Goal: Task Accomplishment & Management: Use online tool/utility

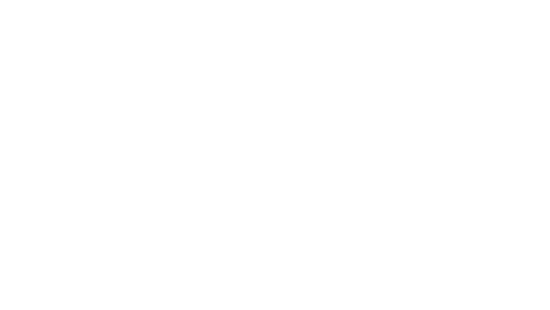
click at [337, 0] on html at bounding box center [275, 0] width 550 height 0
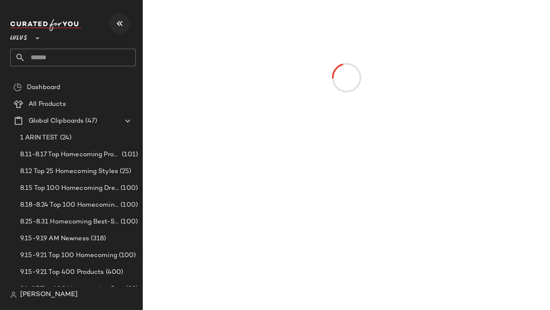
click at [118, 27] on icon "button" at bounding box center [120, 24] width 10 height 10
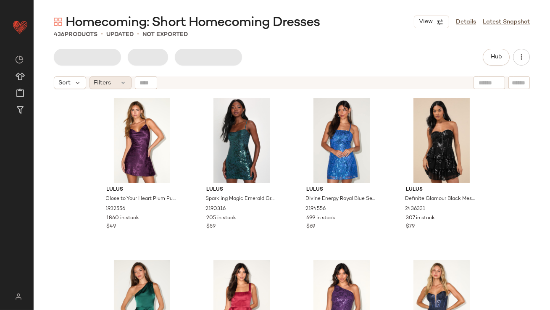
click at [107, 80] on span "Filters" at bounding box center [102, 83] width 17 height 9
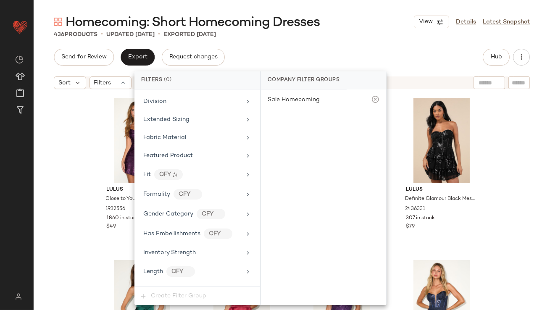
scroll to position [589, 0]
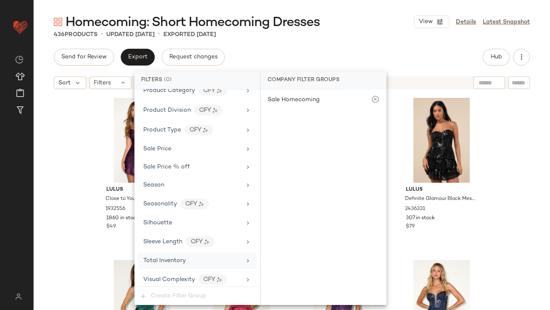
click at [164, 259] on span "Total Inventory" at bounding box center [164, 261] width 42 height 6
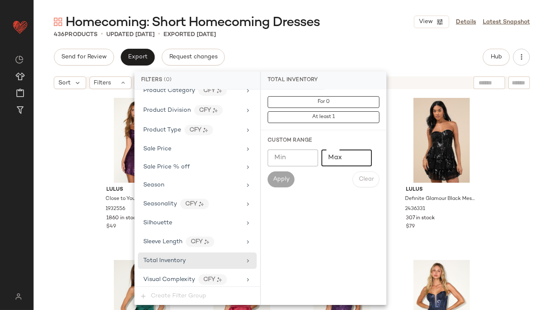
click at [356, 156] on input "Max" at bounding box center [347, 158] width 50 height 17
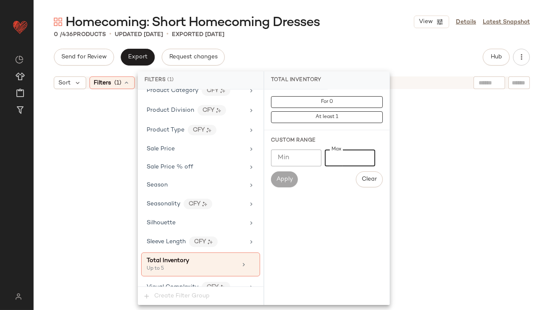
type input "*"
click at [399, 26] on div "Homecoming: Short Homecoming Dresses View Details Latest Snapshot" at bounding box center [292, 21] width 517 height 17
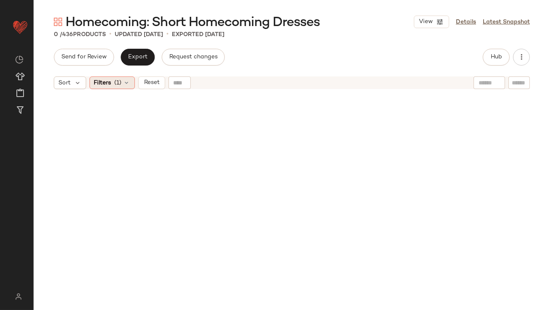
click at [124, 85] on icon at bounding box center [127, 82] width 7 height 7
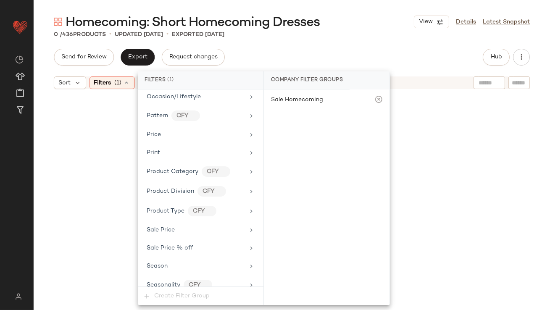
scroll to position [596, 0]
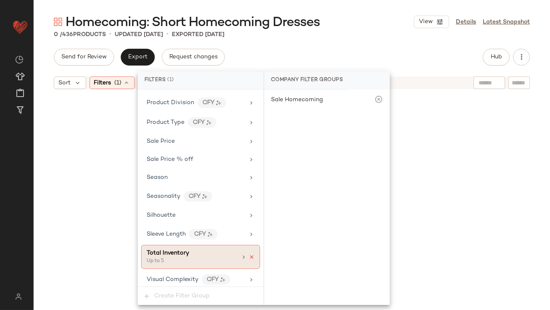
click at [249, 254] on icon at bounding box center [252, 257] width 6 height 6
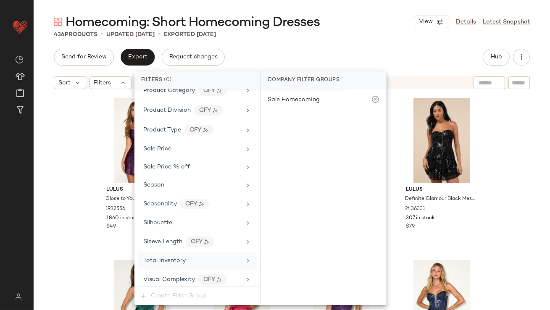
click at [387, 29] on div "Homecoming: Short Homecoming Dresses View Details Latest Snapshot" at bounding box center [292, 21] width 517 height 17
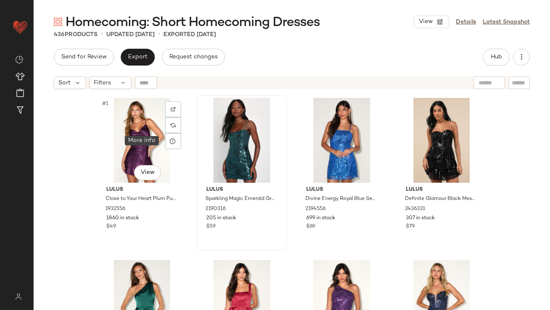
click at [170, 140] on icon at bounding box center [173, 141] width 7 height 7
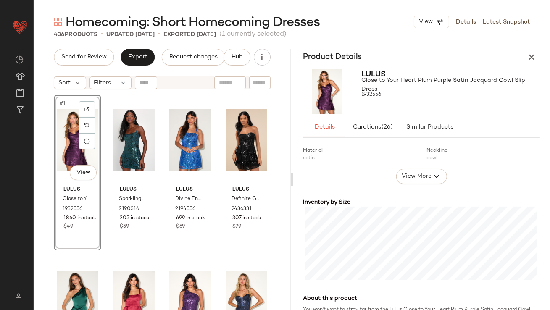
scroll to position [159, 0]
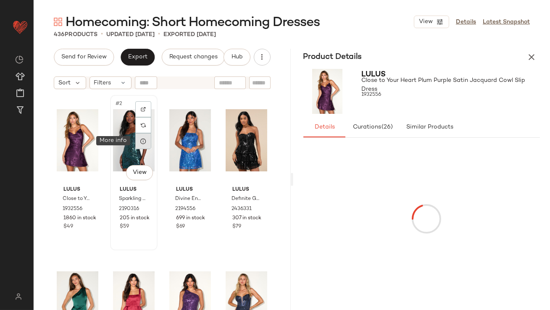
click at [145, 140] on div at bounding box center [143, 141] width 16 height 16
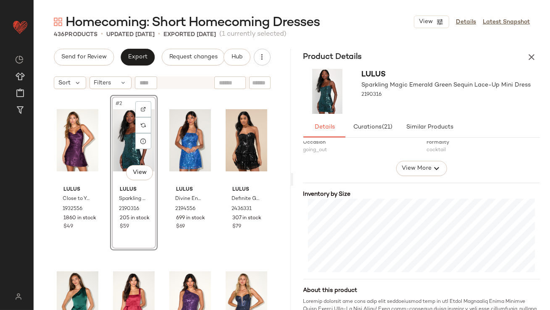
scroll to position [190, 0]
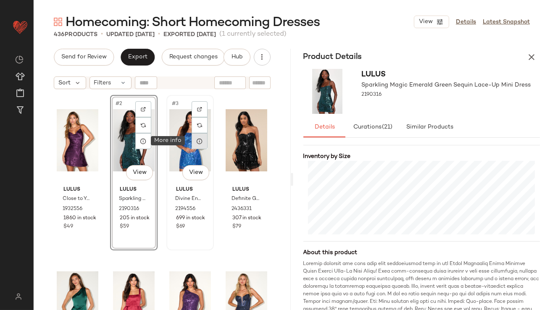
click at [201, 140] on div at bounding box center [200, 141] width 16 height 16
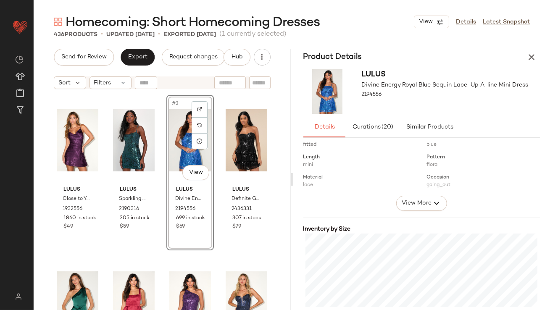
scroll to position [170, 0]
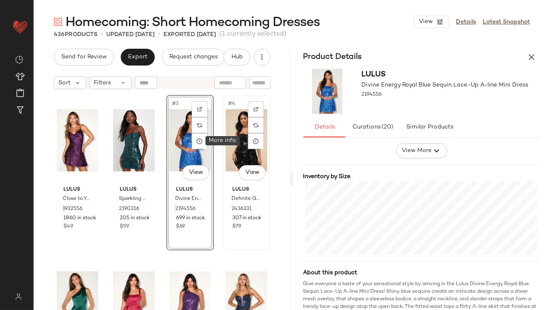
click at [250, 135] on div at bounding box center [256, 141] width 16 height 16
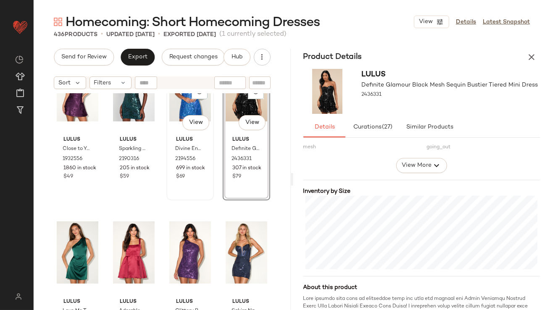
scroll to position [121, 0]
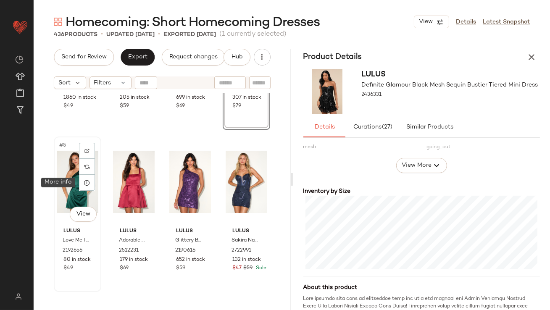
click at [74, 183] on div "#5 View" at bounding box center [78, 182] width 42 height 85
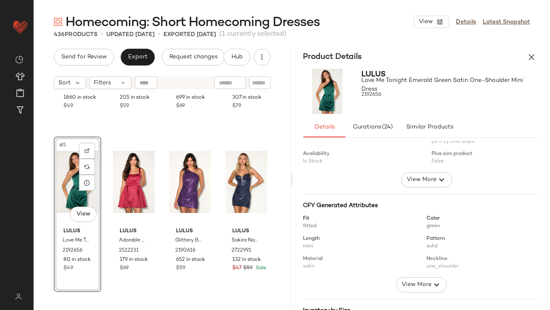
scroll to position [126, 0]
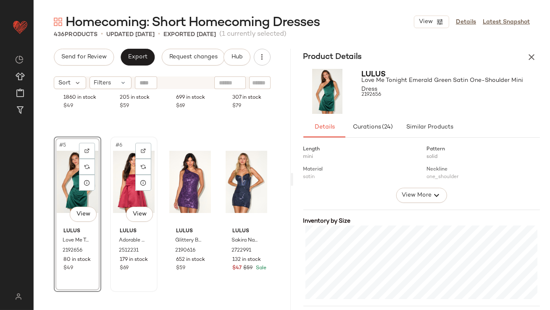
click at [124, 178] on div "#6 View" at bounding box center [134, 182] width 42 height 85
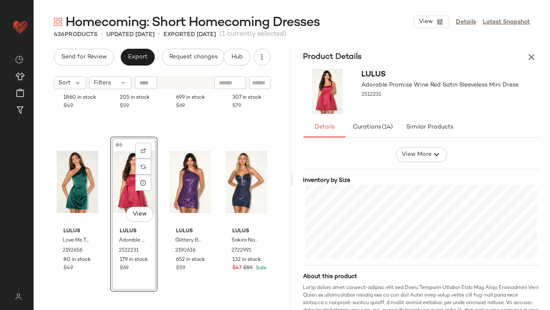
scroll to position [213, 0]
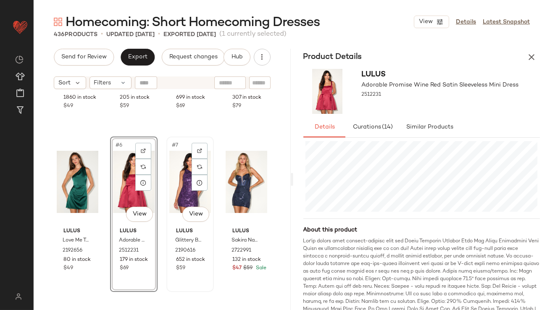
click at [170, 189] on div "#7 View" at bounding box center [190, 182] width 42 height 85
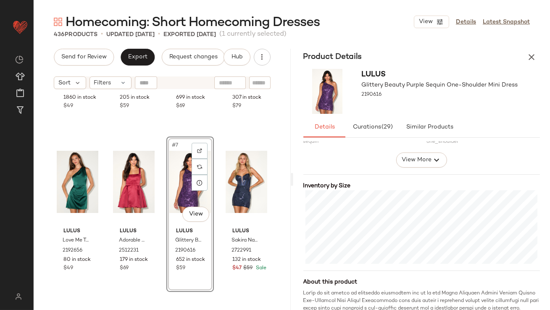
scroll to position [186, 0]
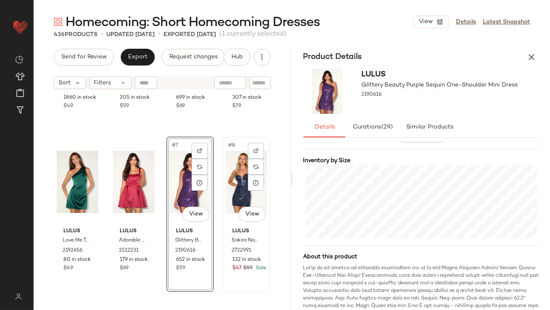
click at [226, 187] on div "#8 View" at bounding box center [247, 182] width 42 height 85
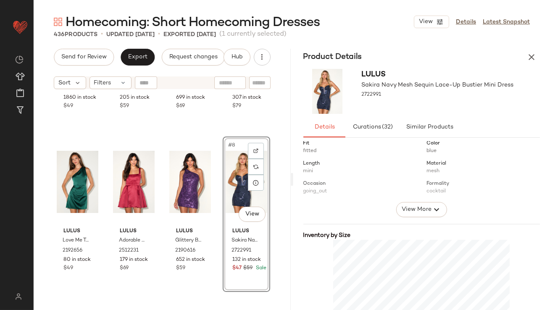
scroll to position [137, 0]
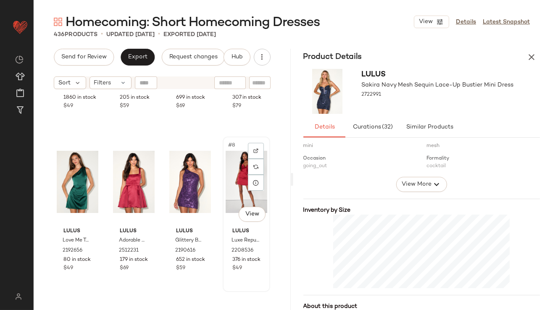
click at [235, 181] on div "#8 View" at bounding box center [247, 182] width 42 height 85
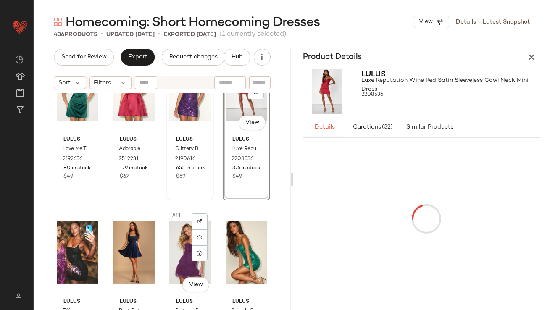
scroll to position [205, 0]
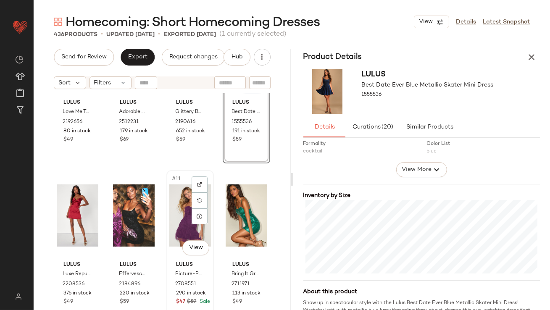
scroll to position [280, 0]
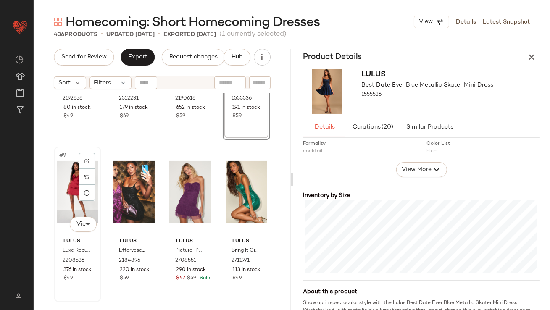
click at [66, 184] on div "#9 View" at bounding box center [78, 192] width 42 height 85
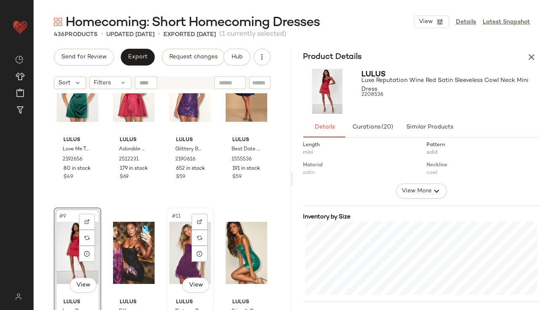
scroll to position [233, 0]
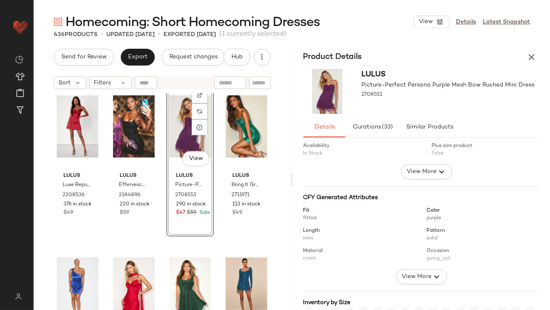
scroll to position [181, 0]
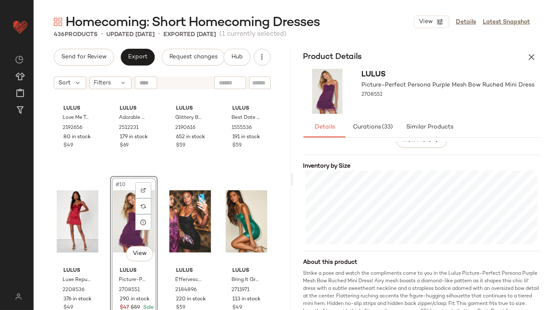
scroll to position [257, 0]
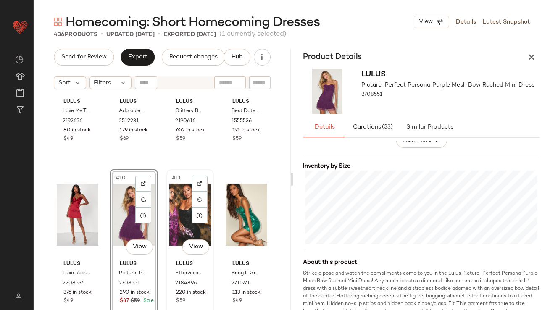
click at [180, 209] on div "#11 View" at bounding box center [190, 214] width 42 height 85
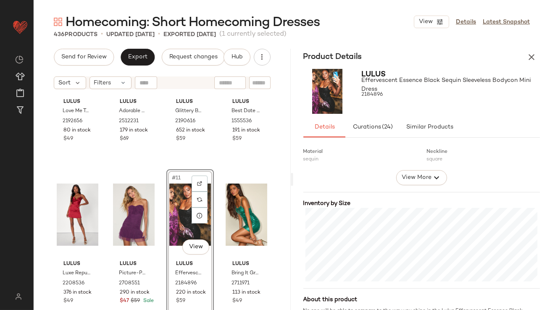
scroll to position [144, 0]
click at [231, 214] on div "#12 View" at bounding box center [247, 214] width 42 height 85
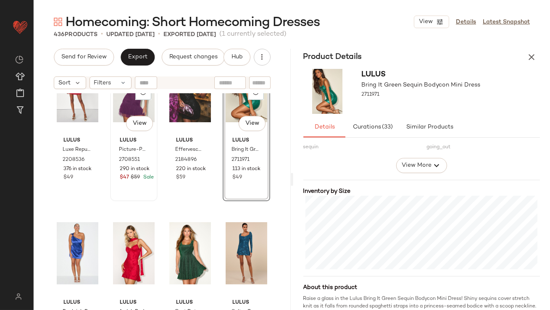
scroll to position [386, 0]
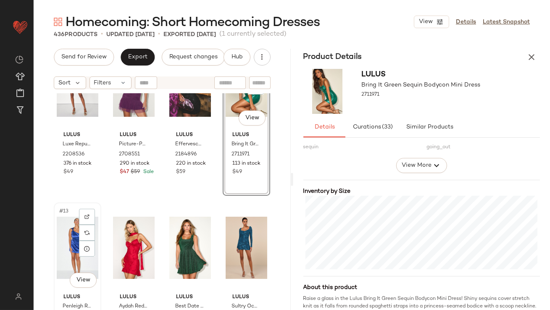
click at [65, 231] on div "#13 View" at bounding box center [78, 248] width 42 height 85
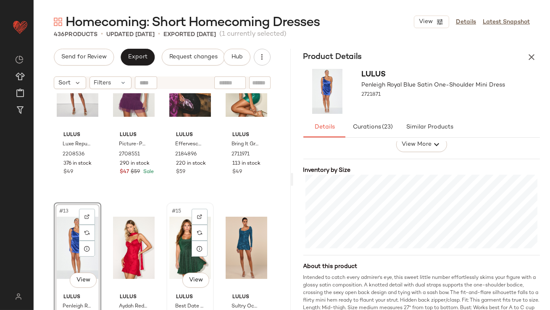
scroll to position [446, 0]
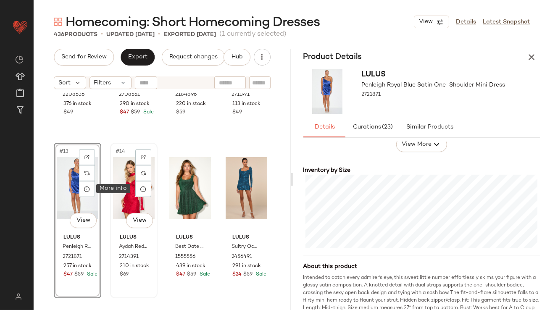
click at [125, 190] on div "#14 View" at bounding box center [134, 188] width 42 height 85
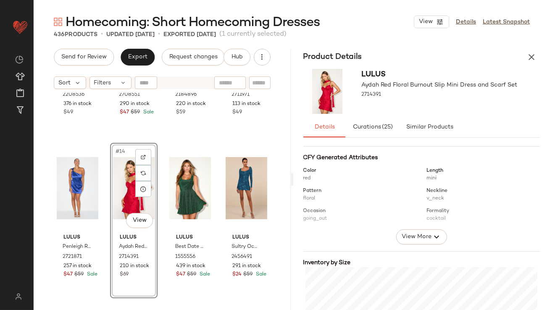
scroll to position [156, 0]
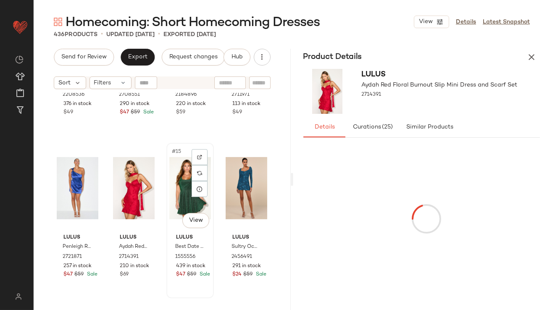
click at [179, 162] on div "#15 View" at bounding box center [190, 188] width 42 height 85
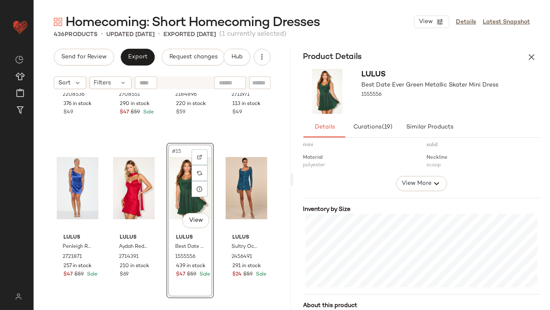
scroll to position [156, 0]
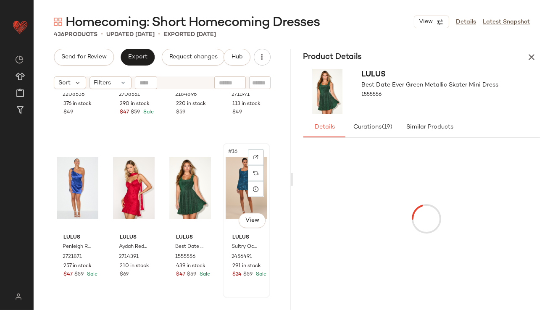
click at [226, 174] on div "#16 View" at bounding box center [247, 188] width 42 height 85
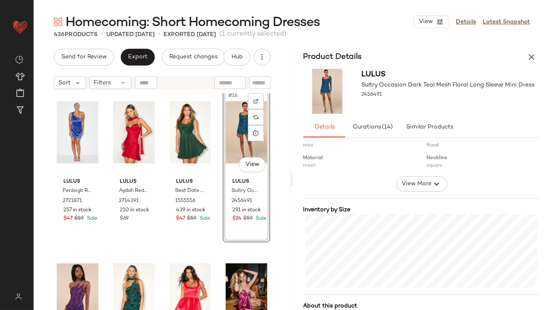
scroll to position [593, 0]
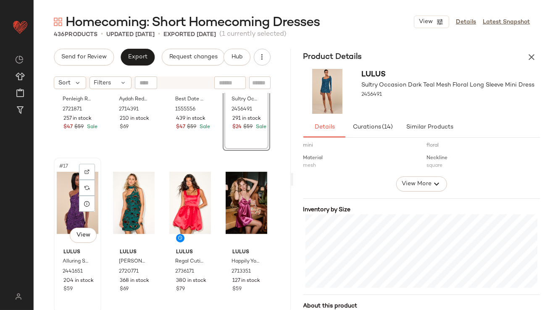
click at [68, 188] on div "#17 View" at bounding box center [78, 203] width 42 height 85
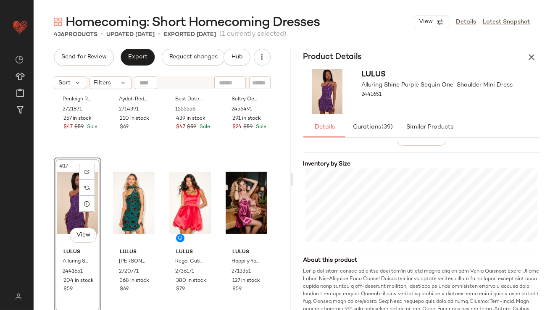
scroll to position [188, 0]
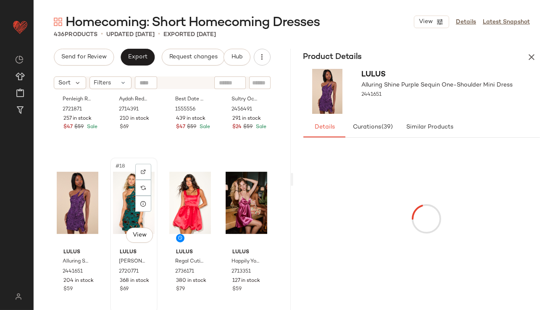
click at [111, 196] on div "#18 View Lulus Catrice Teal Velvet Burnout One-Shoulder Sash Mini Dress 2720771…" at bounding box center [134, 236] width 46 height 154
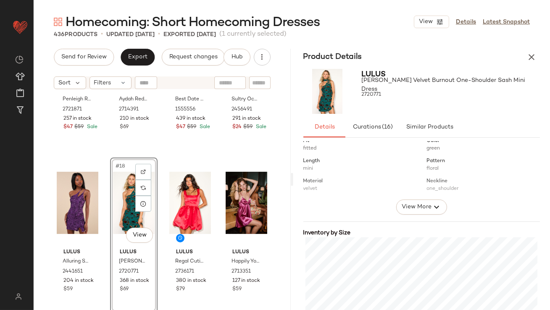
scroll to position [196, 0]
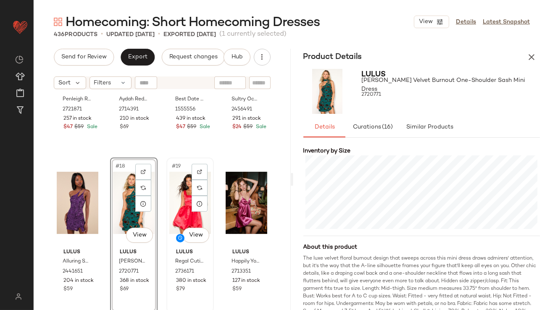
click at [178, 193] on div "#19 View" at bounding box center [190, 203] width 42 height 85
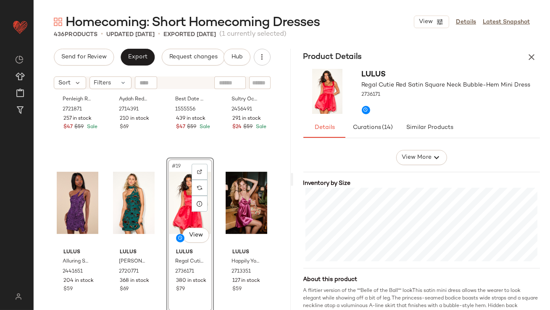
scroll to position [204, 0]
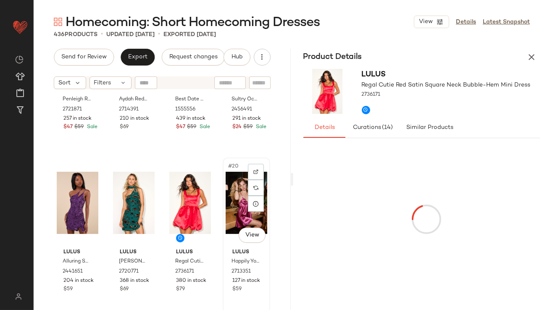
click at [227, 187] on div "#20 View" at bounding box center [247, 203] width 42 height 85
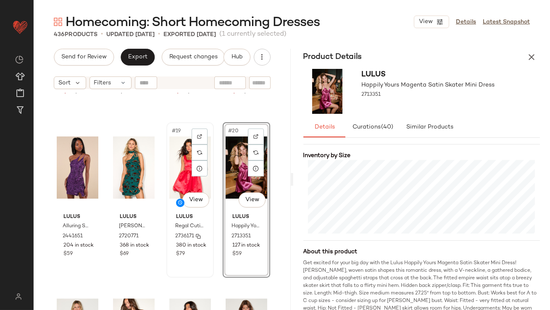
scroll to position [721, 0]
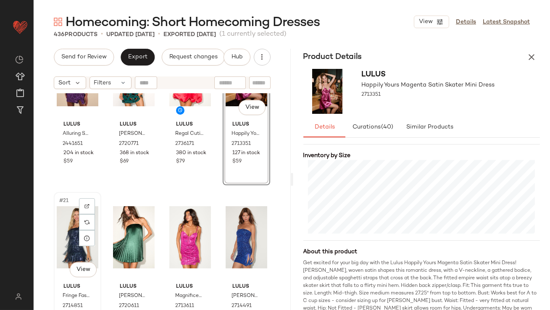
click at [65, 236] on div "#21 View" at bounding box center [78, 237] width 42 height 85
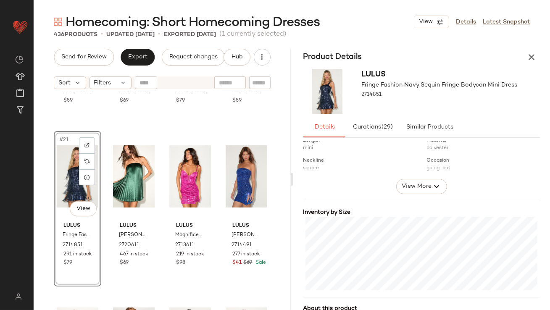
scroll to position [144, 0]
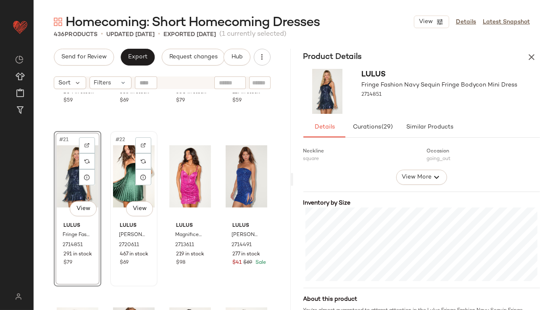
click at [121, 172] on div "#22 View" at bounding box center [134, 176] width 42 height 85
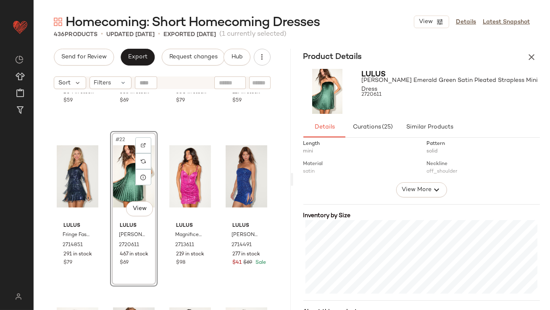
scroll to position [144, 0]
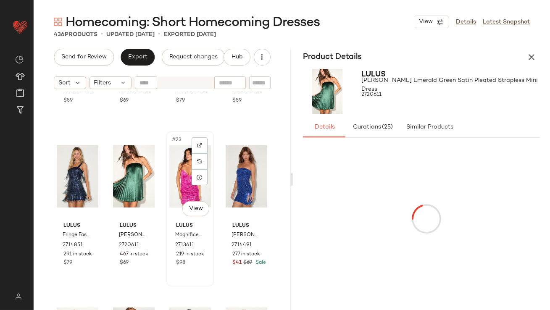
click at [180, 161] on div "#23 View" at bounding box center [190, 176] width 42 height 85
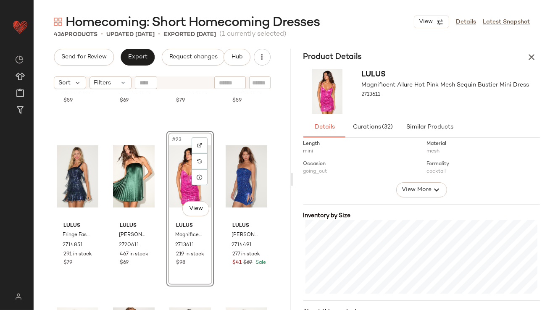
scroll to position [196, 0]
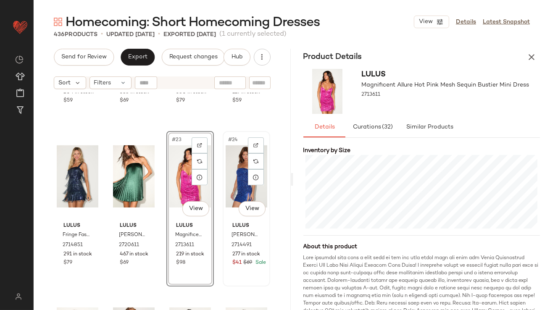
click at [233, 181] on div "#24 View" at bounding box center [247, 176] width 42 height 85
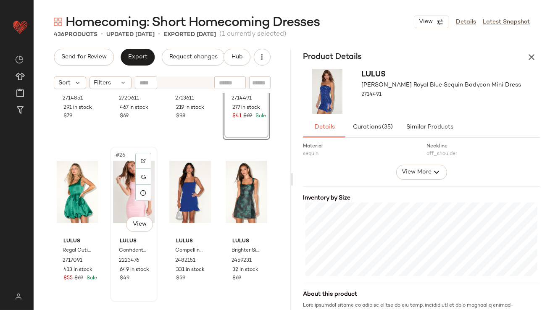
scroll to position [944, 0]
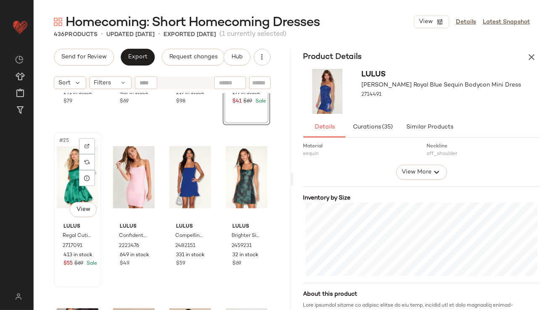
click at [67, 173] on div "#25 View" at bounding box center [78, 177] width 42 height 85
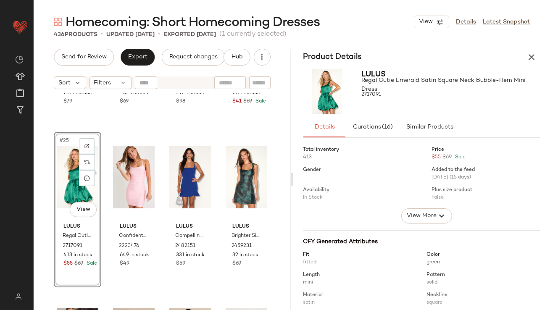
scroll to position [116, 0]
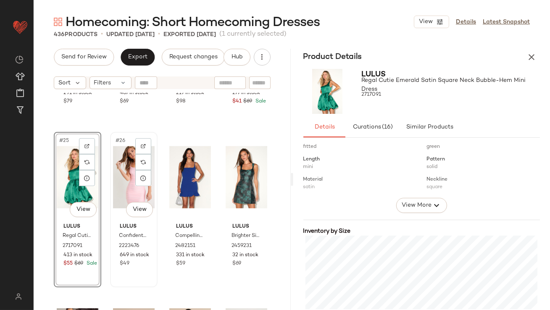
click at [125, 162] on div "#26 View" at bounding box center [134, 177] width 42 height 85
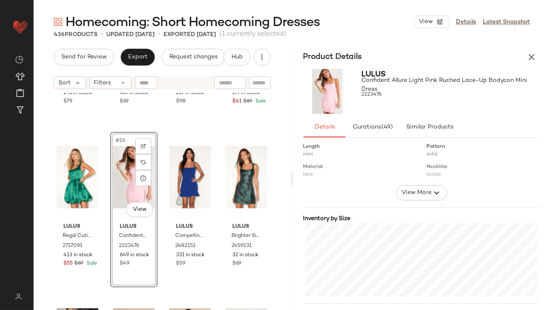
scroll to position [138, 0]
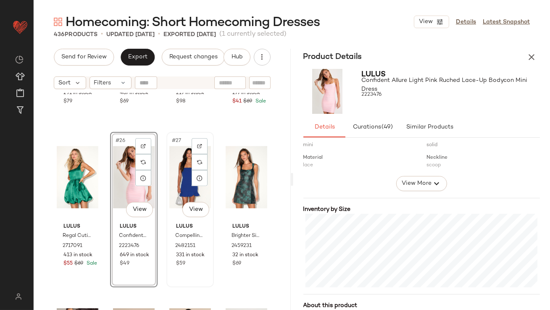
click at [179, 169] on div "#27 View" at bounding box center [190, 177] width 42 height 85
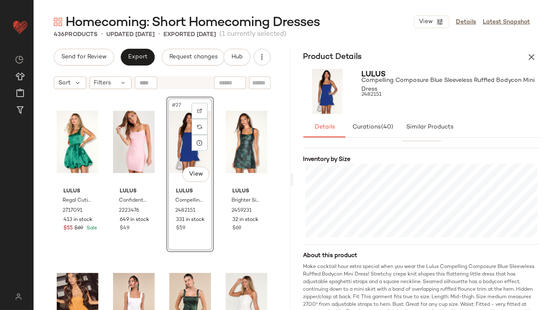
scroll to position [187, 0]
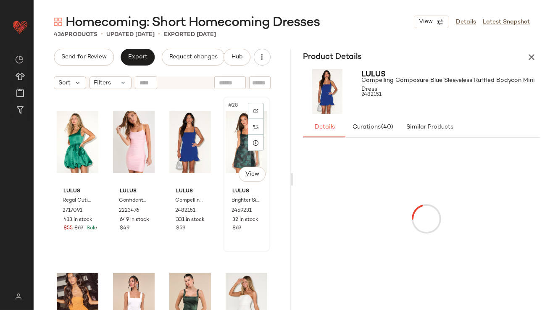
click at [226, 138] on div "#28 View" at bounding box center [247, 142] width 42 height 85
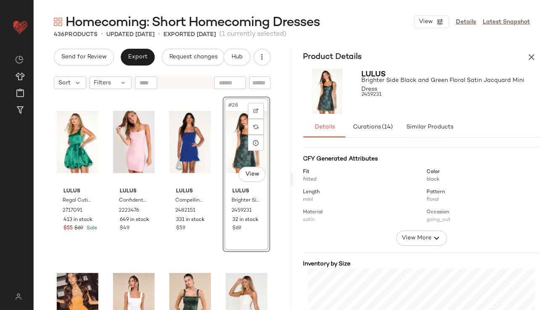
scroll to position [131, 0]
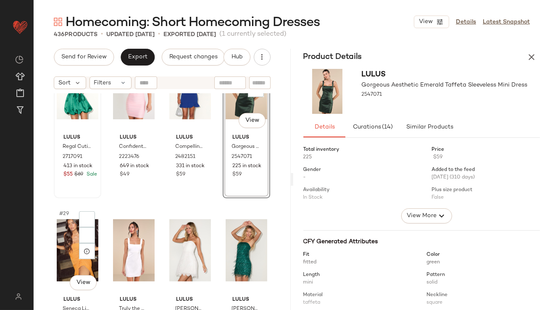
scroll to position [1079, 0]
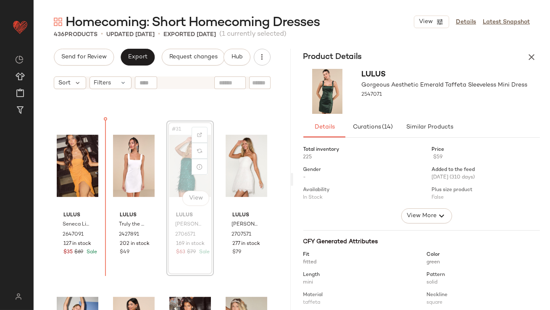
scroll to position [1117, 0]
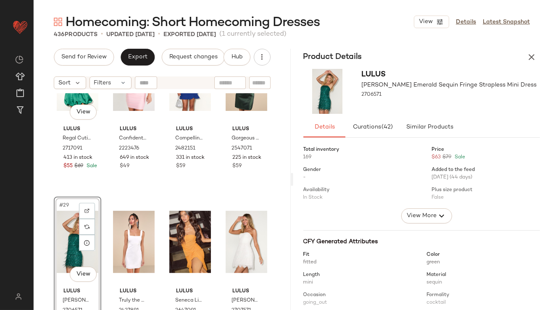
scroll to position [1070, 0]
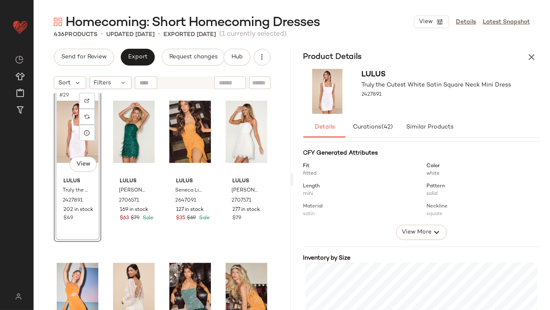
scroll to position [144, 0]
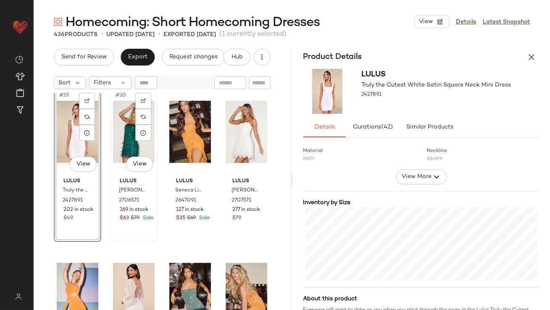
click at [129, 140] on div "#30 View" at bounding box center [134, 132] width 42 height 85
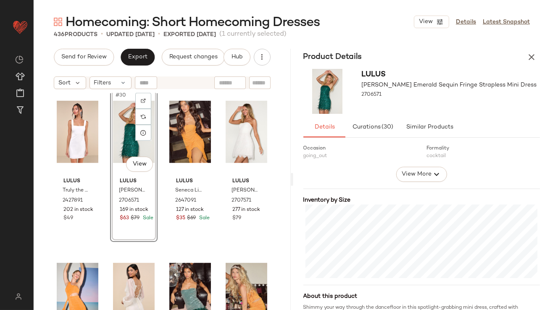
scroll to position [198, 0]
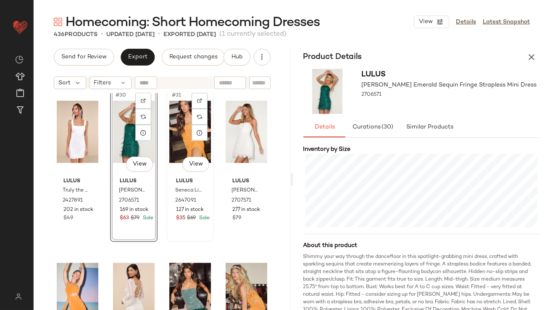
click at [181, 136] on div "#31 View" at bounding box center [190, 132] width 42 height 85
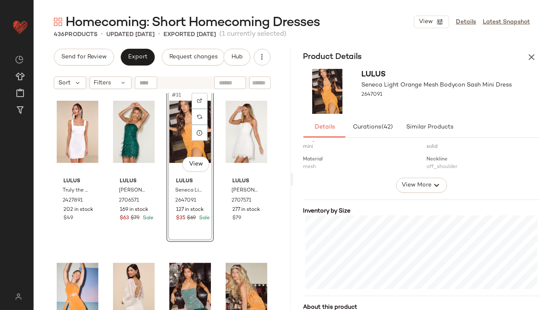
scroll to position [184, 0]
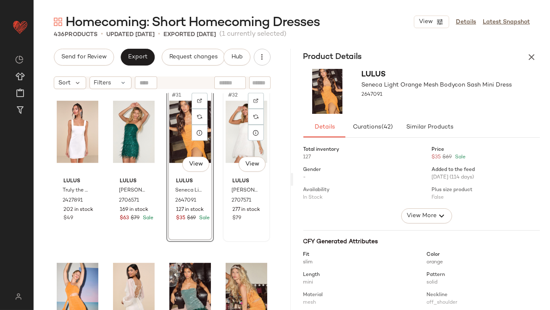
click at [232, 134] on div "#32 View" at bounding box center [247, 132] width 42 height 85
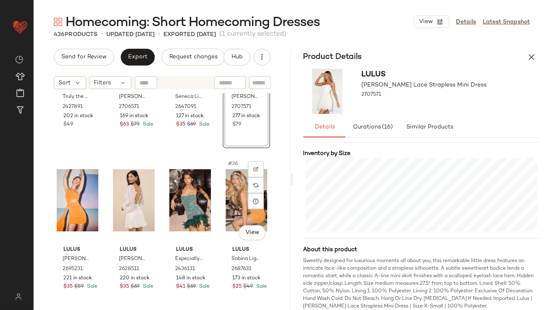
scroll to position [1254, 0]
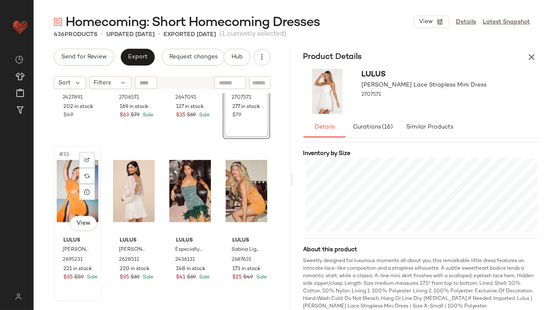
click at [63, 181] on div "#33 View" at bounding box center [78, 191] width 42 height 85
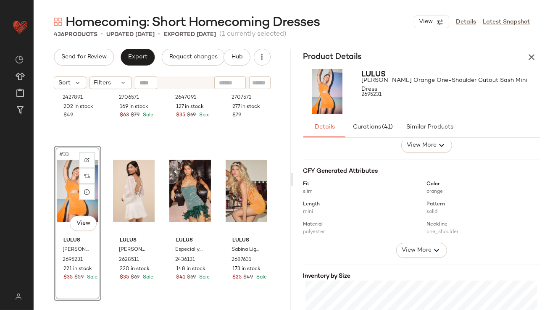
scroll to position [156, 0]
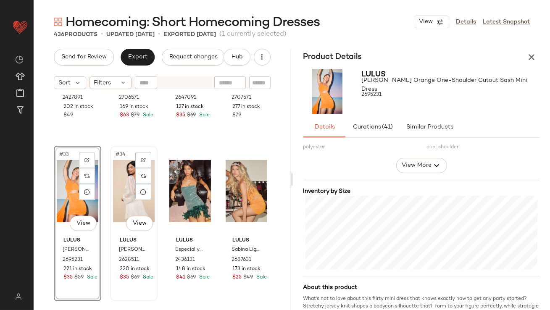
click at [129, 191] on div "#34 View" at bounding box center [134, 191] width 42 height 85
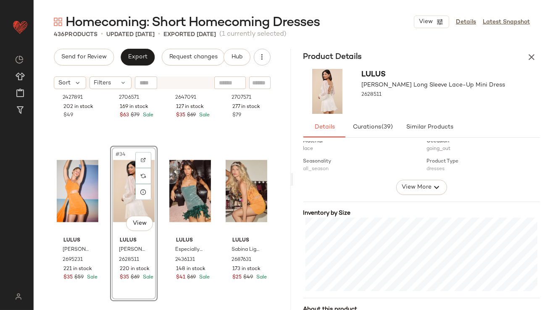
scroll to position [179, 0]
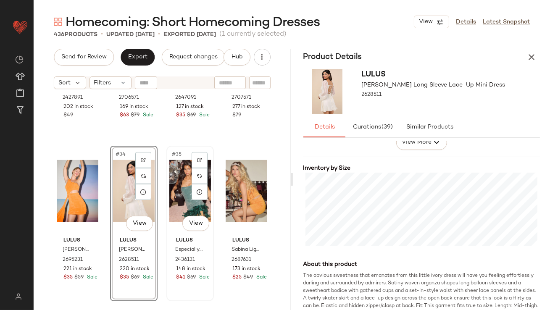
click at [175, 203] on div "#35 View" at bounding box center [190, 191] width 42 height 85
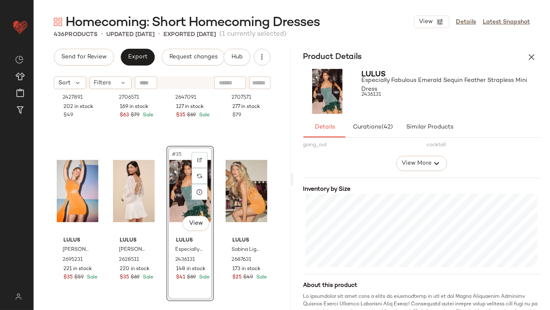
scroll to position [161, 0]
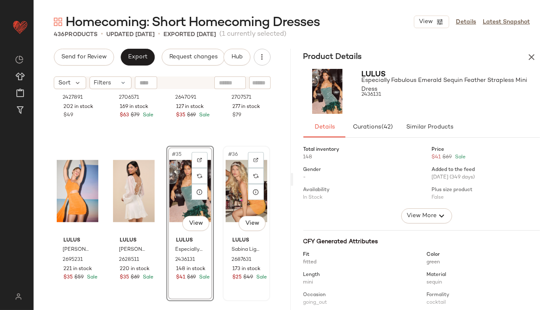
click at [234, 185] on div "#36 View" at bounding box center [247, 191] width 42 height 85
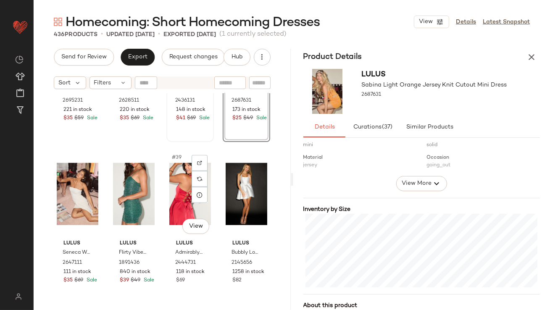
scroll to position [1415, 0]
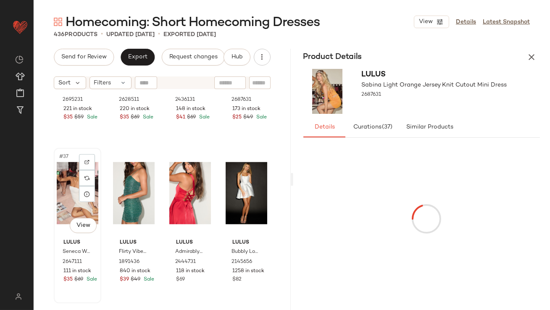
click at [75, 204] on div "#37 View" at bounding box center [78, 193] width 42 height 85
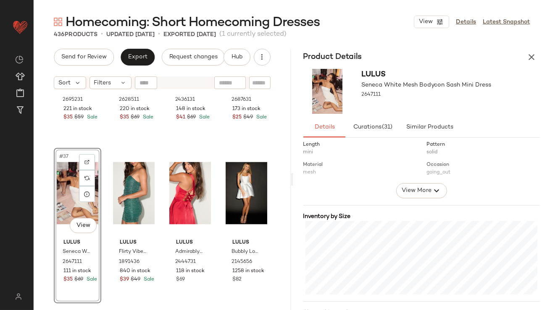
scroll to position [201, 0]
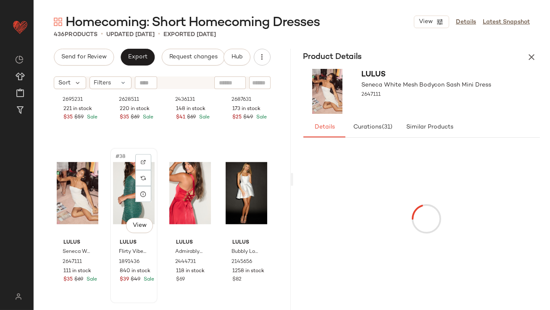
click at [123, 176] on div "#38 View" at bounding box center [134, 193] width 42 height 85
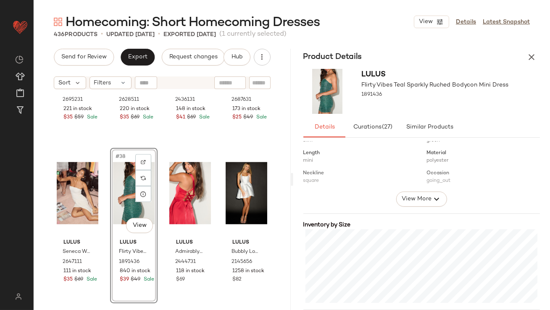
scroll to position [145, 0]
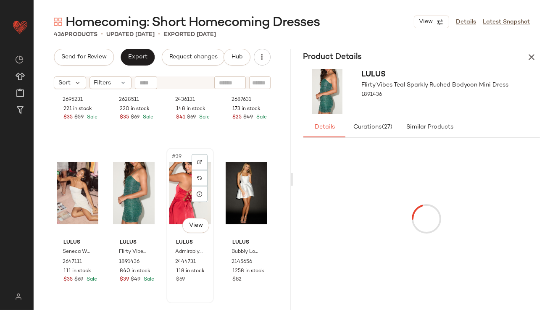
click at [170, 190] on div "#39 View" at bounding box center [190, 193] width 42 height 85
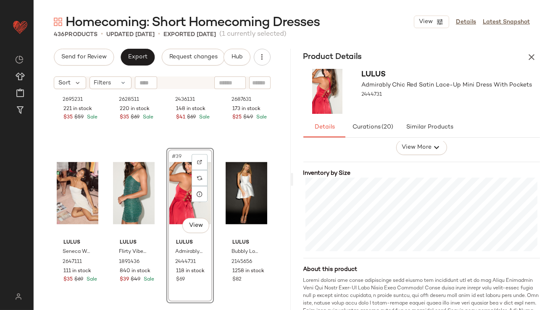
scroll to position [178, 0]
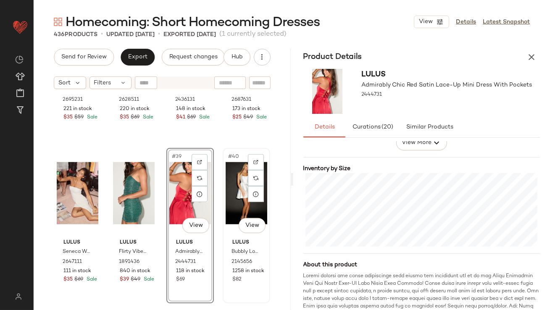
click at [226, 195] on div "#40 View" at bounding box center [247, 193] width 42 height 85
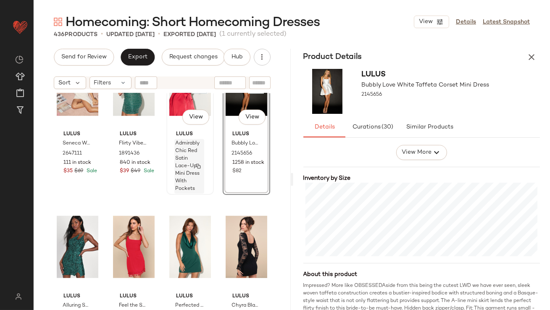
scroll to position [1535, 0]
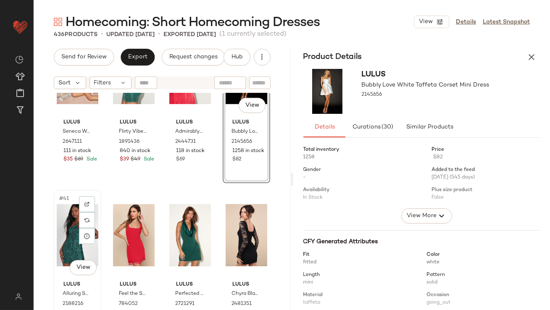
click at [71, 235] on div "#41 View" at bounding box center [78, 235] width 42 height 85
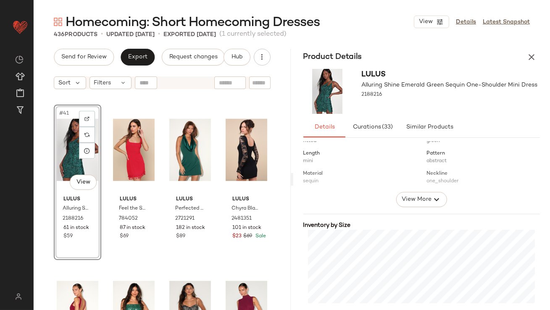
scroll to position [159, 0]
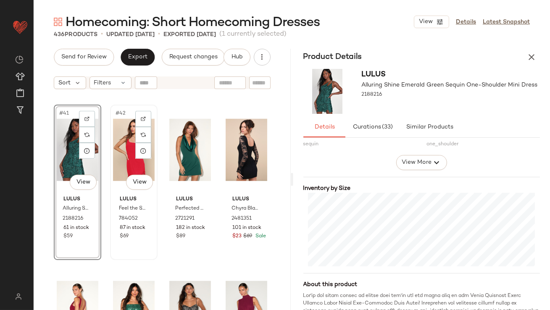
click at [116, 130] on div "#42 View" at bounding box center [134, 150] width 42 height 85
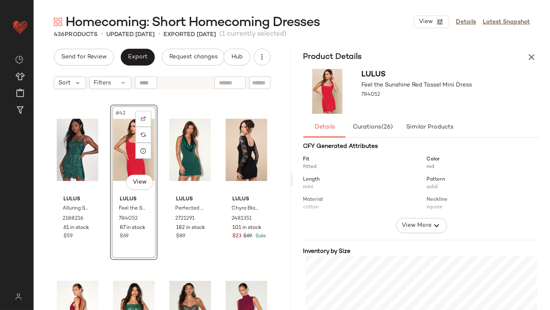
scroll to position [216, 0]
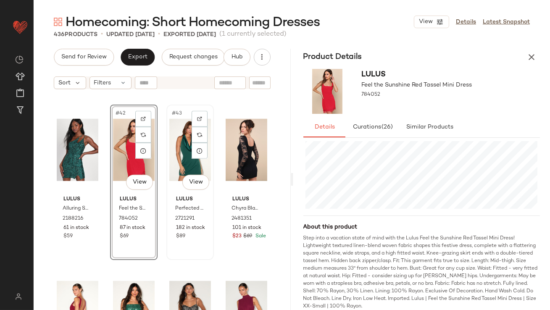
click at [172, 149] on div "#43 View" at bounding box center [190, 150] width 42 height 85
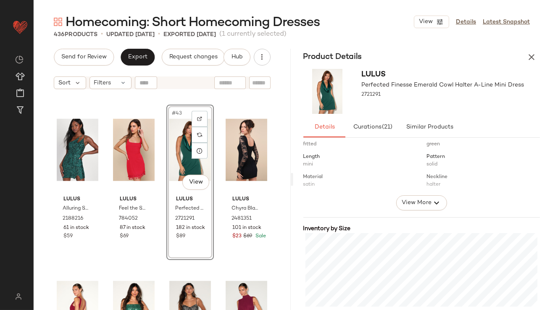
scroll to position [177, 0]
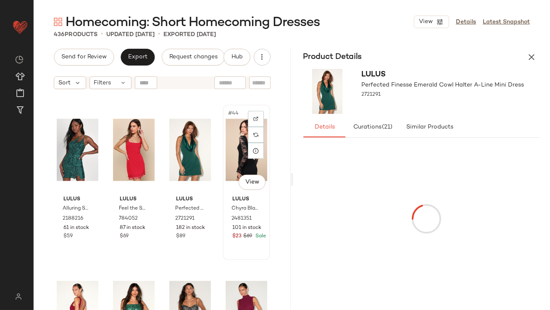
click at [231, 137] on div "#44 View" at bounding box center [247, 150] width 42 height 85
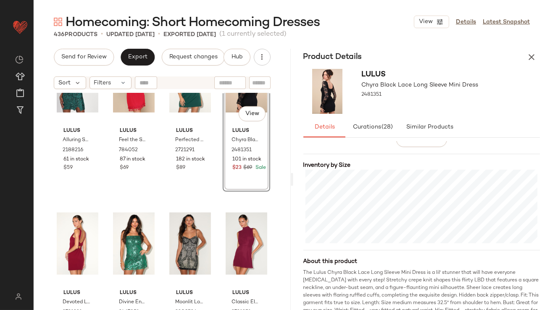
scroll to position [1746, 0]
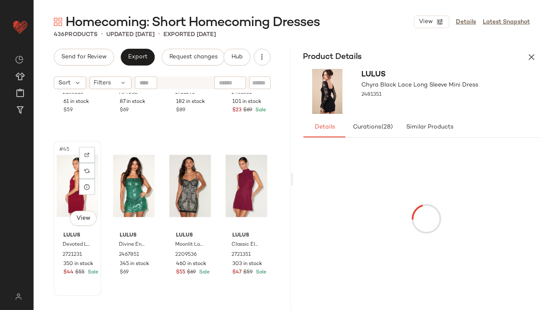
click at [71, 187] on div "#45 View" at bounding box center [78, 186] width 42 height 85
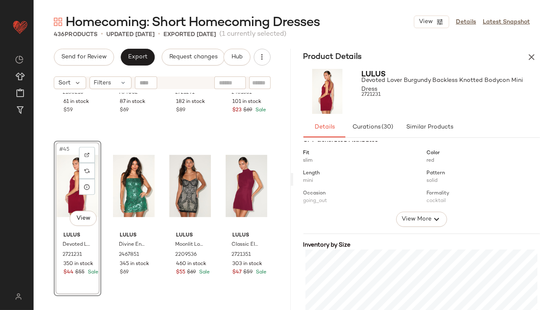
scroll to position [165, 0]
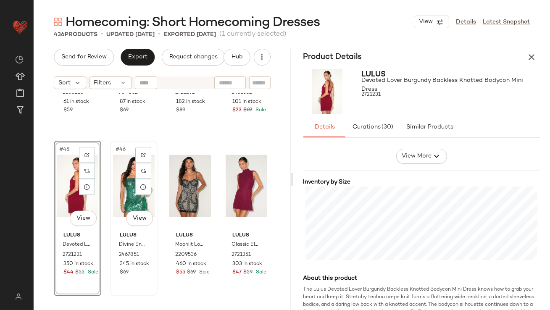
click at [124, 186] on div "#46 View" at bounding box center [134, 186] width 42 height 85
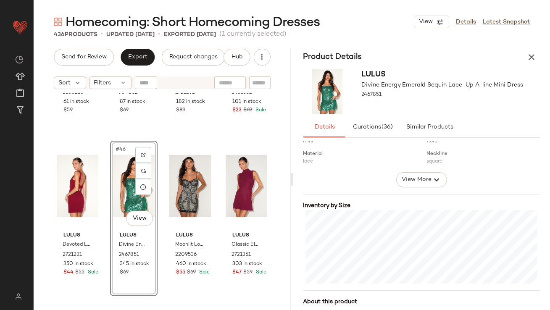
scroll to position [142, 0]
click at [182, 196] on div "#47 View" at bounding box center [190, 186] width 42 height 85
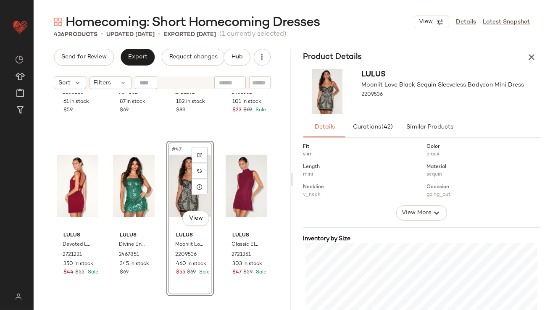
scroll to position [147, 0]
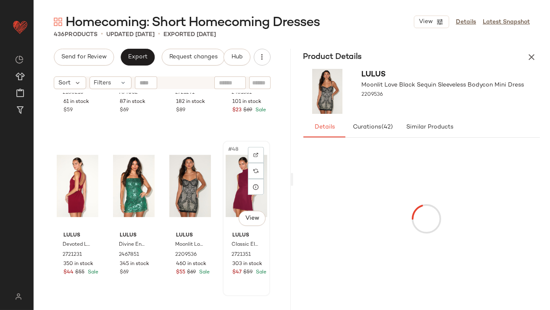
click at [227, 178] on div "#48 View" at bounding box center [247, 186] width 42 height 85
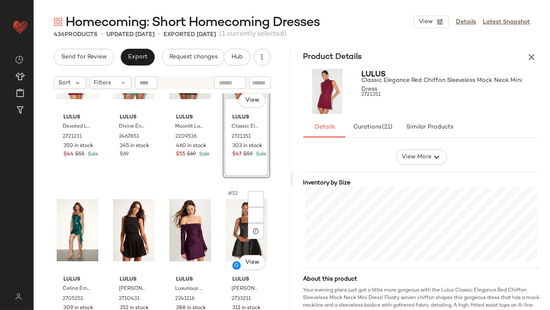
scroll to position [1937, 0]
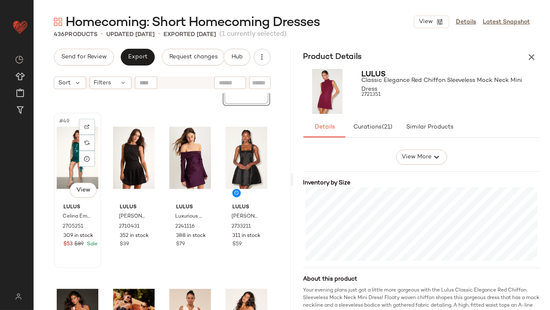
click at [70, 148] on div "#49 View" at bounding box center [78, 158] width 42 height 85
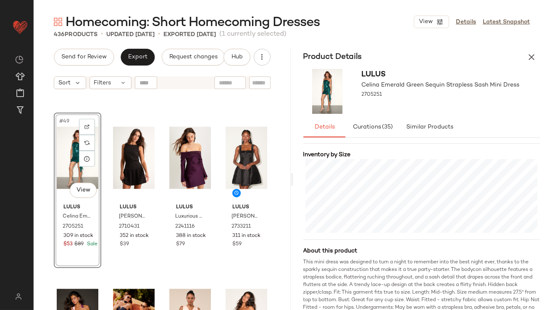
scroll to position [195, 0]
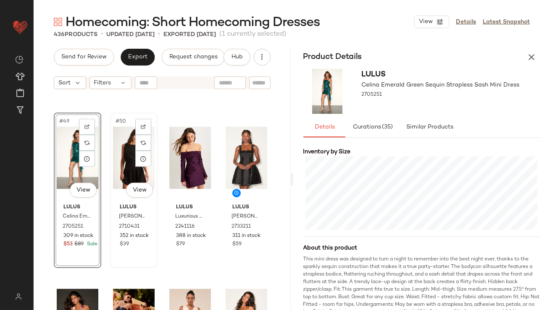
click at [125, 156] on div "#50 View" at bounding box center [134, 158] width 42 height 85
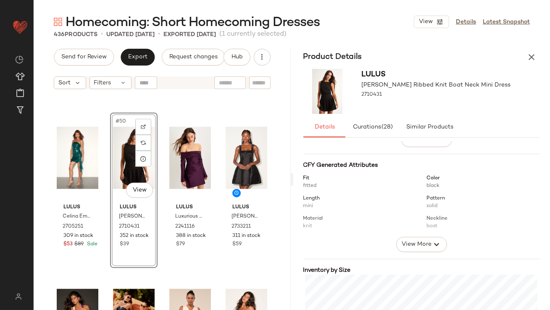
scroll to position [195, 0]
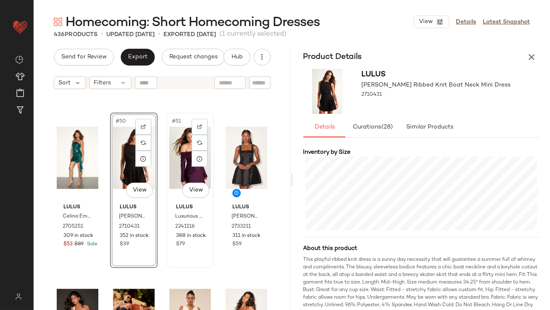
click at [180, 160] on div "#51 View" at bounding box center [190, 158] width 42 height 85
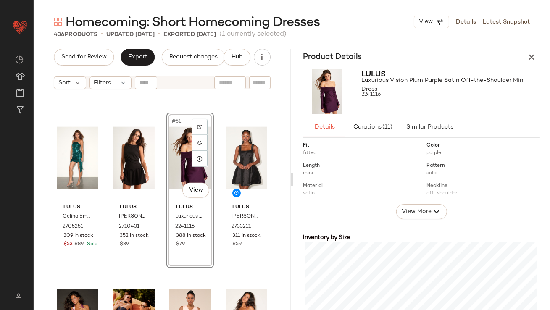
scroll to position [175, 0]
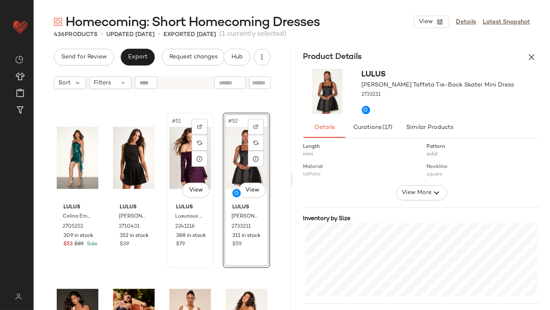
scroll to position [2094, 0]
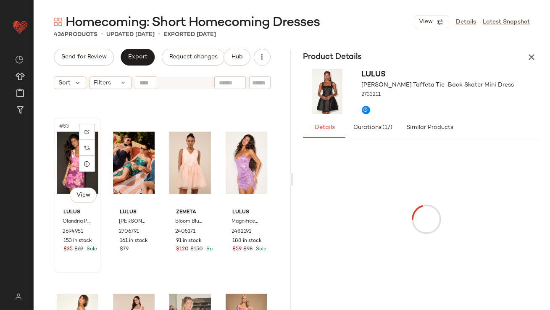
click at [76, 176] on div "#53 View" at bounding box center [78, 163] width 42 height 85
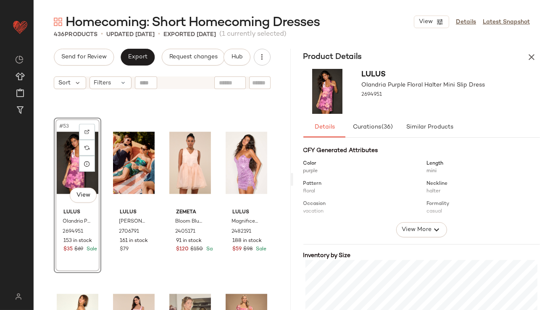
scroll to position [167, 0]
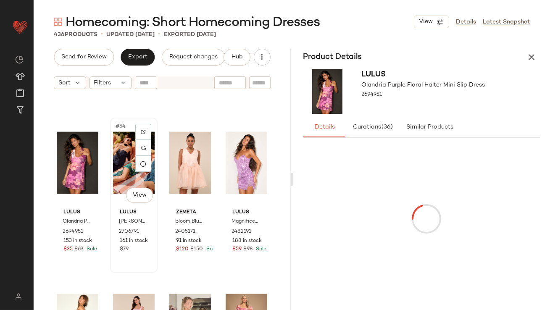
click at [116, 172] on div "#54 View" at bounding box center [134, 163] width 42 height 85
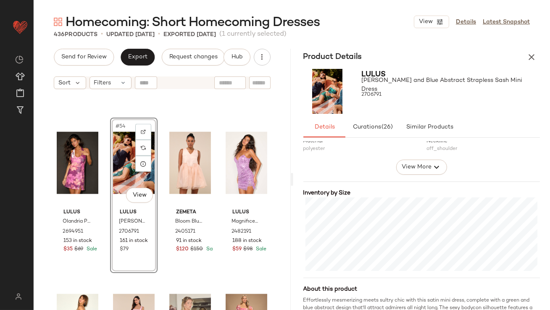
scroll to position [160, 0]
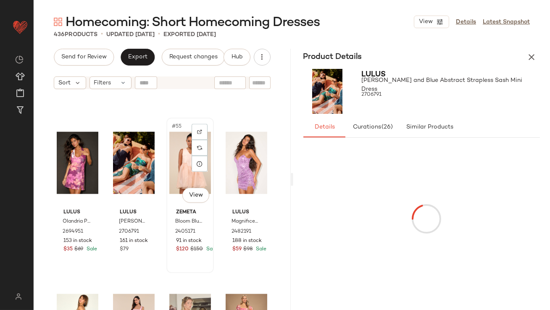
click at [183, 156] on div "#55 View" at bounding box center [190, 163] width 42 height 85
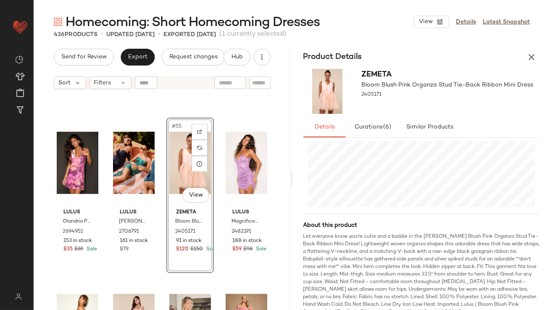
scroll to position [224, 0]
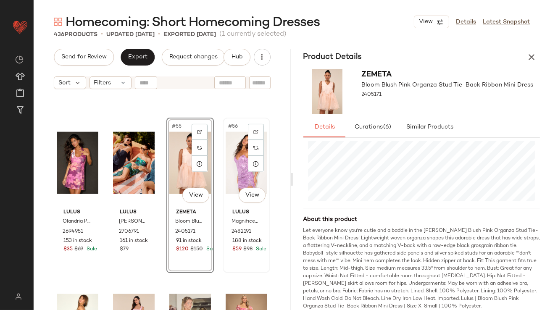
click at [229, 165] on div "#56 View" at bounding box center [247, 163] width 42 height 85
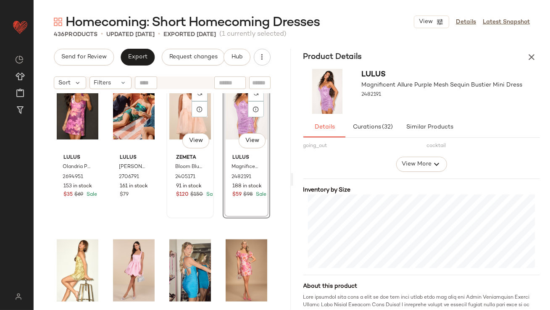
scroll to position [2204, 0]
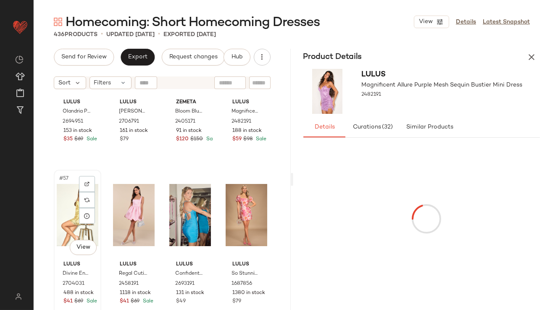
click at [73, 196] on div "#57 View" at bounding box center [78, 215] width 42 height 85
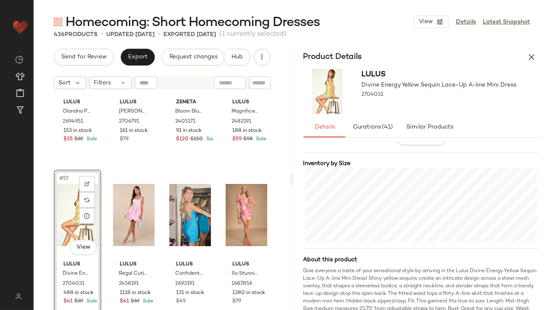
scroll to position [184, 0]
click at [122, 206] on div "#58 View" at bounding box center [134, 215] width 42 height 85
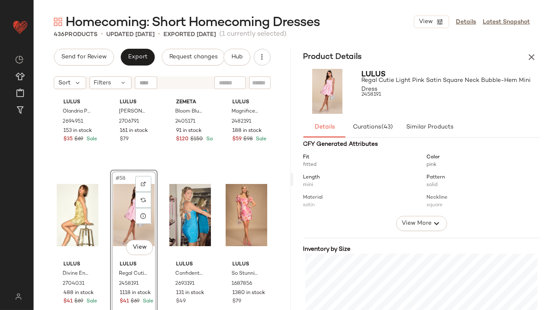
scroll to position [157, 0]
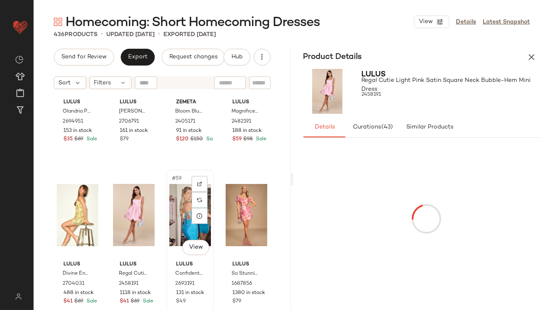
click at [182, 220] on div "#59 View" at bounding box center [190, 215] width 42 height 85
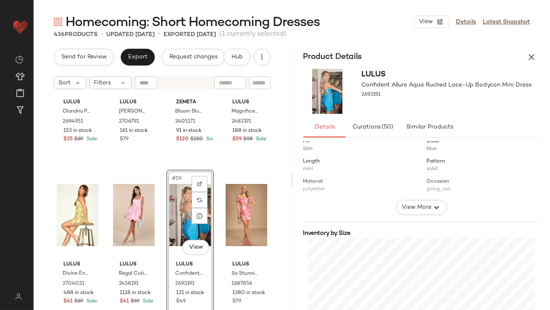
scroll to position [172, 0]
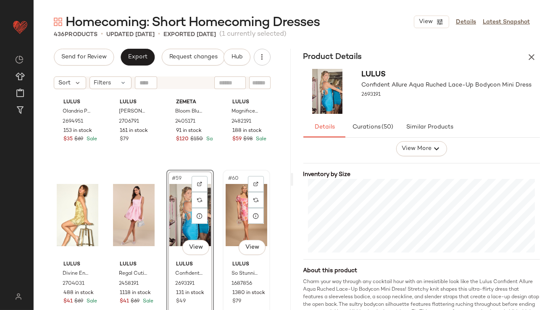
click at [227, 217] on div "#60 View" at bounding box center [247, 215] width 42 height 85
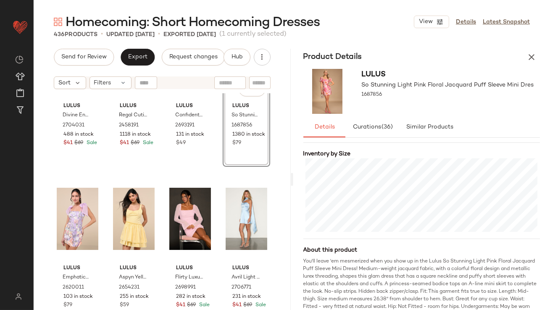
scroll to position [2368, 0]
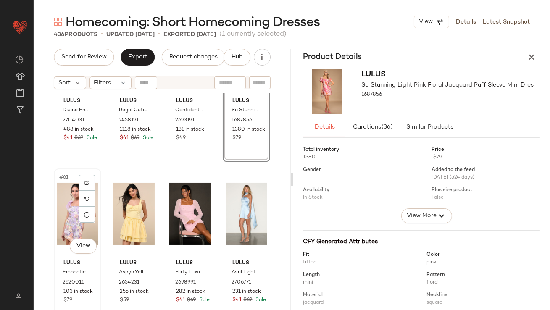
click at [66, 208] on div "#61 View" at bounding box center [78, 214] width 42 height 85
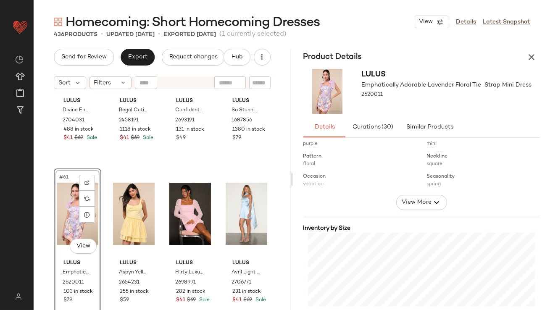
scroll to position [140, 0]
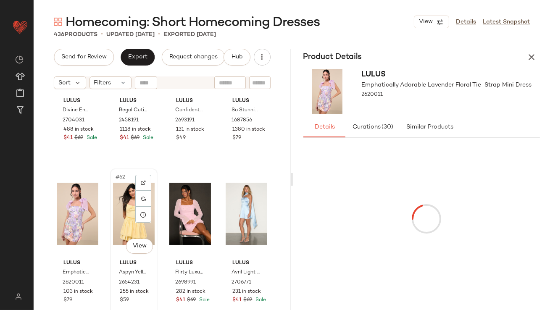
click at [123, 210] on div "#62 View" at bounding box center [134, 214] width 42 height 85
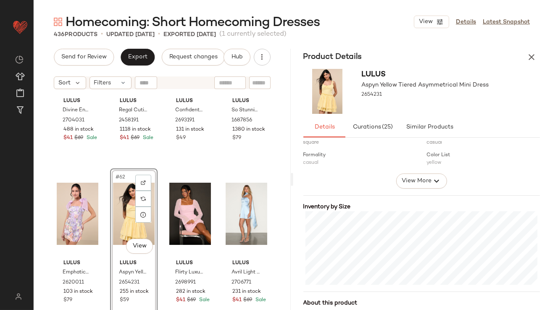
scroll to position [154, 0]
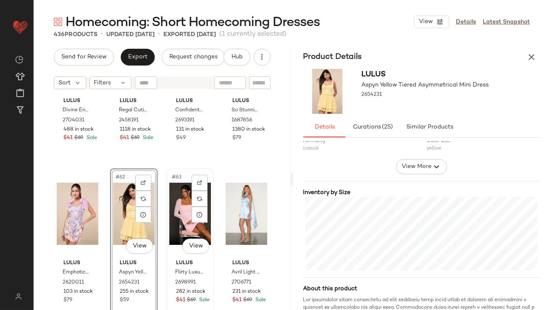
click at [176, 211] on div "#63 View" at bounding box center [190, 214] width 42 height 85
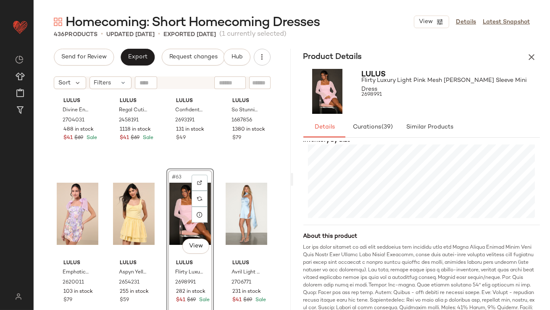
scroll to position [207, 0]
click at [227, 209] on div at bounding box center [247, 214] width 42 height 85
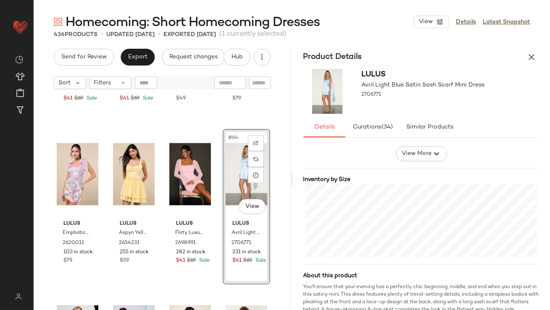
scroll to position [2487, 0]
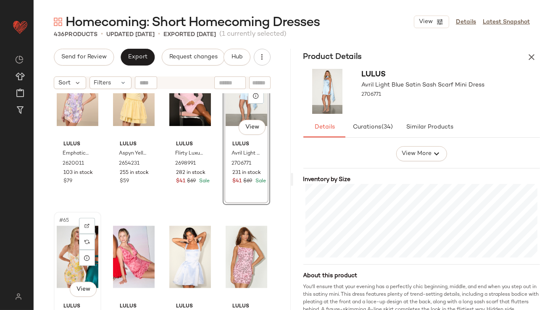
click at [64, 236] on div "#65 View" at bounding box center [78, 257] width 42 height 85
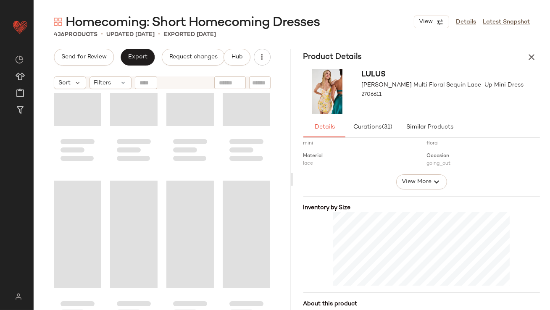
scroll to position [2526, 0]
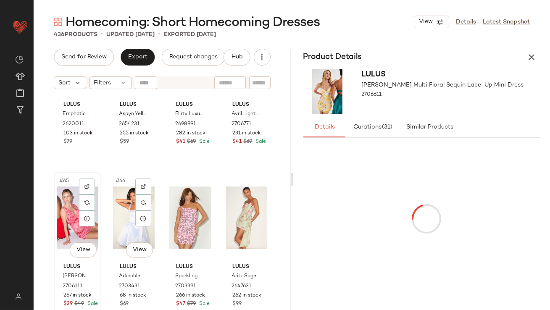
click at [70, 224] on div "#65 View" at bounding box center [78, 217] width 42 height 85
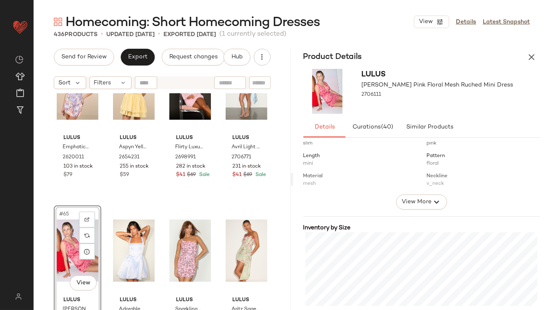
scroll to position [2515, 0]
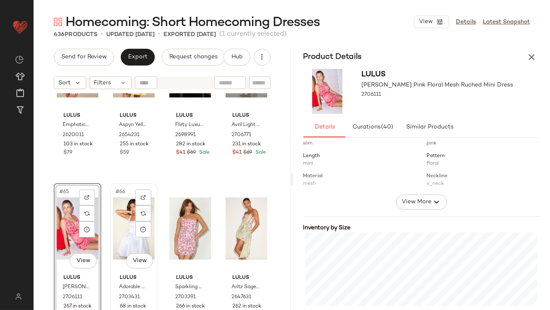
click at [118, 224] on div "#66 View" at bounding box center [134, 228] width 42 height 85
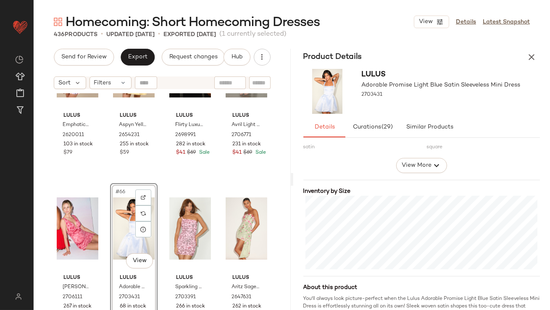
scroll to position [160, 0]
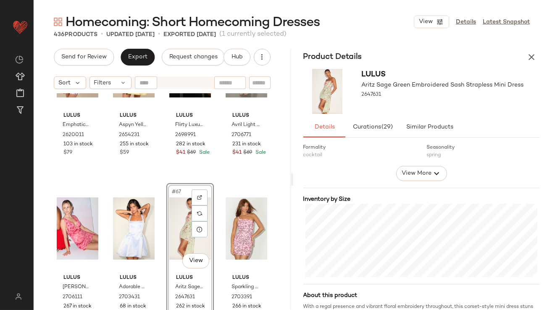
scroll to position [164, 0]
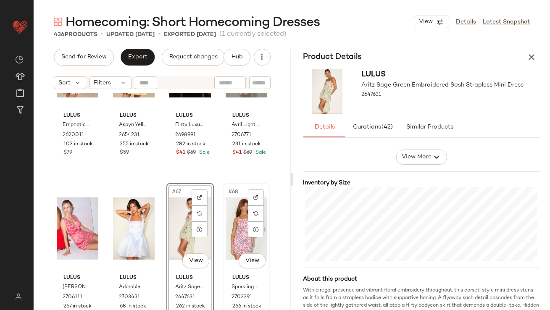
click at [234, 215] on div "#68 View" at bounding box center [247, 228] width 42 height 85
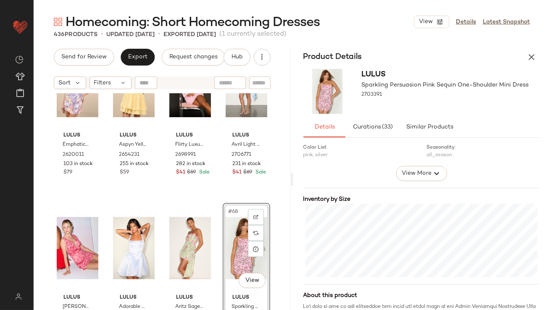
scroll to position [2661, 0]
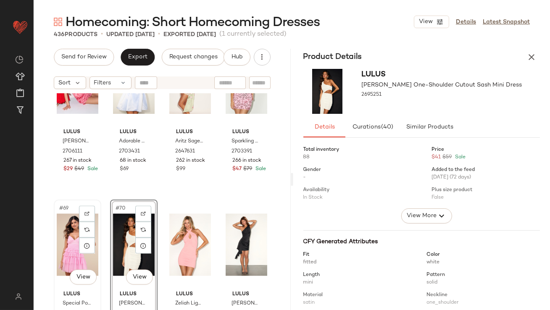
click at [66, 243] on div "#69 View" at bounding box center [78, 245] width 42 height 85
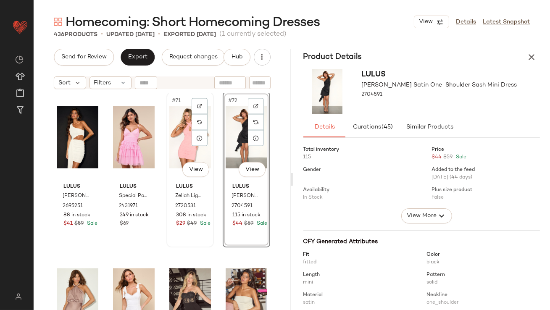
scroll to position [2781, 0]
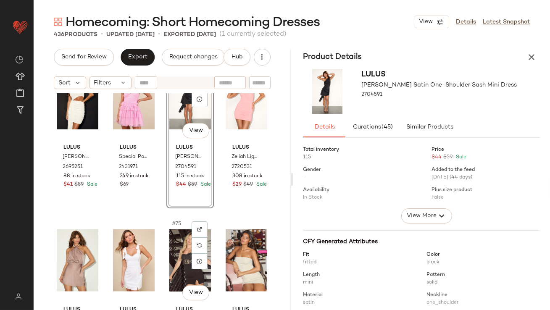
scroll to position [2933, 0]
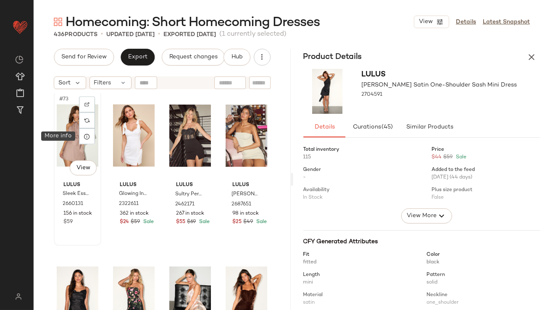
click at [72, 131] on div "#73 View" at bounding box center [78, 135] width 42 height 85
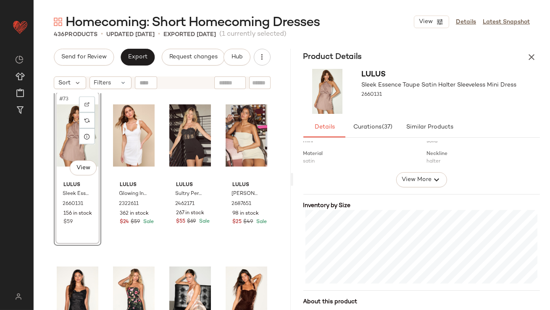
scroll to position [196, 0]
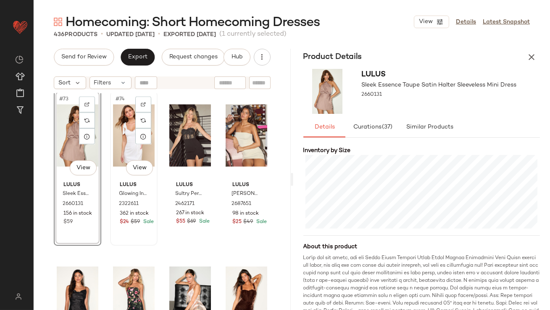
click at [124, 148] on div "#74 View" at bounding box center [134, 135] width 42 height 85
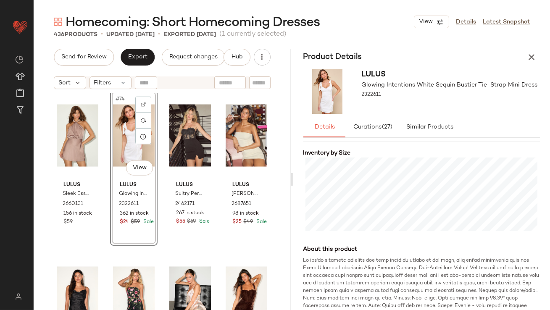
scroll to position [197, 0]
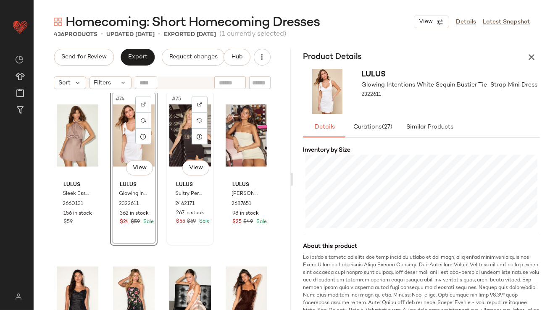
click at [176, 145] on div "#75 View" at bounding box center [190, 135] width 42 height 85
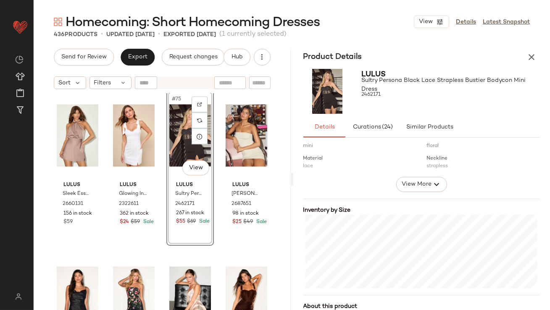
scroll to position [160, 0]
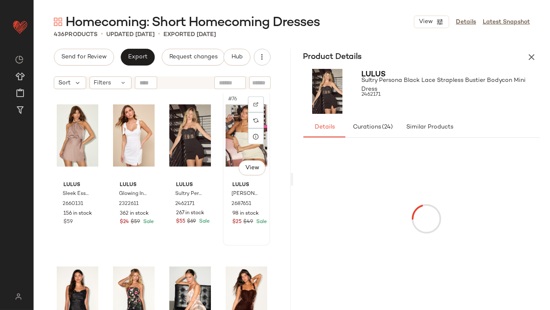
click at [231, 138] on div "#76 View" at bounding box center [247, 135] width 42 height 85
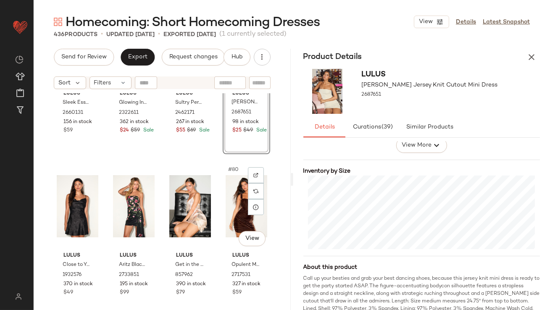
scroll to position [3044, 0]
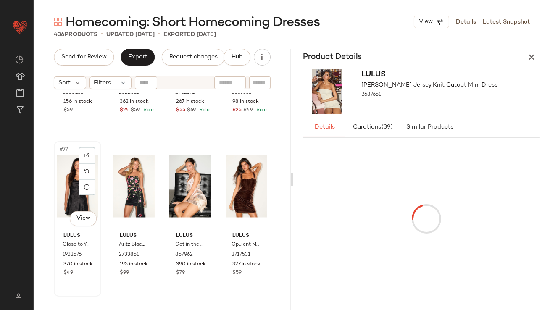
click at [66, 171] on div "#77 View" at bounding box center [78, 186] width 42 height 85
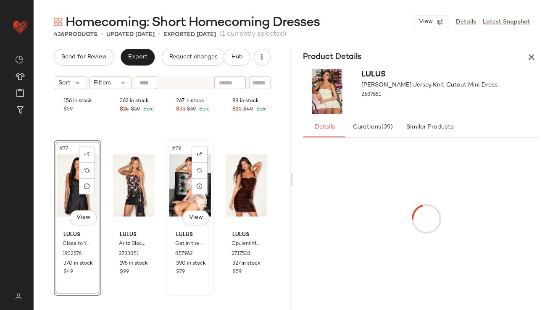
scroll to position [3029, 0]
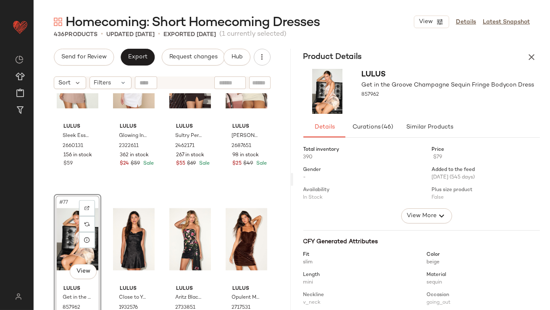
scroll to position [3007, 0]
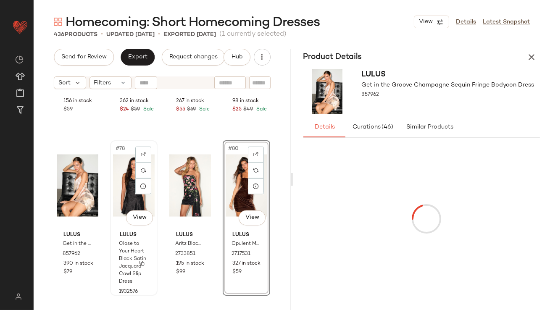
scroll to position [3129, 0]
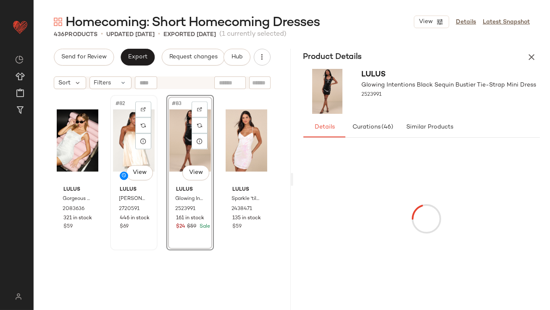
scroll to position [3279, 0]
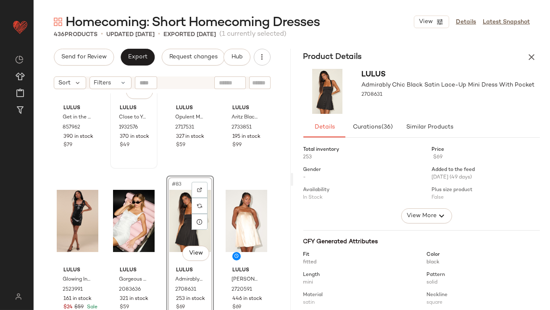
scroll to position [3175, 0]
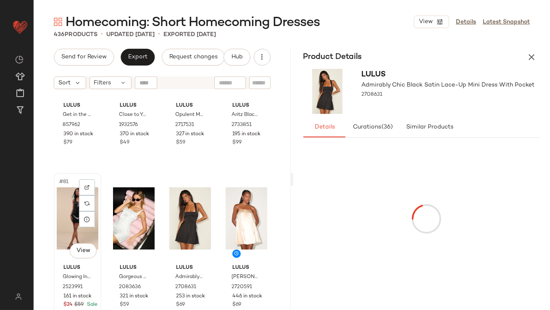
click at [54, 220] on div "#81 View Lulus Glowing Intentions Black Sequin Bustier Tie-Strap Mini Dress 252…" at bounding box center [78, 251] width 48 height 156
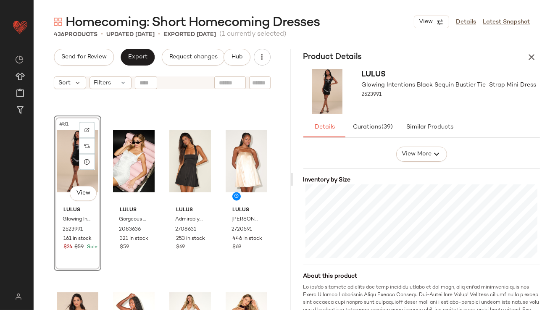
scroll to position [3247, 0]
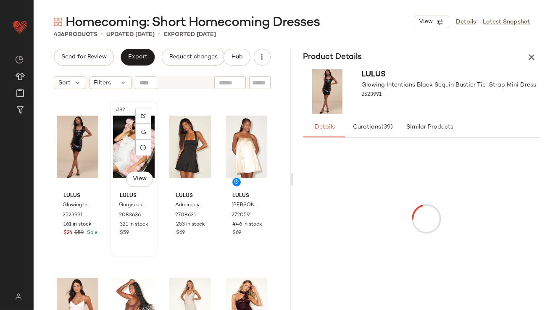
click at [131, 164] on div "#82 View" at bounding box center [134, 146] width 42 height 85
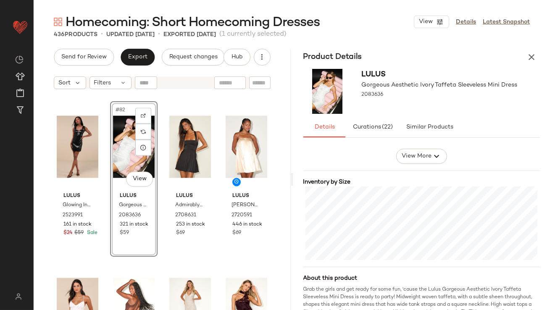
scroll to position [184, 0]
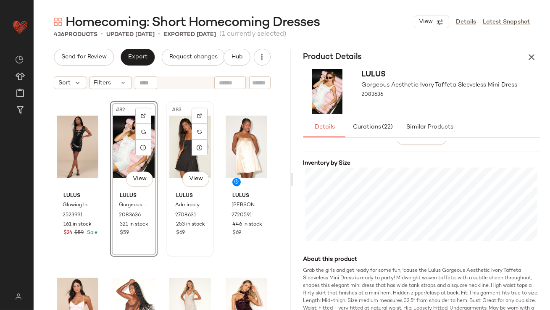
click at [178, 135] on div "#83 View" at bounding box center [190, 146] width 42 height 85
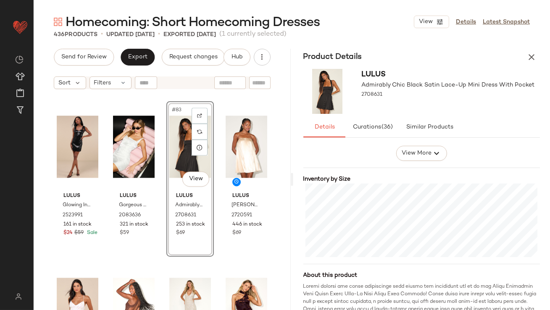
scroll to position [177, 0]
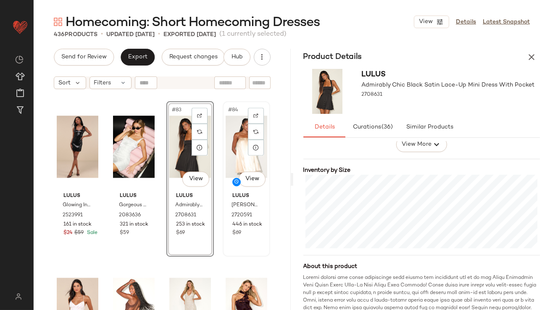
click at [232, 143] on div "#84 View" at bounding box center [247, 146] width 42 height 85
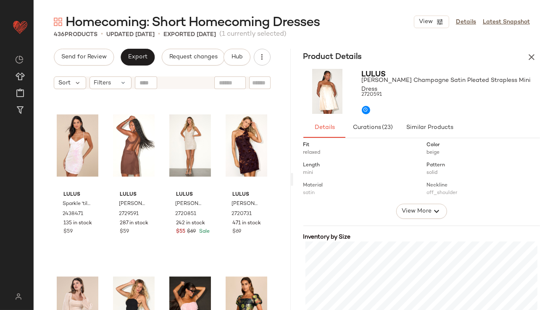
scroll to position [3411, 0]
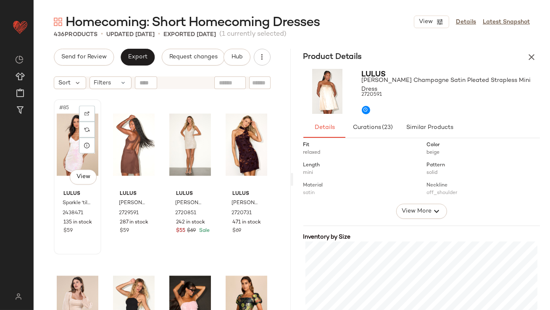
click at [62, 144] on div "#85 View" at bounding box center [78, 144] width 42 height 85
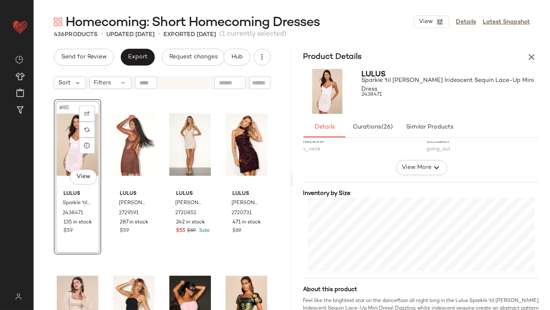
scroll to position [156, 0]
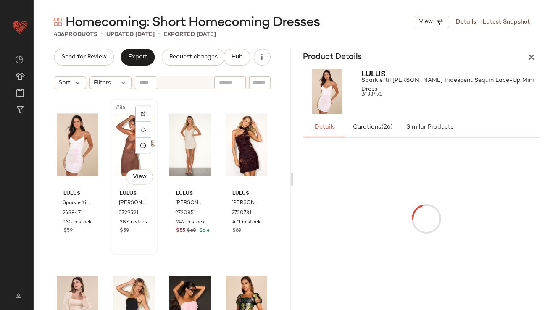
click at [125, 138] on div "#86 View" at bounding box center [134, 144] width 42 height 85
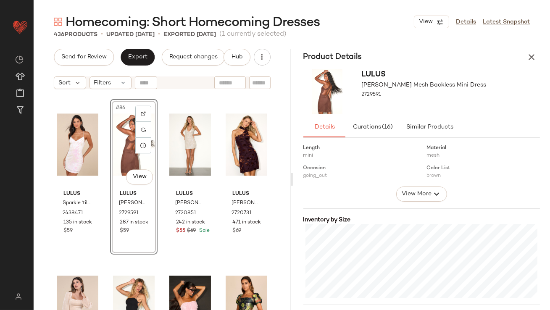
scroll to position [131, 0]
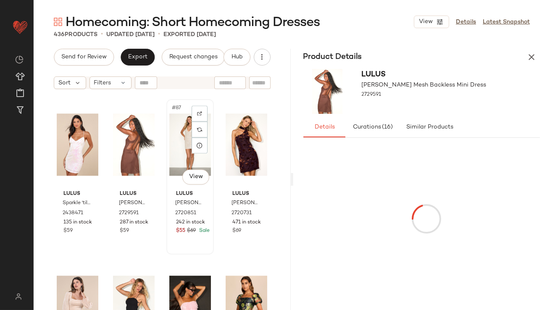
click at [179, 146] on div "#87 View" at bounding box center [190, 144] width 42 height 85
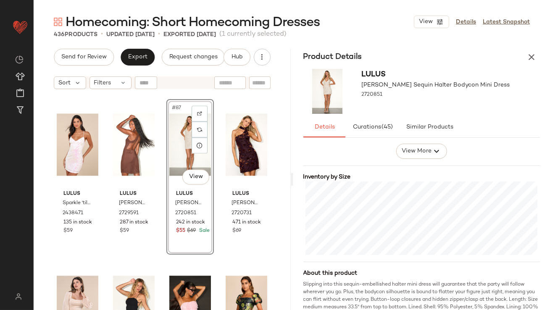
scroll to position [170, 0]
click at [224, 148] on div "#88 View Lulus Catrice Plum Velvet Burnout One-Shoulder Sash Mini Dress 2720731…" at bounding box center [247, 177] width 46 height 154
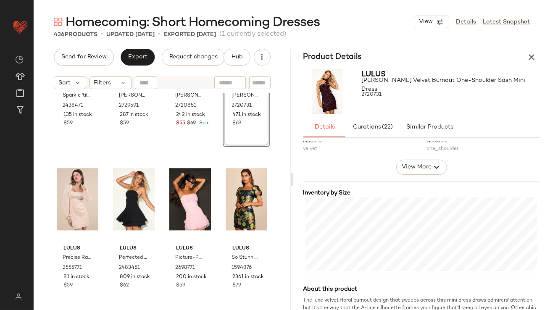
scroll to position [3558, 0]
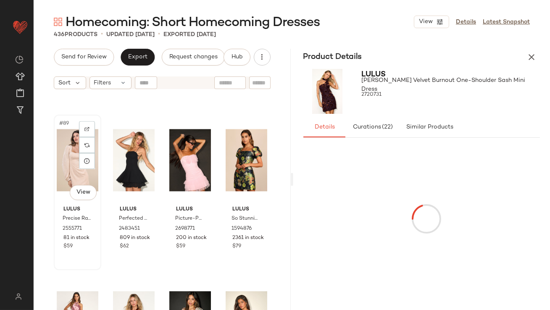
click at [66, 153] on div "#89 View" at bounding box center [78, 160] width 42 height 85
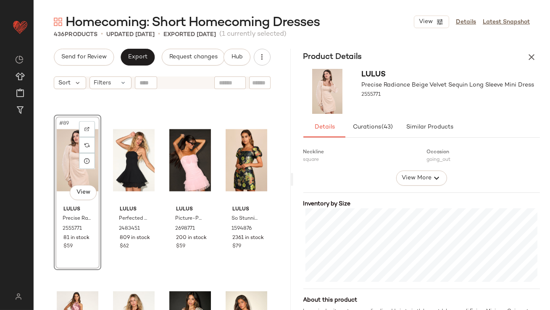
scroll to position [170, 0]
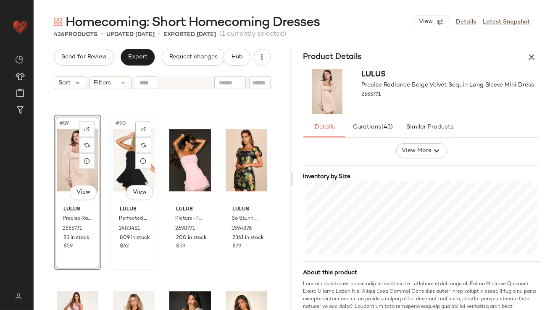
click at [119, 140] on div "#90 View" at bounding box center [134, 160] width 42 height 85
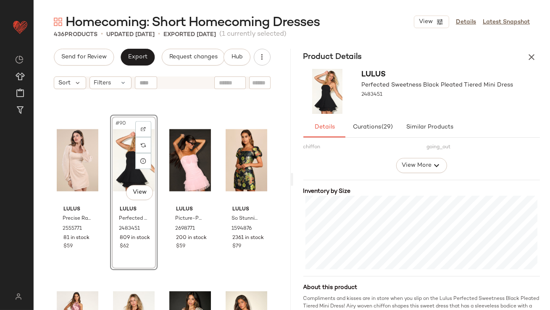
scroll to position [188, 0]
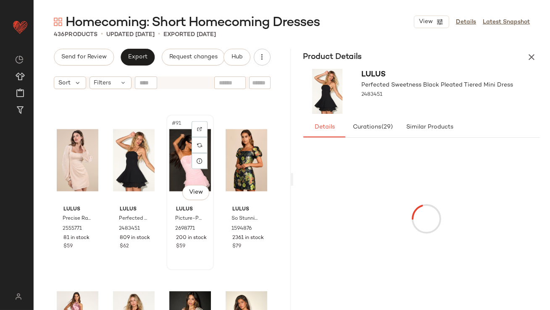
click at [172, 163] on div "#91 View" at bounding box center [190, 160] width 42 height 85
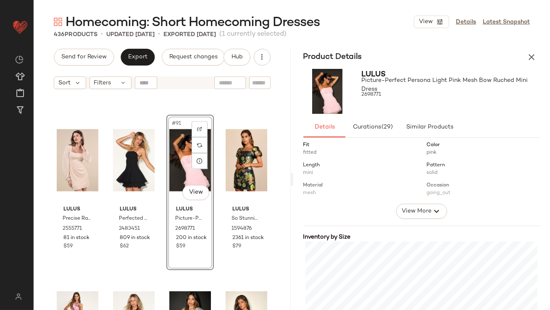
scroll to position [162, 0]
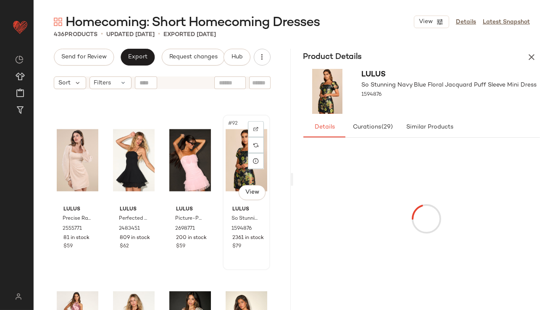
click at [230, 162] on div "#92 View" at bounding box center [247, 160] width 42 height 85
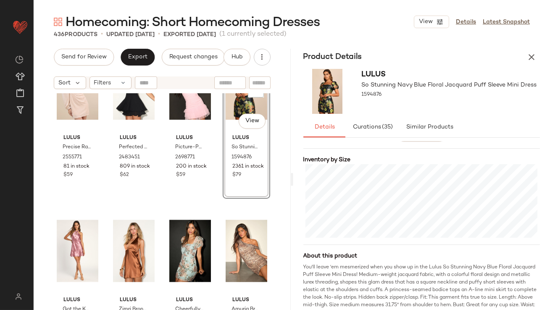
scroll to position [3669, 0]
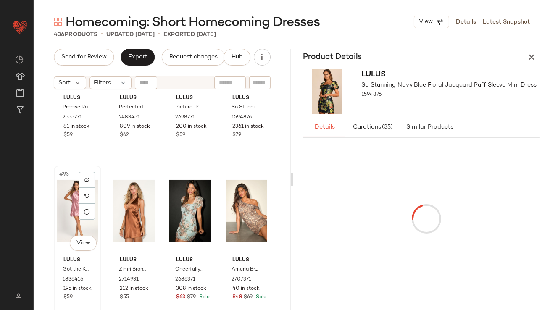
click at [71, 212] on div "#93 View" at bounding box center [78, 211] width 42 height 85
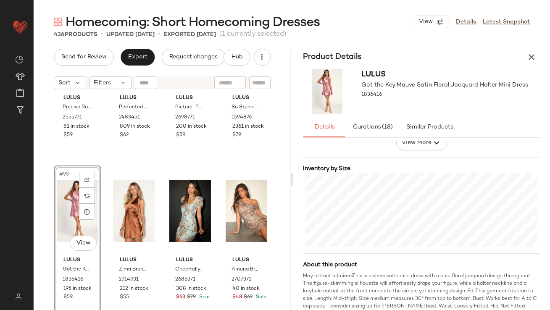
scroll to position [185, 0]
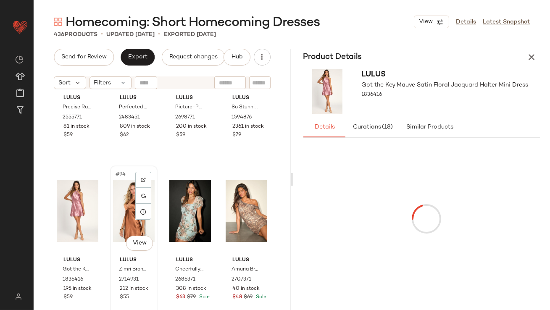
click at [122, 204] on div "#94 View" at bounding box center [134, 211] width 42 height 85
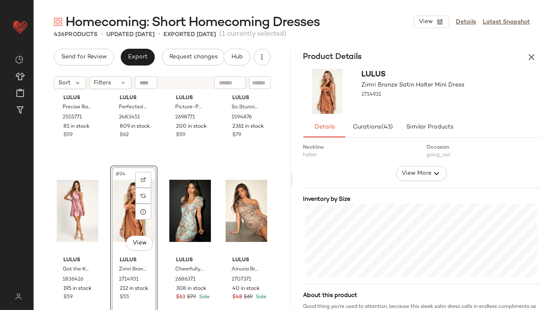
scroll to position [202, 0]
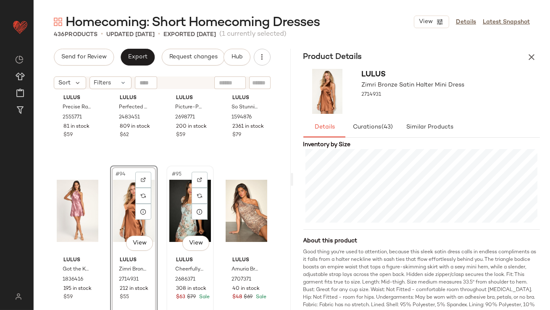
click at [173, 215] on div "#95 View" at bounding box center [190, 211] width 42 height 85
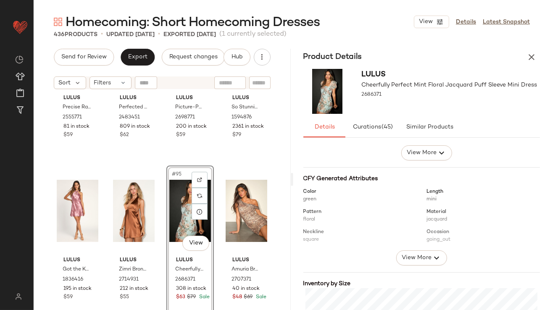
scroll to position [127, 0]
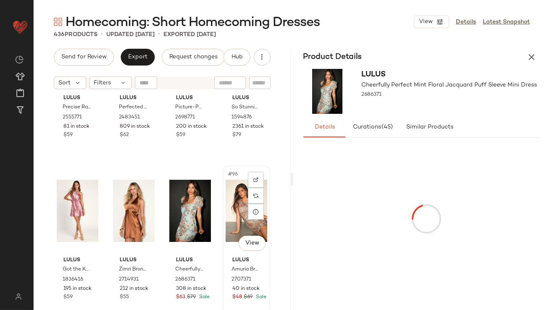
click at [240, 214] on div "#96 View" at bounding box center [247, 211] width 42 height 85
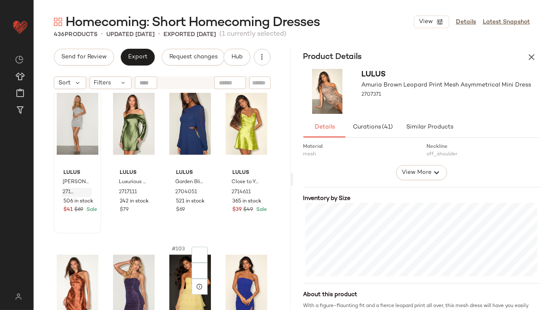
scroll to position [3927, 0]
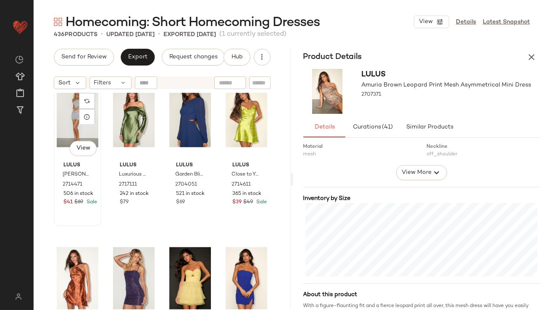
click at [66, 110] on div "#97 View" at bounding box center [78, 116] width 42 height 85
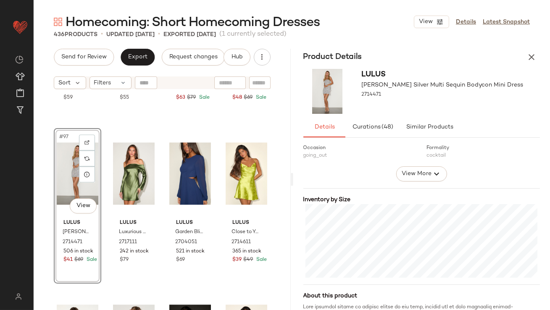
scroll to position [178, 0]
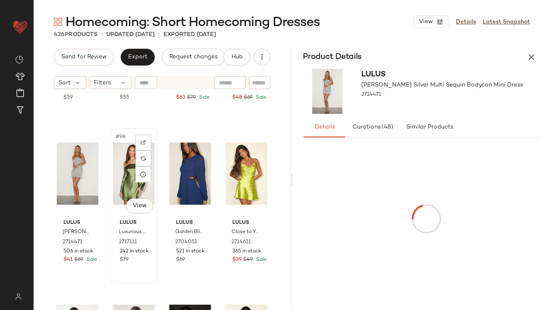
click at [114, 164] on div "#98 View" at bounding box center [134, 173] width 42 height 85
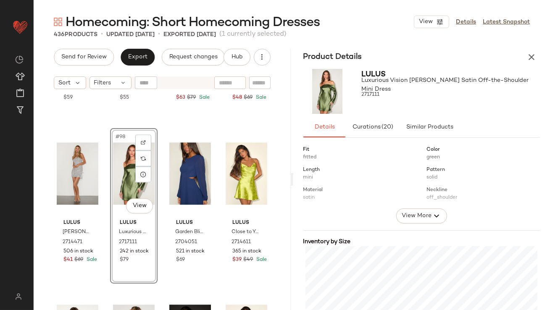
scroll to position [177, 0]
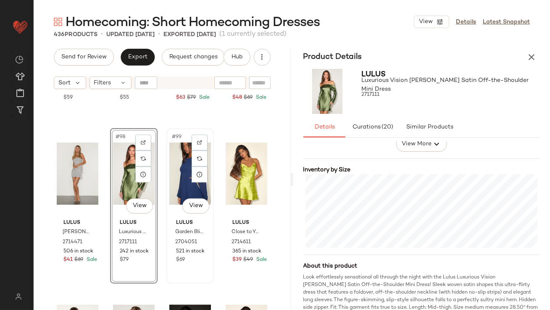
click at [179, 168] on div "#99 View" at bounding box center [190, 173] width 42 height 85
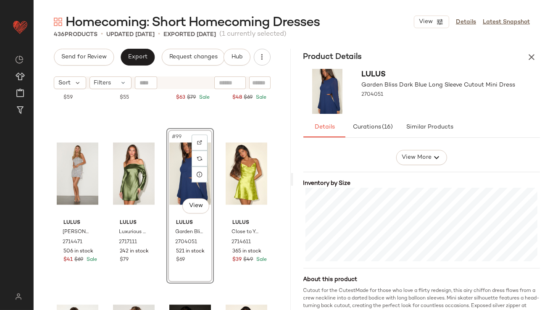
scroll to position [177, 0]
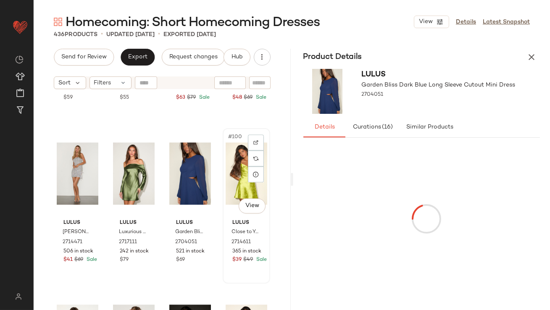
click at [226, 161] on div "#100 View" at bounding box center [247, 173] width 42 height 85
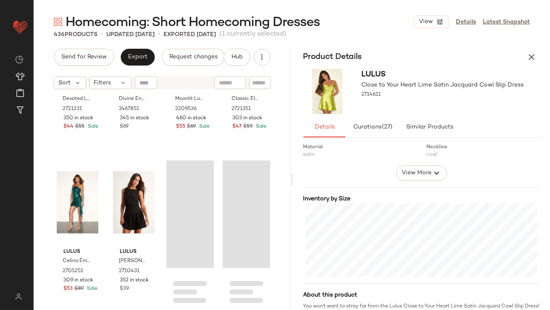
scroll to position [1276, 0]
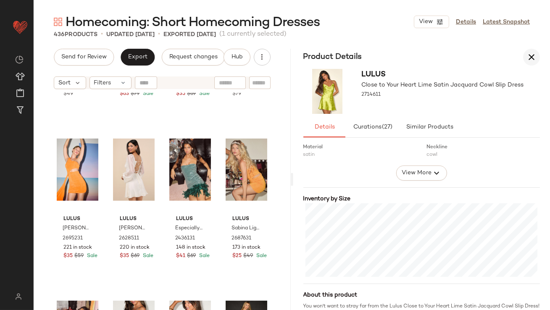
click at [531, 59] on icon "button" at bounding box center [532, 57] width 10 height 10
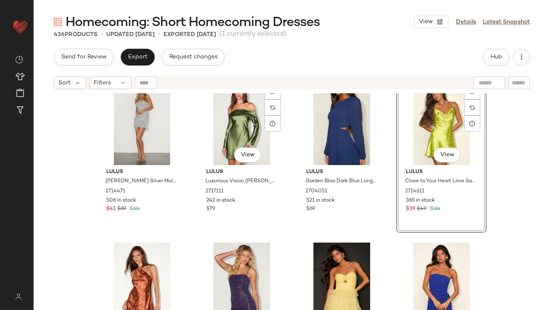
scroll to position [3927, 0]
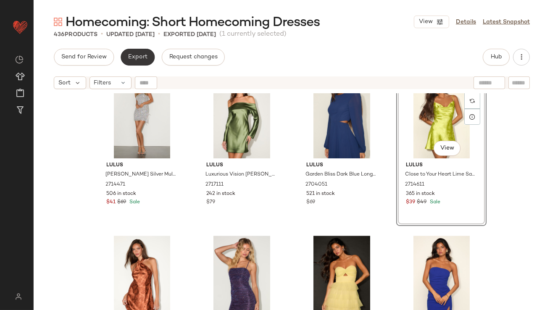
click at [137, 59] on span "Export" at bounding box center [138, 57] width 20 height 7
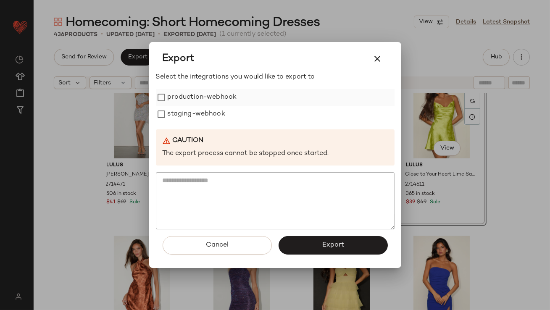
click at [199, 102] on label "production-webhook" at bounding box center [202, 97] width 69 height 17
click at [197, 115] on label "staging-webhook" at bounding box center [197, 114] width 58 height 17
click at [303, 248] on button "Export" at bounding box center [333, 245] width 109 height 19
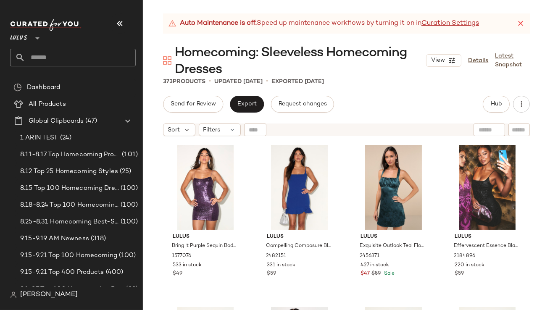
click at [519, 22] on icon at bounding box center [521, 23] width 8 height 8
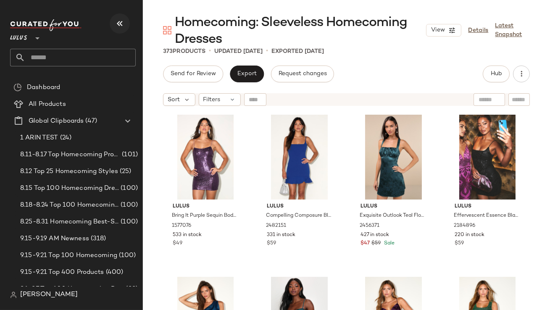
click at [119, 25] on icon "button" at bounding box center [120, 24] width 10 height 10
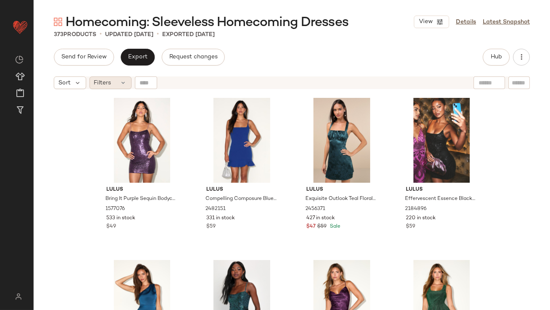
click at [111, 84] on span "Filters" at bounding box center [102, 83] width 17 height 9
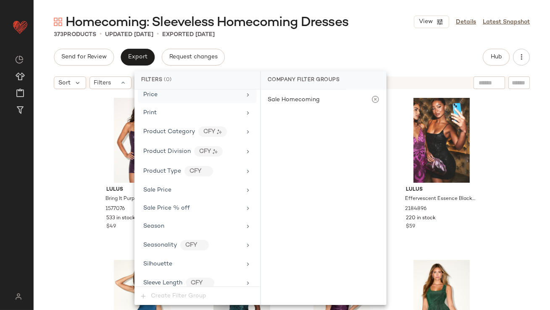
scroll to position [589, 0]
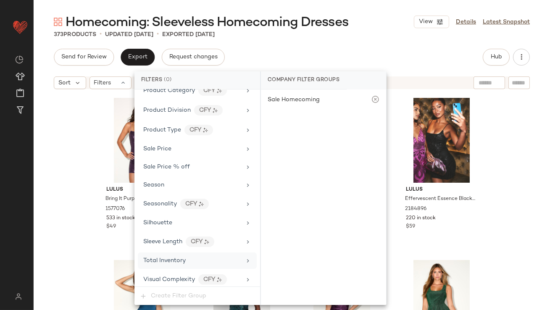
click at [177, 258] on span "Total Inventory" at bounding box center [164, 261] width 42 height 6
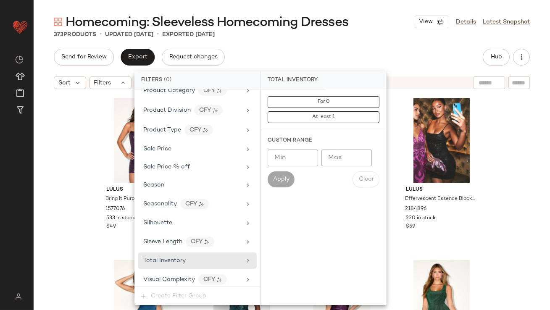
click at [328, 161] on input "Max" at bounding box center [347, 158] width 50 height 17
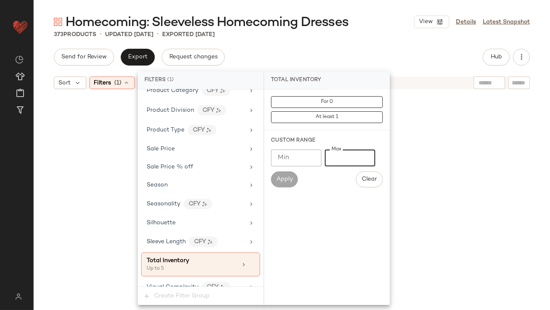
type input "*"
click at [327, 40] on div "Homecoming: Sleeveless Homecoming Dresses View Details Latest Snapshot 373 Prod…" at bounding box center [292, 161] width 517 height 297
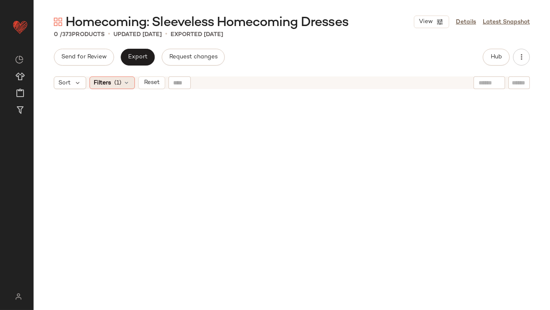
click at [109, 79] on span "Filters" at bounding box center [102, 83] width 17 height 9
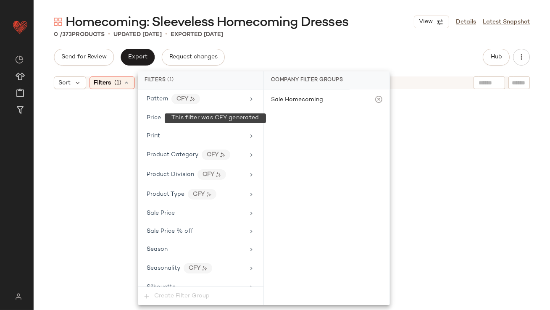
scroll to position [596, 0]
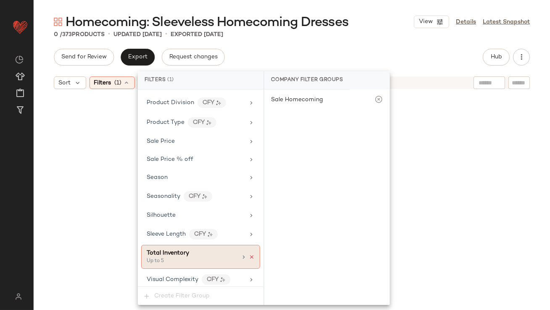
click at [249, 254] on icon at bounding box center [252, 257] width 6 height 6
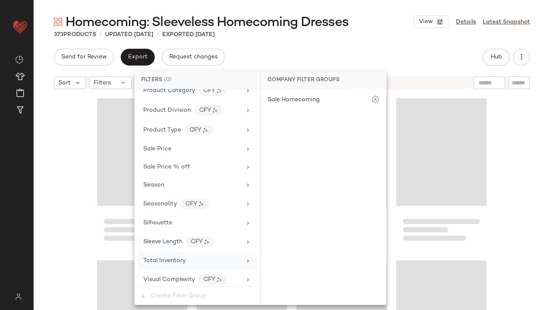
click at [324, 66] on div "Send for Review Export Request changes Hub Sort Filters" at bounding box center [292, 180] width 517 height 262
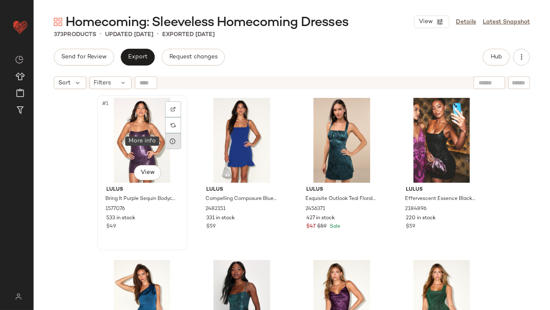
click at [167, 143] on div at bounding box center [173, 141] width 16 height 16
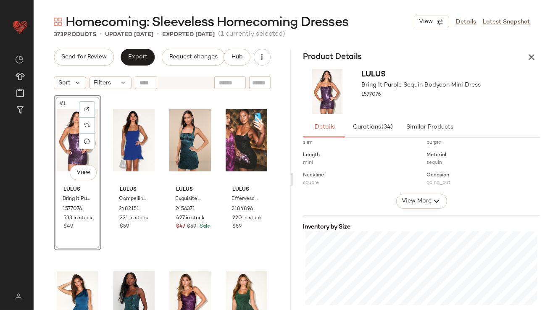
scroll to position [194, 0]
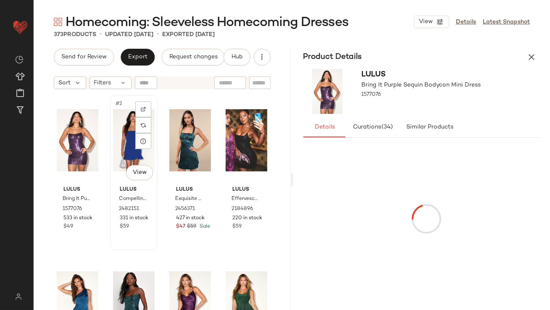
click at [124, 147] on div "#2 View" at bounding box center [134, 140] width 42 height 85
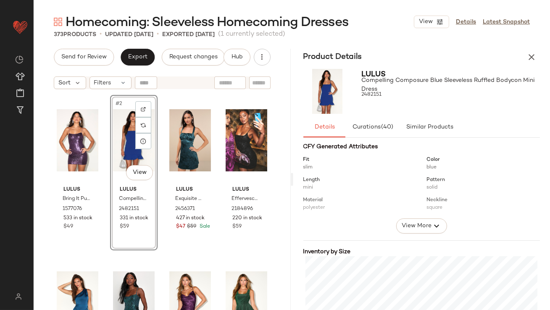
scroll to position [190, 0]
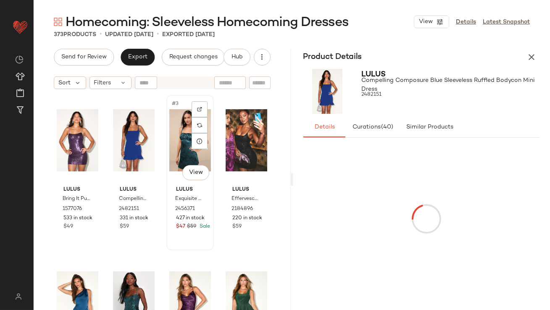
click at [176, 141] on div "#3 View" at bounding box center [190, 140] width 42 height 85
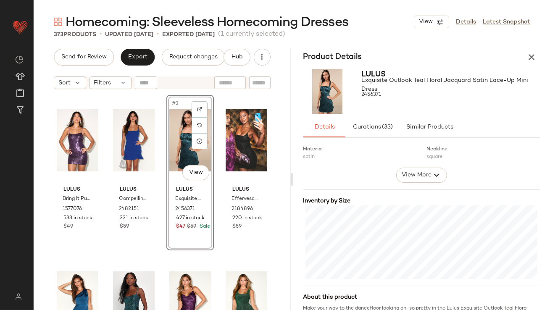
scroll to position [147, 0]
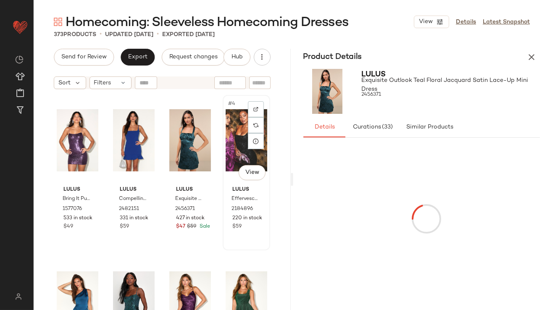
click at [226, 132] on div "#4 View" at bounding box center [247, 140] width 42 height 85
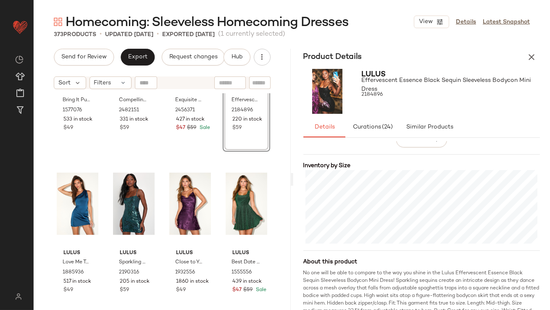
scroll to position [121, 0]
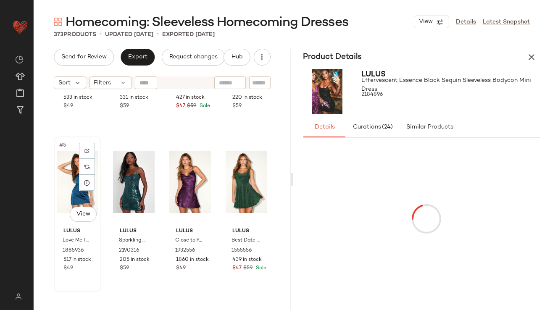
click at [64, 161] on div "#5 View" at bounding box center [78, 182] width 42 height 85
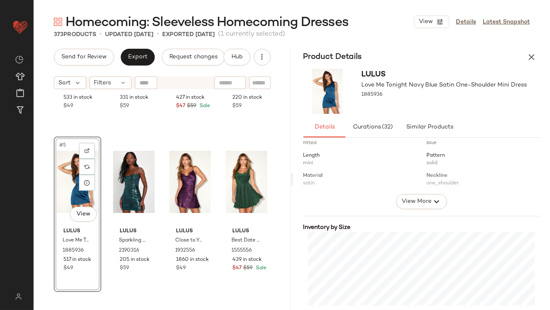
scroll to position [131, 0]
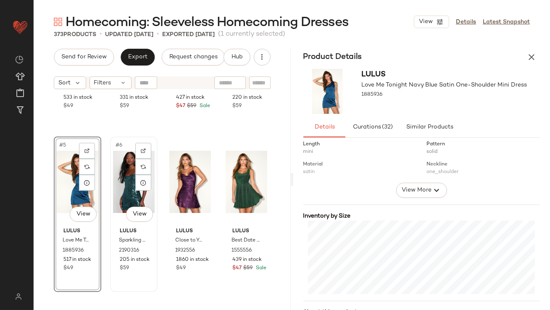
click at [125, 175] on div "#6 View" at bounding box center [134, 182] width 42 height 85
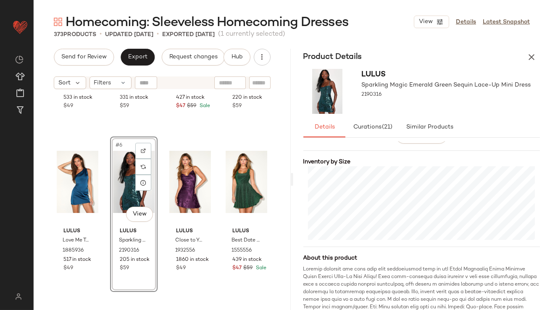
scroll to position [202, 0]
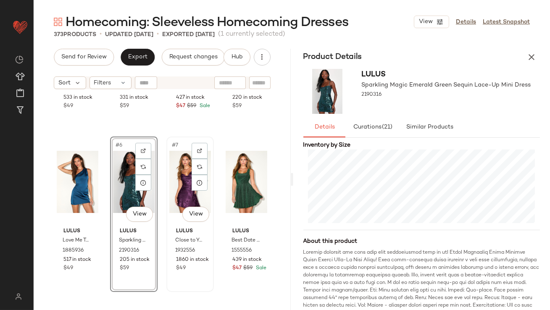
click at [172, 190] on div "#7 View" at bounding box center [190, 182] width 42 height 85
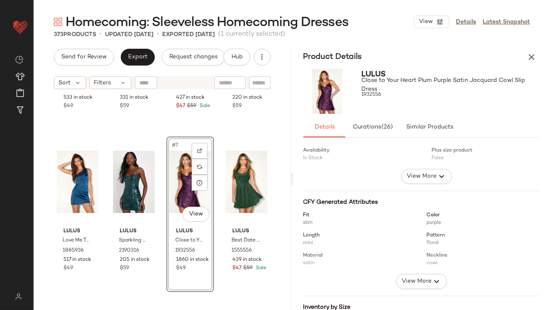
scroll to position [127, 0]
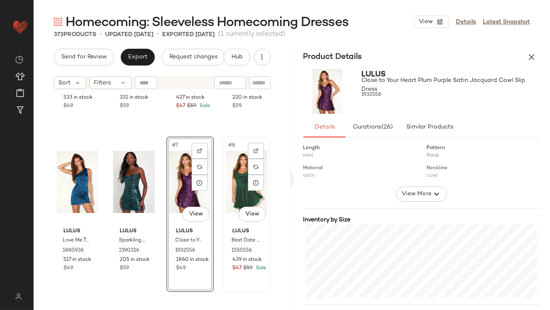
click at [226, 175] on div "#8 View" at bounding box center [247, 182] width 42 height 85
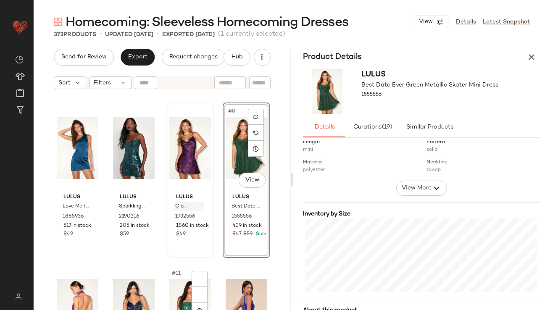
scroll to position [261, 0]
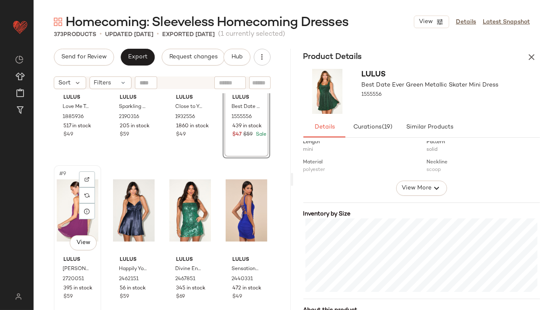
click at [68, 215] on div "#9 View" at bounding box center [78, 210] width 42 height 85
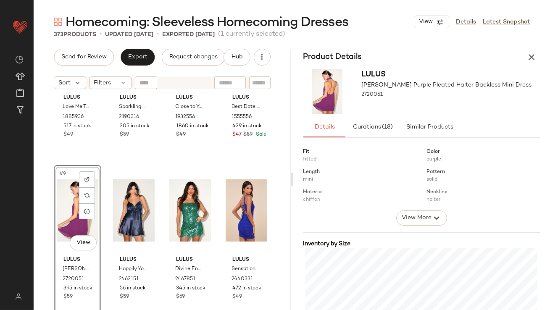
scroll to position [137, 0]
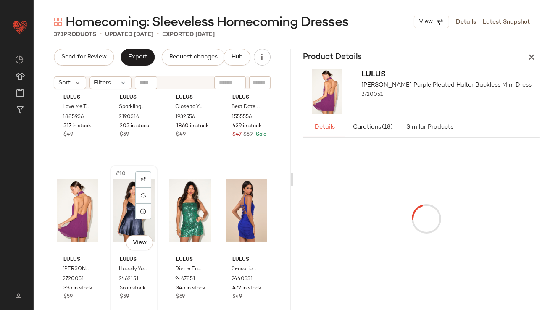
click at [122, 196] on div "#10 View" at bounding box center [134, 210] width 42 height 85
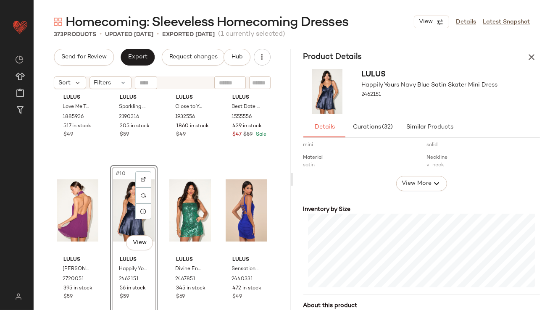
scroll to position [156, 0]
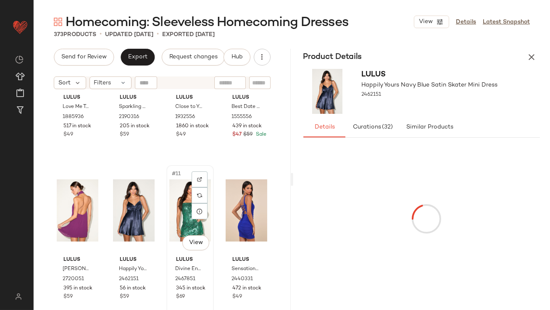
click at [177, 211] on div "#11 View" at bounding box center [190, 210] width 42 height 85
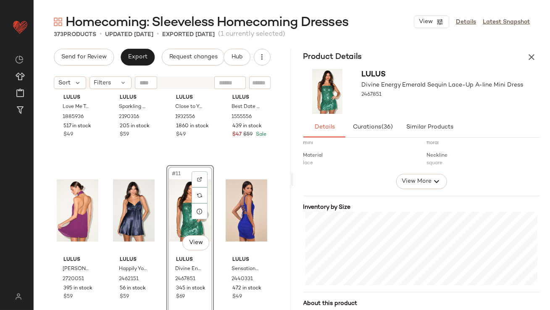
scroll to position [155, 0]
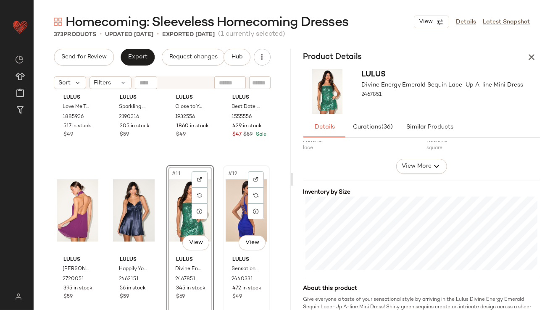
click at [236, 198] on div "#12 View" at bounding box center [247, 210] width 42 height 85
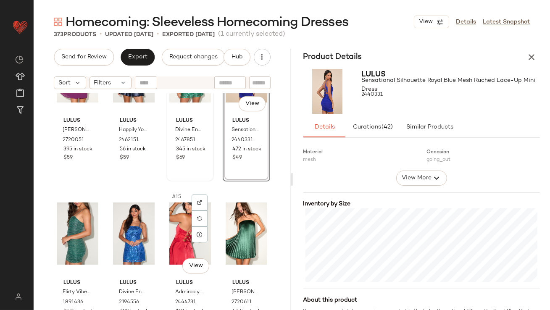
scroll to position [415, 0]
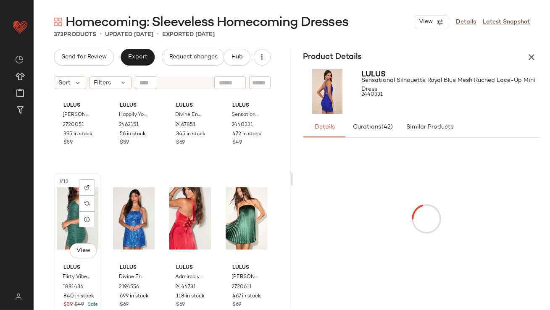
click at [71, 200] on div "#13 View" at bounding box center [78, 218] width 42 height 85
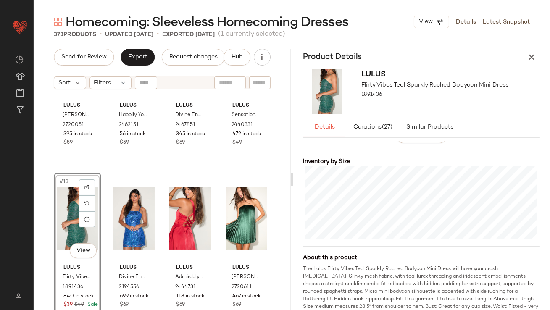
scroll to position [199, 0]
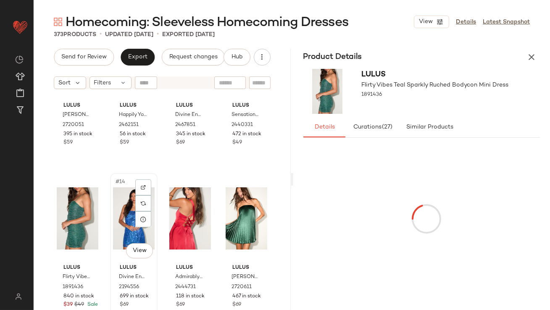
click at [125, 213] on div "#14 View" at bounding box center [134, 218] width 42 height 85
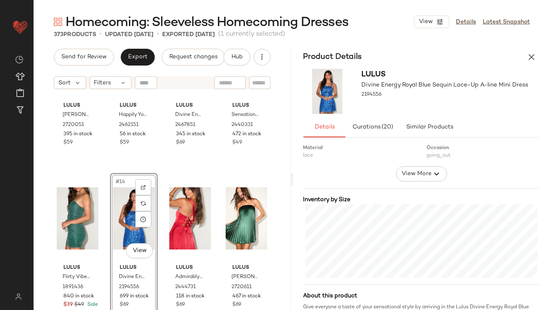
scroll to position [149, 0]
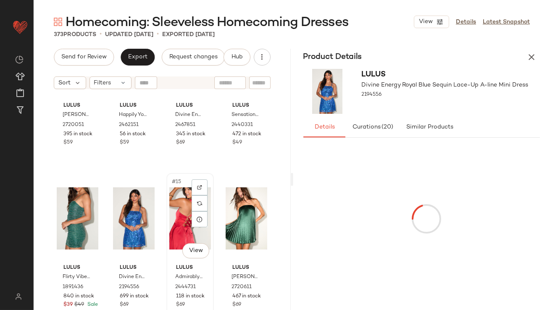
click at [181, 211] on div "#15 View" at bounding box center [190, 218] width 42 height 85
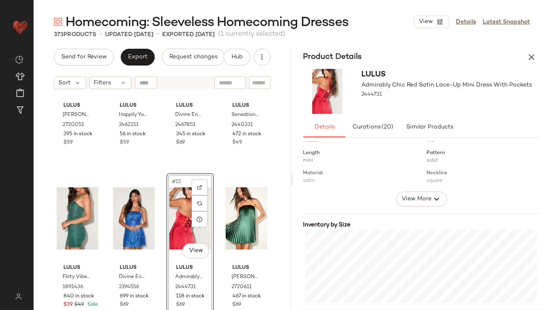
scroll to position [122, 0]
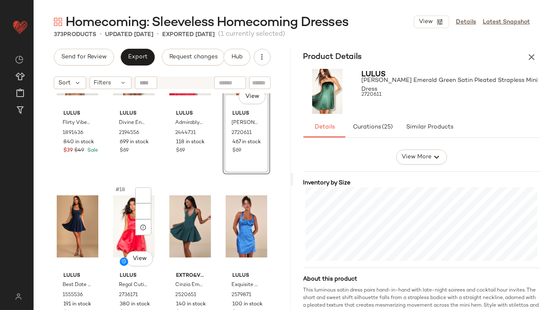
scroll to position [597, 0]
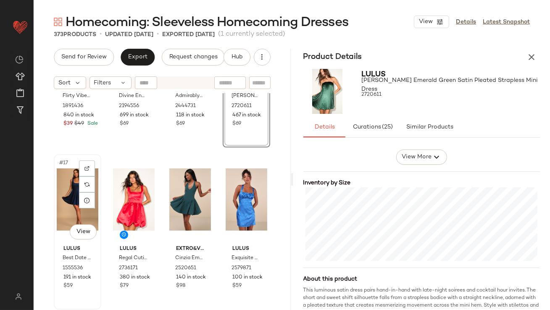
click at [71, 200] on div "#17 View" at bounding box center [78, 199] width 42 height 85
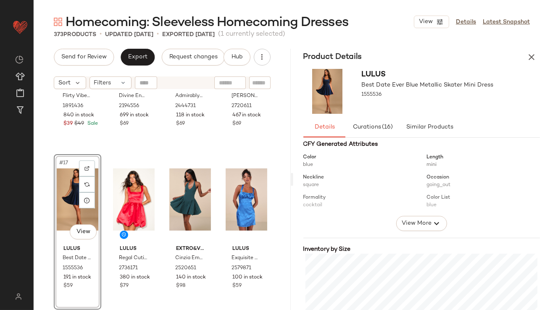
scroll to position [161, 0]
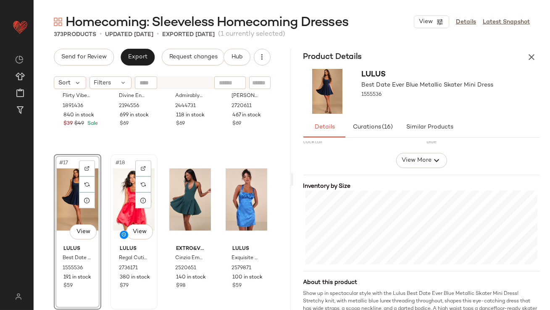
click at [116, 192] on div "#18 View" at bounding box center [134, 199] width 42 height 85
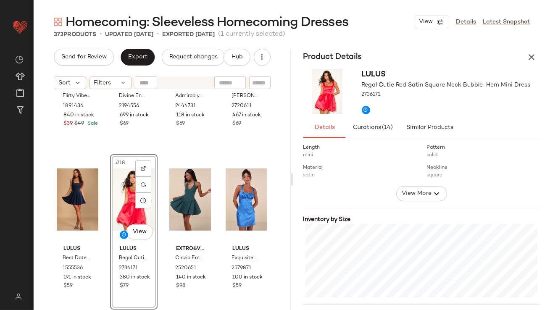
scroll to position [136, 0]
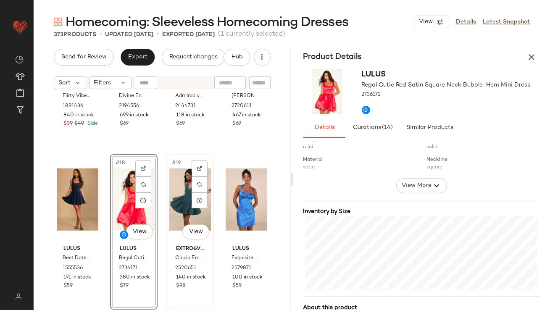
click at [169, 203] on div "#19 View" at bounding box center [190, 199] width 42 height 85
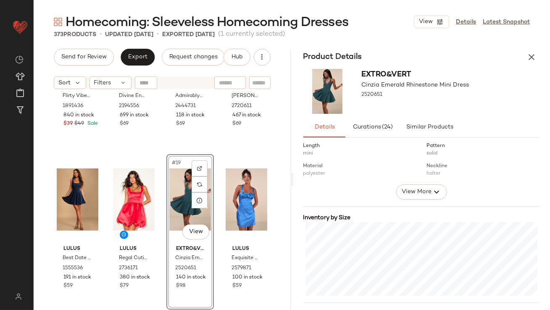
scroll to position [132, 0]
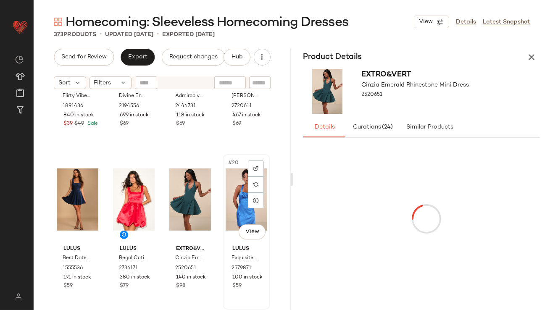
click at [232, 186] on div "#20 View" at bounding box center [247, 199] width 42 height 85
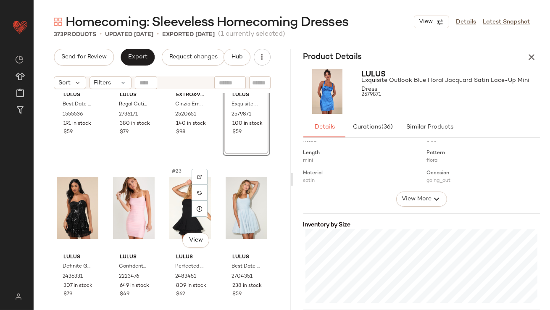
scroll to position [755, 0]
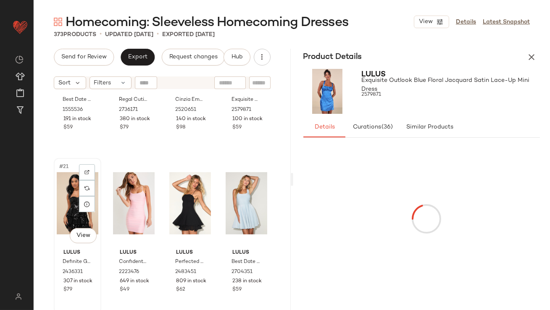
click at [68, 206] on div "#21 View" at bounding box center [78, 203] width 42 height 85
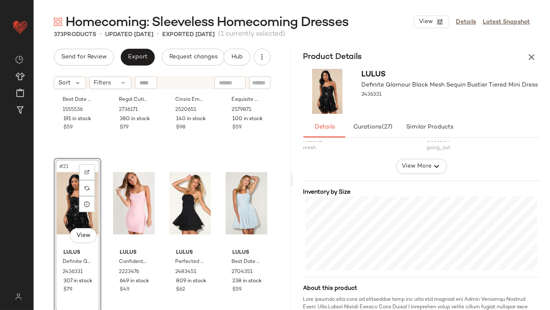
scroll to position [162, 0]
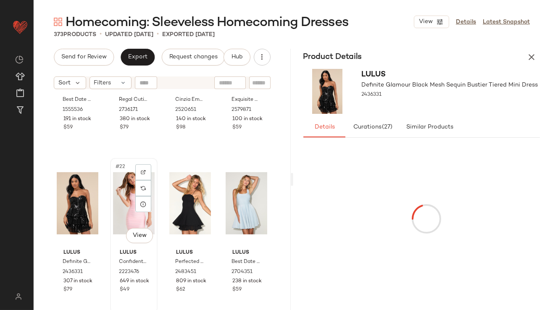
click at [124, 209] on div "#22 View" at bounding box center [134, 203] width 42 height 85
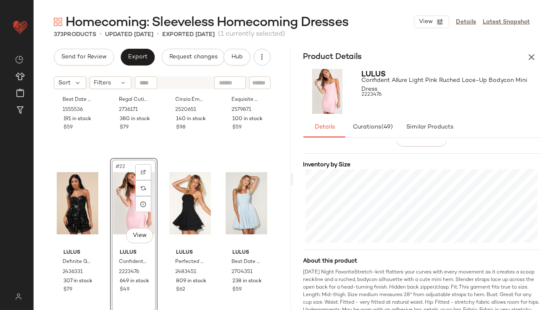
scroll to position [195, 0]
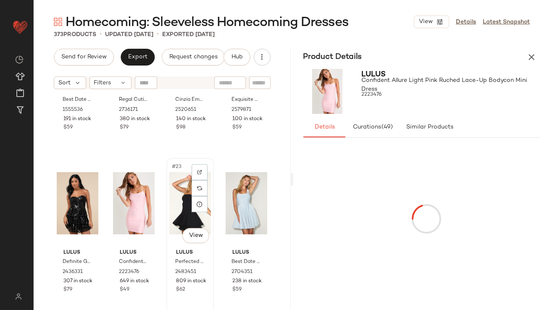
click at [169, 202] on div "#23 View" at bounding box center [190, 203] width 42 height 85
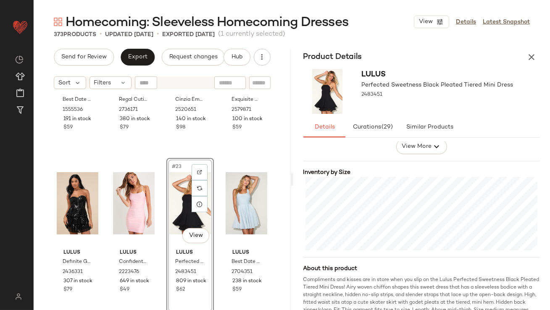
scroll to position [193, 0]
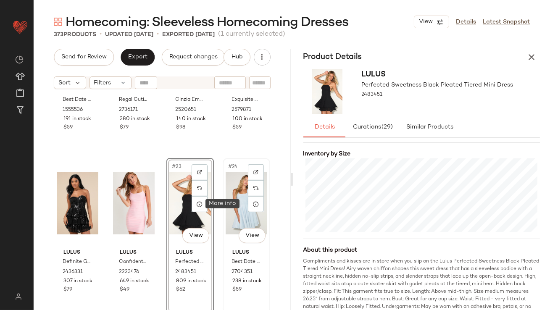
click at [231, 206] on div "#24 View" at bounding box center [247, 203] width 42 height 85
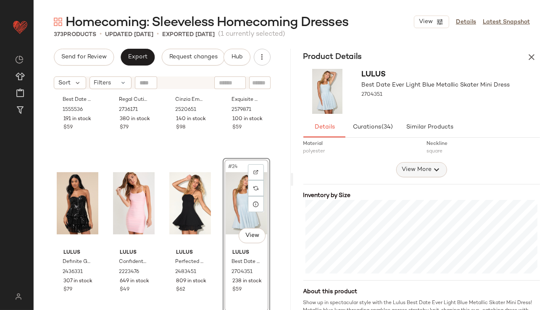
scroll to position [157, 0]
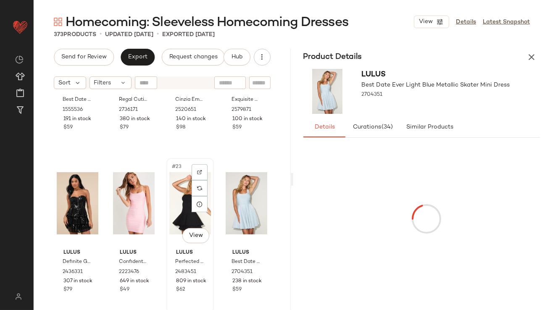
click at [178, 246] on div "Lulus Perfected Sweetness Black Pleated Tiered Mini Dress 2483451 809 in stock …" at bounding box center [190, 270] width 42 height 49
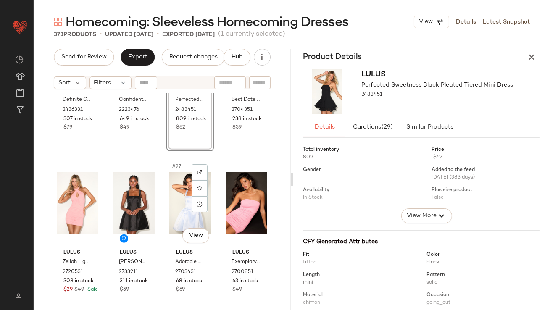
scroll to position [950, 0]
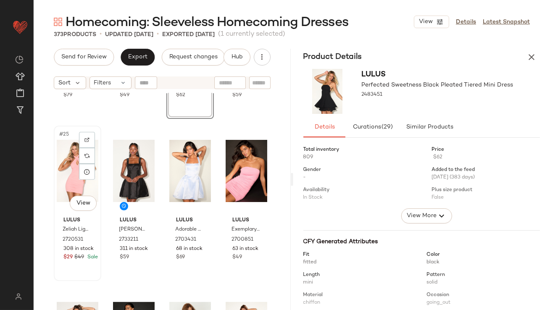
click at [63, 157] on div "#25 View" at bounding box center [78, 171] width 42 height 85
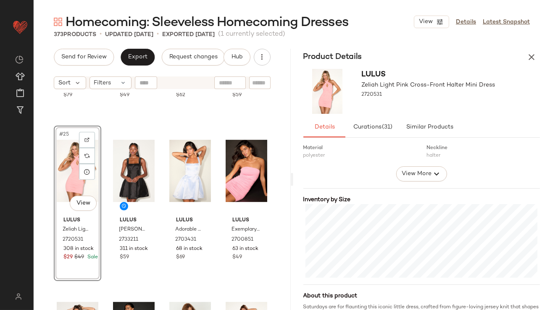
scroll to position [216, 0]
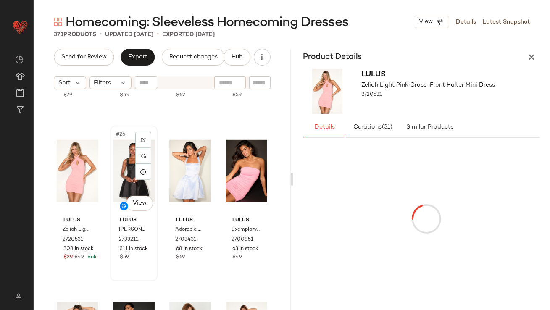
click at [122, 168] on div "#26 View" at bounding box center [134, 171] width 42 height 85
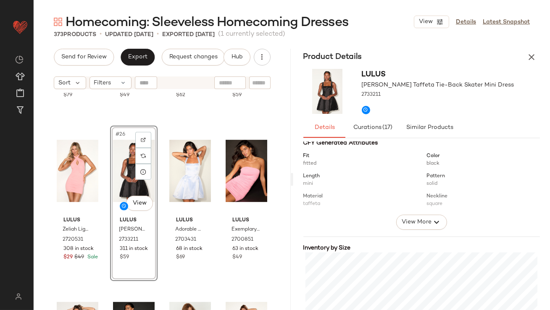
scroll to position [156, 0]
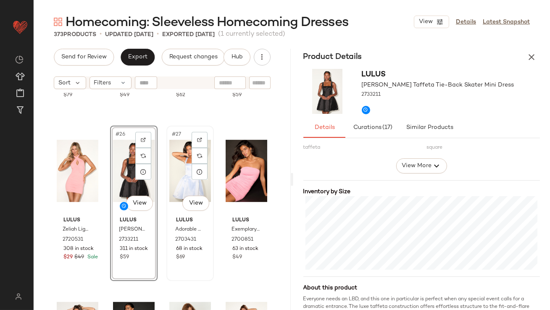
click at [179, 153] on div "#27 View" at bounding box center [190, 171] width 42 height 85
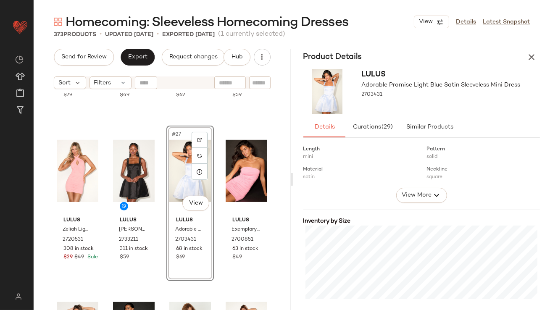
scroll to position [135, 0]
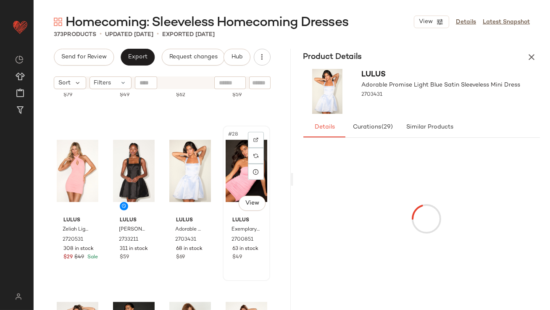
click at [232, 163] on div "#28 View" at bounding box center [247, 171] width 42 height 85
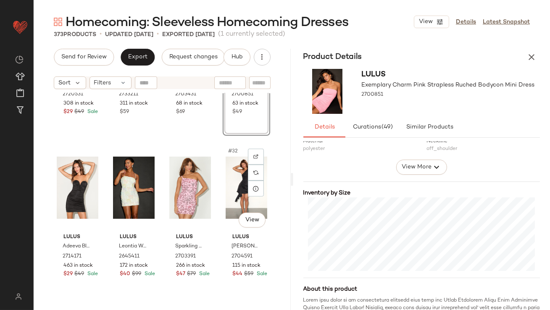
scroll to position [1096, 0]
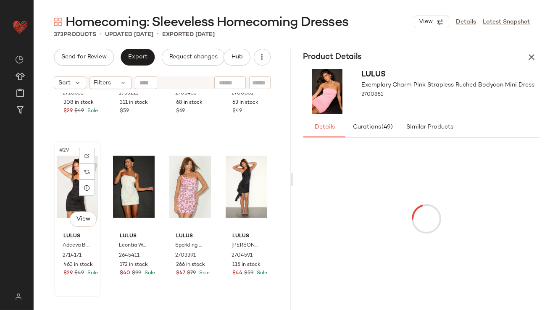
click at [68, 196] on div "#29 View" at bounding box center [78, 187] width 42 height 85
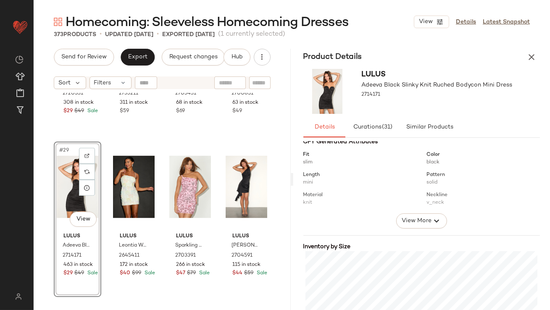
scroll to position [216, 0]
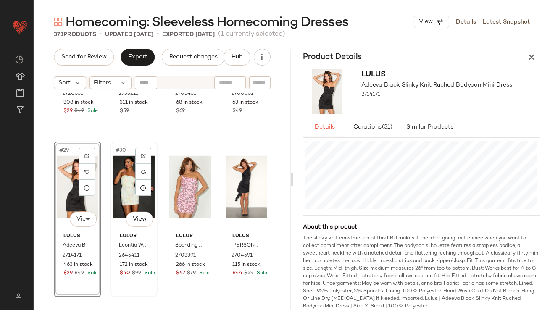
click at [115, 187] on div "#30 View" at bounding box center [134, 187] width 42 height 85
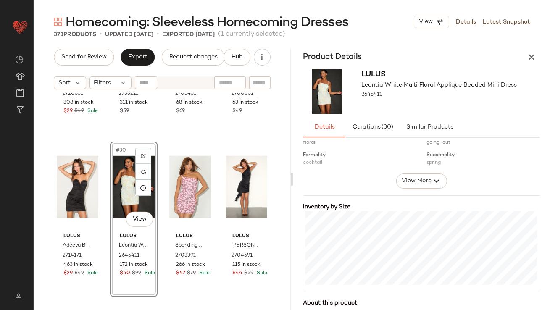
scroll to position [142, 0]
click at [173, 178] on div "#31 View" at bounding box center [190, 187] width 42 height 85
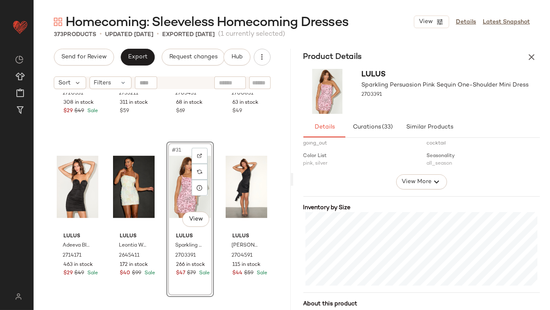
scroll to position [143, 0]
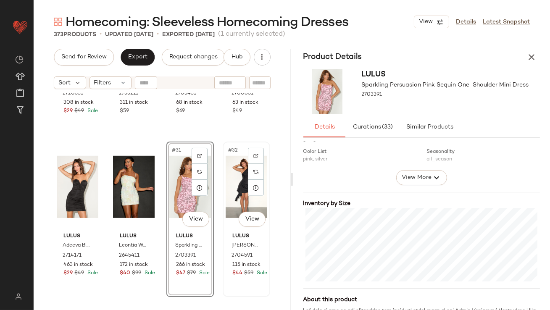
click at [231, 168] on div "#32 View" at bounding box center [247, 187] width 42 height 85
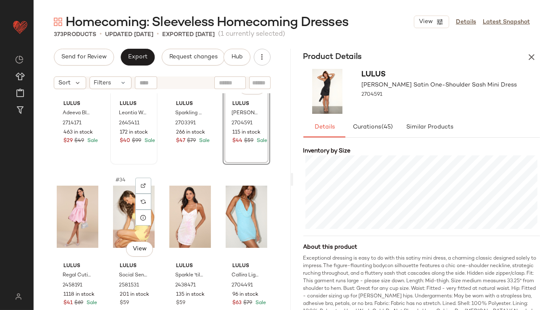
scroll to position [1234, 0]
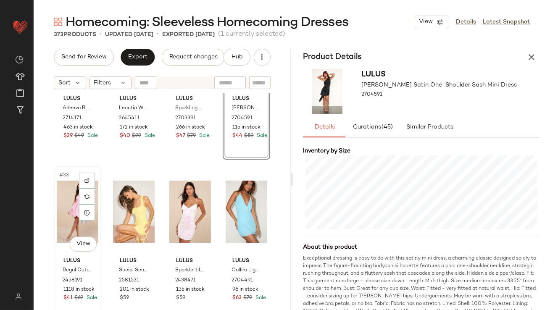
click at [72, 209] on div "#33 View" at bounding box center [78, 211] width 42 height 85
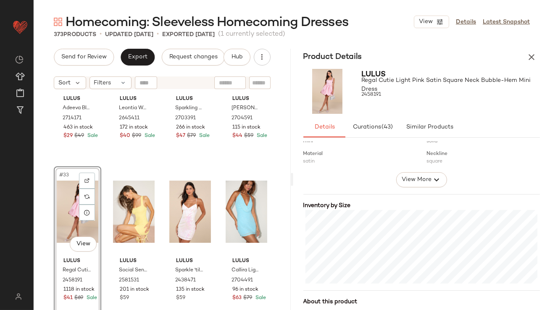
scroll to position [170, 0]
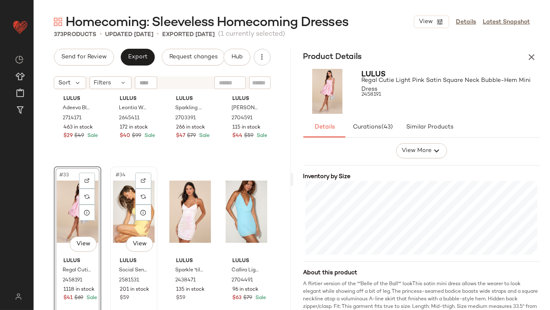
click at [117, 223] on div "#34 View" at bounding box center [134, 211] width 42 height 85
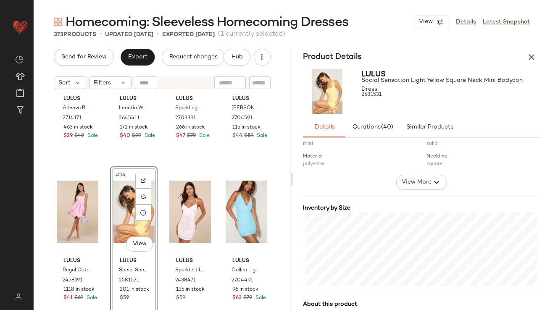
scroll to position [208, 0]
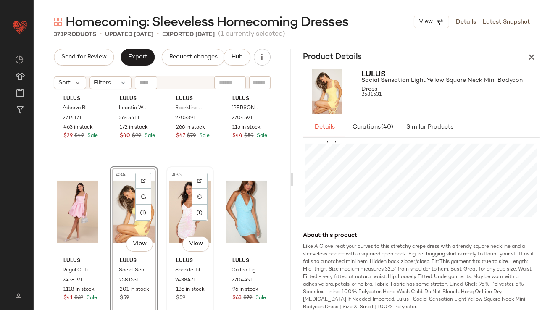
click at [178, 196] on div "#35 View" at bounding box center [190, 211] width 42 height 85
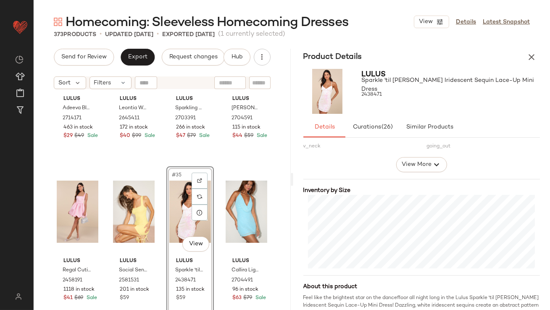
scroll to position [173, 0]
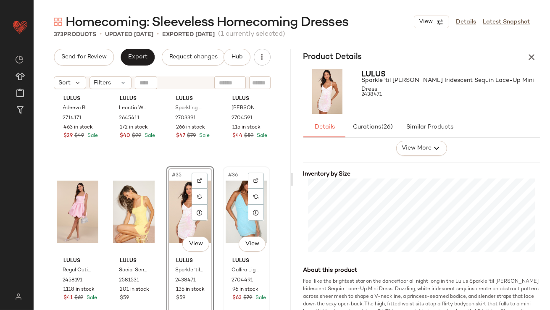
click at [231, 200] on div "#36 View" at bounding box center [247, 211] width 42 height 85
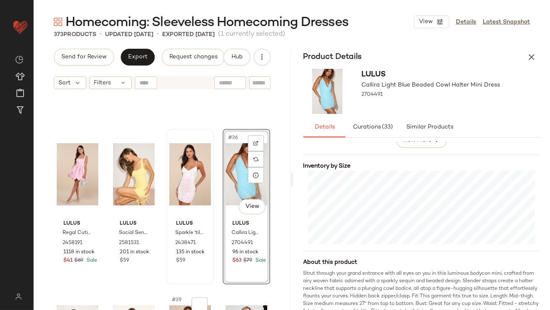
scroll to position [1417, 0]
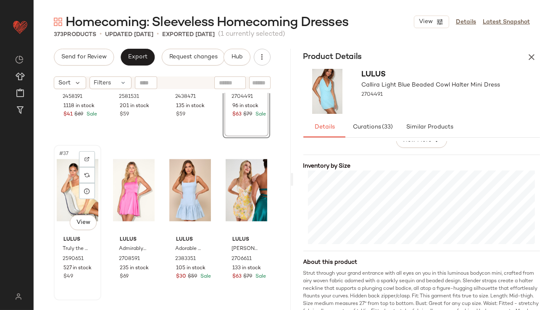
click at [69, 190] on div "#37 View" at bounding box center [78, 190] width 42 height 85
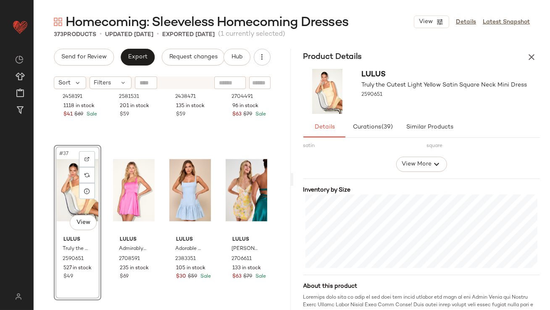
scroll to position [224, 0]
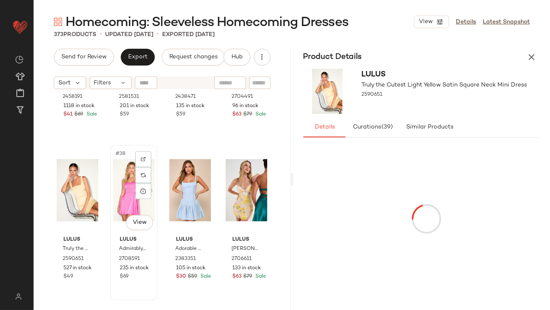
click at [120, 179] on div "#38 View" at bounding box center [134, 190] width 42 height 85
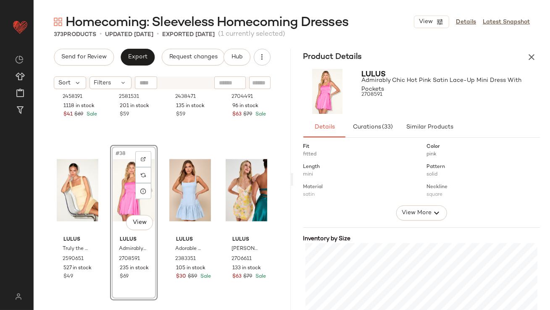
scroll to position [196, 0]
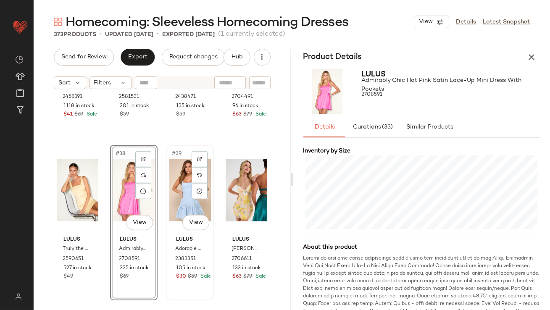
click at [170, 189] on div "#39 View" at bounding box center [190, 190] width 42 height 85
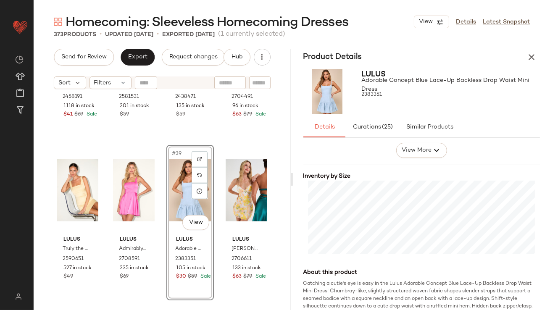
scroll to position [183, 0]
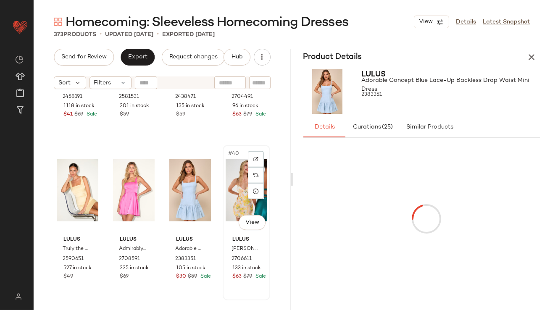
click at [226, 185] on div "#40 View" at bounding box center [247, 190] width 42 height 85
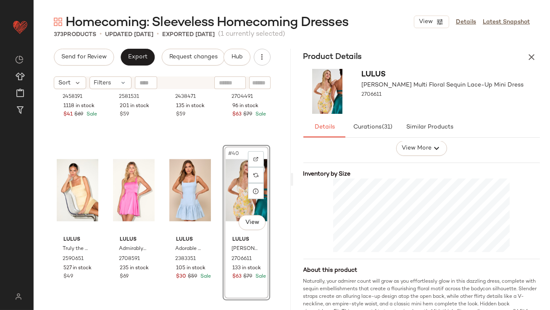
scroll to position [192, 0]
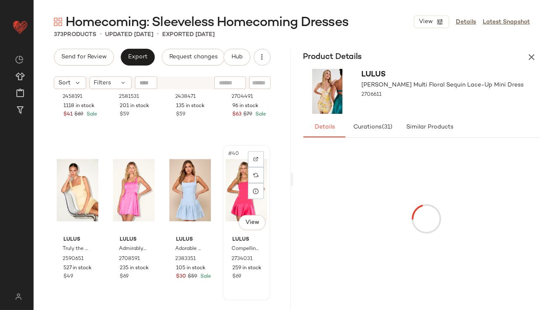
click at [226, 187] on div "#40 View" at bounding box center [247, 190] width 42 height 85
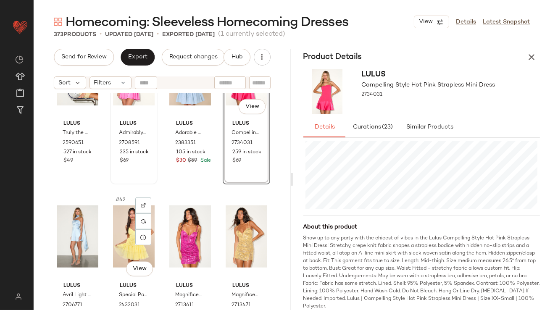
scroll to position [1585, 0]
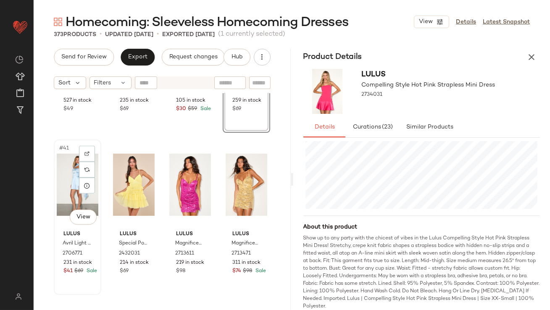
click at [65, 184] on div "#41 View" at bounding box center [78, 185] width 42 height 85
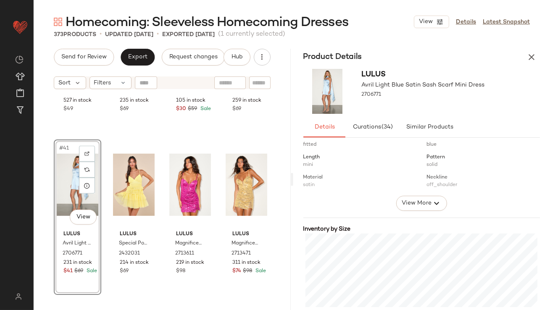
scroll to position [192, 0]
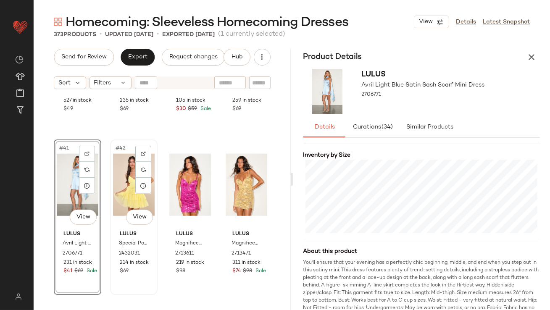
click at [116, 171] on div "#42 View" at bounding box center [134, 185] width 42 height 85
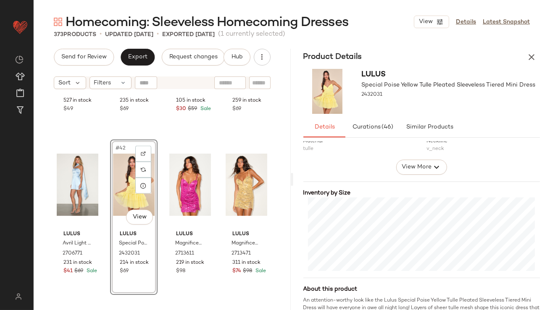
scroll to position [155, 0]
click at [177, 179] on div "#43 View" at bounding box center [190, 185] width 42 height 85
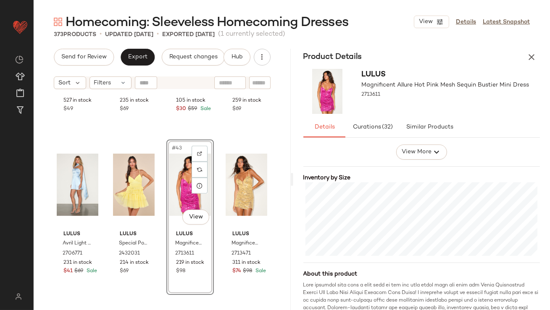
scroll to position [169, 0]
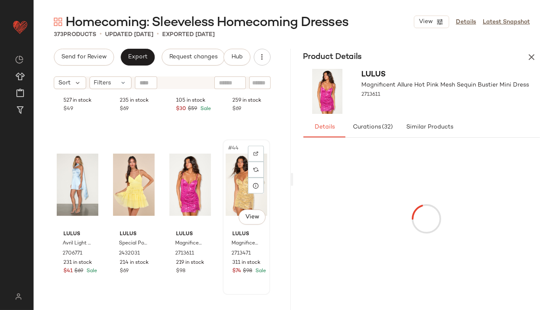
click at [237, 180] on div "#44 View" at bounding box center [247, 185] width 42 height 85
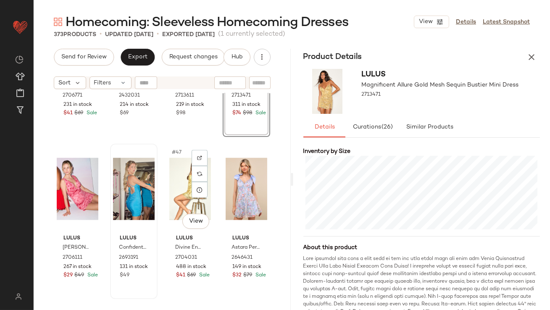
scroll to position [1746, 0]
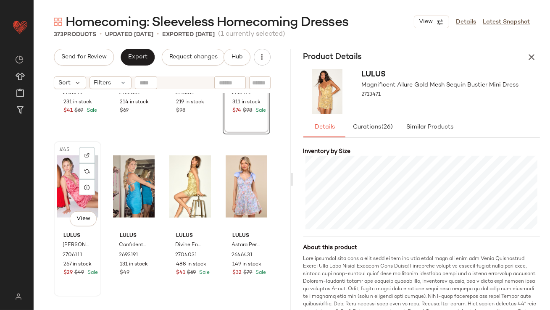
click at [65, 177] on div "#45 View" at bounding box center [78, 186] width 42 height 85
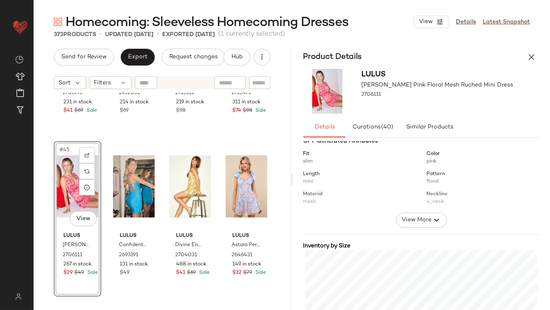
scroll to position [153, 0]
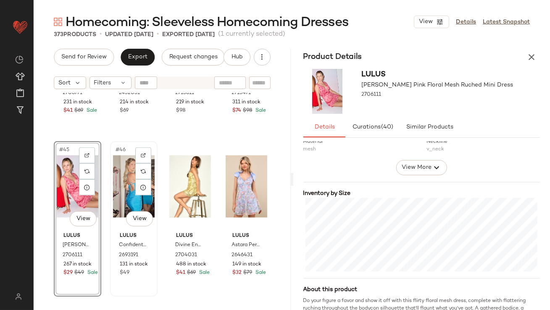
click at [124, 182] on div "#46 View" at bounding box center [134, 186] width 42 height 85
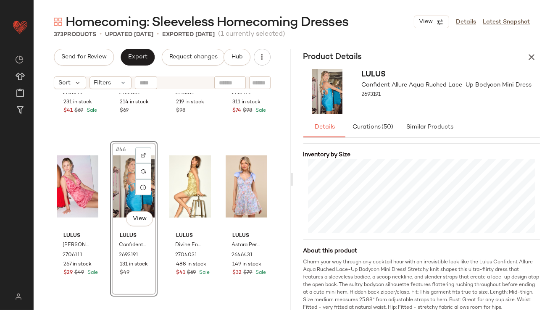
scroll to position [193, 0]
click at [175, 178] on div "#47 View" at bounding box center [190, 186] width 42 height 85
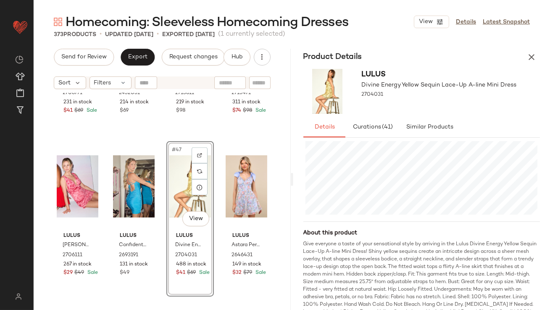
scroll to position [224, 0]
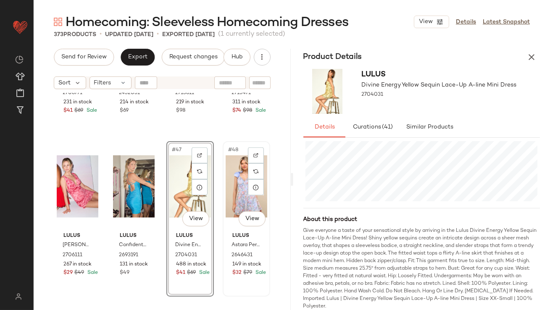
click at [226, 188] on div "#48 View" at bounding box center [247, 186] width 42 height 85
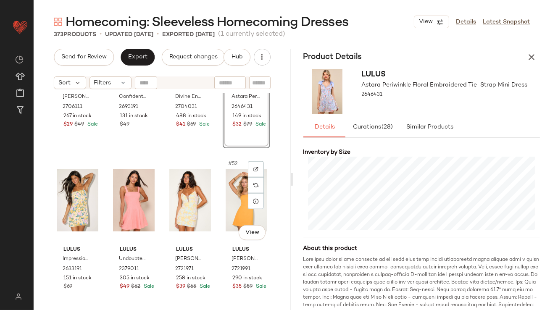
scroll to position [1904, 0]
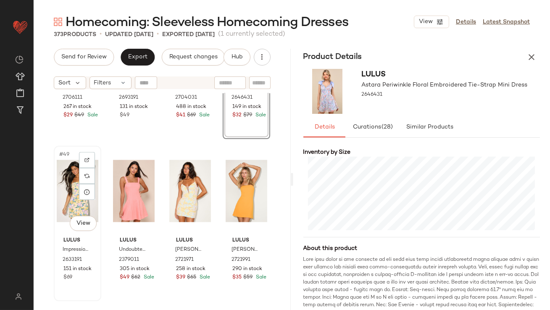
click at [68, 177] on div "#49 View" at bounding box center [78, 191] width 42 height 85
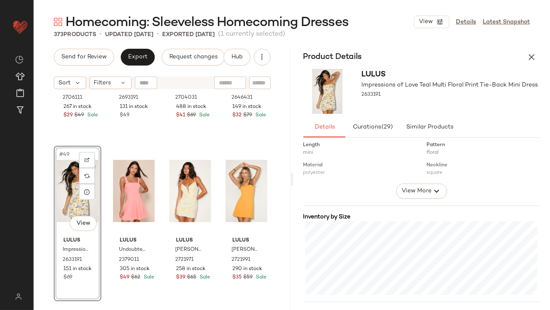
scroll to position [130, 0]
click at [122, 171] on div "#50 View" at bounding box center [134, 191] width 42 height 85
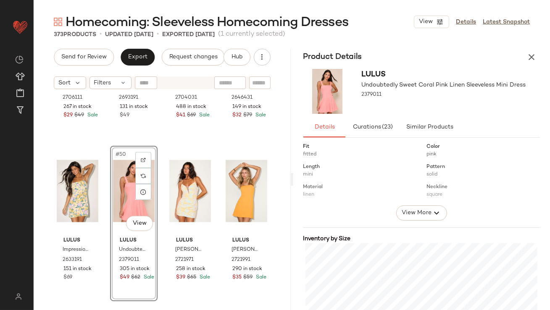
scroll to position [142, 0]
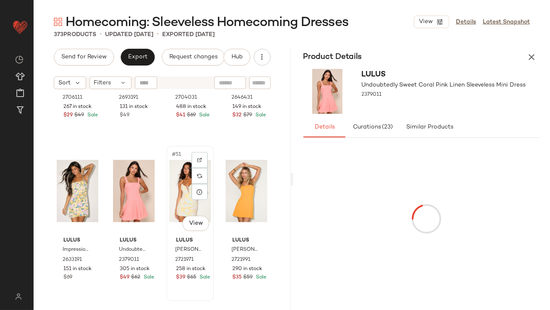
click at [178, 183] on div "#51 View" at bounding box center [190, 191] width 42 height 85
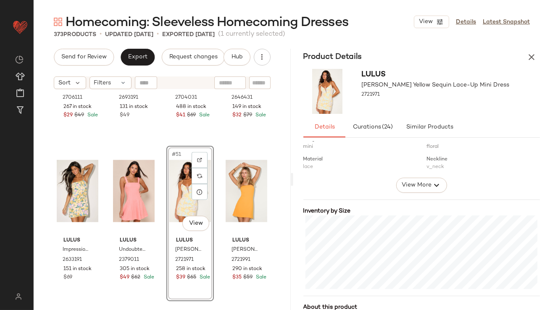
scroll to position [150, 0]
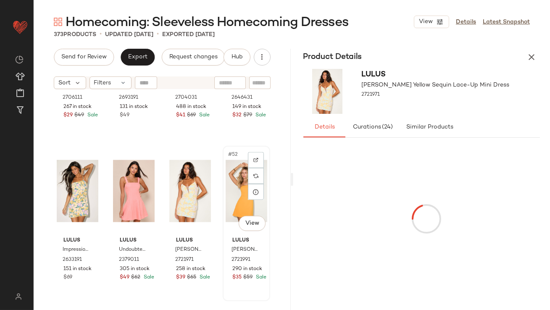
click at [223, 179] on div "#52 View Lulus Nadine Golden Yellow Strapless Tie-Back Mini Dress 2721991 290 i…" at bounding box center [247, 224] width 48 height 156
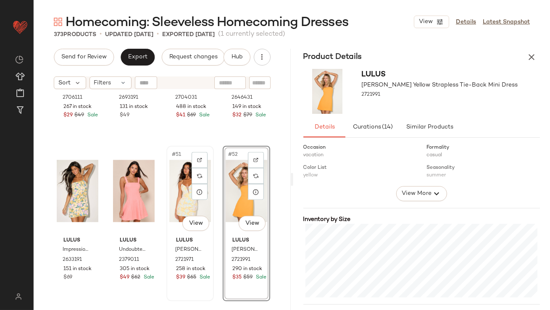
scroll to position [2015, 0]
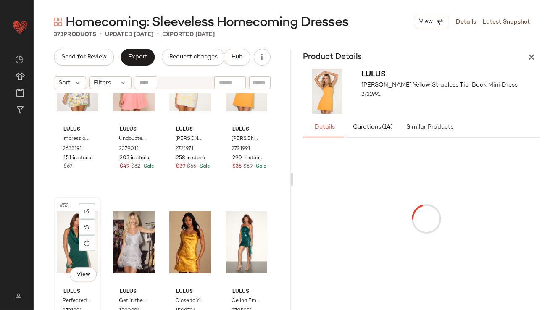
click at [71, 238] on div "#53 View" at bounding box center [78, 242] width 42 height 85
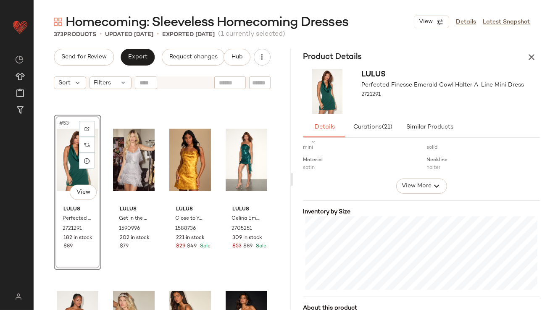
scroll to position [183, 0]
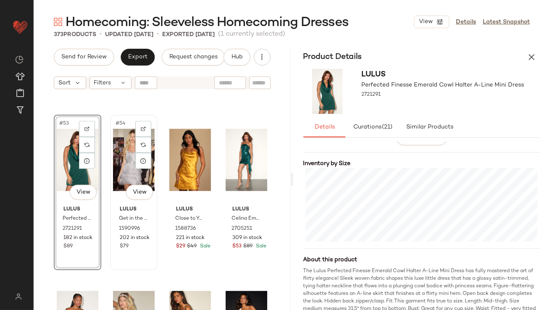
click at [130, 159] on div "#54 View" at bounding box center [134, 160] width 42 height 85
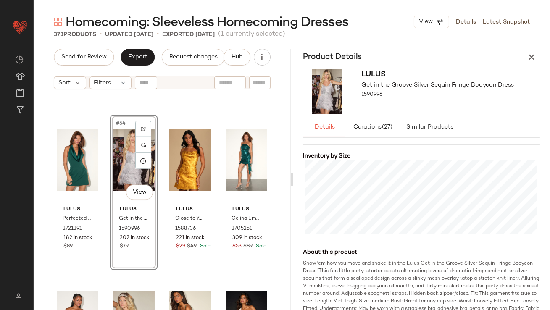
scroll to position [216, 0]
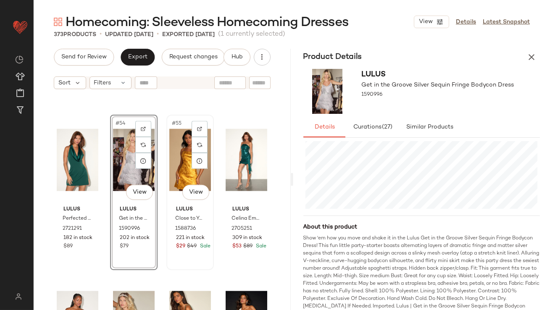
click at [178, 155] on div "#55 View" at bounding box center [190, 160] width 42 height 85
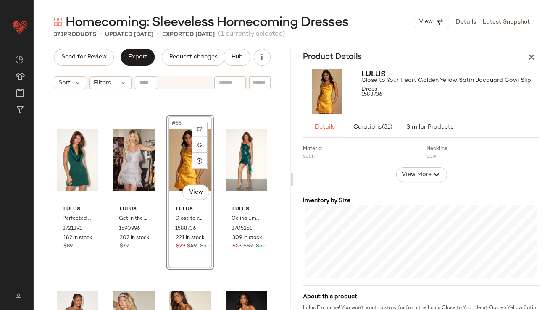
scroll to position [147, 0]
click at [226, 145] on div "#56 View" at bounding box center [247, 160] width 42 height 85
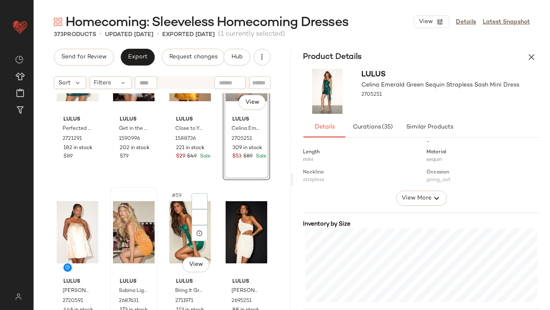
scroll to position [2196, 0]
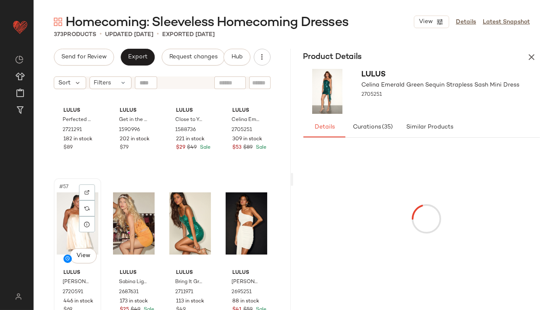
click at [58, 210] on div "#57 View" at bounding box center [78, 223] width 42 height 85
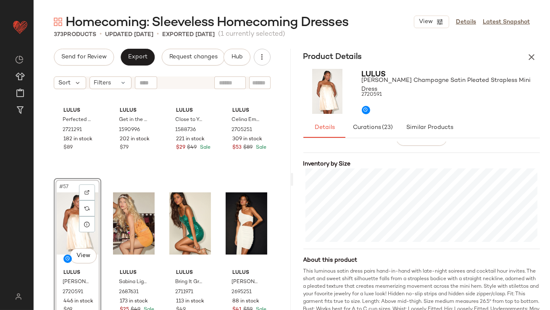
scroll to position [183, 0]
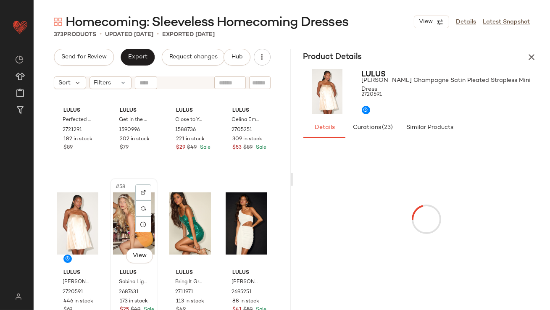
click at [117, 222] on div "#58 View" at bounding box center [134, 223] width 42 height 85
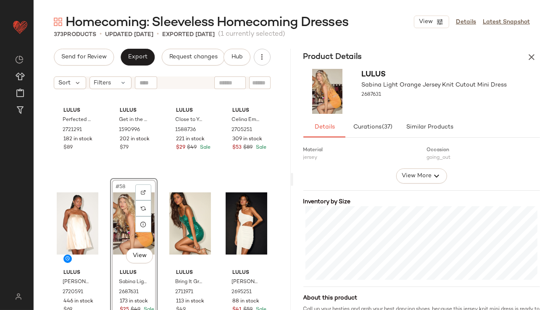
scroll to position [159, 0]
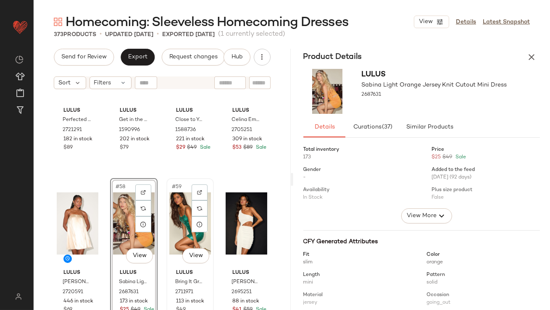
click at [170, 219] on div "#59 View" at bounding box center [190, 223] width 42 height 85
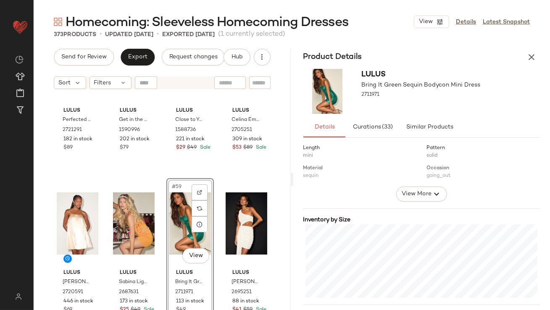
scroll to position [157, 0]
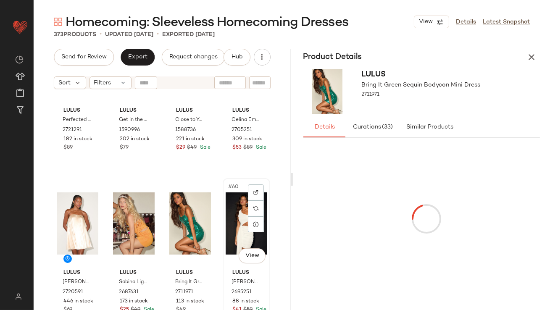
click at [230, 207] on div "#60 View" at bounding box center [247, 223] width 42 height 85
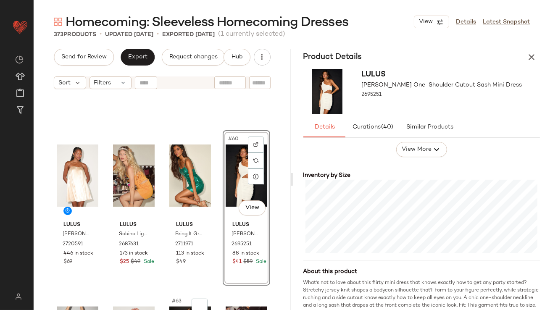
scroll to position [2340, 0]
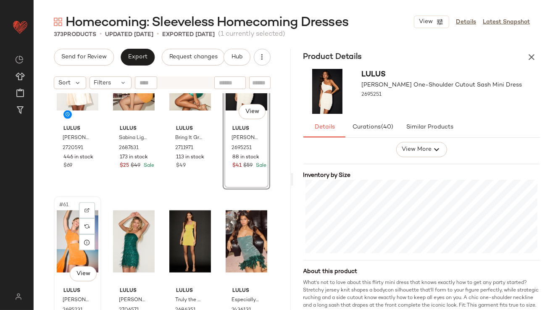
click at [58, 221] on div "#61 View" at bounding box center [78, 241] width 42 height 85
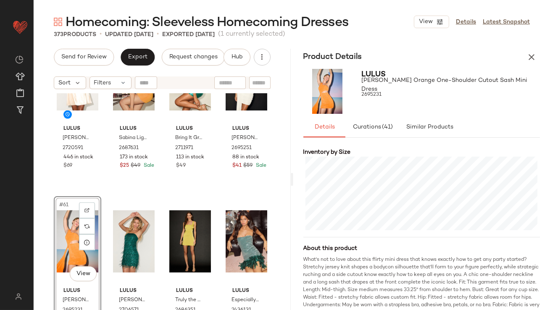
scroll to position [200, 0]
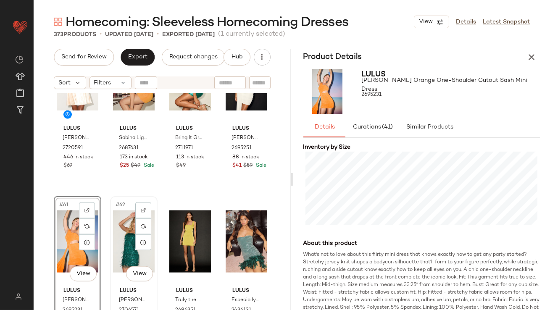
click at [117, 227] on div "#62 View" at bounding box center [134, 241] width 42 height 85
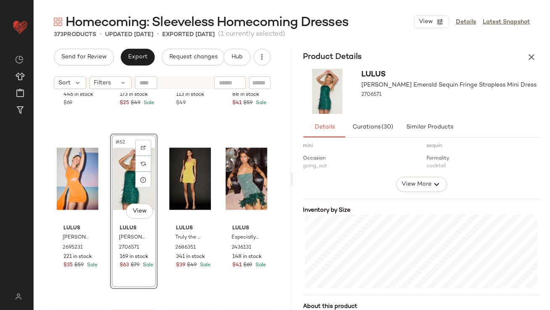
scroll to position [2411, 0]
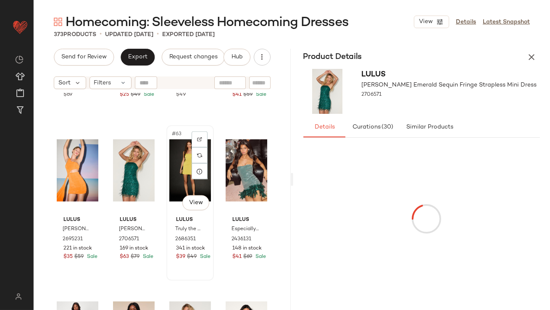
click at [181, 159] on div "#63 View" at bounding box center [190, 170] width 42 height 85
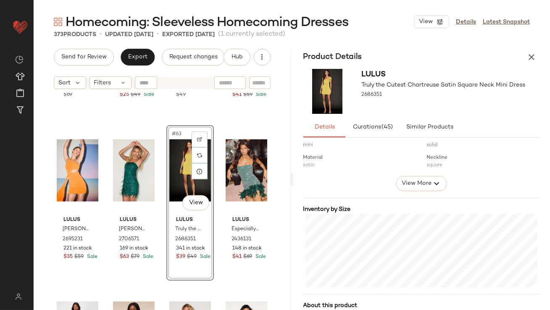
scroll to position [146, 0]
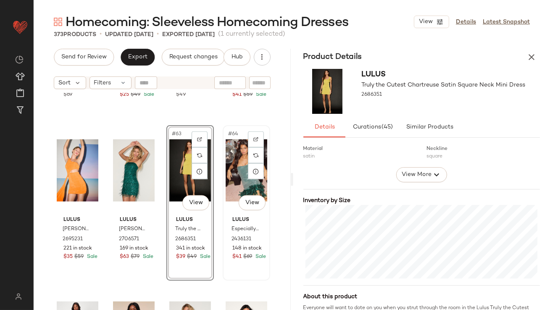
click at [233, 175] on div "#64 View" at bounding box center [247, 170] width 42 height 85
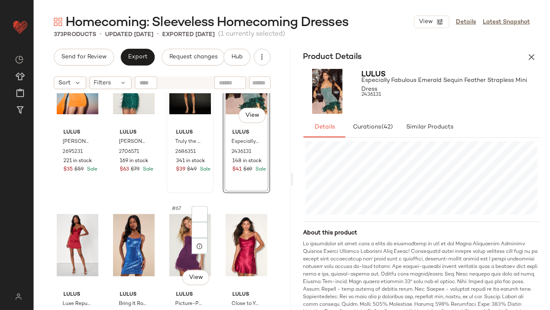
scroll to position [2538, 0]
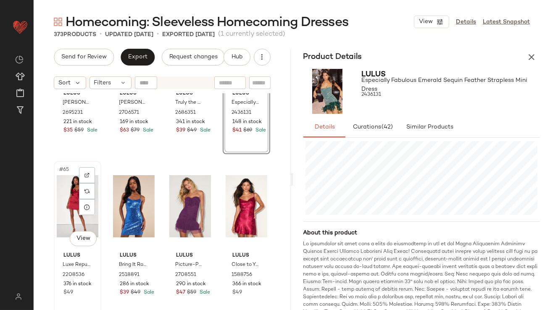
click at [65, 200] on div "#65 View" at bounding box center [78, 206] width 42 height 85
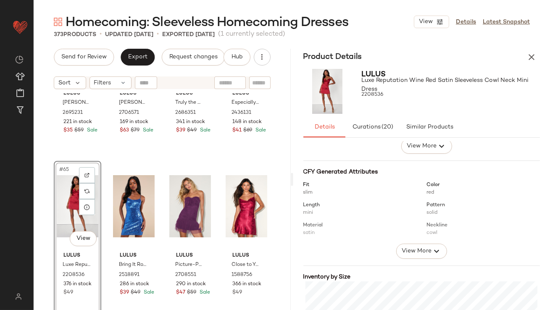
scroll to position [152, 0]
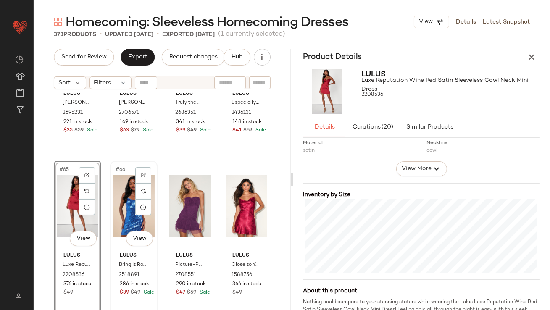
click at [124, 195] on div "#66 View" at bounding box center [134, 206] width 42 height 85
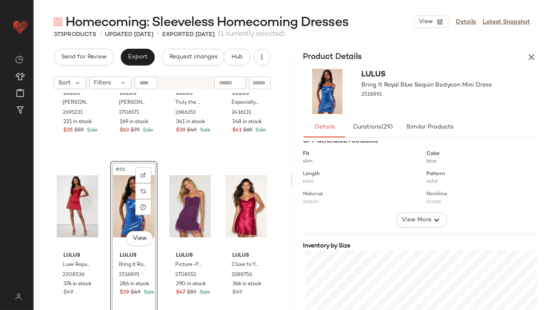
scroll to position [173, 0]
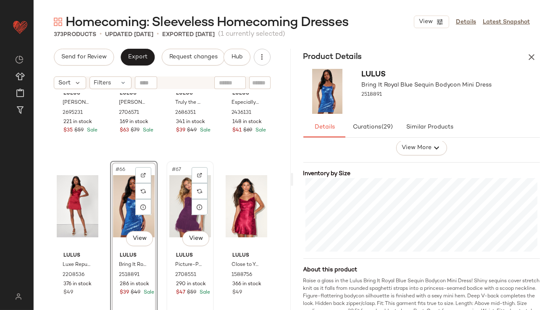
click at [171, 193] on div "#67 View" at bounding box center [190, 206] width 42 height 85
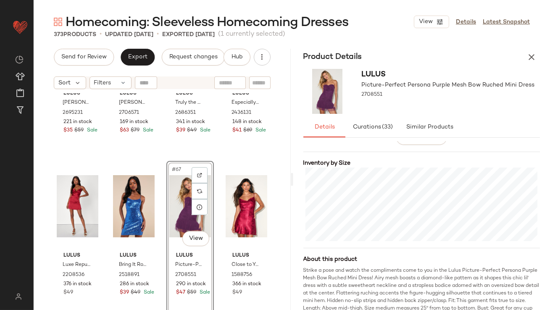
scroll to position [185, 0]
click at [230, 194] on div "#68 View" at bounding box center [247, 206] width 42 height 85
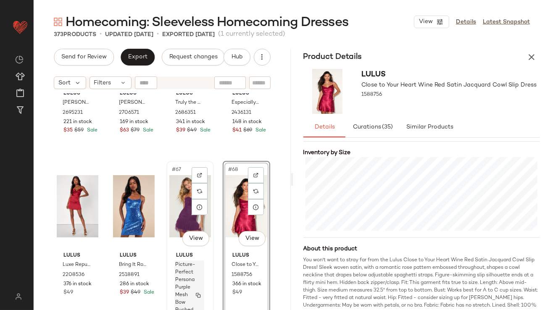
scroll to position [2682, 0]
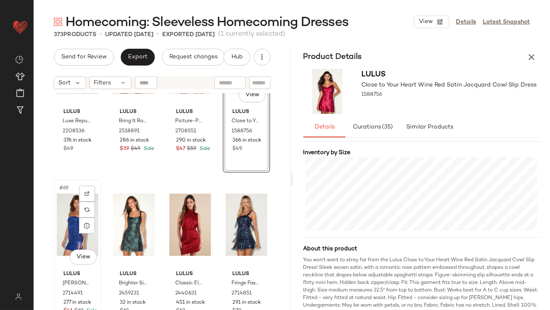
click at [69, 222] on div "#69 View" at bounding box center [78, 224] width 42 height 85
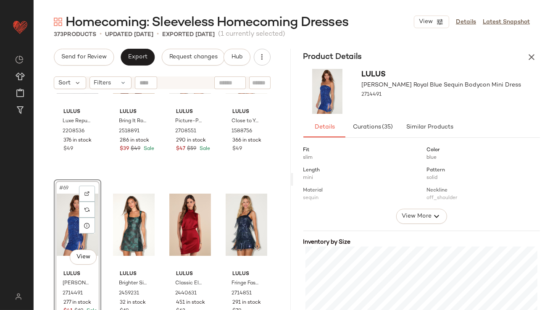
scroll to position [128, 0]
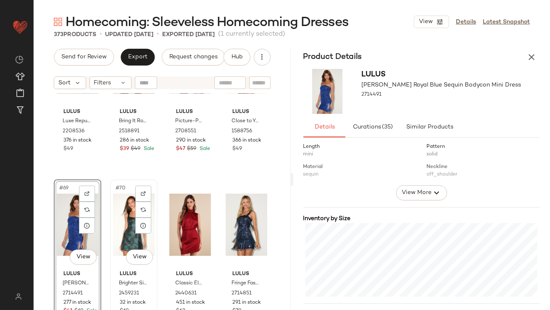
click at [123, 208] on div "#70 View" at bounding box center [134, 224] width 42 height 85
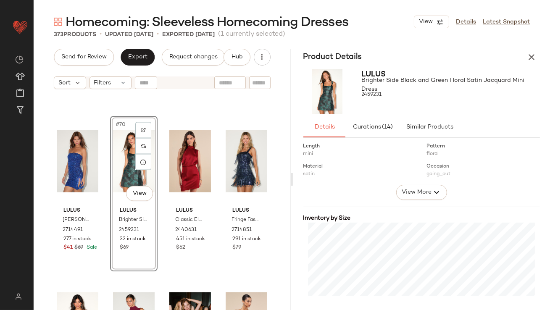
scroll to position [216, 0]
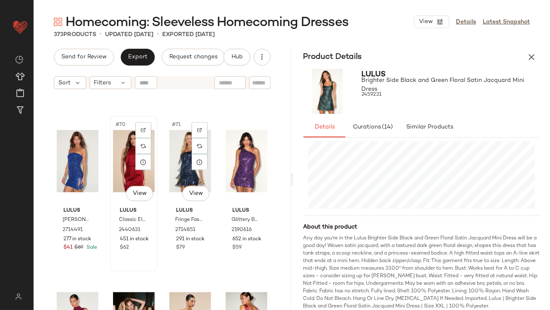
click at [125, 155] on div "#70 View" at bounding box center [134, 161] width 42 height 85
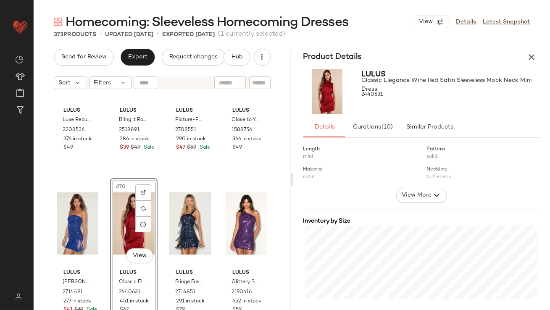
scroll to position [2691, 0]
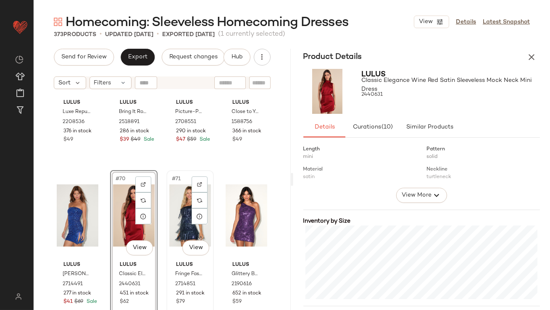
click at [179, 215] on div "#71 View" at bounding box center [190, 215] width 42 height 85
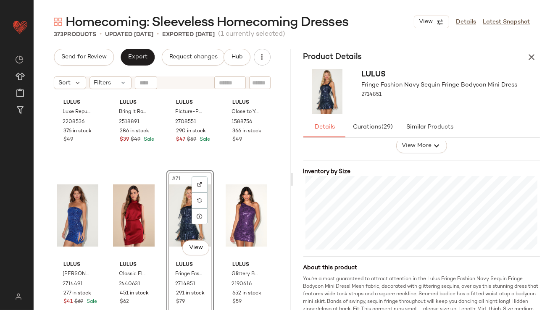
scroll to position [193, 0]
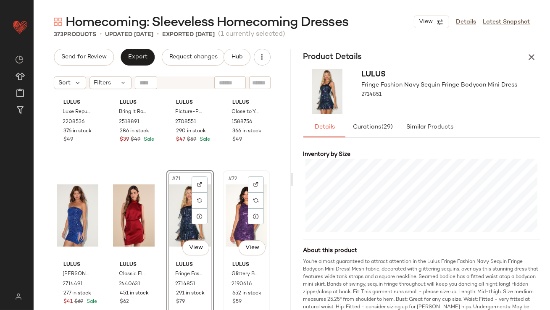
click at [229, 194] on div "#72 View" at bounding box center [247, 215] width 42 height 85
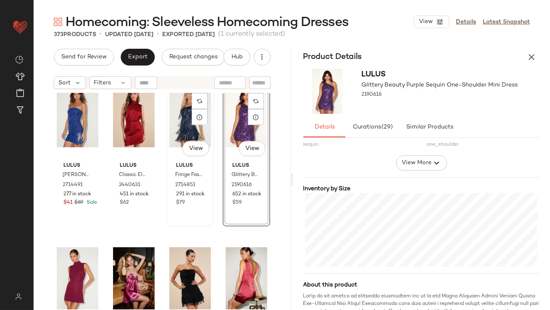
scroll to position [2848, 0]
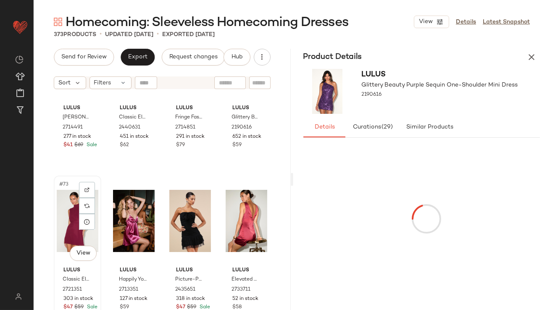
click at [65, 212] on div "#73 View" at bounding box center [78, 221] width 42 height 85
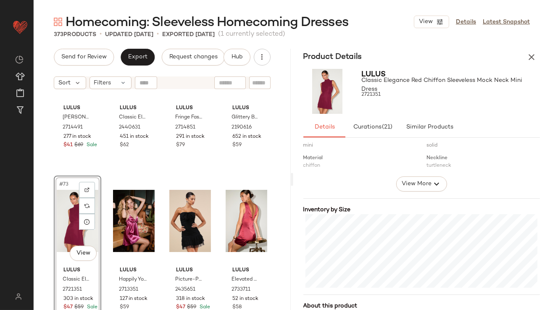
scroll to position [138, 0]
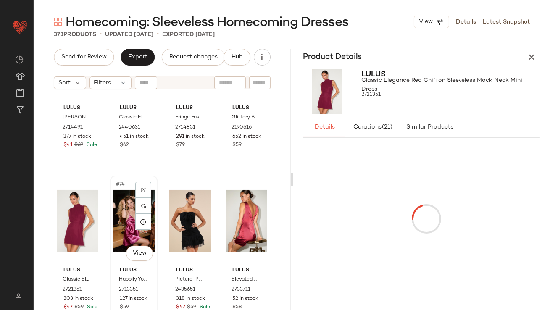
click at [113, 196] on div "#74 View" at bounding box center [134, 221] width 42 height 85
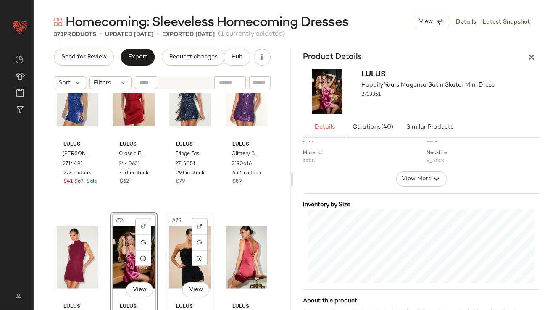
scroll to position [2811, 0]
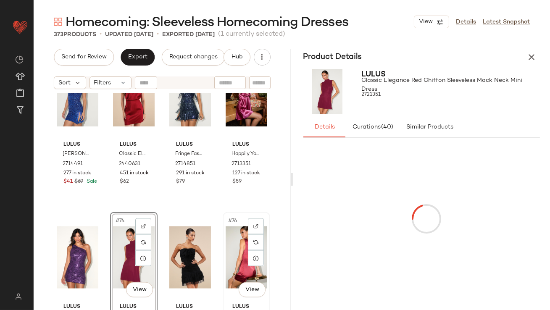
click at [238, 245] on div "#76 View" at bounding box center [247, 257] width 42 height 85
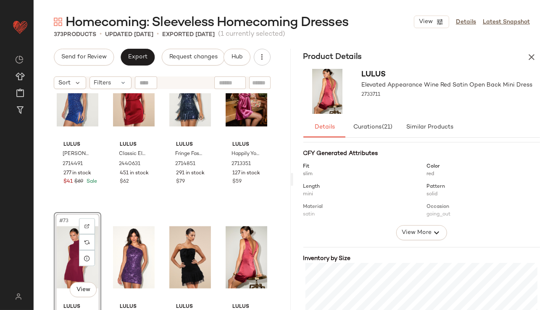
scroll to position [141, 0]
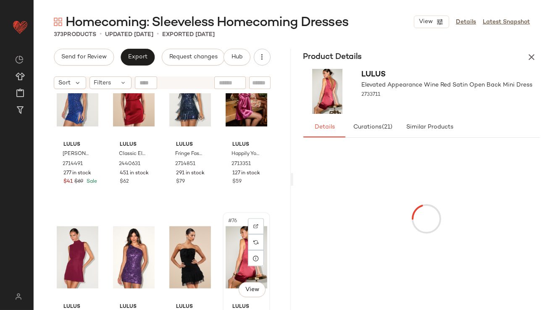
click at [233, 245] on div "#76 View" at bounding box center [247, 257] width 42 height 85
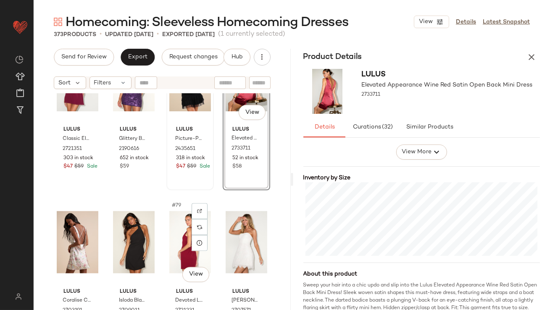
scroll to position [3047, 0]
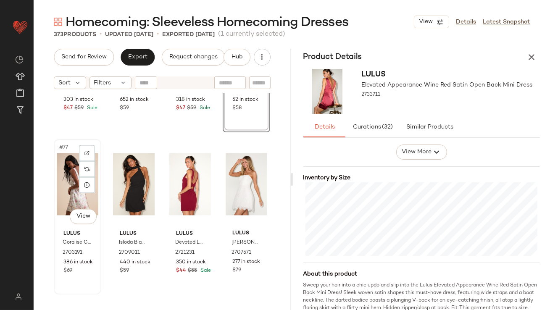
click at [69, 187] on div "#77 View" at bounding box center [78, 184] width 42 height 85
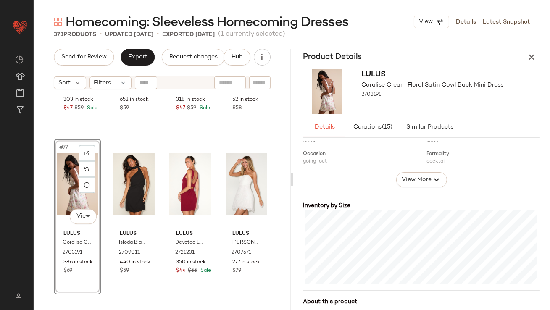
scroll to position [142, 0]
click at [117, 174] on div "#78 View" at bounding box center [134, 184] width 42 height 85
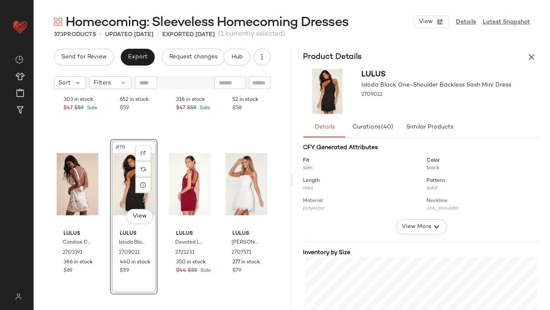
scroll to position [176, 0]
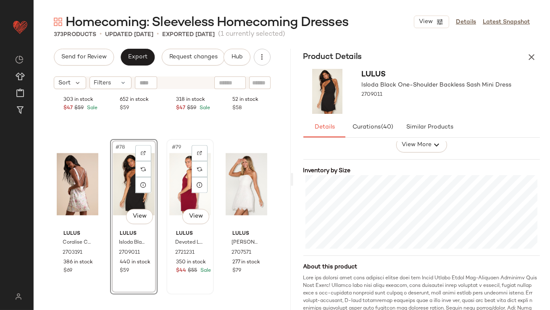
click at [182, 183] on div "#79 View" at bounding box center [190, 184] width 42 height 85
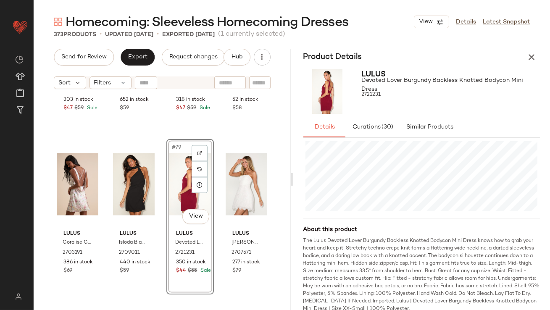
scroll to position [216, 0]
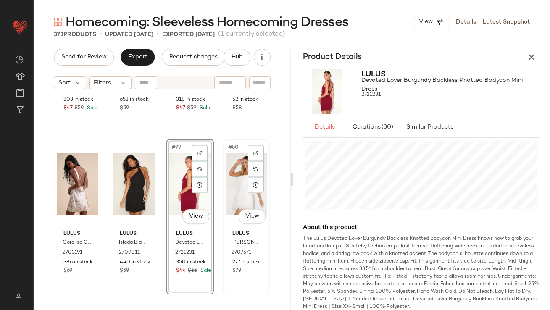
click at [226, 185] on div "#80 View" at bounding box center [247, 184] width 42 height 85
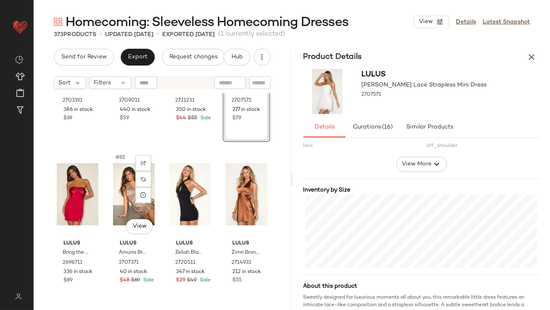
scroll to position [3220, 0]
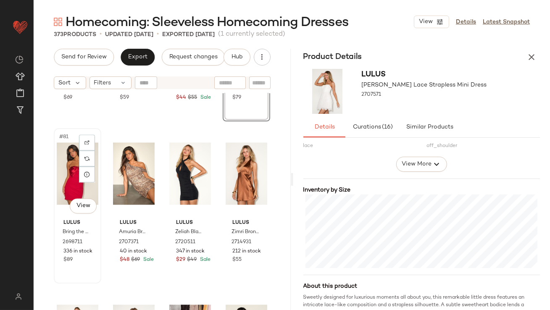
click at [71, 185] on div "#81 View" at bounding box center [78, 173] width 42 height 85
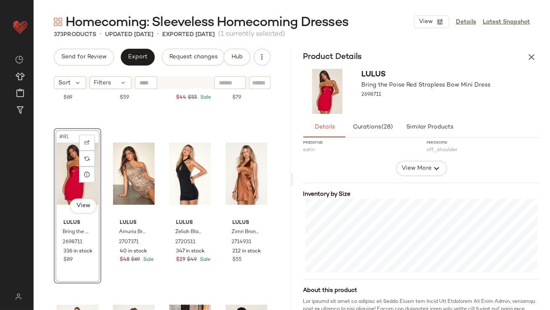
scroll to position [154, 0]
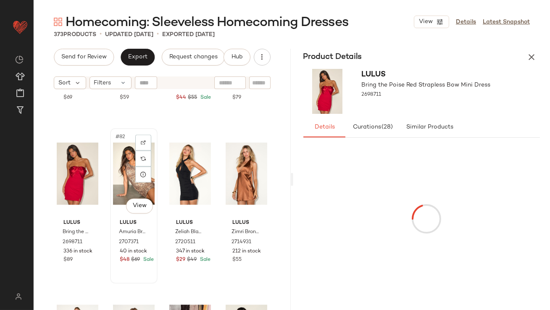
click at [115, 165] on div "#82 View" at bounding box center [134, 173] width 42 height 85
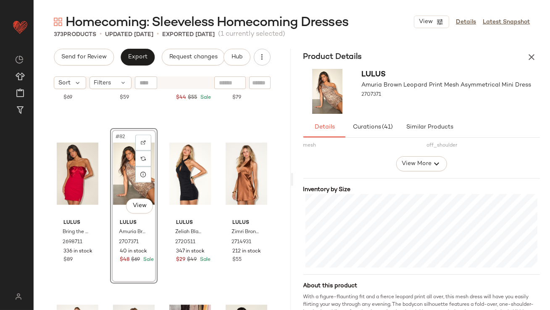
scroll to position [186, 0]
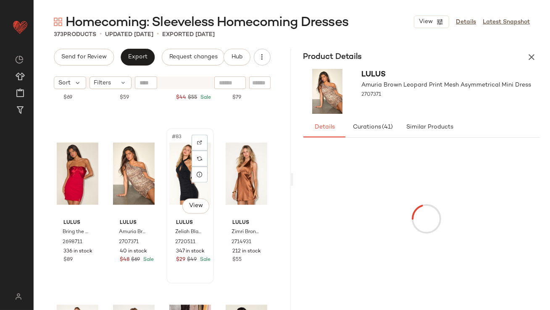
click at [175, 171] on div "#83 View" at bounding box center [190, 173] width 42 height 85
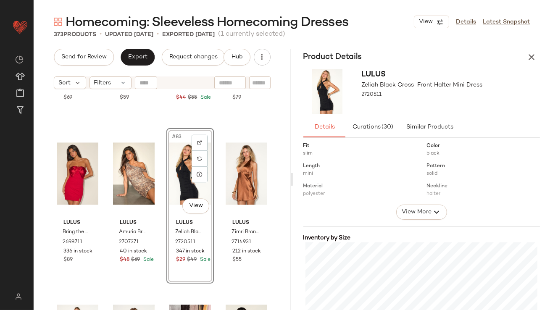
scroll to position [152, 0]
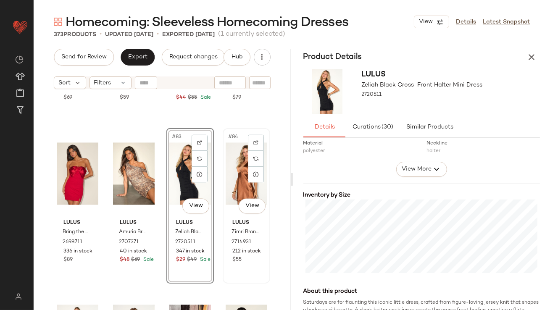
click at [230, 173] on div "#84 View" at bounding box center [247, 173] width 42 height 85
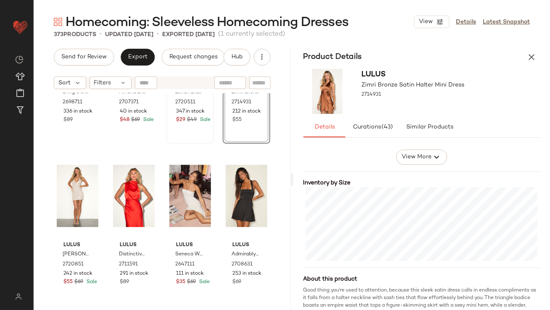
scroll to position [3399, 0]
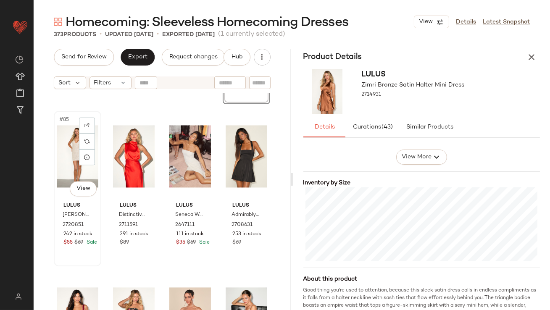
click at [69, 159] on div "#85 View" at bounding box center [78, 156] width 42 height 85
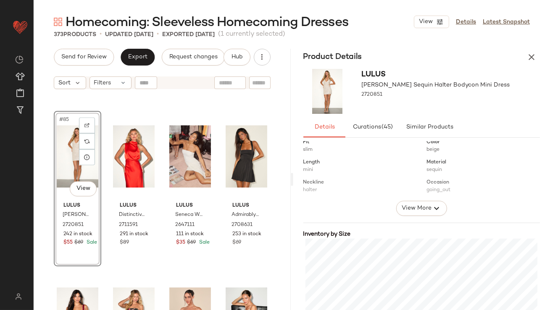
scroll to position [142, 0]
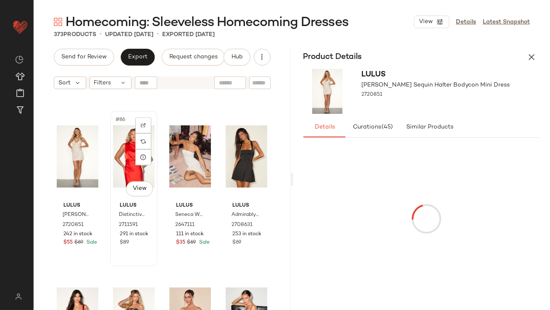
click at [131, 160] on div "#86 View" at bounding box center [134, 156] width 42 height 85
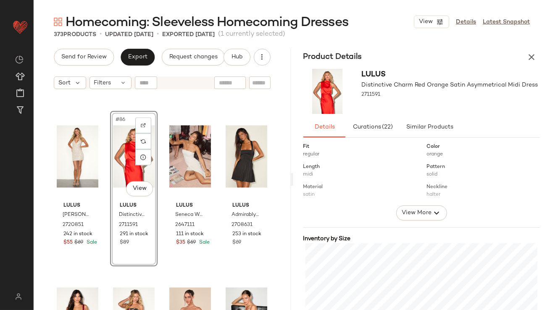
scroll to position [143, 0]
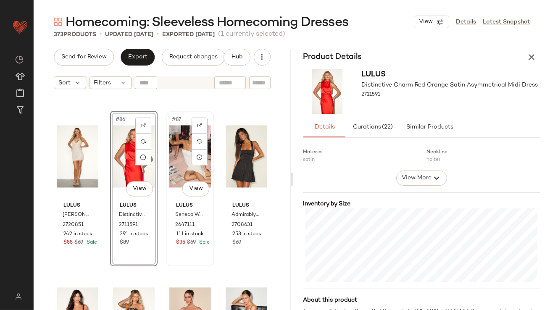
click at [175, 164] on div "#87 View" at bounding box center [190, 156] width 42 height 85
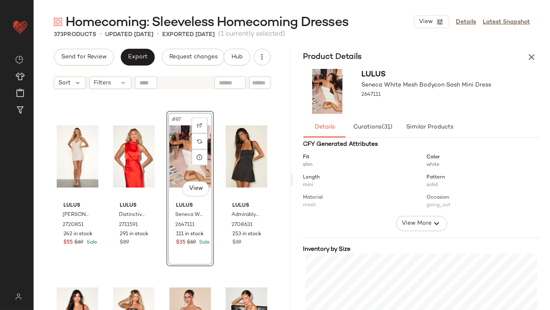
scroll to position [202, 0]
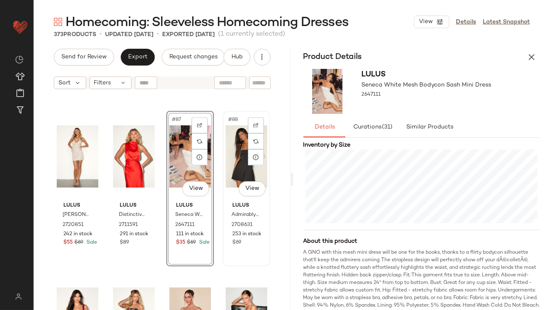
click at [224, 151] on div "#88 View Lulus Admirably Chic Black Satin Lace-Up Mini Dress With Pocket 270863…" at bounding box center [247, 189] width 46 height 154
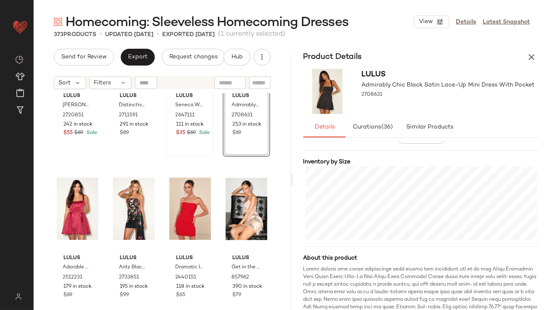
scroll to position [3521, 0]
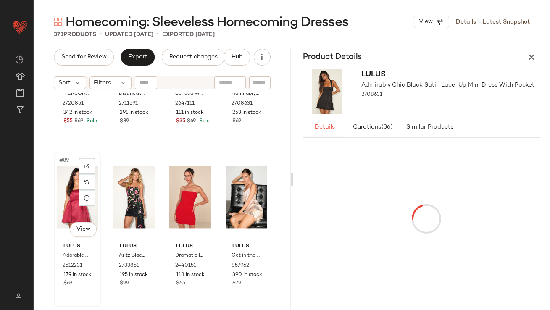
click at [65, 195] on div "#89 View" at bounding box center [78, 197] width 42 height 85
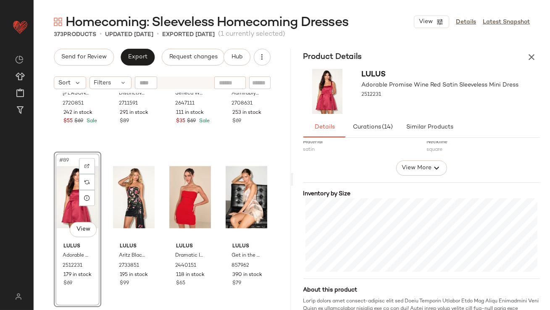
scroll to position [154, 0]
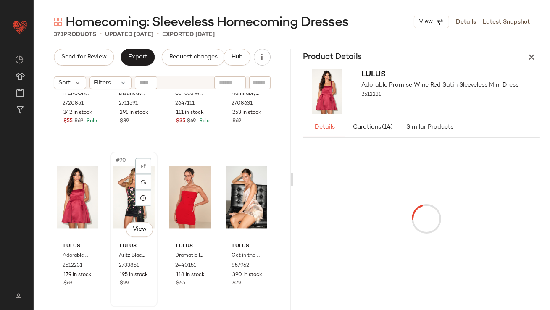
click at [121, 199] on div "#90 View" at bounding box center [134, 197] width 42 height 85
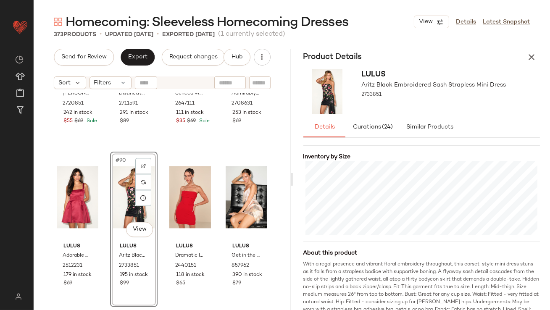
scroll to position [190, 0]
click at [169, 193] on div "#91 View" at bounding box center [190, 197] width 42 height 85
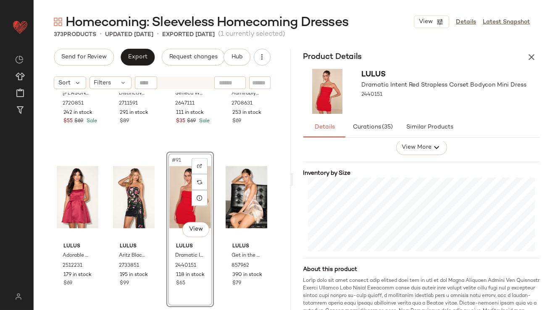
scroll to position [175, 0]
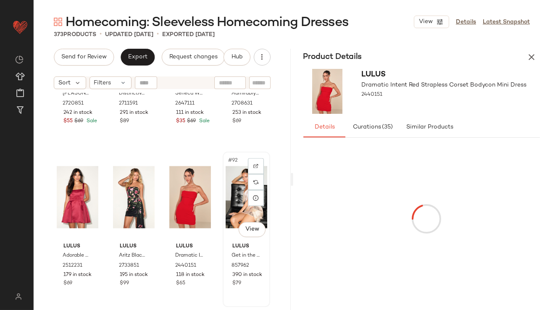
click at [228, 187] on div "#92 View" at bounding box center [247, 197] width 42 height 85
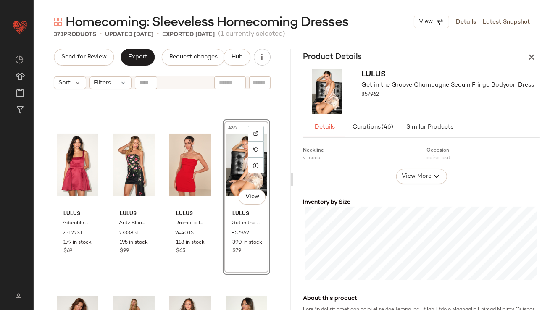
scroll to position [3677, 0]
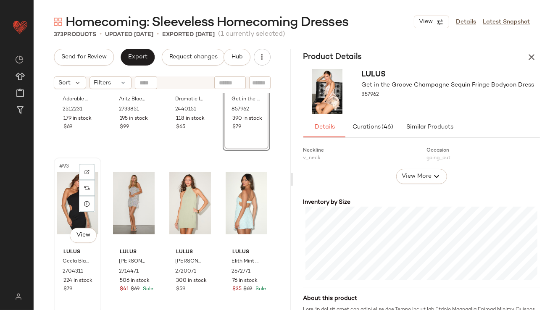
click at [65, 214] on div "#93 View" at bounding box center [78, 203] width 42 height 85
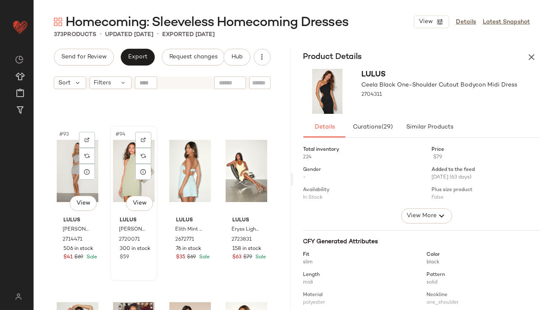
scroll to position [3706, 0]
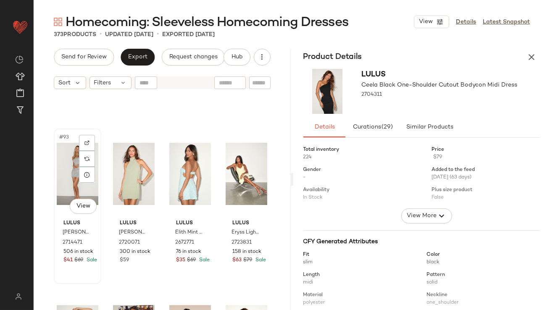
click at [60, 168] on div "#93 View" at bounding box center [78, 174] width 42 height 85
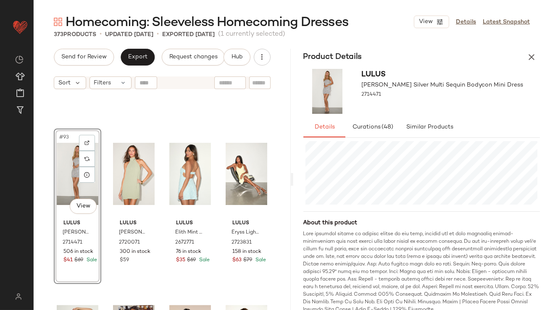
scroll to position [224, 0]
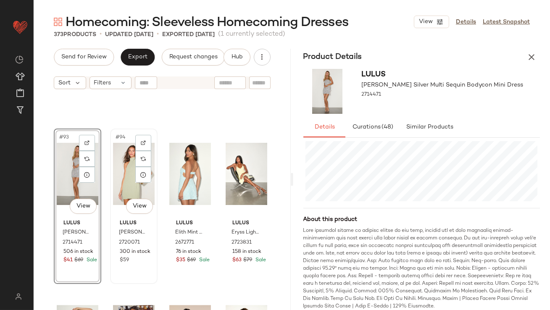
click at [124, 177] on div "#94 View" at bounding box center [134, 174] width 42 height 85
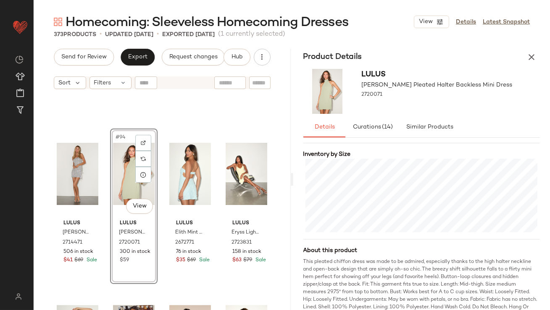
scroll to position [200, 0]
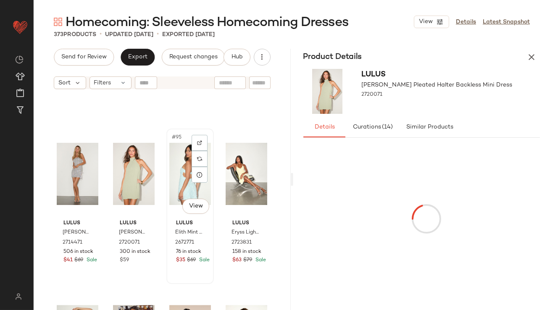
click at [174, 176] on div "#95 View" at bounding box center [190, 174] width 42 height 85
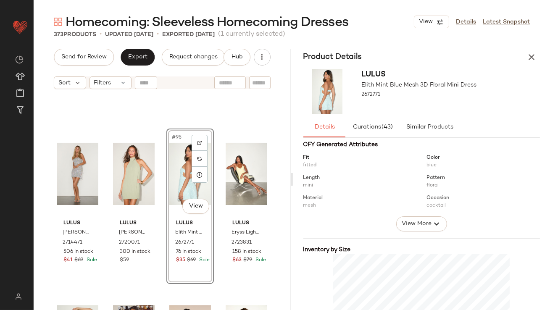
scroll to position [193, 0]
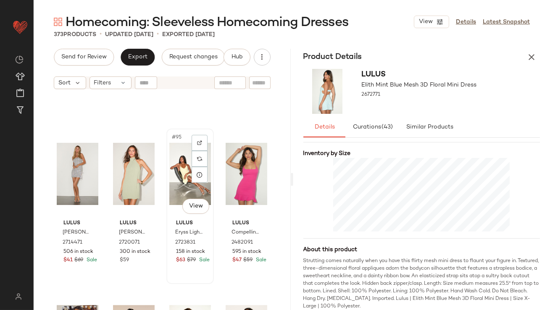
click at [172, 165] on div "#95 View" at bounding box center [190, 174] width 42 height 85
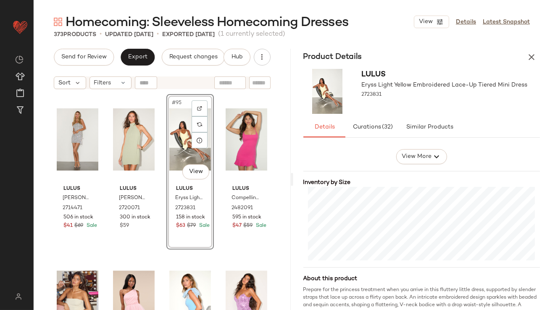
scroll to position [3729, 0]
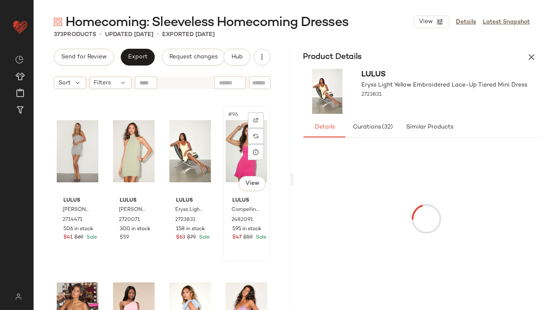
click at [231, 130] on div "#96 View" at bounding box center [247, 151] width 42 height 85
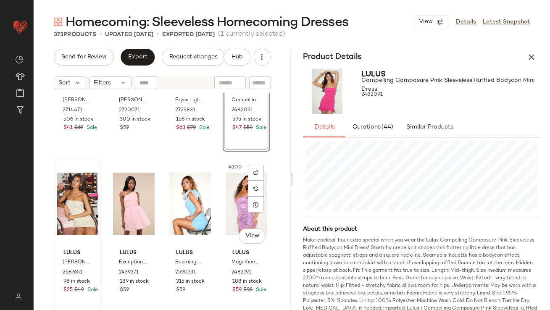
scroll to position [3853, 0]
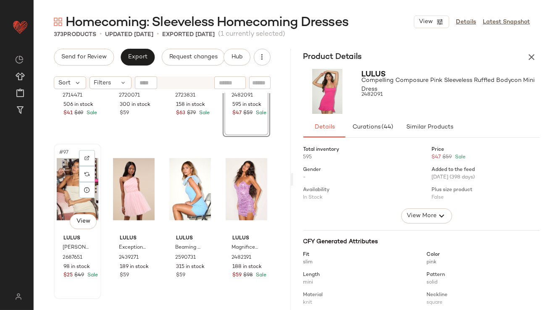
click at [62, 178] on div "#97 View" at bounding box center [78, 189] width 42 height 85
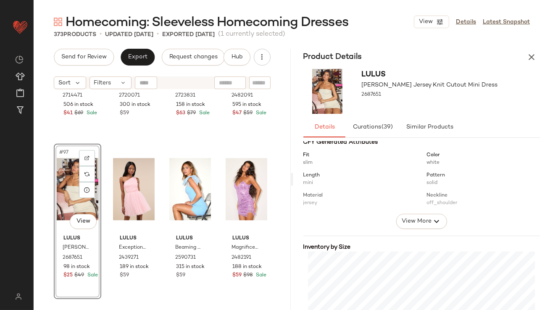
scroll to position [193, 0]
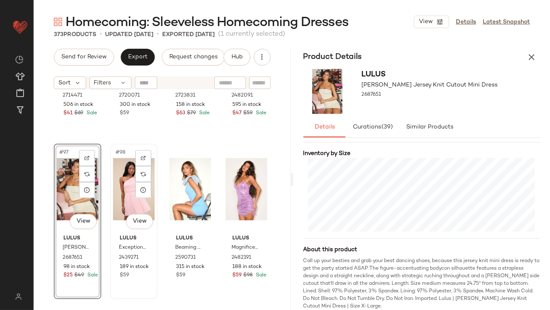
click at [127, 196] on div "#98 View" at bounding box center [134, 189] width 42 height 85
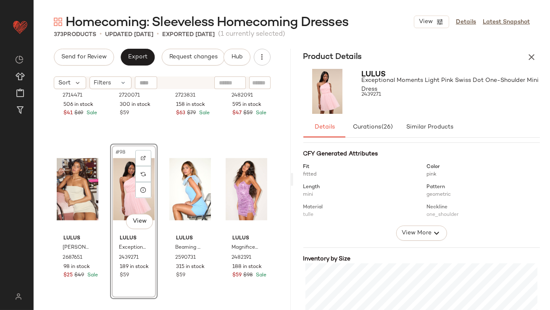
scroll to position [219, 0]
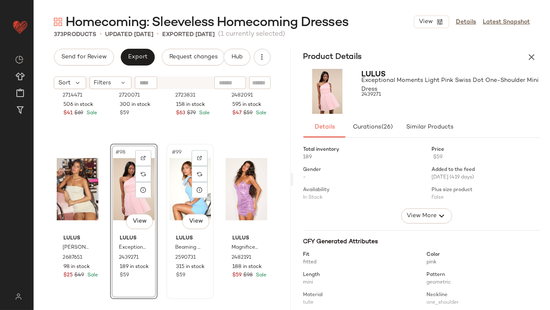
click at [170, 182] on div "#99 View" at bounding box center [190, 189] width 42 height 85
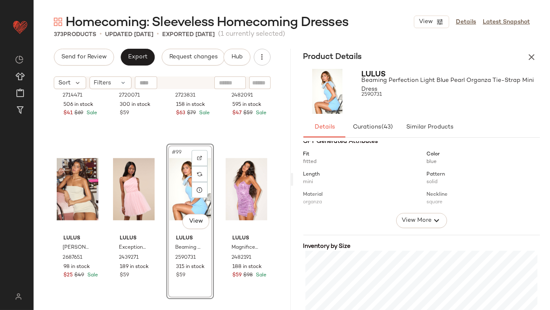
scroll to position [230, 0]
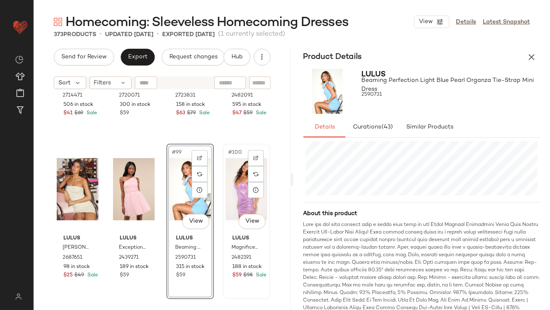
click at [232, 188] on div "#100 View" at bounding box center [247, 189] width 42 height 85
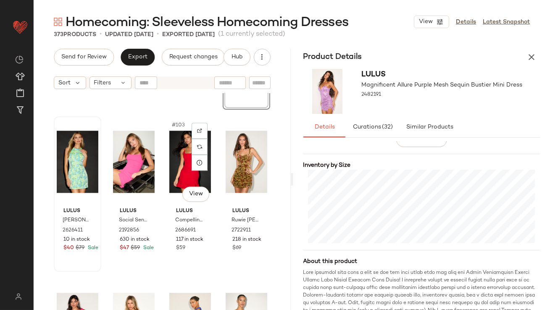
scroll to position [4045, 0]
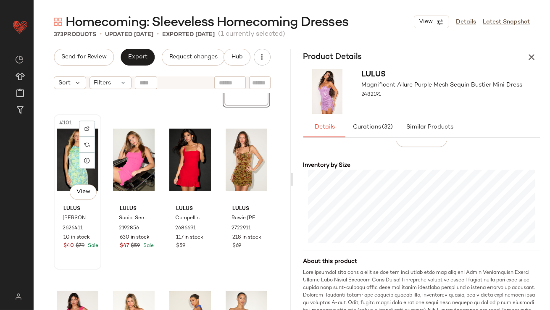
click at [65, 171] on div "#101 View" at bounding box center [78, 159] width 42 height 85
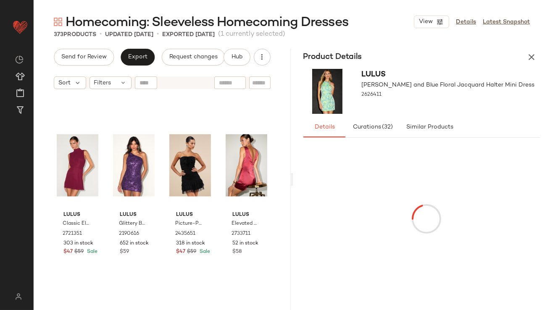
scroll to position [2494, 0]
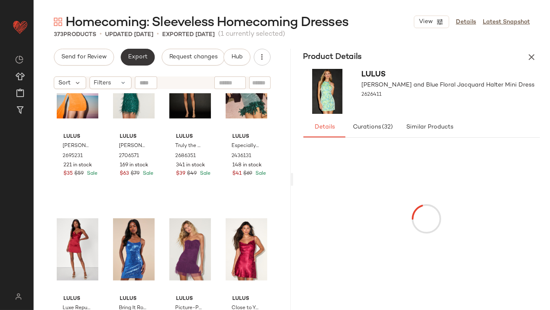
click at [131, 63] on button "Export" at bounding box center [138, 57] width 34 height 17
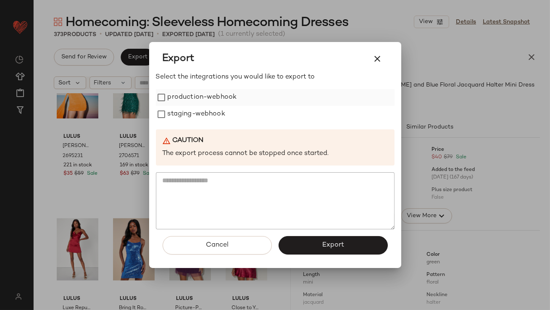
click at [213, 102] on label "production-webhook" at bounding box center [202, 97] width 69 height 17
click at [211, 116] on label "staging-webhook" at bounding box center [197, 114] width 58 height 17
click at [312, 239] on button "Export" at bounding box center [333, 245] width 109 height 19
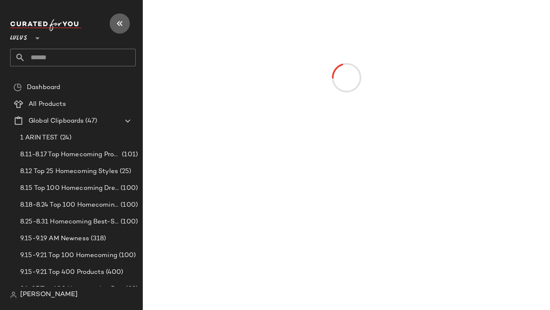
click at [116, 19] on icon "button" at bounding box center [120, 24] width 10 height 10
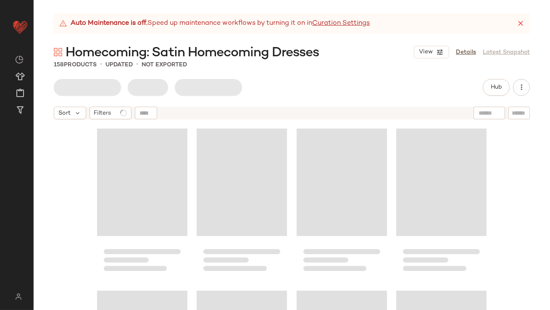
click at [524, 21] on icon at bounding box center [521, 23] width 8 height 8
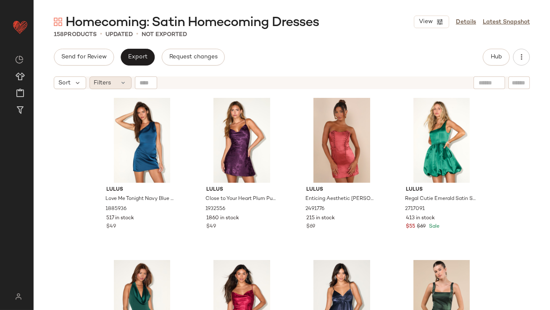
click at [96, 84] on span "Filters" at bounding box center [102, 83] width 17 height 9
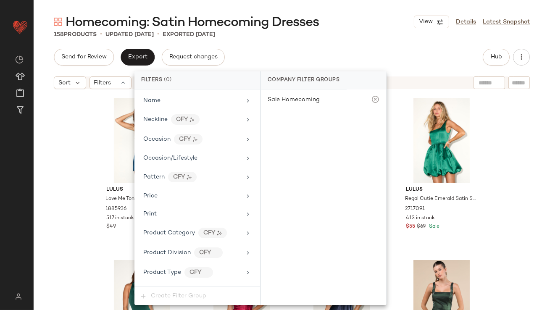
scroll to position [589, 0]
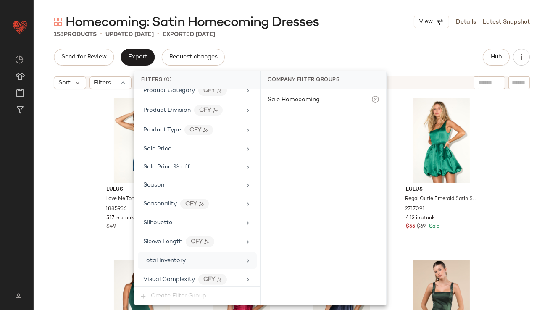
click at [173, 260] on span "Total Inventory" at bounding box center [164, 261] width 42 height 6
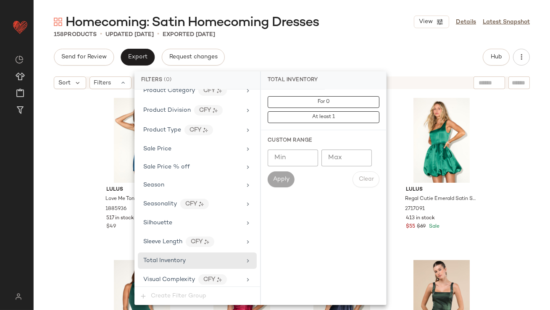
click at [343, 158] on input "Max" at bounding box center [347, 158] width 50 height 17
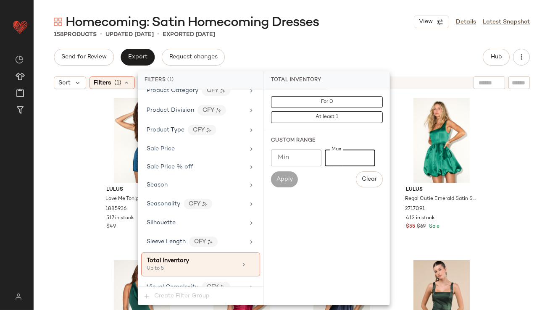
type input "*"
click at [341, 18] on div "Homecoming: Satin Homecoming Dresses View Details Latest Snapshot" at bounding box center [292, 21] width 517 height 17
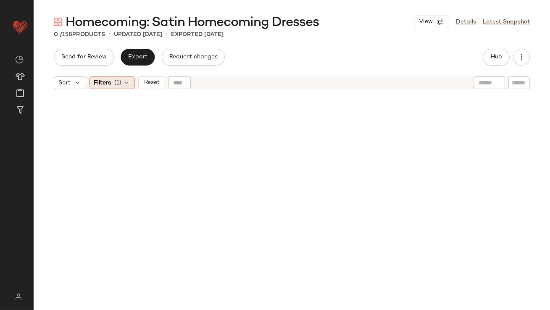
click at [100, 83] on span "Filters" at bounding box center [102, 83] width 17 height 9
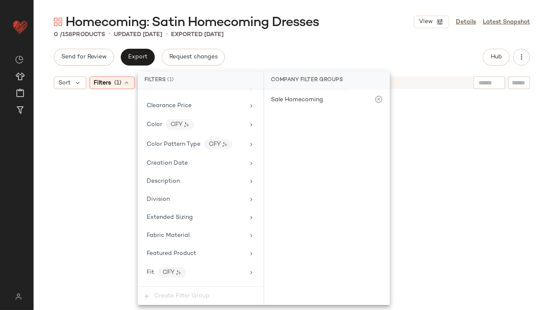
scroll to position [596, 0]
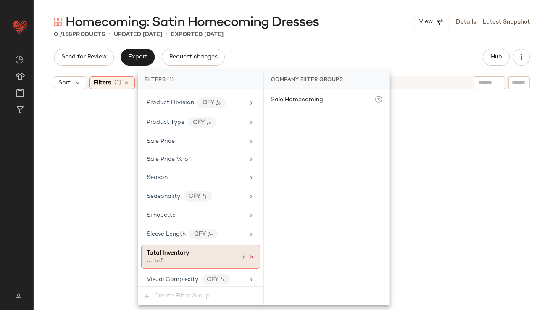
click at [249, 254] on icon at bounding box center [252, 257] width 6 height 6
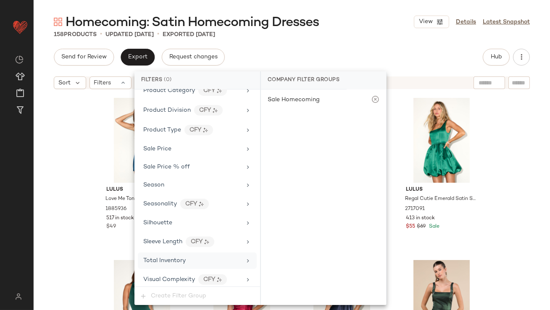
click at [331, 54] on div "Send for Review Export Request changes Hub" at bounding box center [292, 57] width 476 height 17
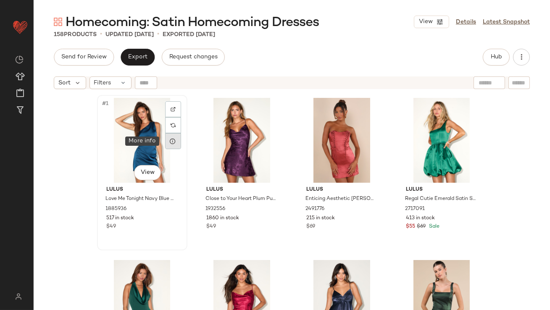
click at [170, 140] on icon at bounding box center [173, 141] width 7 height 7
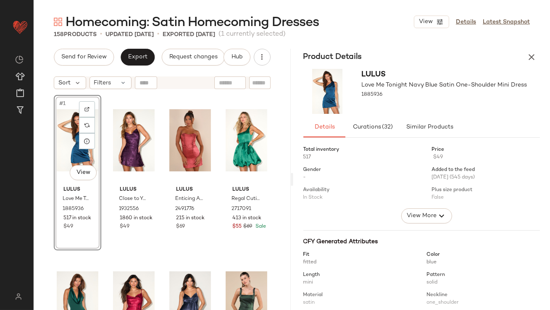
scroll to position [194, 0]
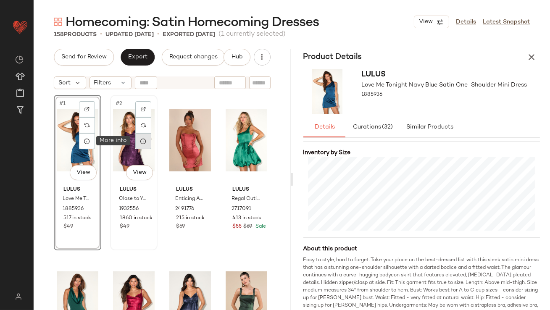
click at [137, 141] on div at bounding box center [143, 141] width 16 height 16
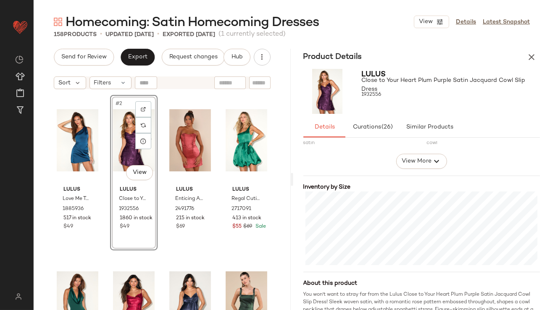
scroll to position [202, 0]
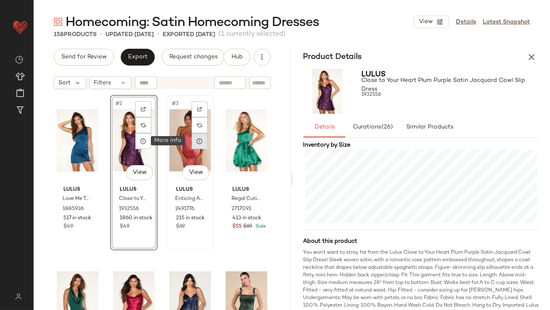
click at [197, 138] on icon at bounding box center [199, 141] width 7 height 7
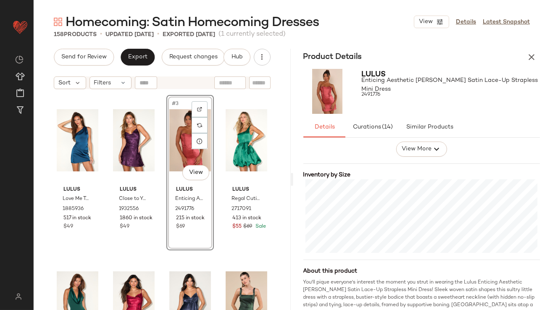
scroll to position [172, 0]
click at [253, 143] on icon at bounding box center [256, 141] width 7 height 7
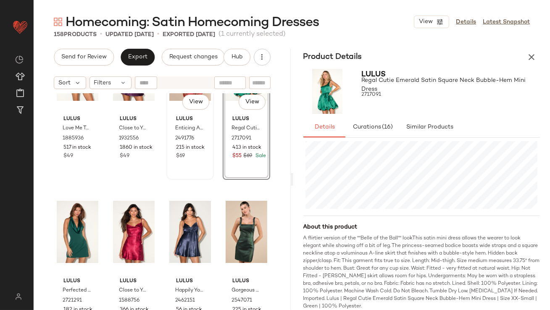
scroll to position [123, 0]
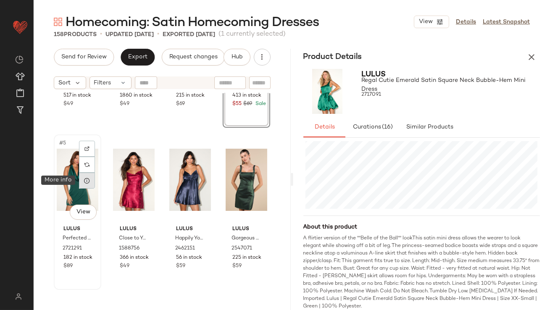
click at [89, 185] on div at bounding box center [87, 181] width 16 height 16
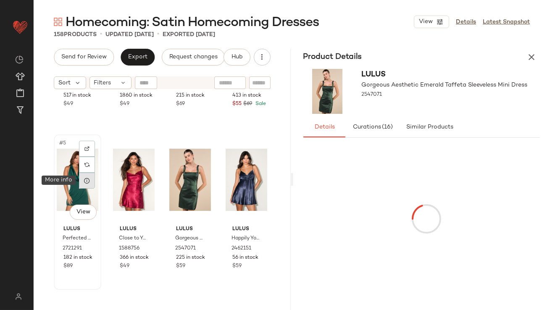
click at [91, 182] on div at bounding box center [87, 181] width 16 height 16
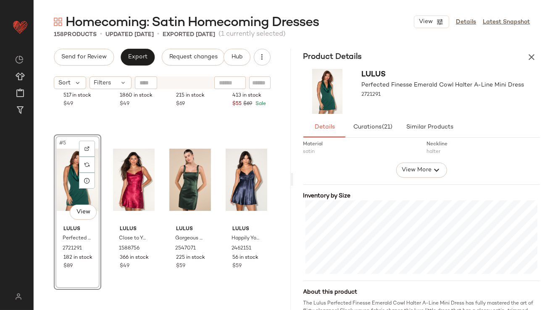
scroll to position [157, 0]
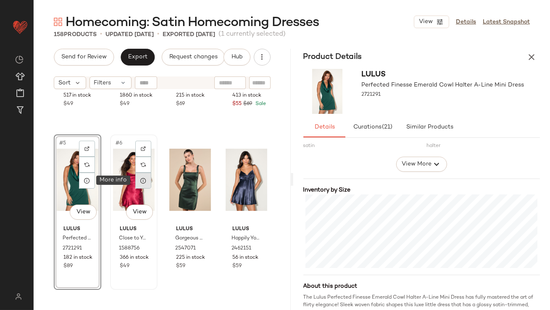
click at [141, 182] on icon at bounding box center [143, 180] width 7 height 7
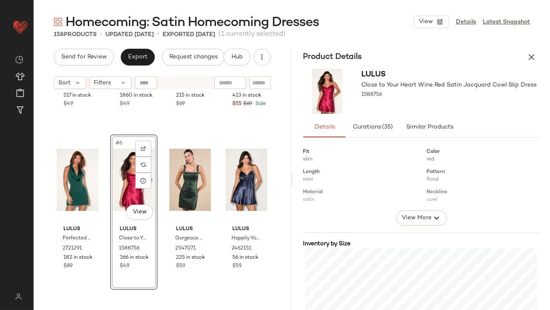
scroll to position [130, 0]
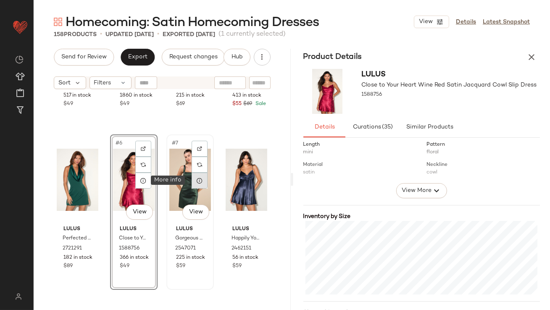
click at [196, 181] on icon at bounding box center [199, 180] width 7 height 7
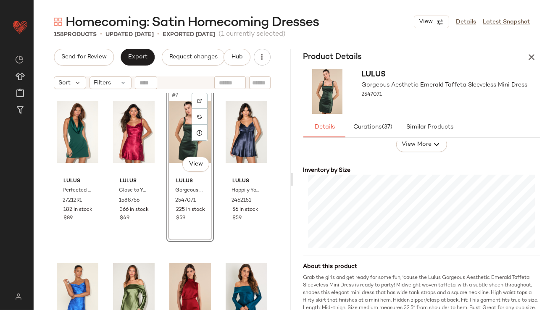
scroll to position [178, 0]
click at [253, 133] on icon at bounding box center [256, 133] width 7 height 7
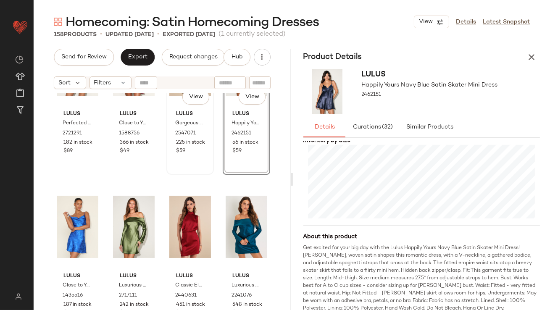
scroll to position [260, 0]
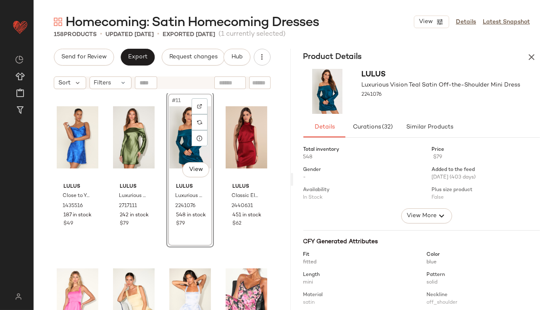
scroll to position [301, 0]
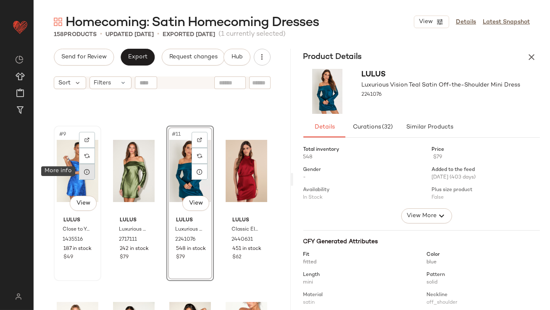
click at [92, 174] on div at bounding box center [87, 172] width 16 height 16
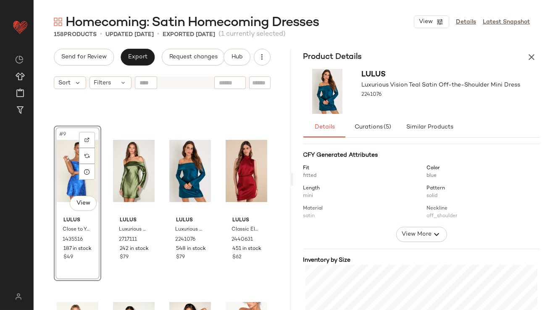
scroll to position [209, 0]
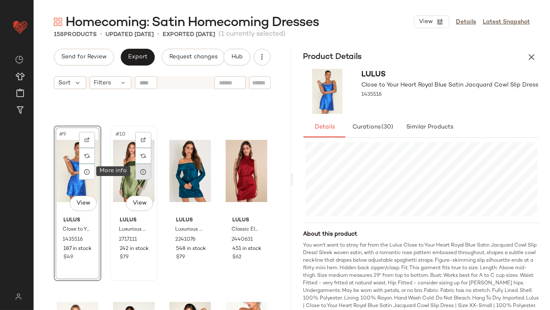
click at [147, 169] on div at bounding box center [143, 172] width 16 height 16
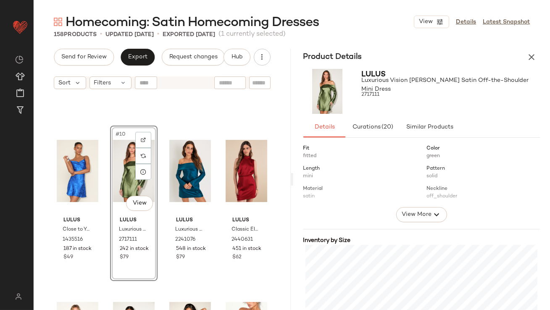
scroll to position [170, 0]
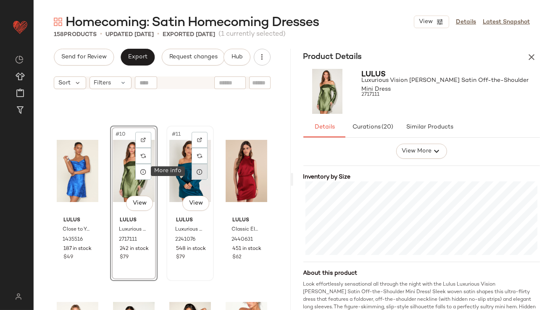
click at [200, 172] on div at bounding box center [200, 172] width 16 height 16
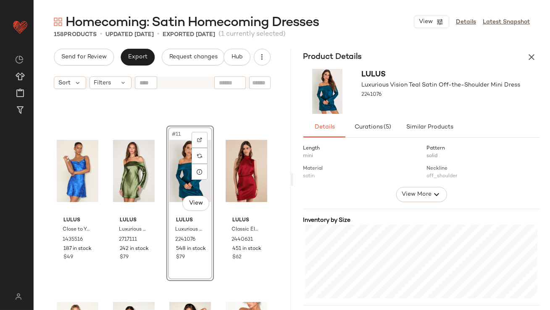
scroll to position [166, 0]
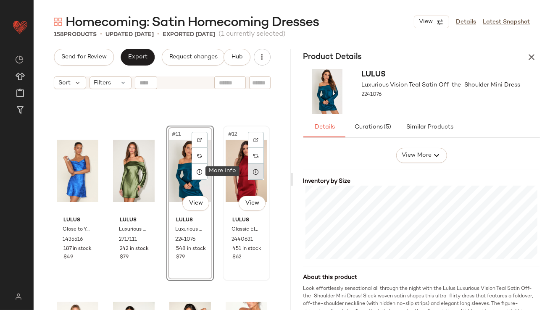
click at [254, 169] on icon at bounding box center [256, 172] width 7 height 7
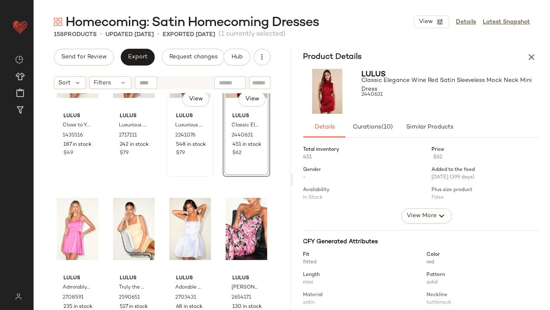
scroll to position [465, 0]
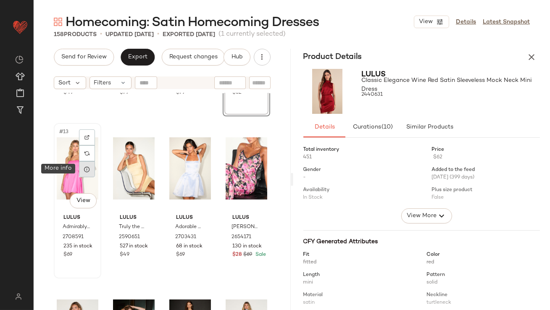
click at [87, 172] on icon at bounding box center [87, 169] width 7 height 7
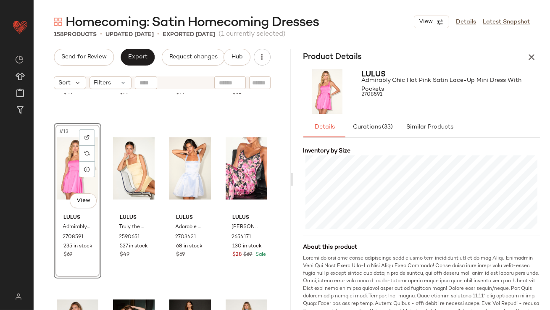
scroll to position [231, 0]
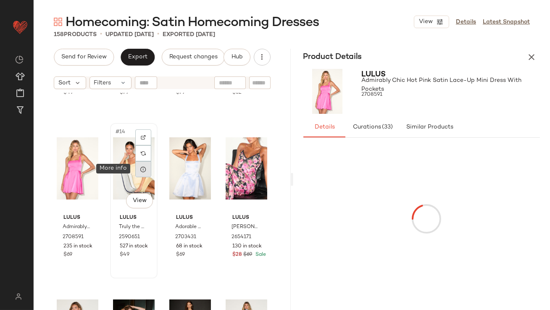
click at [145, 170] on div at bounding box center [143, 169] width 16 height 16
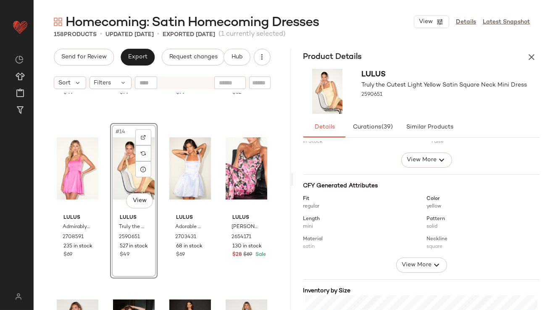
scroll to position [141, 0]
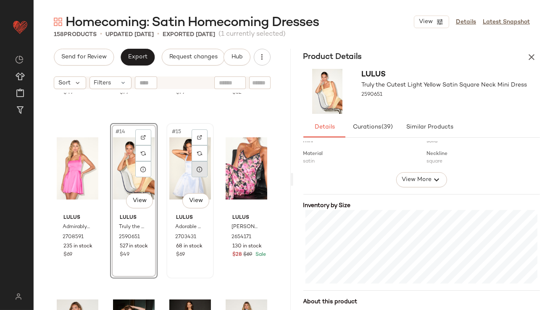
click at [198, 170] on icon at bounding box center [199, 169] width 7 height 7
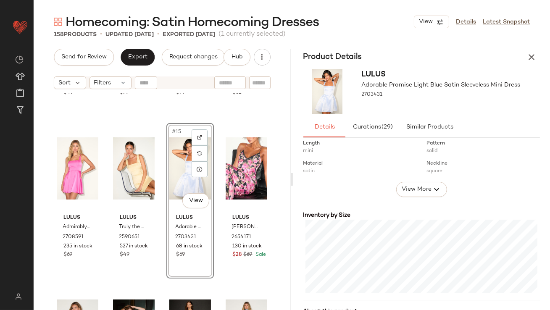
scroll to position [206, 0]
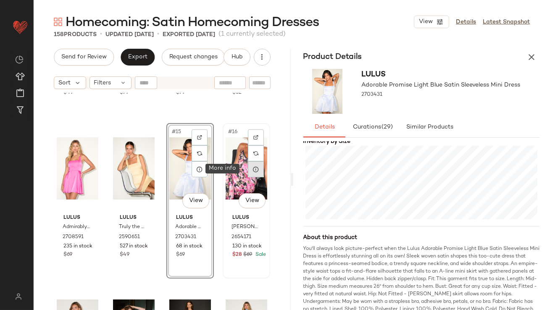
click at [248, 168] on div at bounding box center [256, 169] width 16 height 16
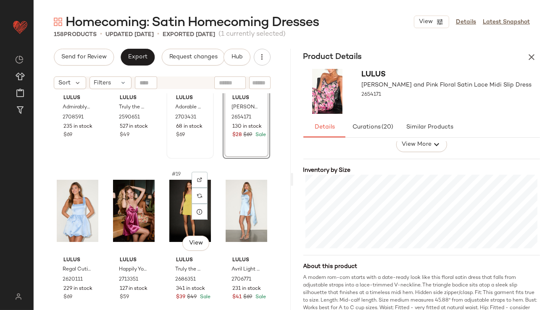
scroll to position [603, 0]
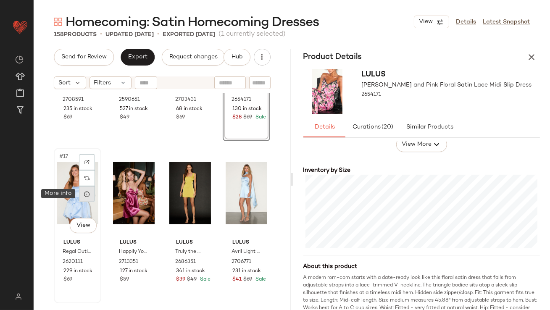
click at [91, 194] on div at bounding box center [87, 194] width 16 height 16
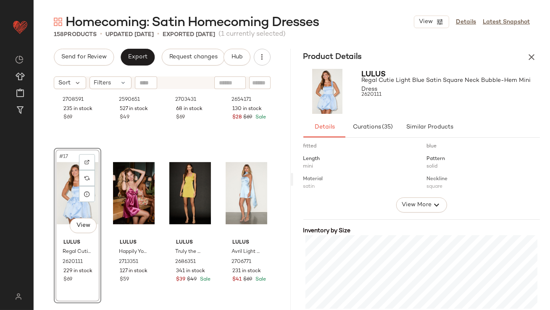
scroll to position [116, 0]
click at [140, 196] on icon at bounding box center [143, 194] width 7 height 7
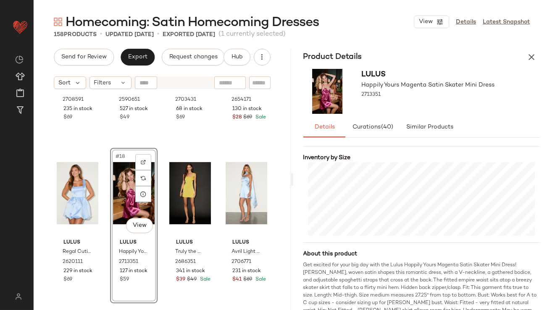
scroll to position [212, 0]
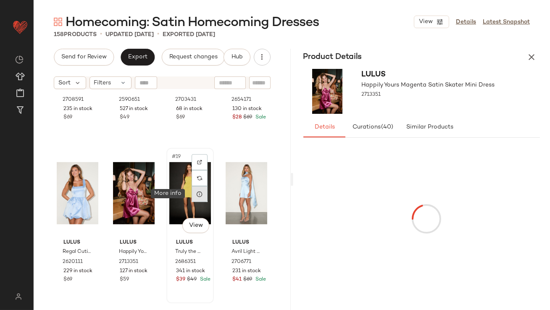
click at [192, 195] on div at bounding box center [200, 194] width 16 height 16
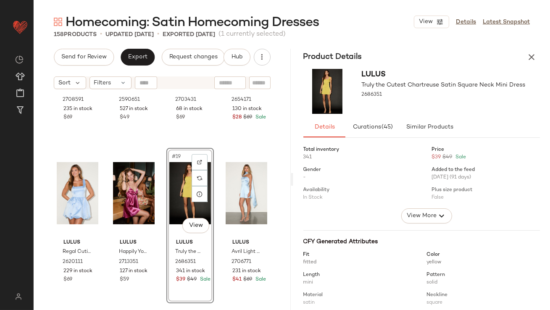
scroll to position [150, 0]
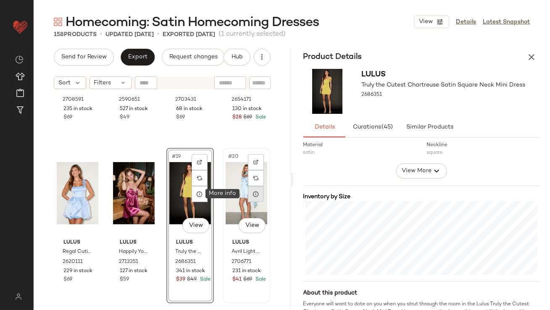
click at [255, 197] on div at bounding box center [256, 194] width 16 height 16
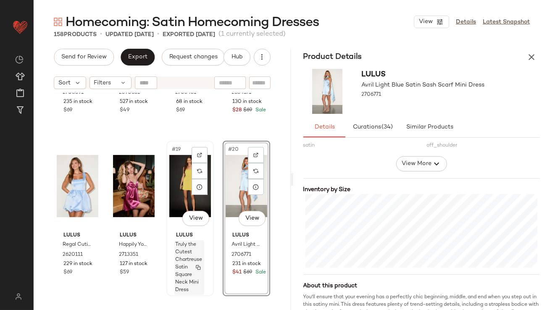
scroll to position [745, 0]
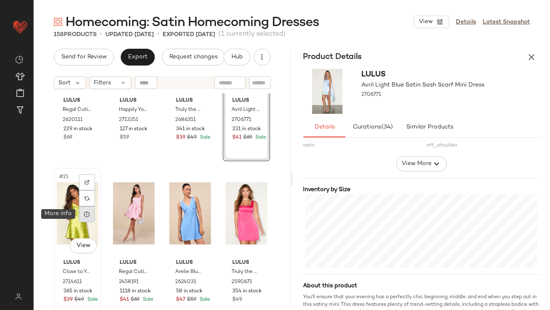
click at [88, 219] on div at bounding box center [87, 214] width 16 height 16
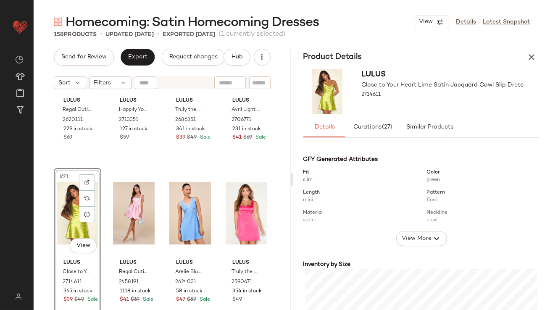
scroll to position [176, 0]
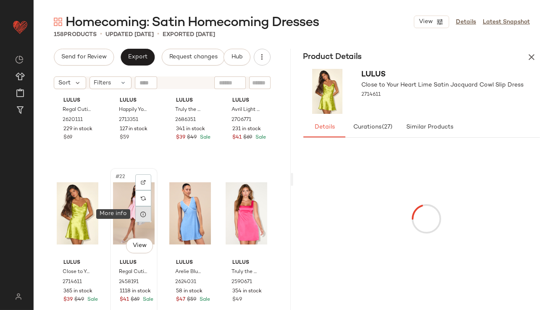
click at [146, 216] on div at bounding box center [143, 214] width 16 height 16
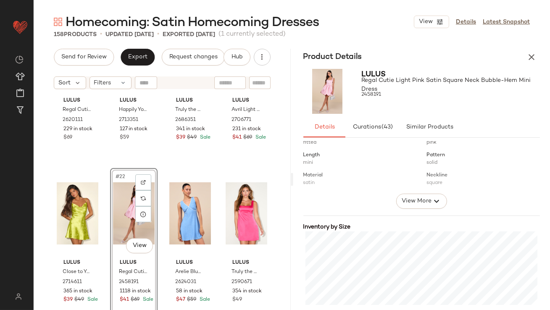
scroll to position [179, 0]
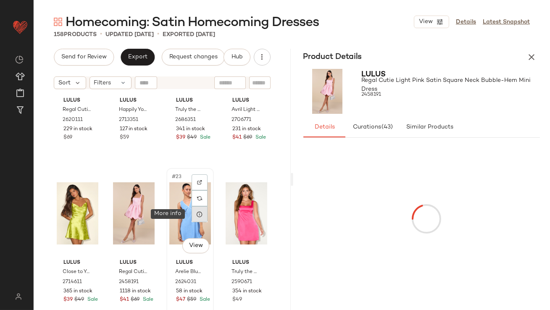
click at [200, 218] on div at bounding box center [200, 214] width 16 height 16
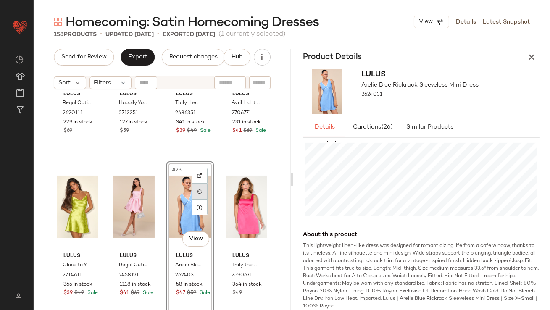
scroll to position [771, 0]
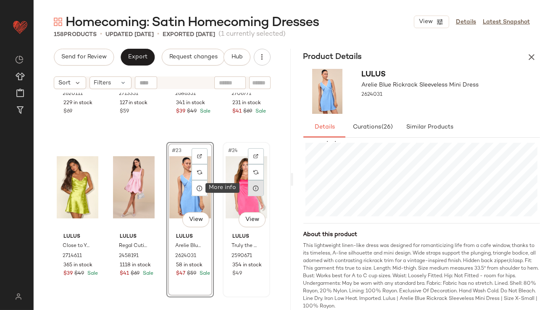
click at [256, 194] on div at bounding box center [256, 188] width 16 height 16
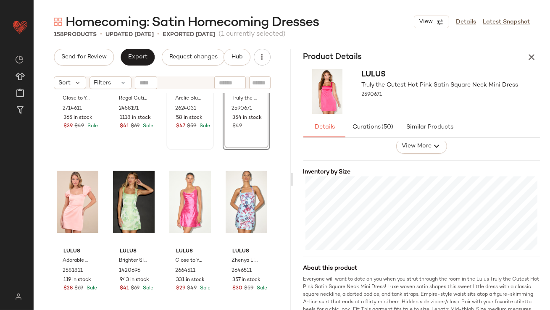
scroll to position [973, 0]
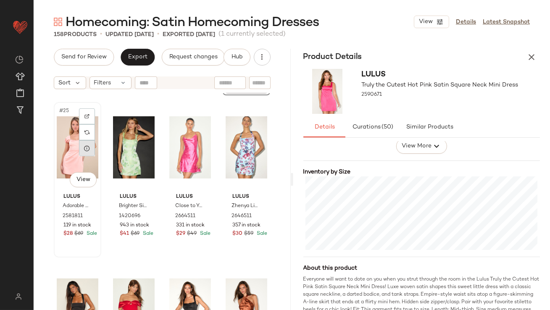
click at [86, 153] on div at bounding box center [87, 148] width 16 height 16
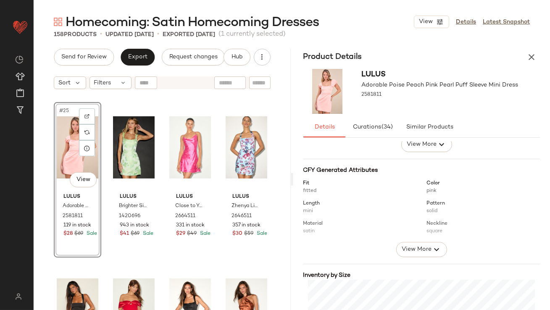
scroll to position [147, 0]
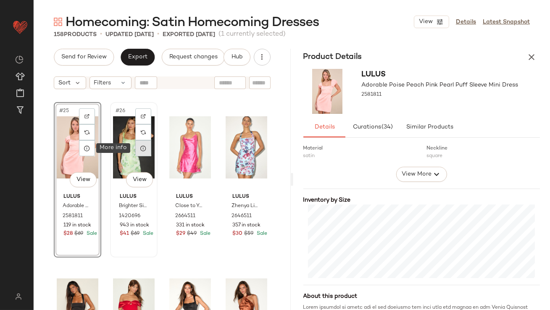
click at [143, 146] on icon at bounding box center [143, 148] width 7 height 7
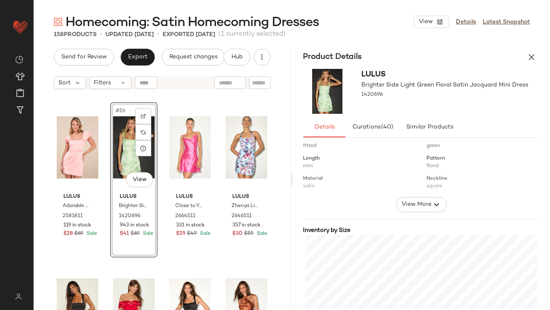
scroll to position [168, 0]
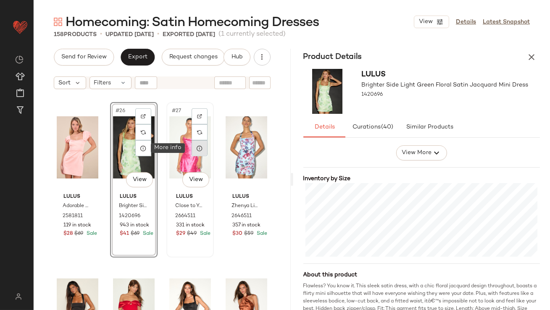
click at [198, 149] on icon at bounding box center [199, 148] width 7 height 7
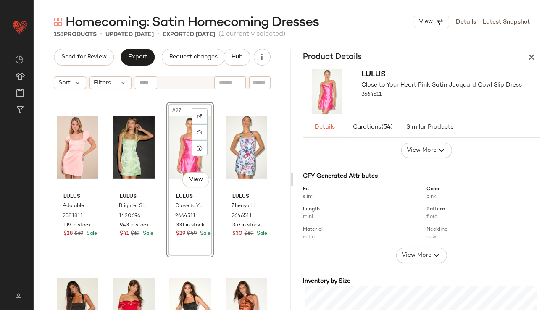
scroll to position [118, 0]
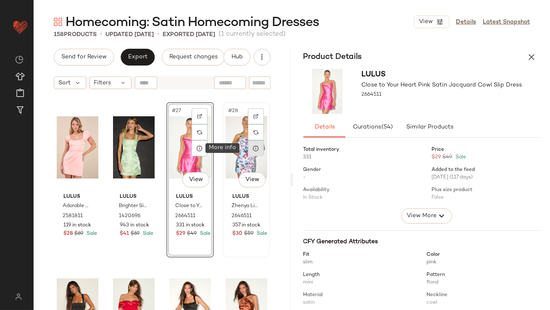
click at [248, 145] on div at bounding box center [256, 148] width 16 height 16
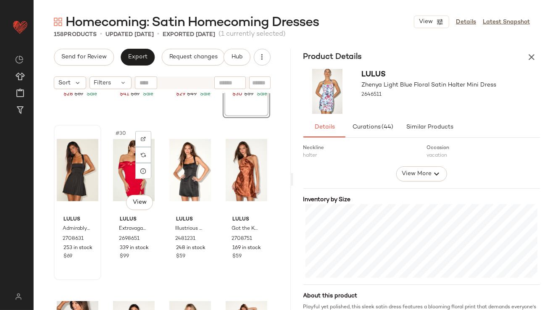
scroll to position [1124, 0]
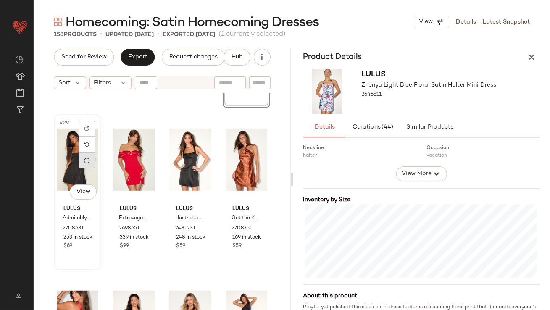
click at [89, 162] on icon at bounding box center [87, 160] width 7 height 7
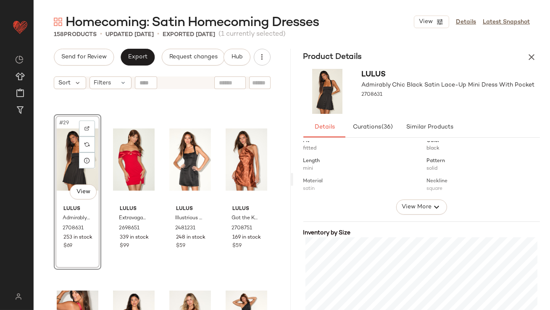
scroll to position [178, 0]
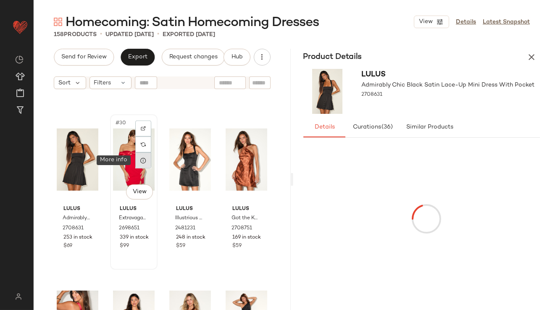
click at [140, 166] on div at bounding box center [143, 161] width 16 height 16
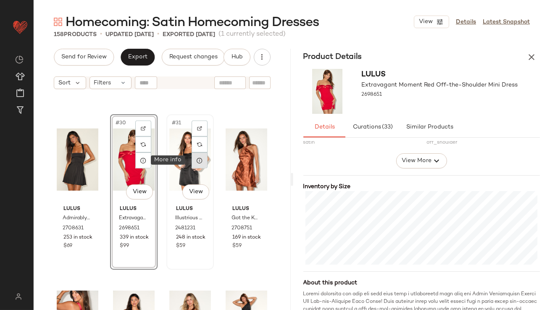
click at [193, 163] on div at bounding box center [200, 161] width 16 height 16
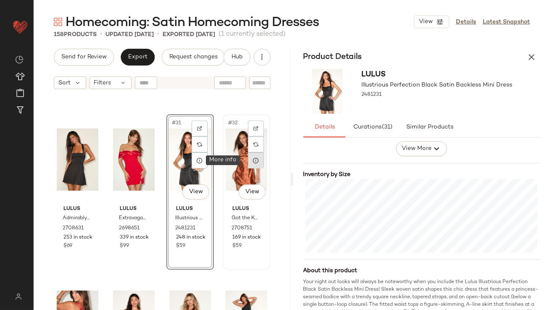
click at [250, 164] on div at bounding box center [256, 161] width 16 height 16
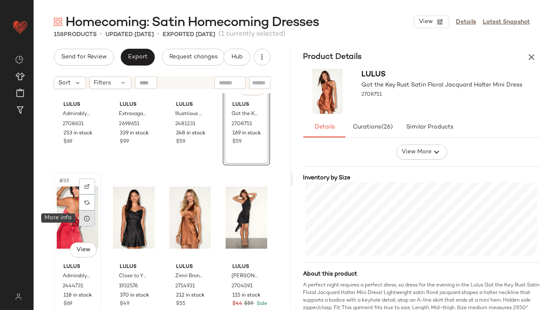
click at [90, 218] on div at bounding box center [87, 219] width 16 height 16
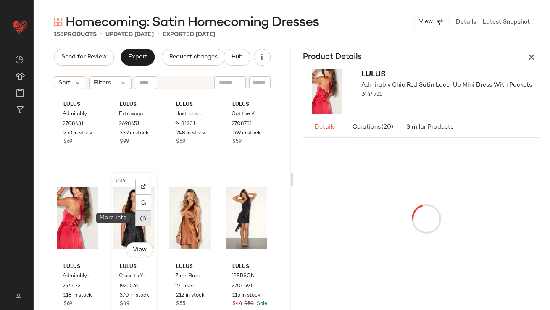
click at [140, 220] on icon at bounding box center [143, 218] width 7 height 7
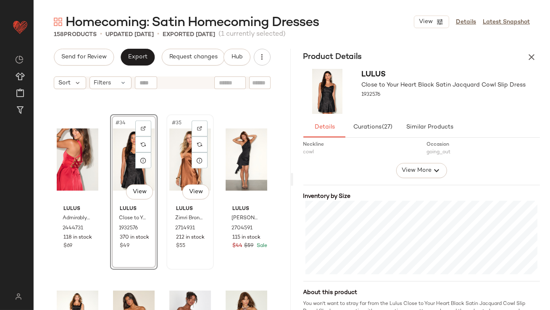
scroll to position [1308, 0]
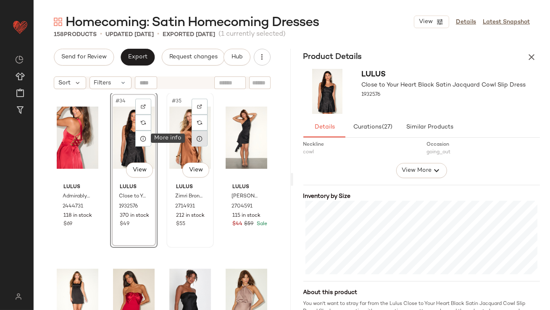
click at [201, 140] on div at bounding box center [200, 139] width 16 height 16
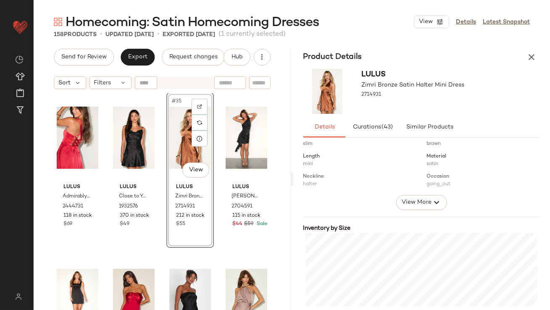
scroll to position [135, 0]
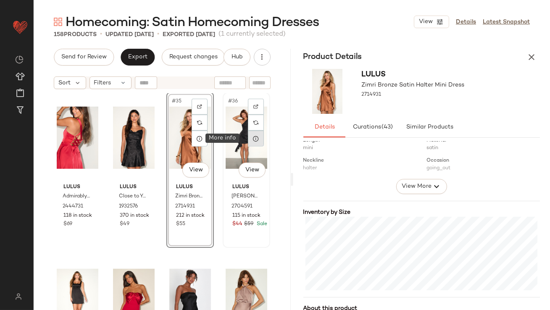
click at [254, 136] on icon at bounding box center [256, 138] width 7 height 7
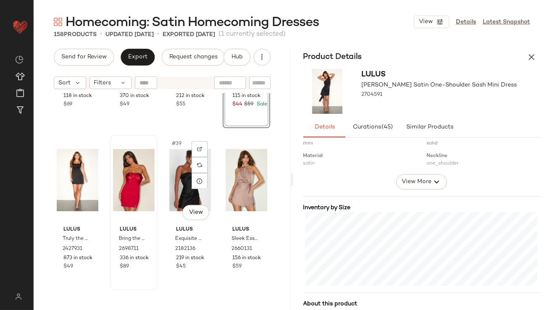
scroll to position [1436, 0]
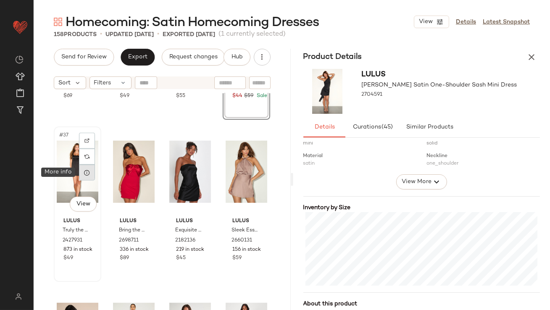
click at [90, 171] on icon at bounding box center [87, 172] width 7 height 7
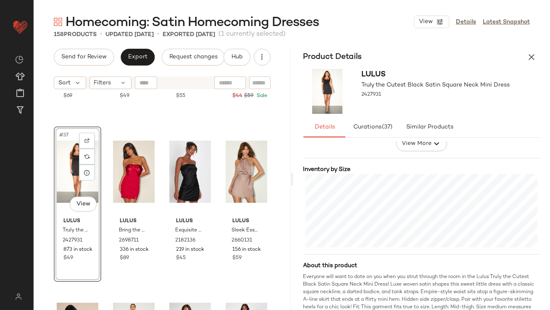
scroll to position [179, 0]
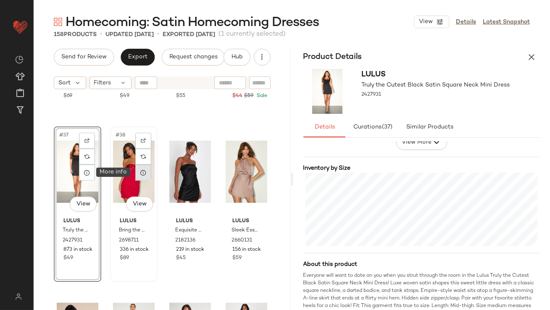
click at [138, 172] on div at bounding box center [143, 173] width 16 height 16
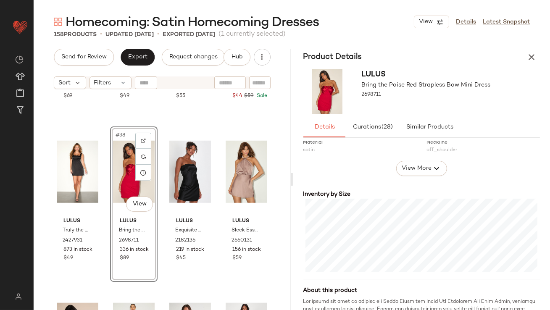
scroll to position [155, 0]
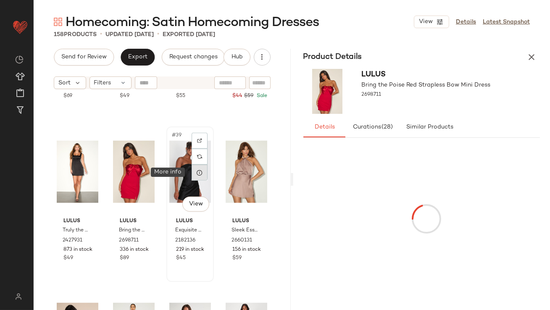
click at [197, 176] on icon at bounding box center [199, 172] width 7 height 7
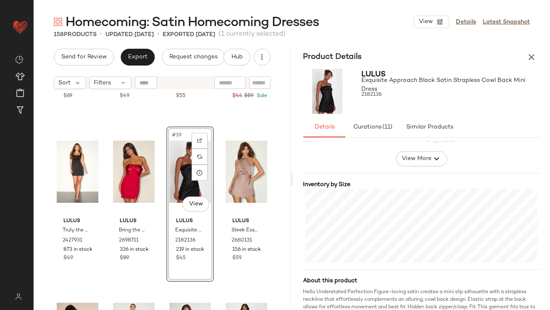
scroll to position [161, 0]
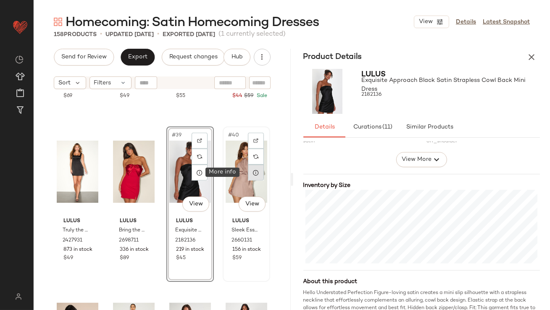
click at [255, 171] on div at bounding box center [256, 173] width 16 height 16
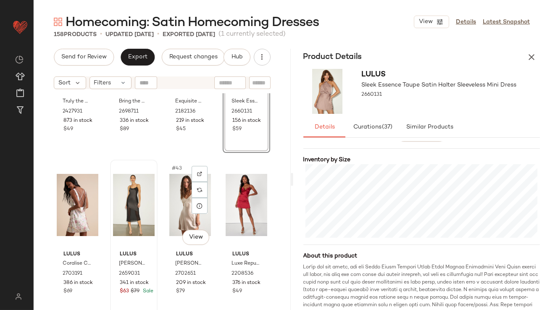
scroll to position [1574, 0]
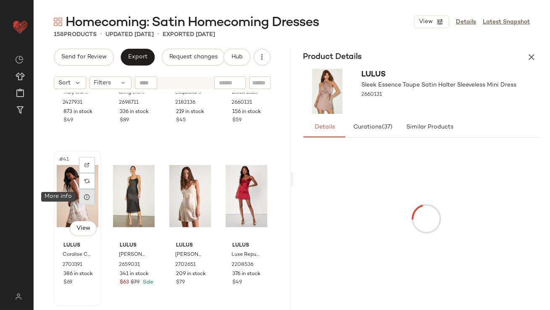
click at [83, 198] on div at bounding box center [87, 197] width 16 height 16
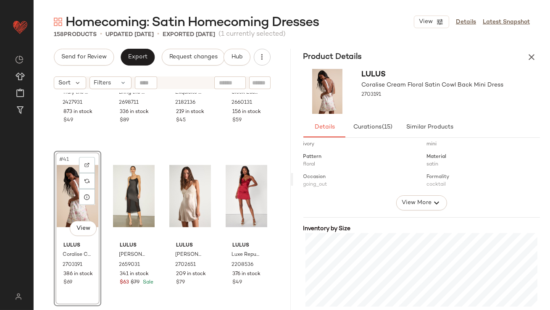
scroll to position [130, 0]
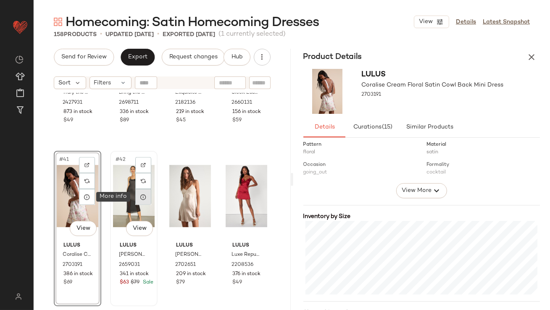
click at [143, 199] on icon at bounding box center [143, 197] width 7 height 7
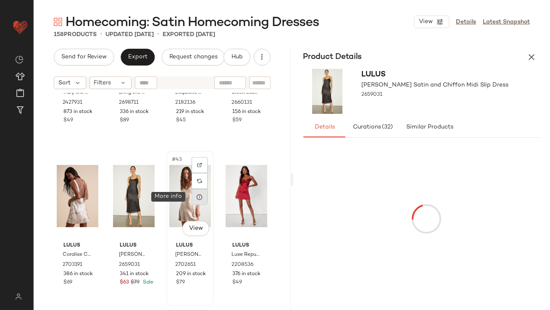
click at [200, 198] on icon at bounding box center [199, 197] width 7 height 7
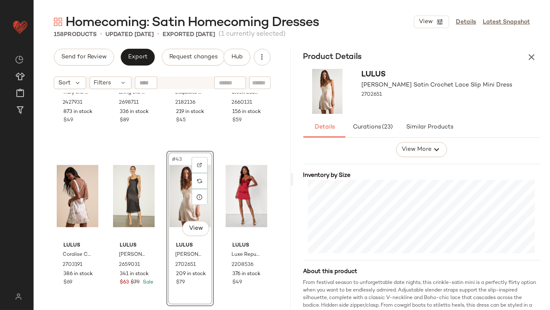
scroll to position [172, 0]
click at [253, 199] on icon at bounding box center [256, 197] width 7 height 7
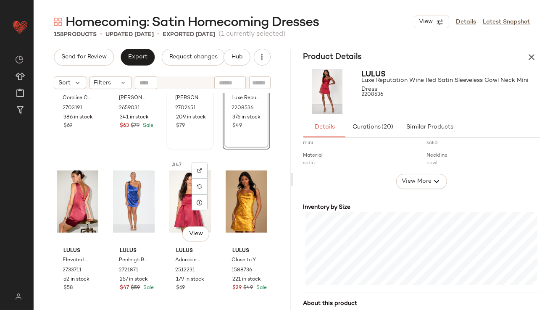
scroll to position [1732, 0]
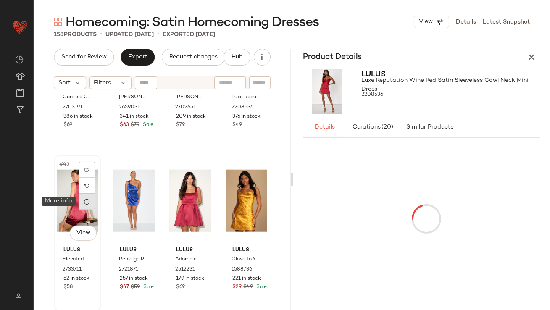
click at [86, 204] on icon at bounding box center [87, 201] width 7 height 7
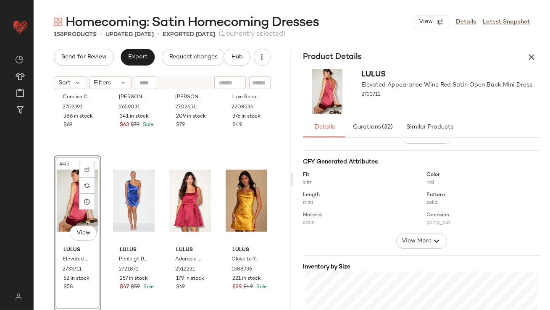
scroll to position [145, 0]
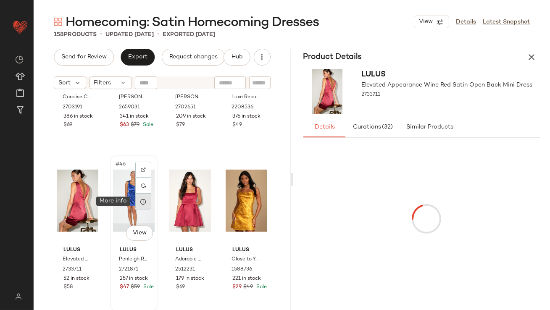
click at [140, 199] on icon at bounding box center [143, 201] width 7 height 7
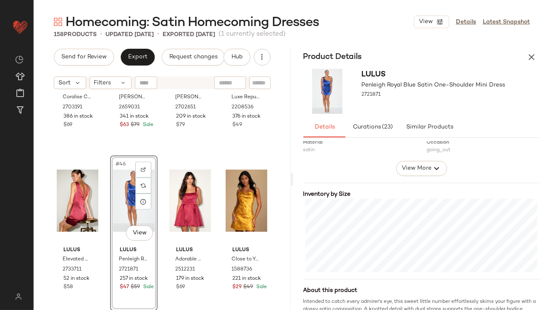
scroll to position [161, 0]
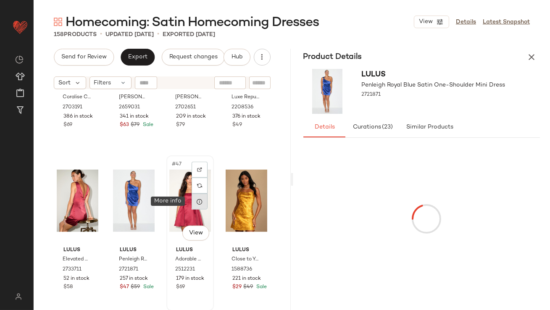
click at [196, 200] on icon at bounding box center [199, 201] width 7 height 7
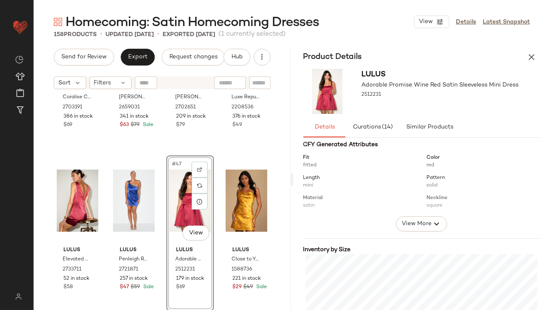
scroll to position [231, 0]
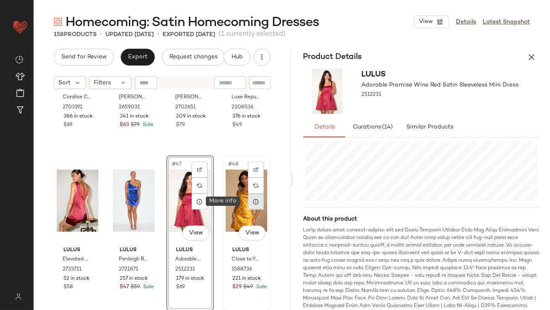
click at [253, 203] on icon at bounding box center [256, 201] width 7 height 7
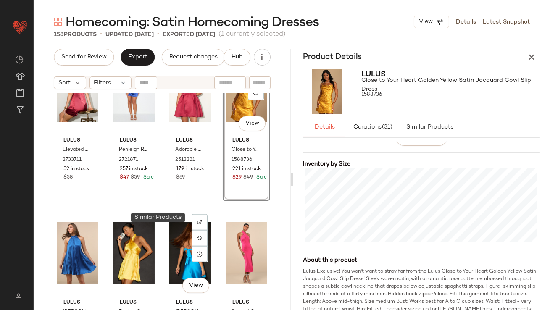
scroll to position [1893, 0]
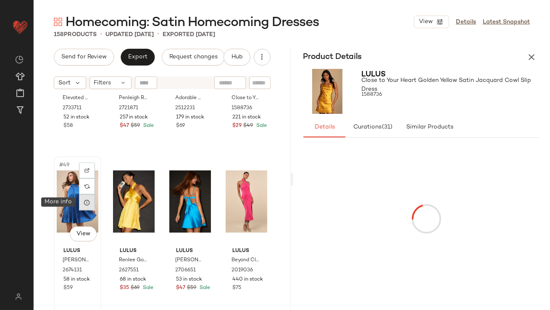
click at [88, 201] on icon at bounding box center [87, 202] width 7 height 7
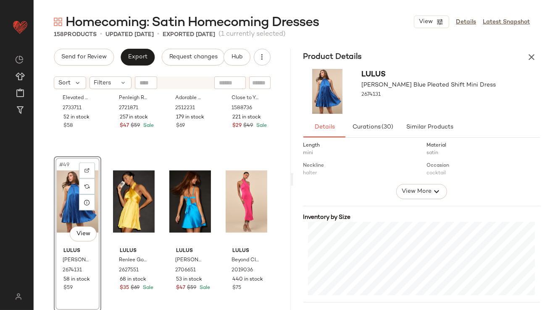
scroll to position [151, 0]
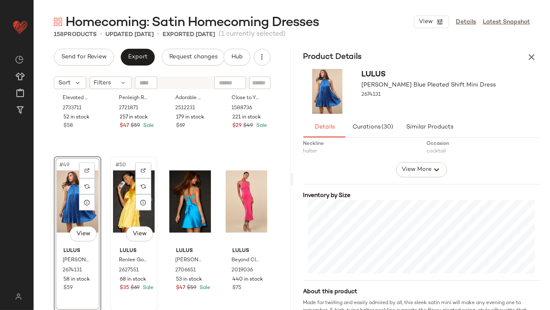
click at [113, 186] on div "#50 View" at bounding box center [134, 201] width 42 height 85
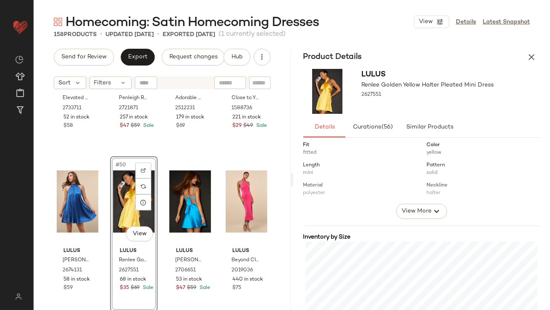
scroll to position [151, 0]
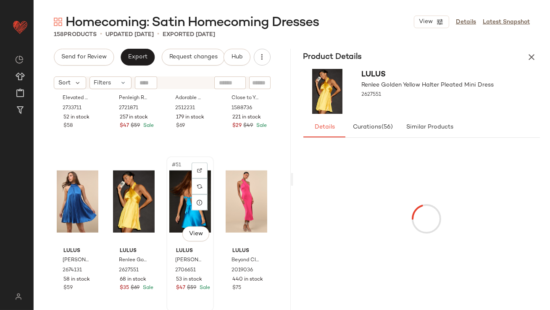
click at [173, 198] on div "#51 View" at bounding box center [190, 201] width 42 height 85
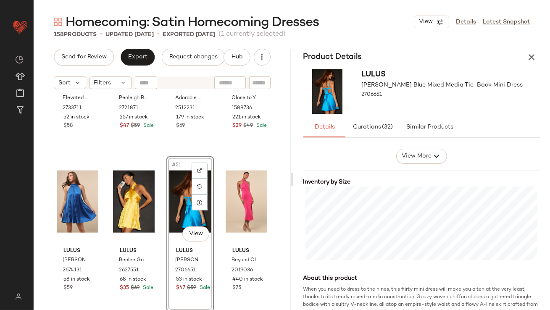
scroll to position [198, 0]
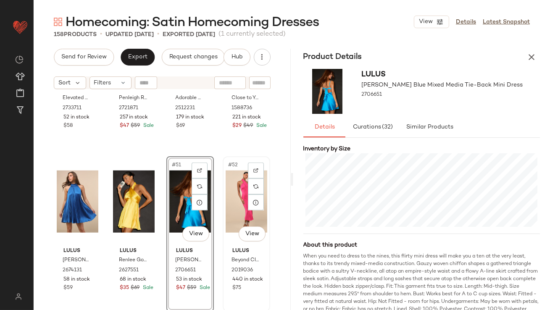
click at [226, 194] on div "#52 View" at bounding box center [247, 201] width 42 height 85
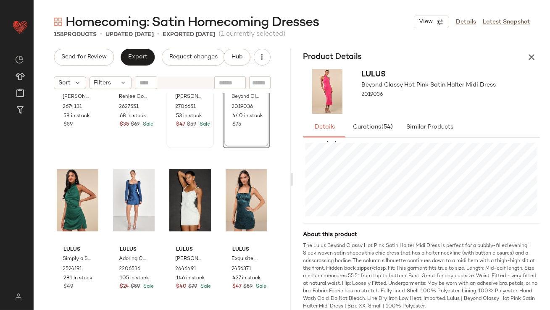
scroll to position [2098, 0]
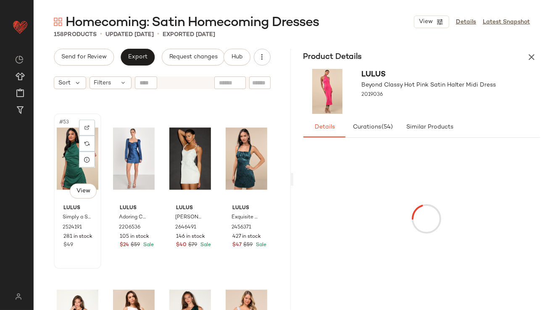
click at [70, 151] on div "#53 View" at bounding box center [78, 158] width 42 height 85
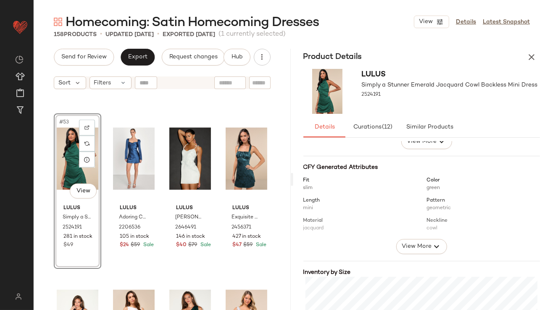
scroll to position [156, 0]
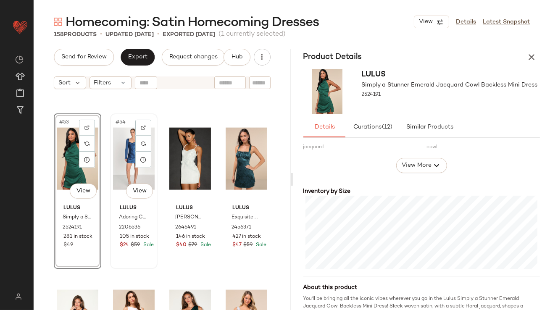
click at [114, 149] on div "#54 View" at bounding box center [134, 158] width 42 height 85
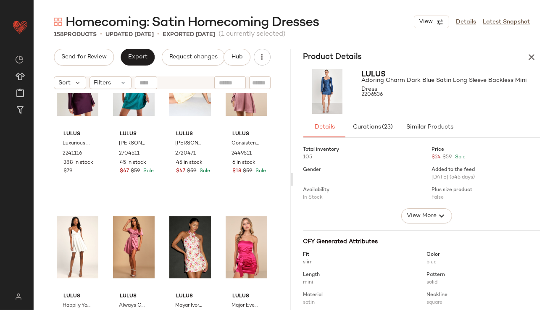
scroll to position [3884, 0]
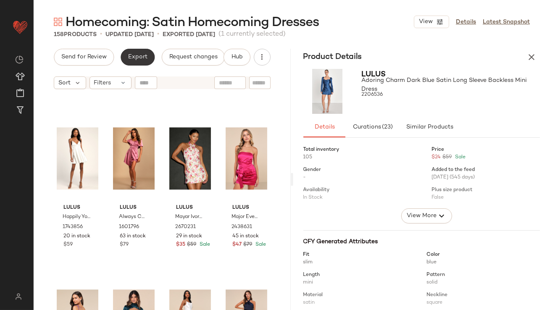
click at [140, 55] on span "Export" at bounding box center [138, 57] width 20 height 7
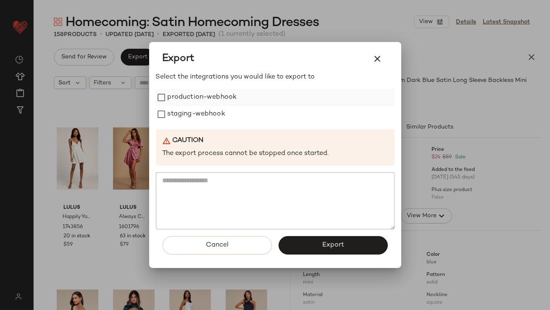
click at [210, 100] on label "production-webhook" at bounding box center [202, 97] width 69 height 17
click at [209, 111] on label "staging-webhook" at bounding box center [197, 114] width 58 height 17
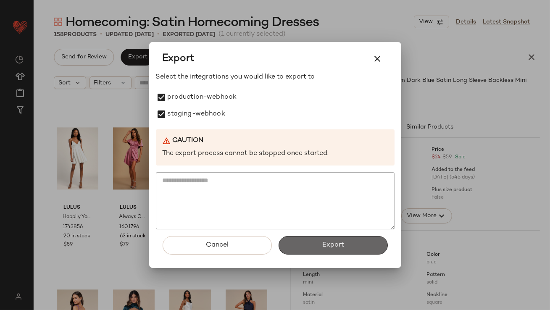
click at [305, 239] on button "Export" at bounding box center [333, 245] width 109 height 19
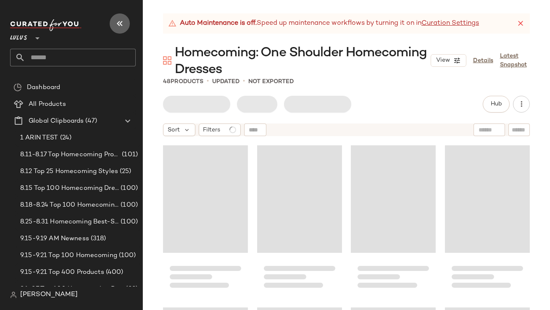
click at [115, 24] on icon "button" at bounding box center [120, 24] width 10 height 10
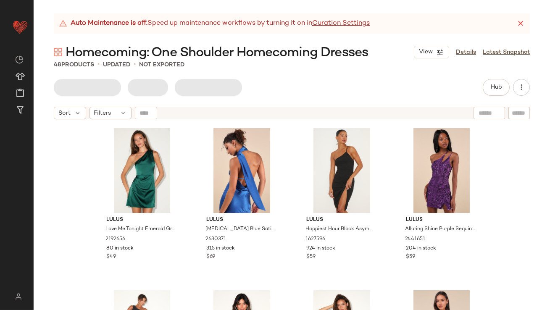
click at [522, 25] on icon at bounding box center [521, 23] width 8 height 8
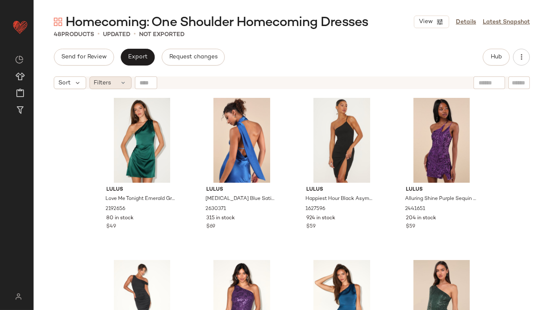
click at [108, 82] on span "Filters" at bounding box center [102, 83] width 17 height 9
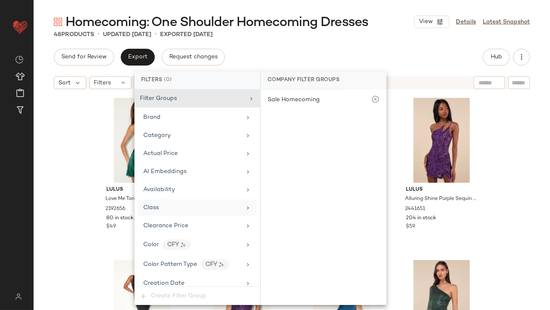
scroll to position [607, 0]
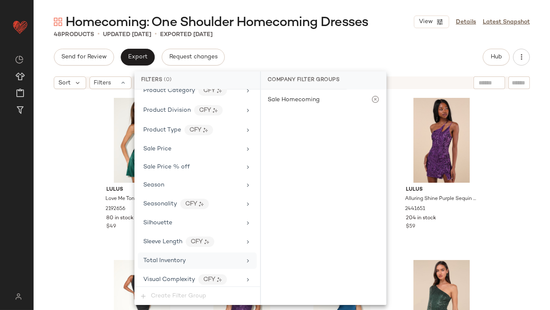
click at [175, 258] on span "Total Inventory" at bounding box center [164, 261] width 42 height 6
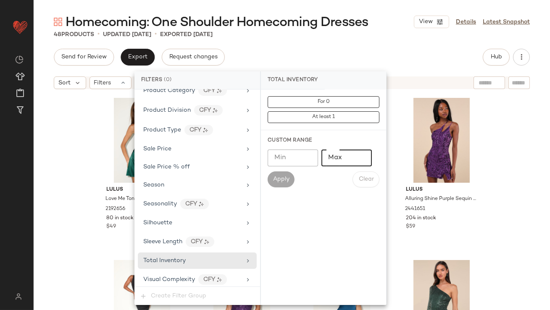
click at [343, 159] on input "Max" at bounding box center [347, 158] width 50 height 17
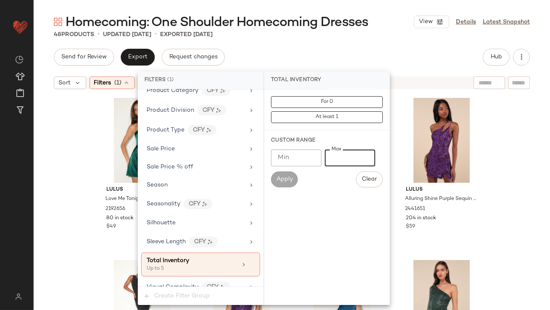
type input "*"
click at [357, 49] on div "Send for Review Export Request changes Hub" at bounding box center [292, 57] width 476 height 17
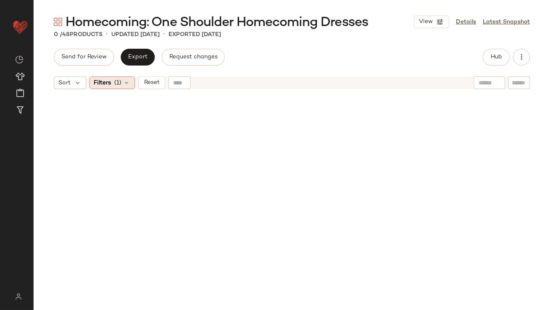
click at [116, 83] on span "(1)" at bounding box center [118, 83] width 7 height 9
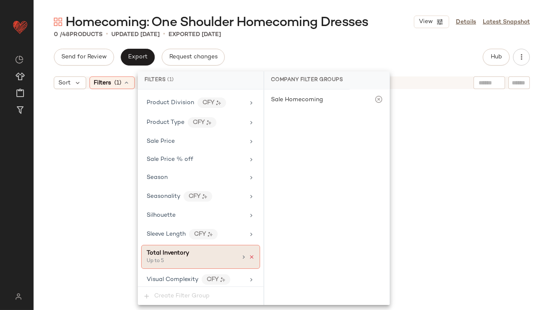
click at [249, 254] on icon at bounding box center [252, 257] width 6 height 6
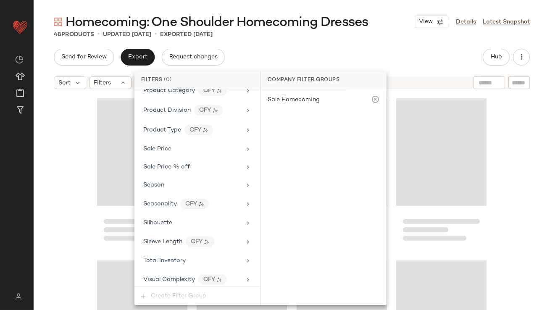
click at [301, 53] on div "Send for Review Export Request changes Hub" at bounding box center [292, 57] width 476 height 17
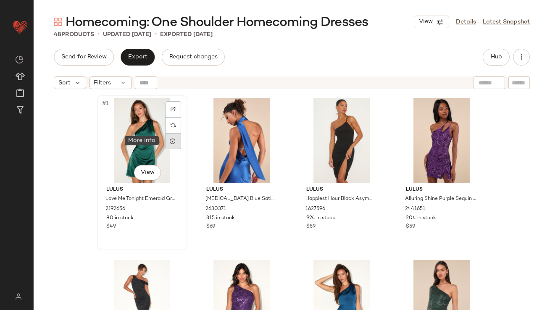
click at [172, 141] on icon at bounding box center [173, 141] width 7 height 7
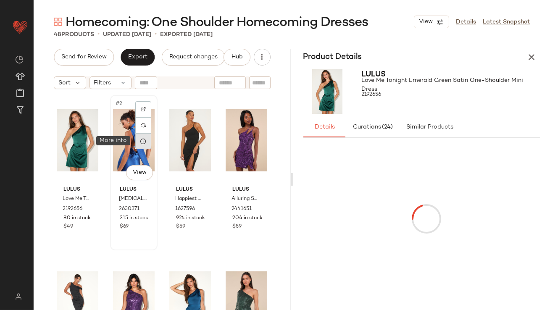
click at [143, 142] on icon at bounding box center [143, 141] width 7 height 7
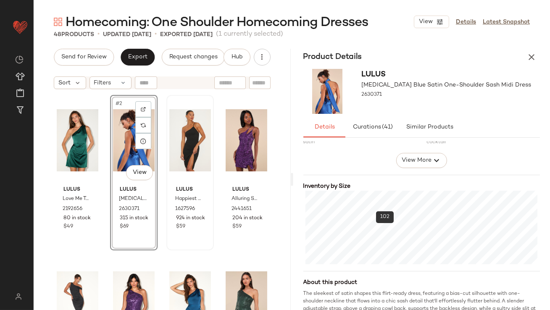
scroll to position [162, 0]
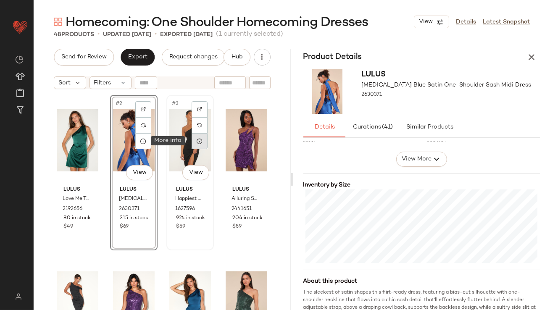
click at [197, 144] on div at bounding box center [200, 141] width 16 height 16
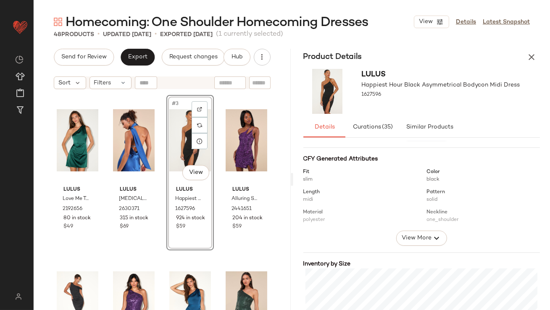
scroll to position [184, 0]
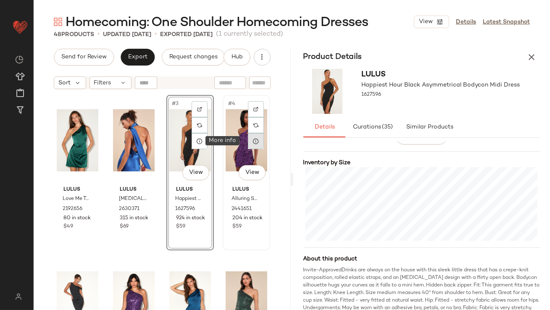
click at [253, 139] on icon at bounding box center [256, 141] width 7 height 7
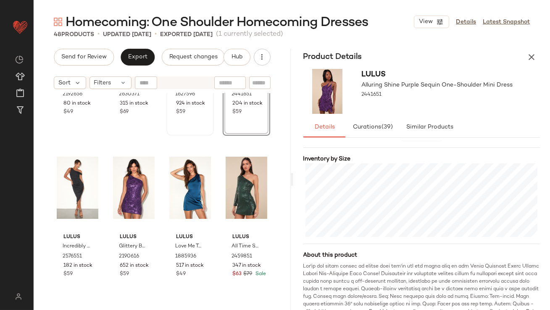
scroll to position [125, 0]
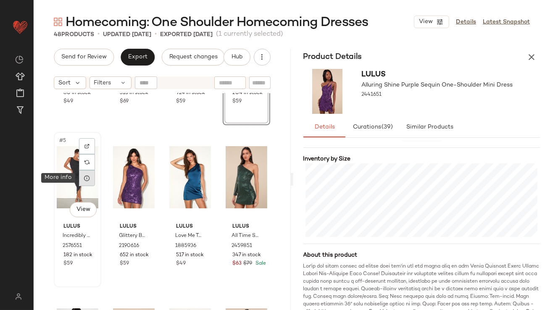
click at [87, 177] on icon at bounding box center [87, 178] width 7 height 7
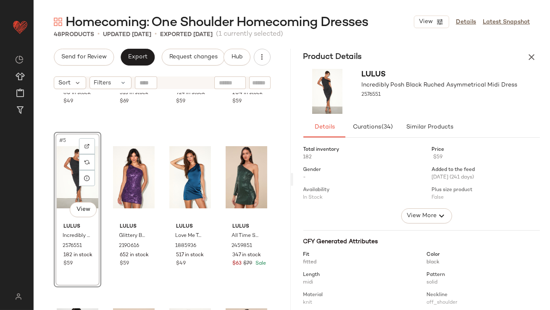
scroll to position [143, 0]
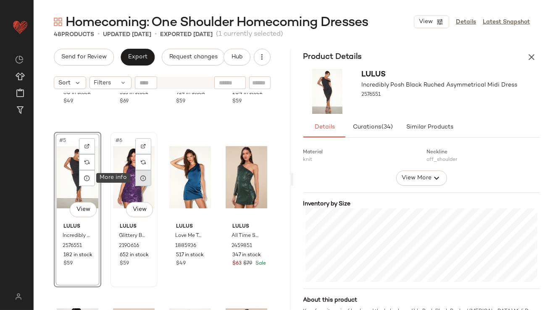
click at [144, 180] on icon at bounding box center [143, 178] width 7 height 7
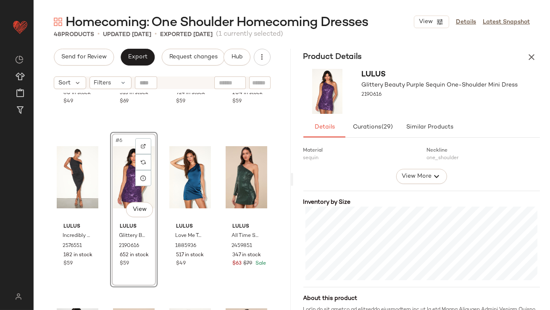
scroll to position [198, 0]
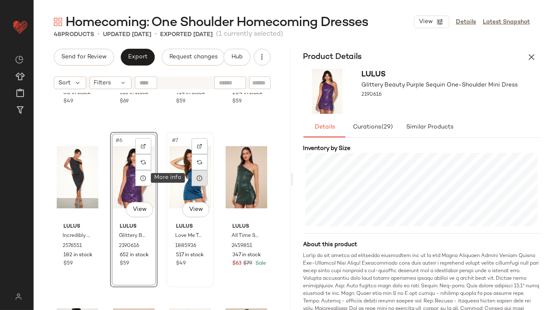
click at [199, 179] on icon at bounding box center [199, 178] width 7 height 7
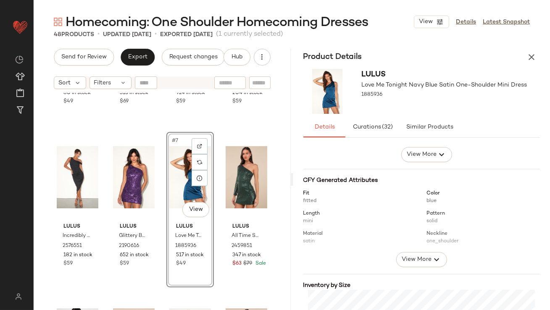
scroll to position [137, 0]
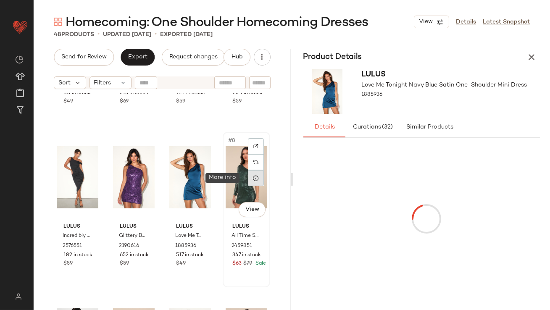
click at [253, 180] on icon at bounding box center [256, 178] width 7 height 7
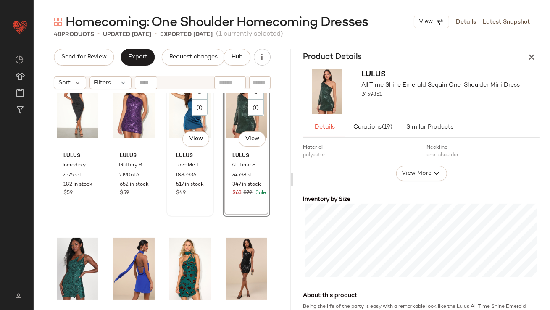
scroll to position [268, 0]
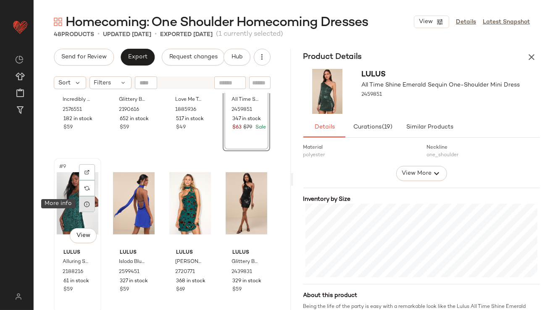
click at [90, 204] on icon at bounding box center [87, 204] width 7 height 7
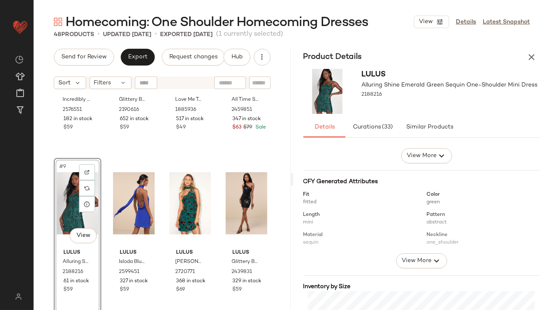
scroll to position [115, 0]
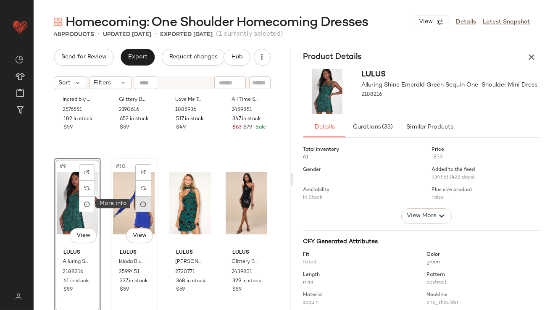
click at [143, 203] on icon at bounding box center [143, 204] width 7 height 7
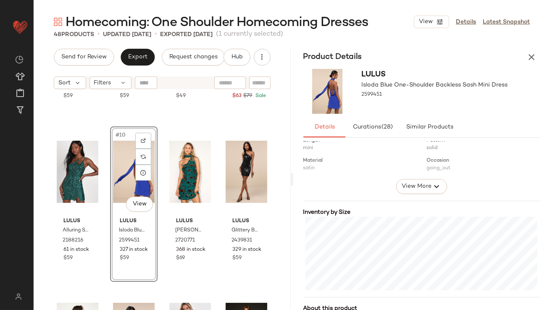
scroll to position [301, 0]
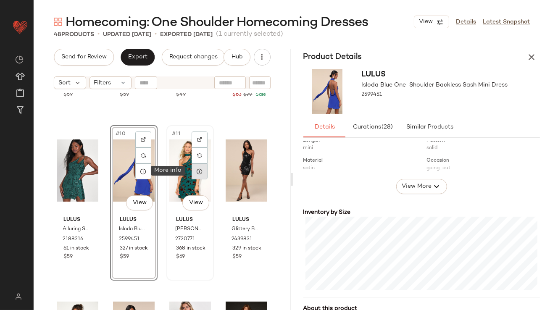
click at [198, 173] on icon at bounding box center [199, 171] width 7 height 7
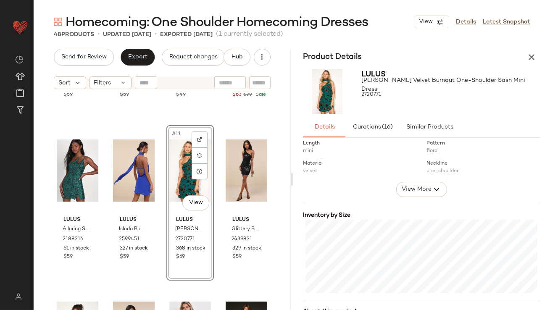
scroll to position [138, 0]
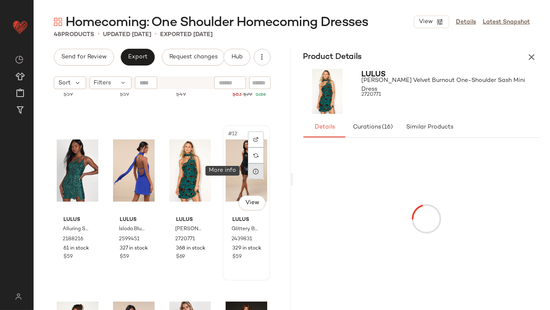
click at [253, 171] on icon at bounding box center [256, 171] width 7 height 7
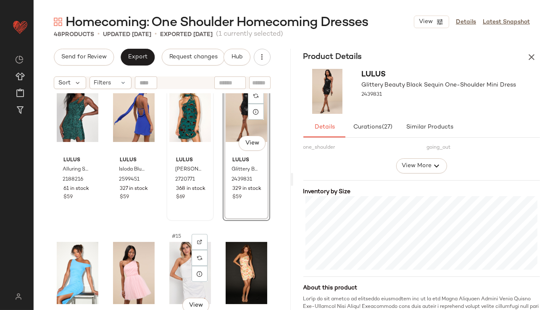
scroll to position [407, 0]
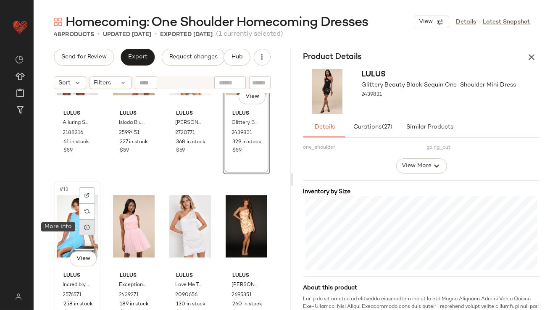
click at [89, 227] on icon at bounding box center [87, 227] width 7 height 7
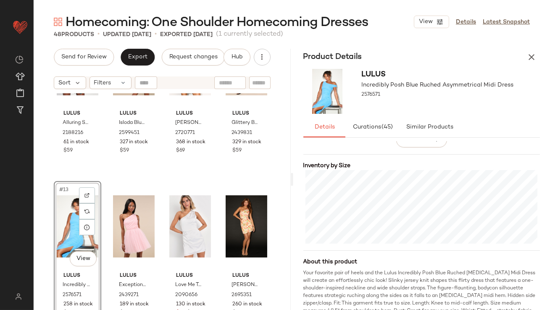
scroll to position [184, 0]
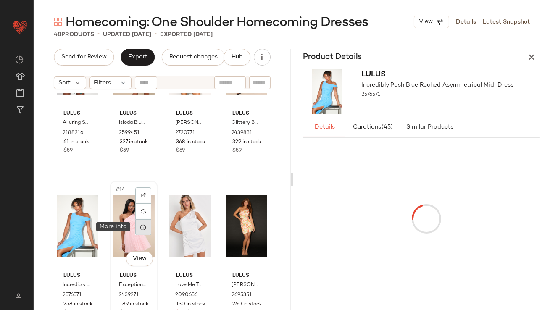
click at [143, 230] on icon at bounding box center [143, 227] width 7 height 7
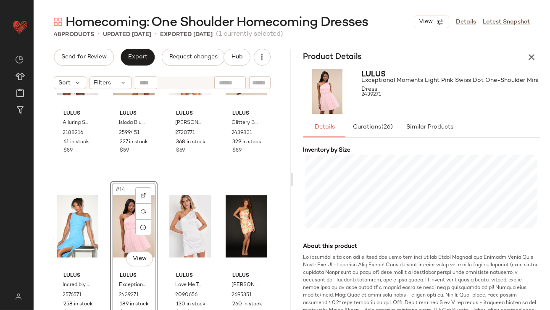
scroll to position [202, 0]
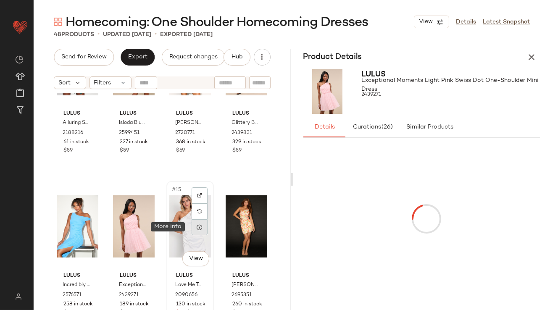
click at [196, 230] on icon at bounding box center [199, 227] width 7 height 7
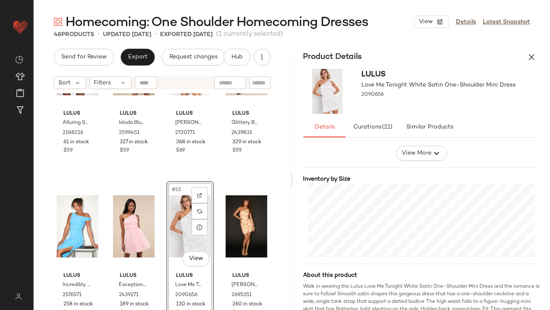
scroll to position [219, 0]
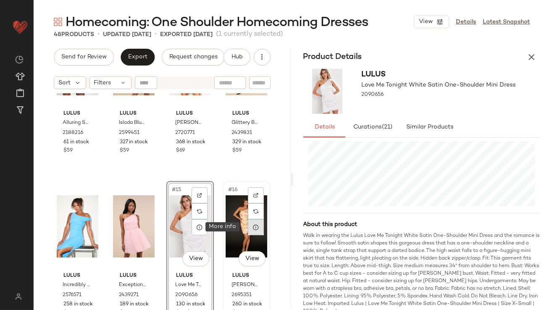
click at [253, 227] on icon at bounding box center [256, 227] width 7 height 7
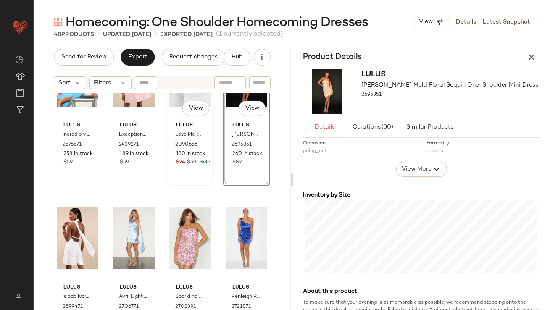
scroll to position [587, 0]
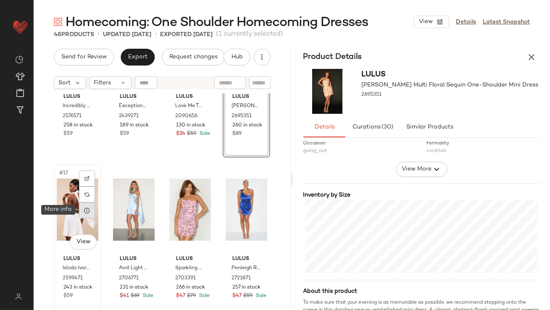
click at [89, 210] on icon at bounding box center [87, 210] width 7 height 7
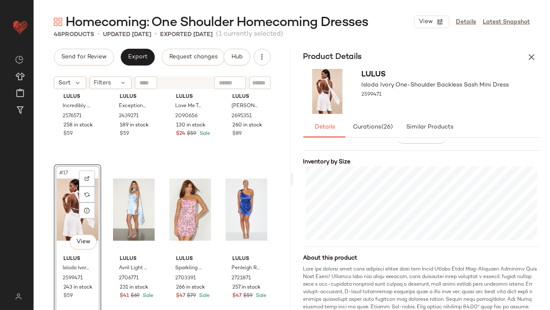
scroll to position [186, 0]
click at [141, 209] on icon at bounding box center [143, 210] width 7 height 7
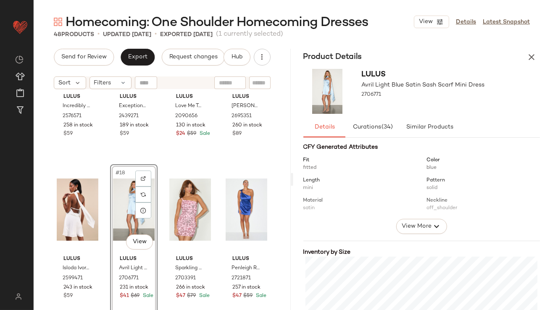
scroll to position [127, 0]
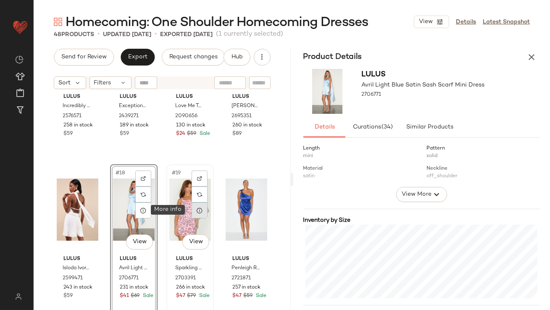
click at [198, 211] on icon at bounding box center [199, 210] width 7 height 7
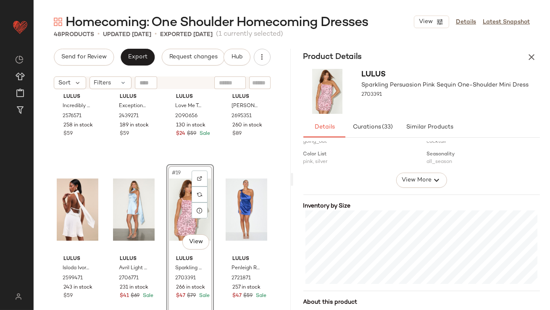
scroll to position [141, 0]
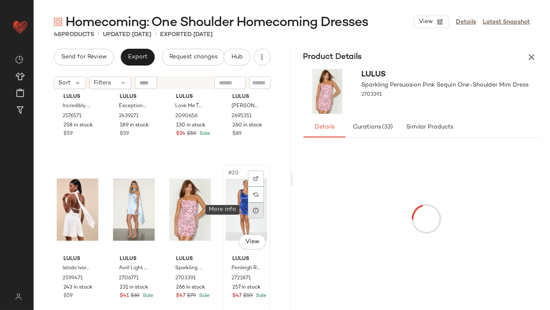
click at [253, 212] on icon at bounding box center [256, 210] width 7 height 7
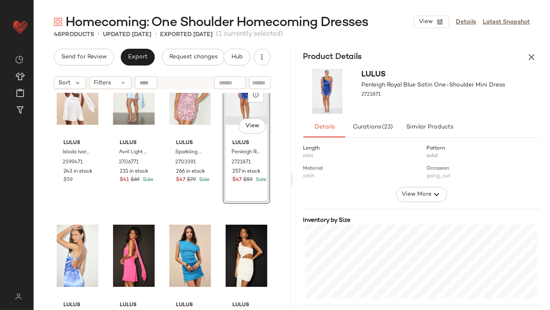
scroll to position [728, 0]
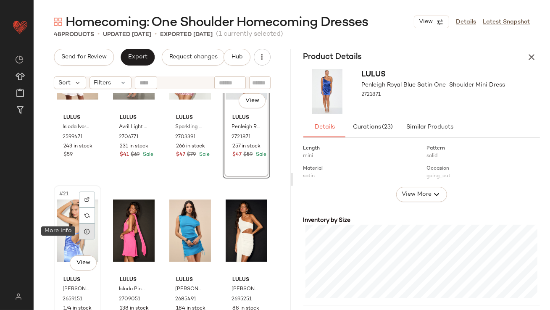
click at [84, 232] on icon at bounding box center [87, 231] width 7 height 7
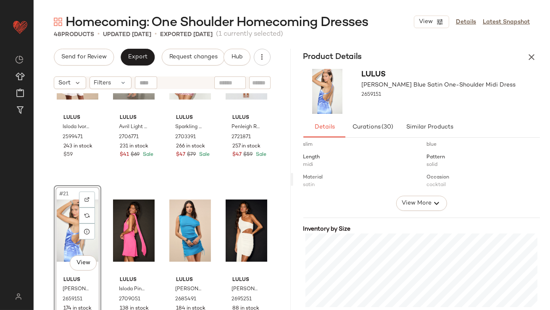
scroll to position [141, 0]
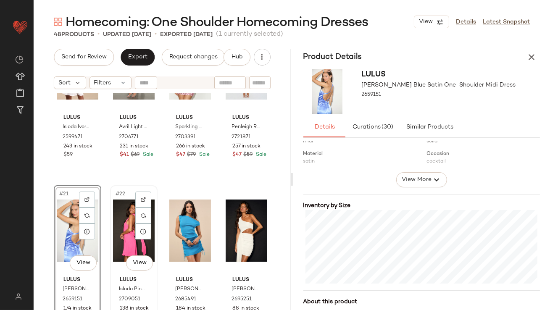
click at [124, 212] on div "#22 View" at bounding box center [134, 230] width 42 height 85
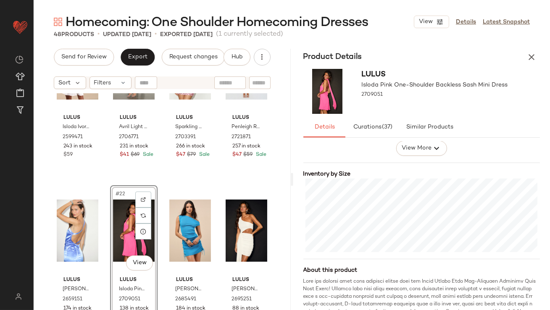
scroll to position [202, 0]
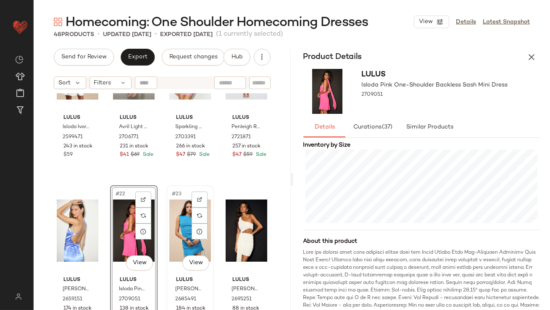
click at [182, 222] on div "#23 View" at bounding box center [190, 230] width 42 height 85
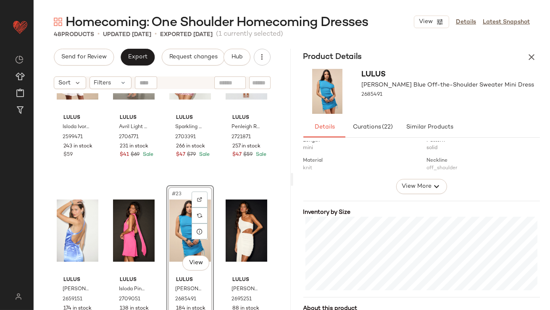
scroll to position [137, 0]
click at [230, 223] on div "#24 View" at bounding box center [247, 230] width 42 height 85
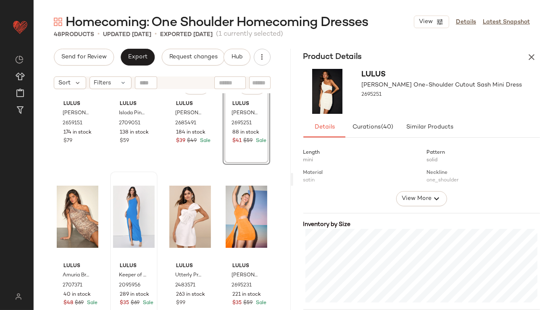
scroll to position [906, 0]
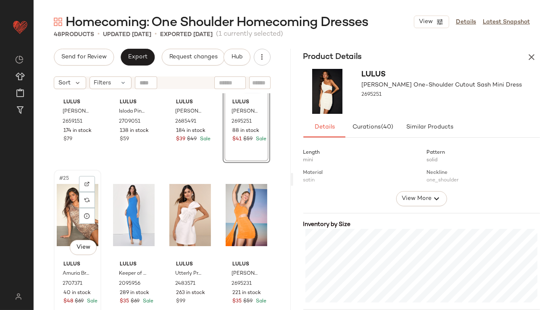
click at [70, 200] on div "#25 View" at bounding box center [78, 215] width 42 height 85
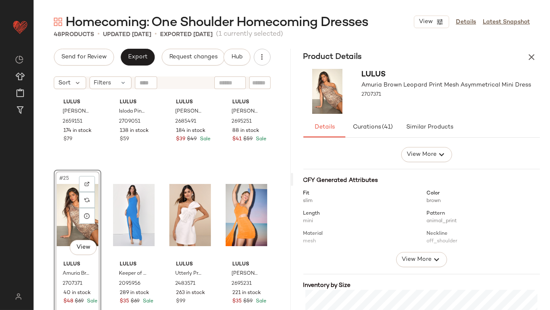
scroll to position [130, 0]
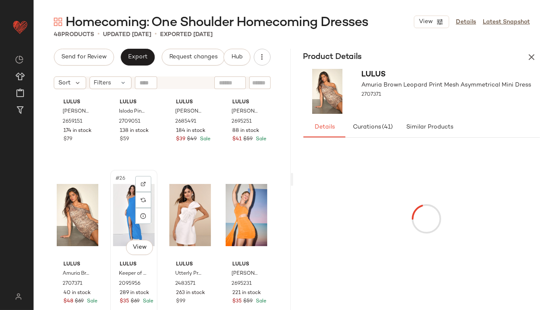
click at [121, 208] on div "#26 View" at bounding box center [134, 215] width 42 height 85
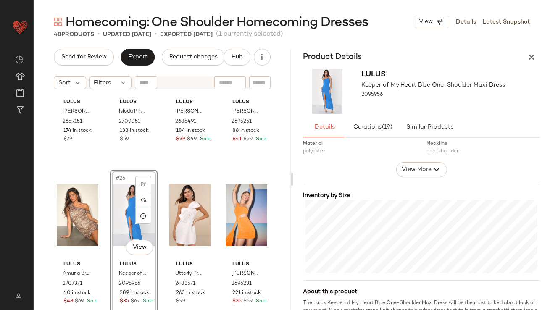
scroll to position [166, 0]
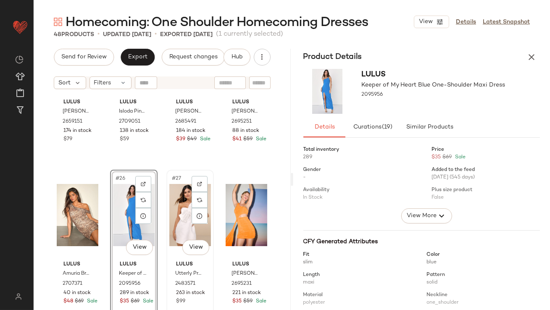
click at [182, 208] on div "#27 View" at bounding box center [190, 215] width 42 height 85
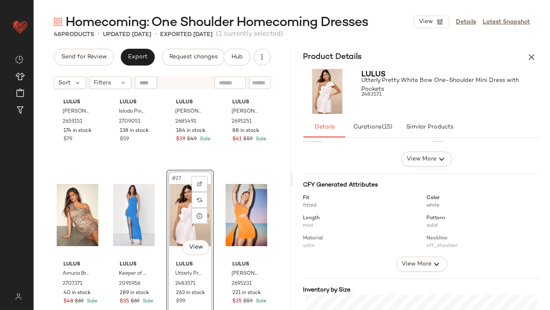
scroll to position [153, 0]
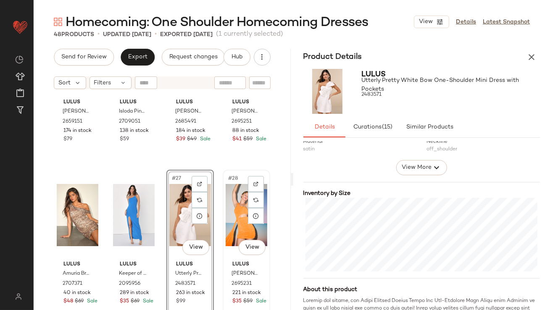
click at [226, 210] on div "#28 View" at bounding box center [247, 215] width 42 height 85
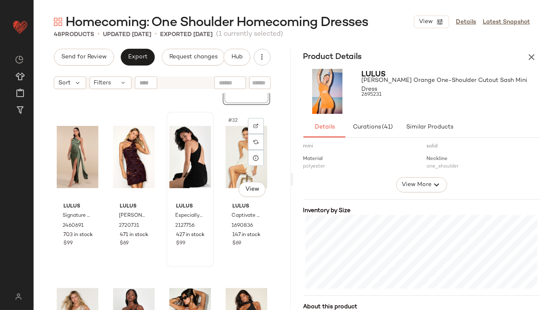
scroll to position [1151, 0]
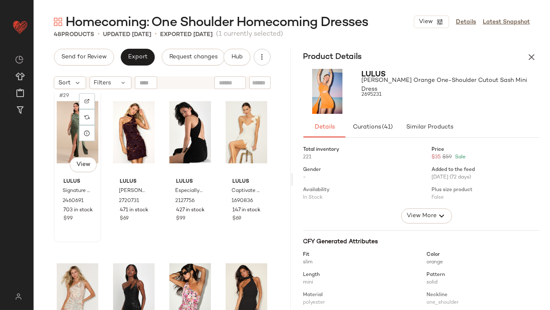
click at [62, 124] on div "#29 View" at bounding box center [78, 132] width 42 height 85
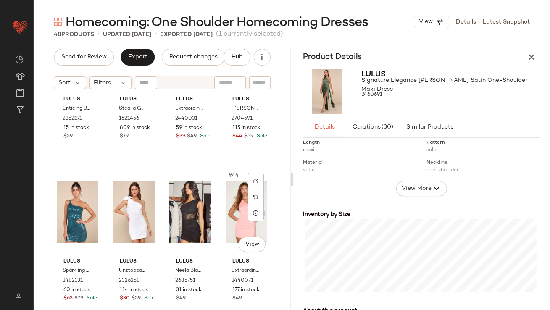
scroll to position [1690, 0]
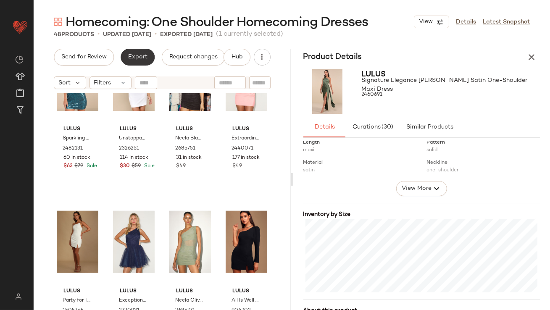
click at [133, 55] on span "Export" at bounding box center [138, 57] width 20 height 7
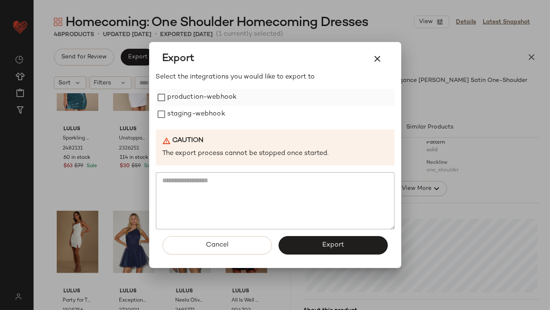
click at [189, 100] on label "production-webhook" at bounding box center [202, 97] width 69 height 17
click at [189, 112] on label "staging-webhook" at bounding box center [197, 114] width 58 height 17
click at [291, 246] on button "Export" at bounding box center [333, 245] width 109 height 19
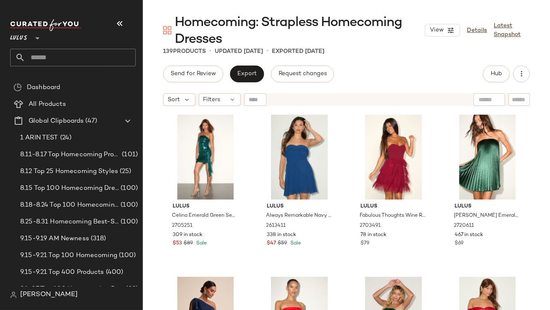
click at [128, 25] on button "button" at bounding box center [120, 23] width 20 height 20
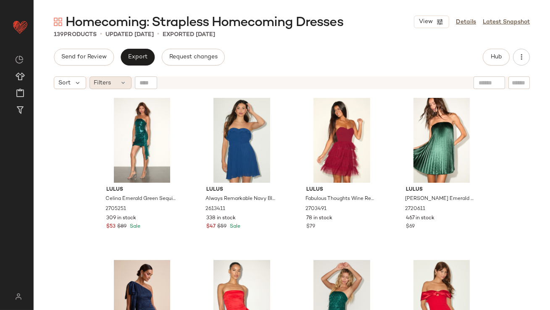
click at [124, 77] on div "Filters" at bounding box center [111, 83] width 42 height 13
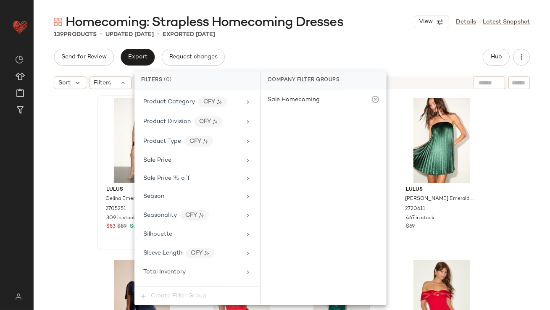
scroll to position [589, 0]
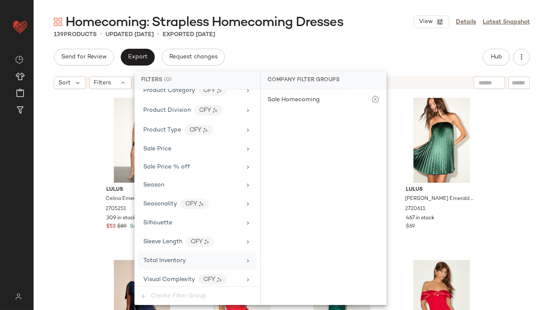
click at [159, 253] on div "Total Inventory" at bounding box center [197, 261] width 119 height 16
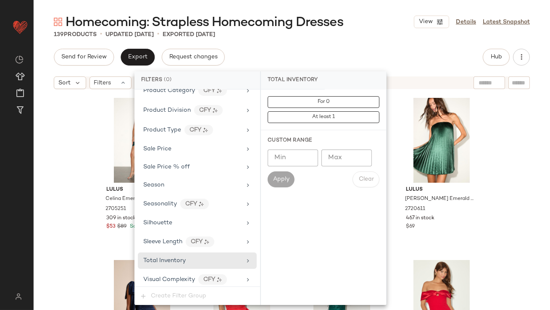
click at [358, 161] on input "Max" at bounding box center [347, 158] width 50 height 17
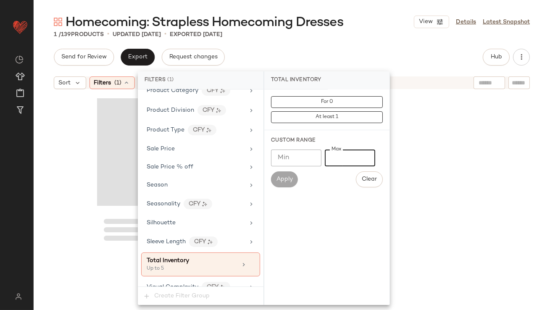
type input "*"
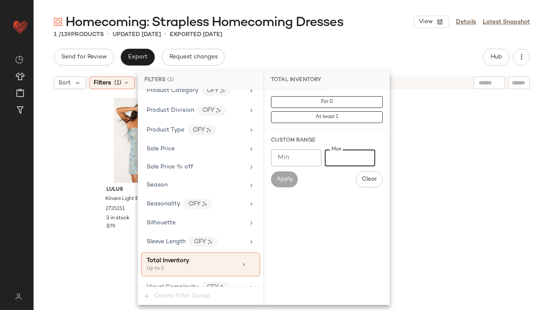
click at [387, 61] on div "Send for Review Export Request changes Hub" at bounding box center [292, 57] width 476 height 17
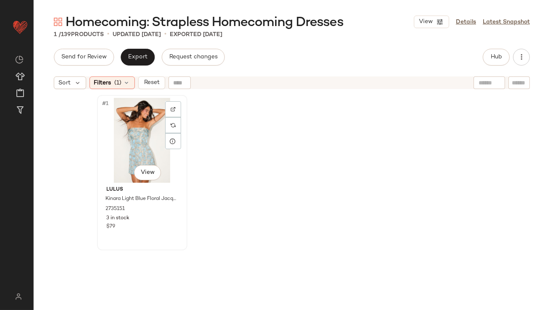
click at [135, 124] on div "#1 View" at bounding box center [142, 140] width 85 height 85
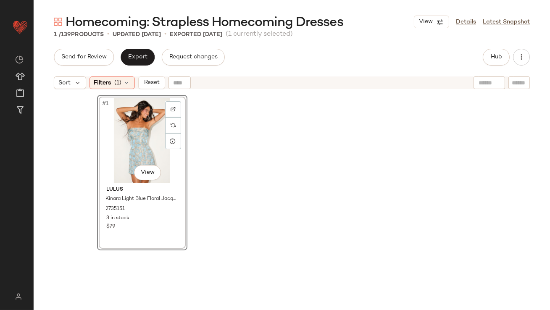
click at [140, 140] on div "#1 View" at bounding box center [142, 140] width 85 height 85
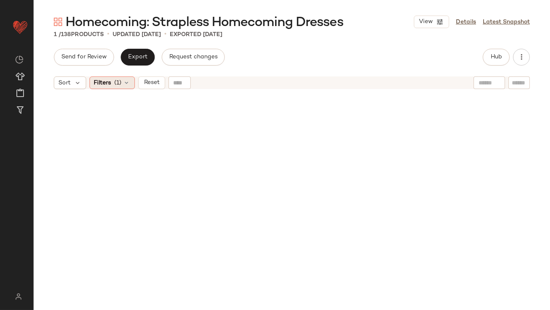
click at [127, 83] on icon at bounding box center [127, 82] width 7 height 7
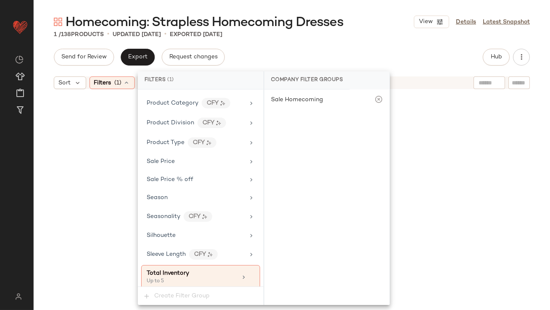
scroll to position [596, 0]
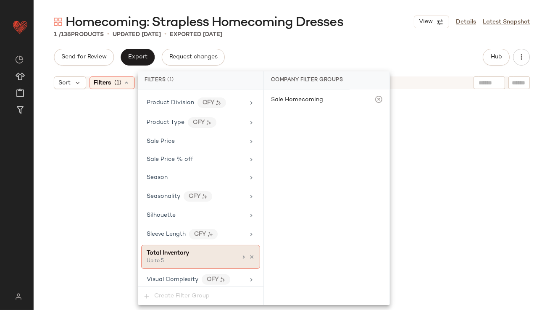
click at [249, 254] on icon at bounding box center [252, 257] width 6 height 6
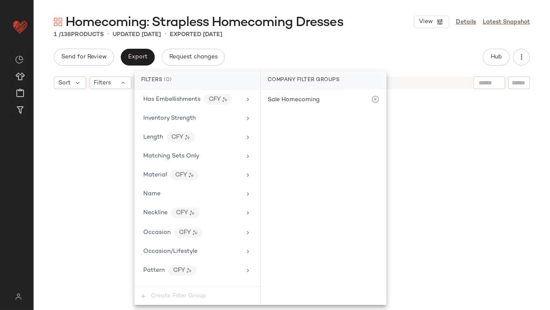
scroll to position [0, 0]
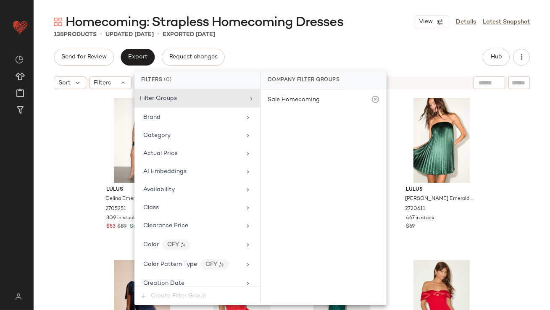
click at [76, 174] on div "Lulus Celina Emerald Green Sequin Strapless Sash Mini Dress 2705251 309 in stoc…" at bounding box center [292, 212] width 517 height 238
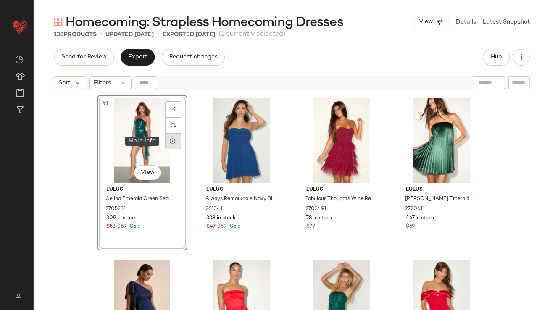
click at [166, 143] on div at bounding box center [173, 141] width 16 height 16
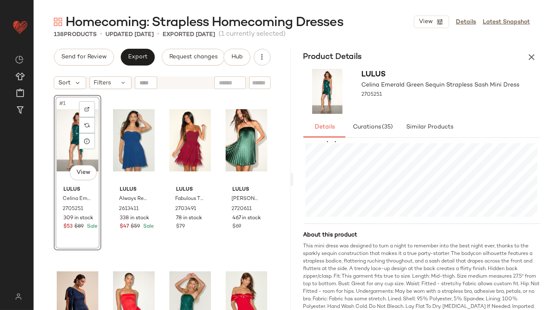
scroll to position [224, 0]
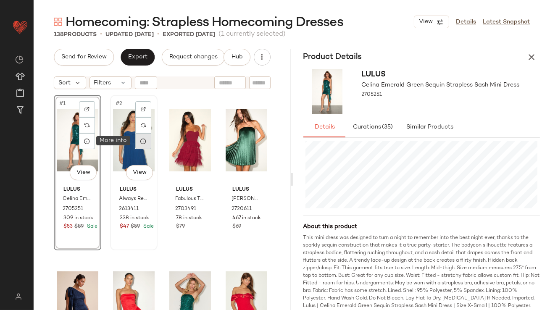
click at [144, 144] on div at bounding box center [143, 141] width 16 height 16
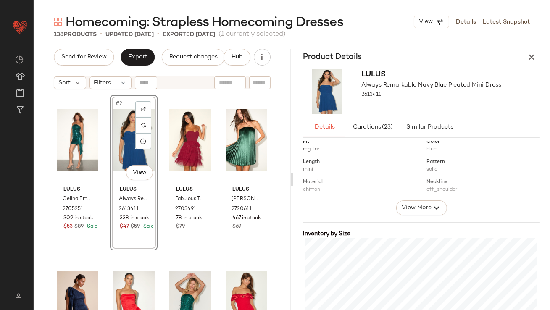
scroll to position [192, 0]
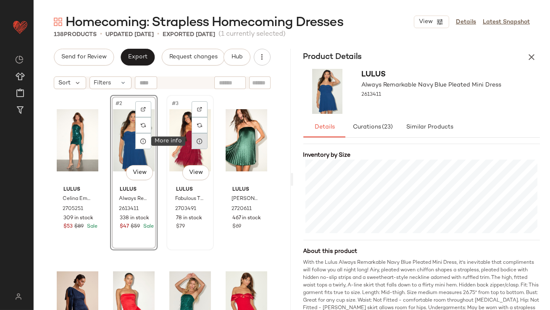
click at [199, 141] on icon at bounding box center [199, 141] width 7 height 7
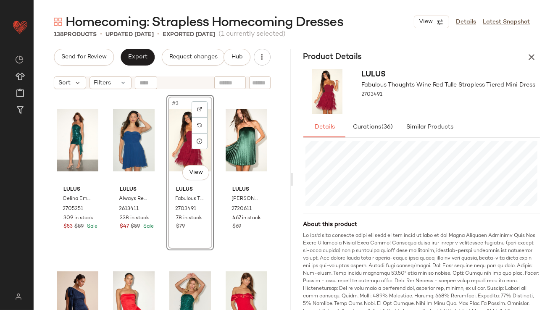
scroll to position [231, 0]
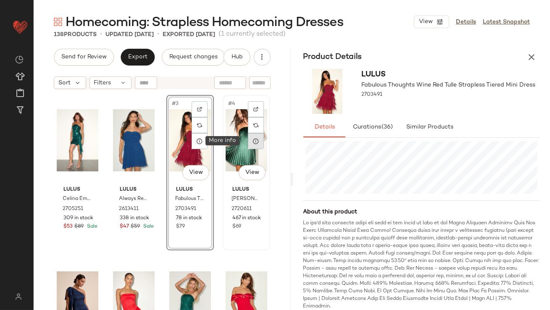
click at [255, 143] on div at bounding box center [256, 141] width 16 height 16
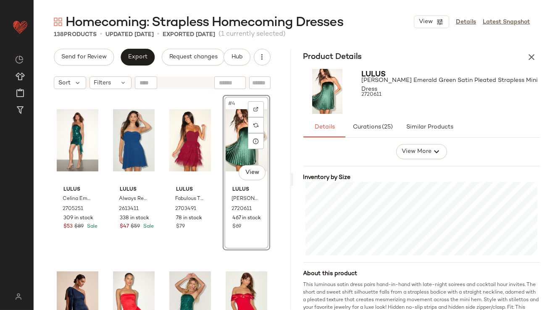
scroll to position [162, 0]
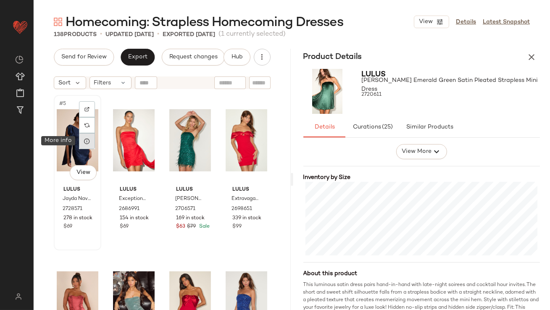
click at [87, 140] on icon at bounding box center [87, 141] width 7 height 7
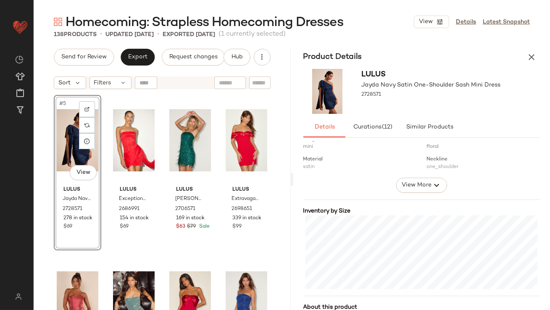
scroll to position [144, 0]
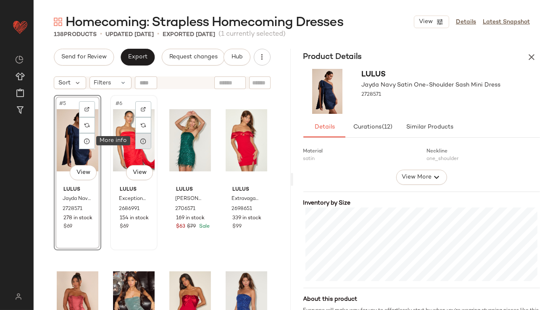
click at [141, 140] on icon at bounding box center [143, 141] width 7 height 7
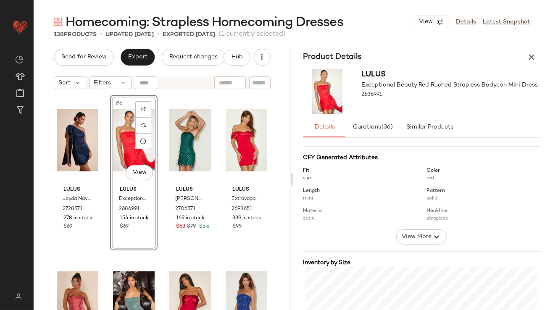
scroll to position [171, 0]
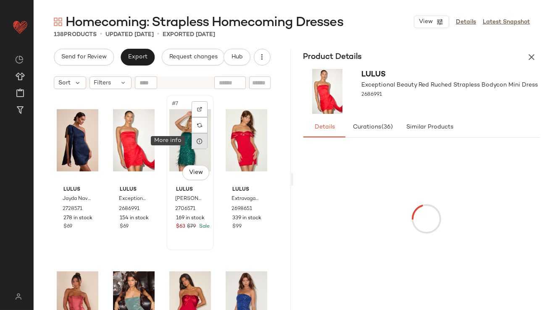
click at [195, 145] on div at bounding box center [200, 141] width 16 height 16
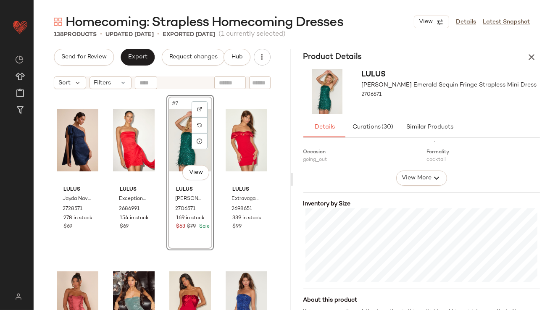
scroll to position [145, 0]
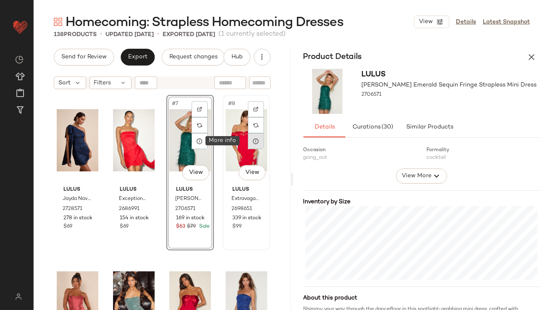
click at [253, 141] on icon at bounding box center [256, 141] width 7 height 7
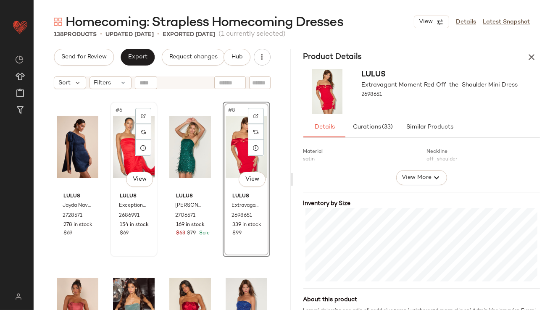
scroll to position [308, 0]
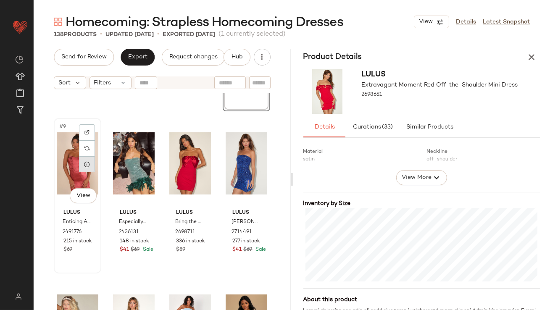
click at [88, 168] on div at bounding box center [87, 164] width 16 height 16
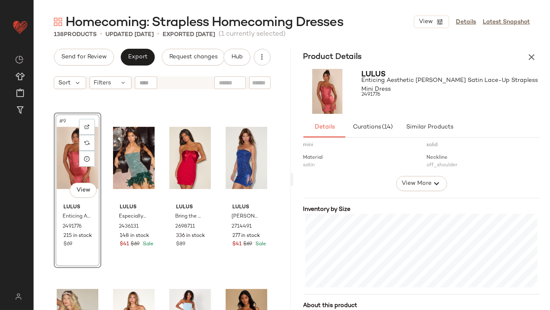
scroll to position [138, 0]
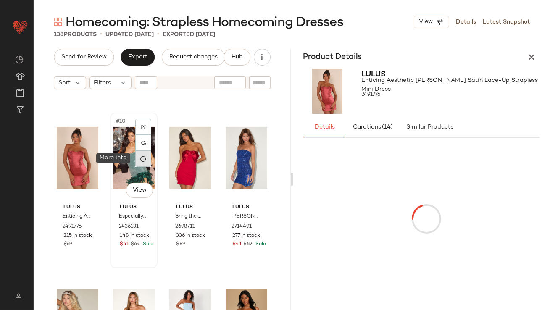
click at [140, 156] on icon at bounding box center [143, 159] width 7 height 7
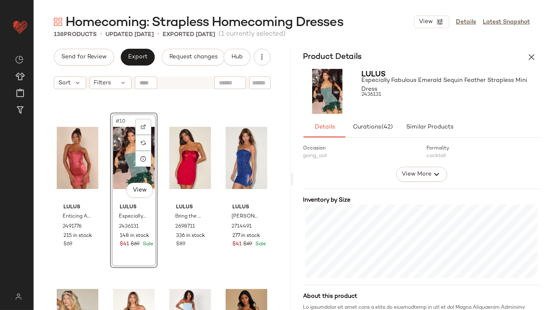
scroll to position [200, 0]
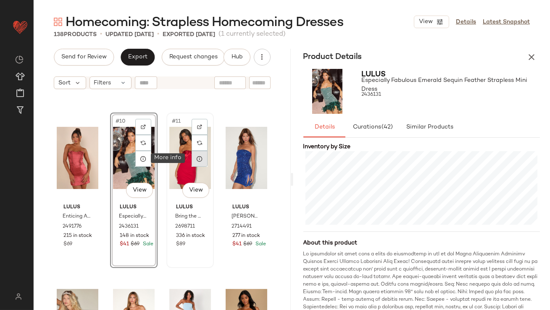
click at [196, 161] on icon at bounding box center [199, 159] width 7 height 7
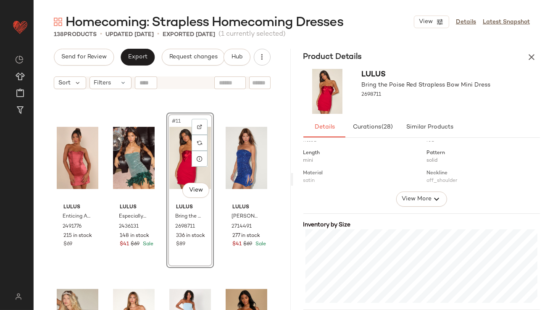
scroll to position [180, 0]
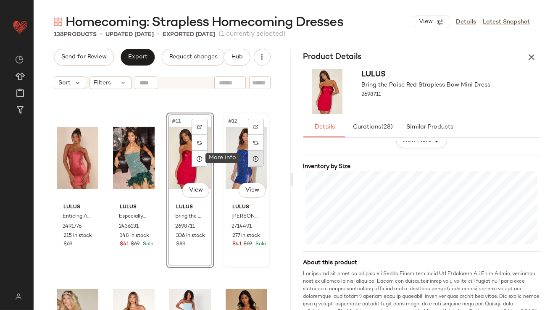
click at [253, 161] on icon at bounding box center [256, 159] width 7 height 7
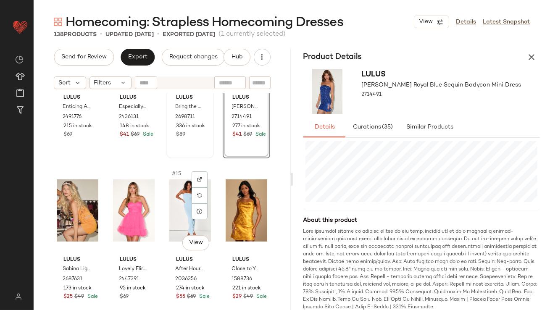
scroll to position [437, 0]
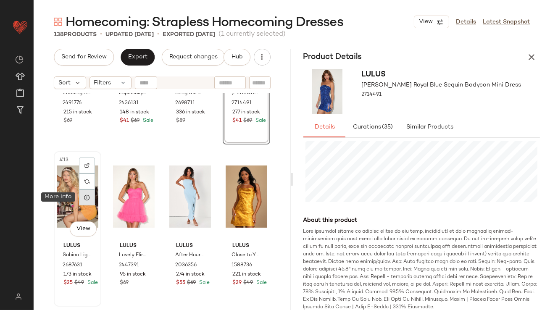
click at [86, 195] on icon at bounding box center [87, 197] width 7 height 7
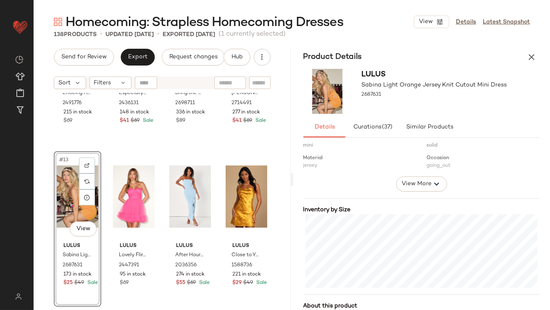
scroll to position [193, 0]
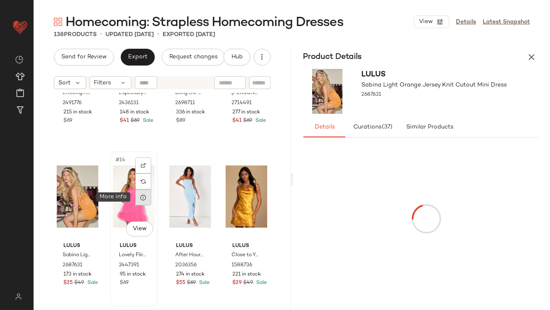
click at [138, 198] on div at bounding box center [143, 198] width 16 height 16
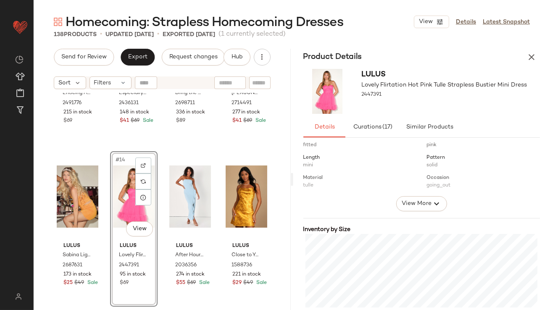
scroll to position [193, 0]
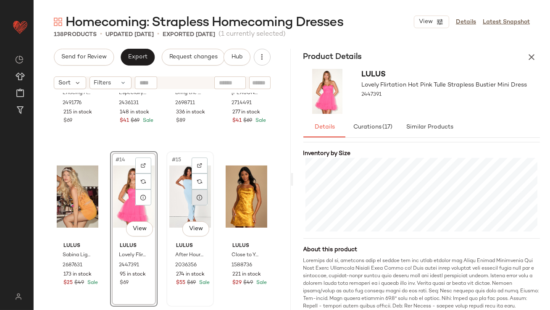
click at [192, 196] on div at bounding box center [200, 198] width 16 height 16
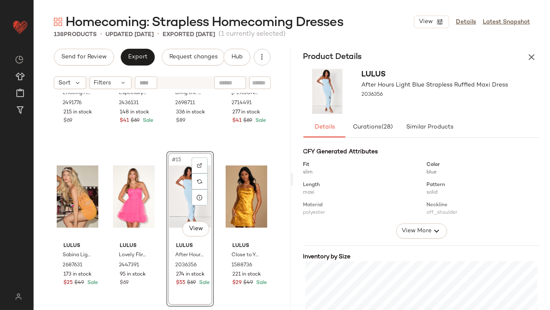
scroll to position [187, 0]
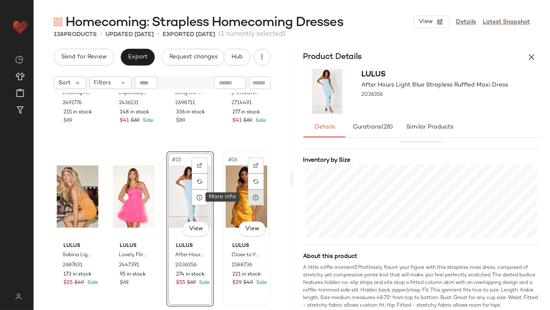
click at [252, 191] on div at bounding box center [256, 198] width 16 height 16
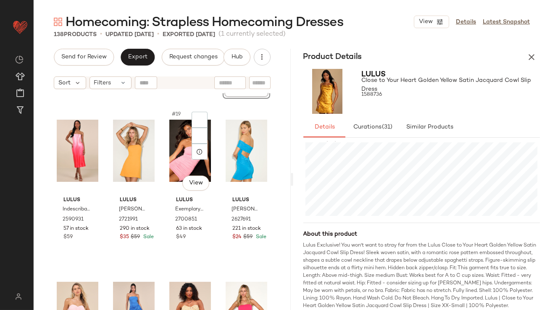
scroll to position [596, 0]
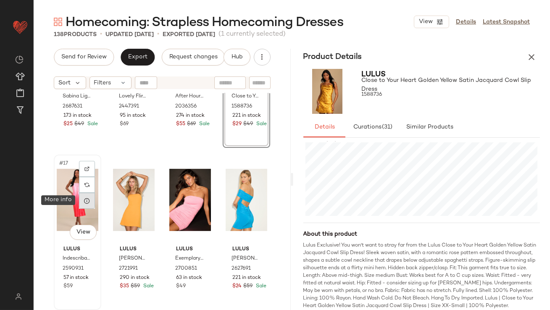
click at [89, 202] on icon at bounding box center [87, 201] width 7 height 7
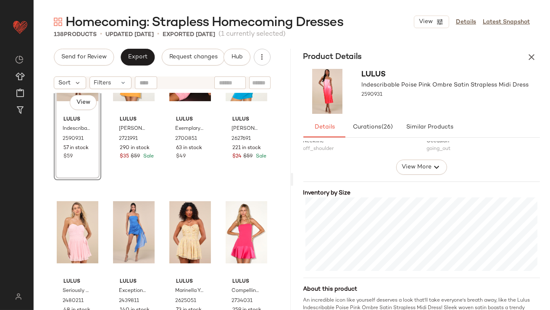
scroll to position [741, 0]
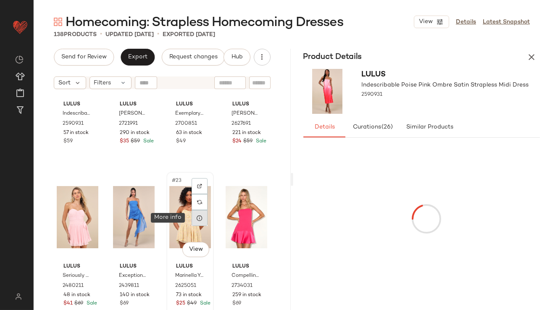
click at [196, 220] on icon at bounding box center [199, 218] width 7 height 7
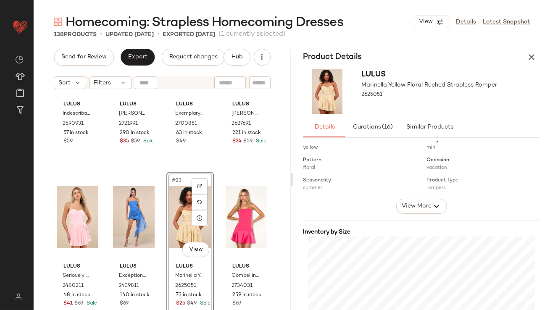
scroll to position [149, 0]
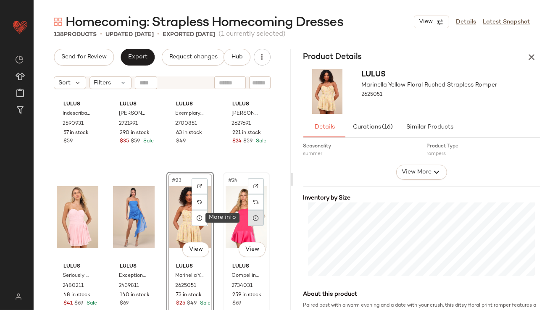
click at [253, 219] on icon at bounding box center [256, 218] width 7 height 7
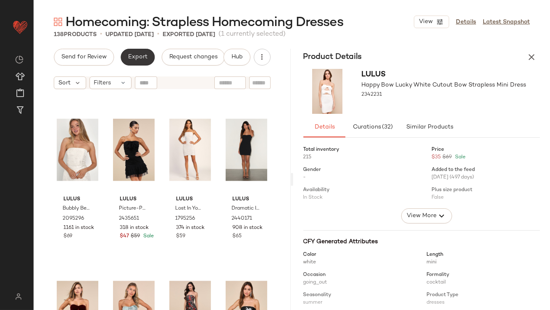
click at [133, 58] on span "Export" at bounding box center [138, 57] width 20 height 7
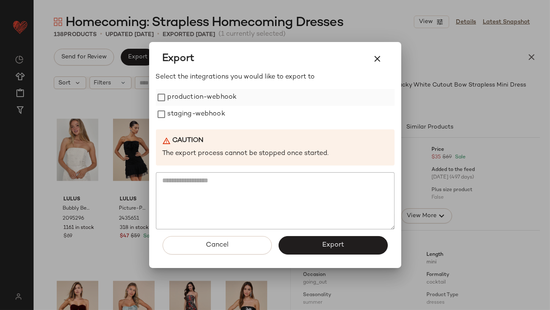
click at [219, 100] on label "production-webhook" at bounding box center [202, 97] width 69 height 17
click at [216, 114] on label "staging-webhook" at bounding box center [197, 114] width 58 height 17
click at [321, 245] on button "Export" at bounding box center [333, 245] width 109 height 19
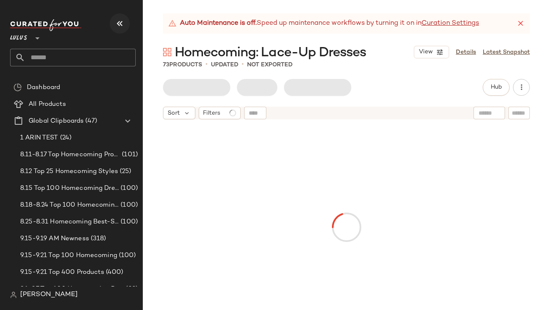
click at [111, 25] on button "button" at bounding box center [120, 23] width 20 height 20
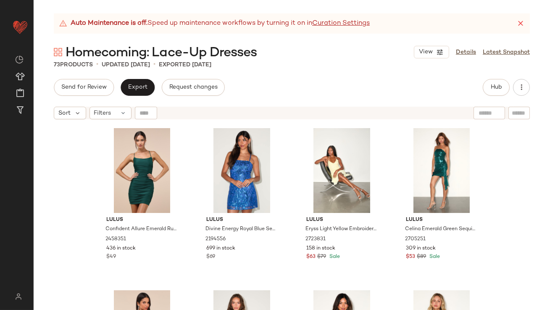
click at [524, 24] on icon at bounding box center [521, 23] width 8 height 8
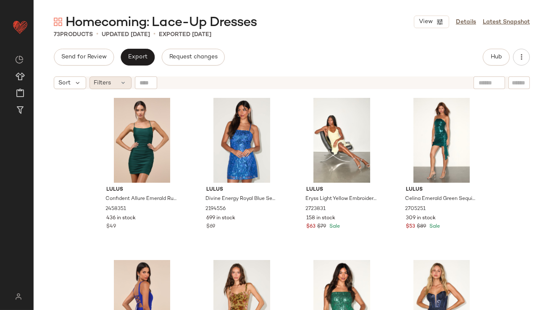
click at [117, 78] on div "Filters" at bounding box center [111, 83] width 42 height 13
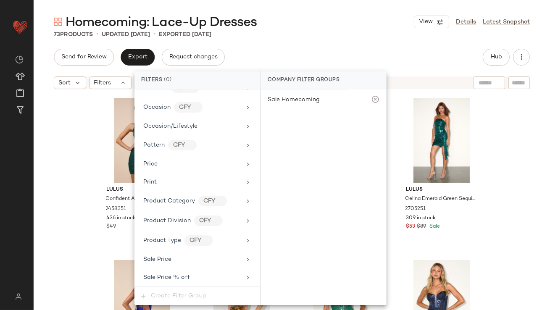
scroll to position [589, 0]
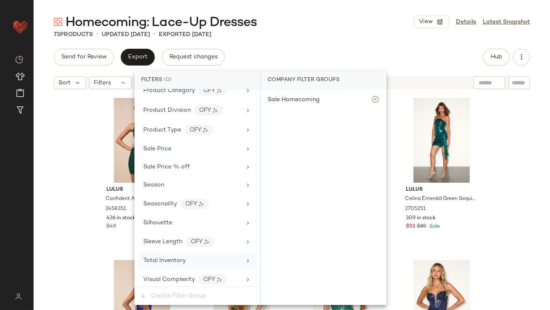
click at [168, 265] on div "Total Inventory" at bounding box center [197, 261] width 119 height 16
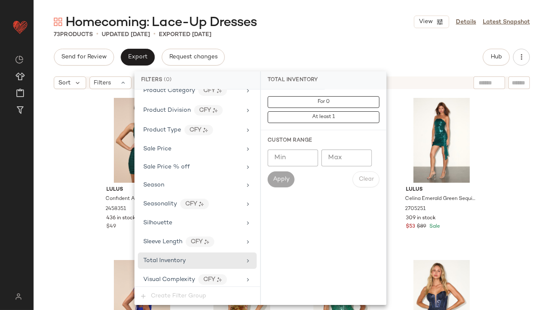
click at [341, 159] on input "Max" at bounding box center [347, 158] width 50 height 17
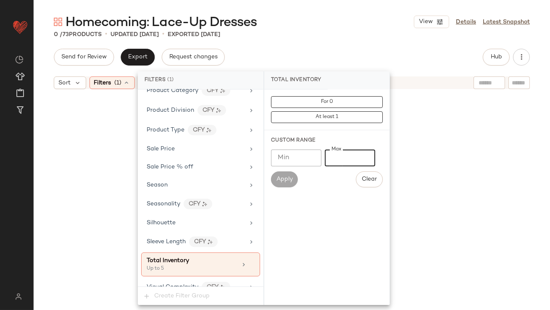
type input "*"
click at [344, 33] on div "0 / 73 Products • updated [DATE] • Exported [DATE]" at bounding box center [292, 34] width 517 height 8
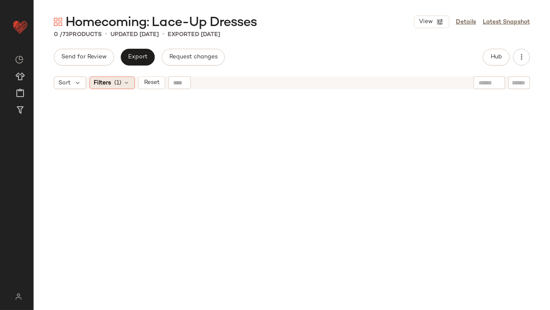
click at [128, 81] on icon at bounding box center [127, 82] width 7 height 7
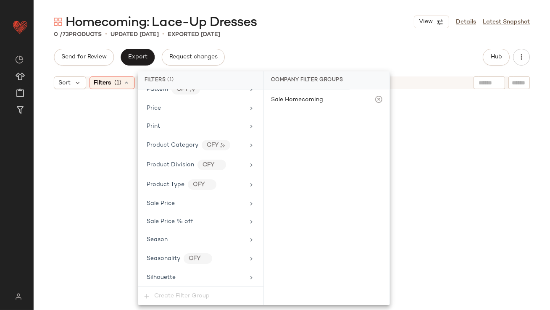
scroll to position [596, 0]
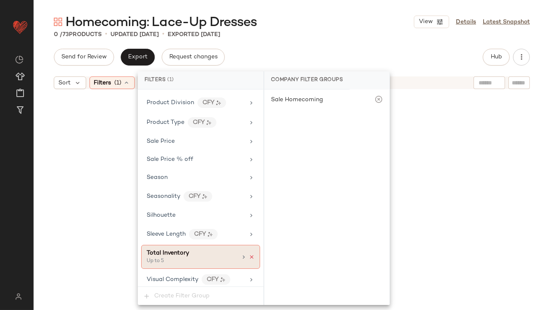
click at [250, 254] on icon at bounding box center [252, 257] width 6 height 6
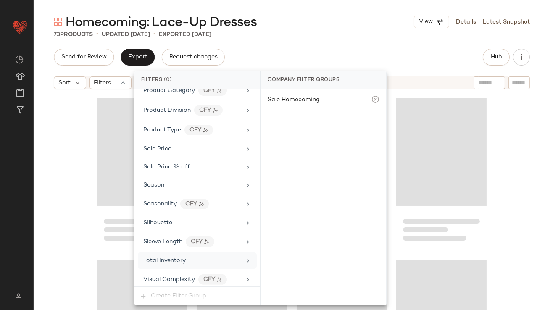
click at [306, 63] on div "Send for Review Export Request changes Hub" at bounding box center [292, 57] width 476 height 17
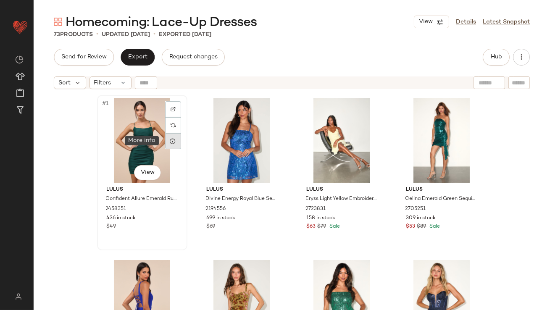
click at [170, 141] on icon at bounding box center [173, 141] width 7 height 7
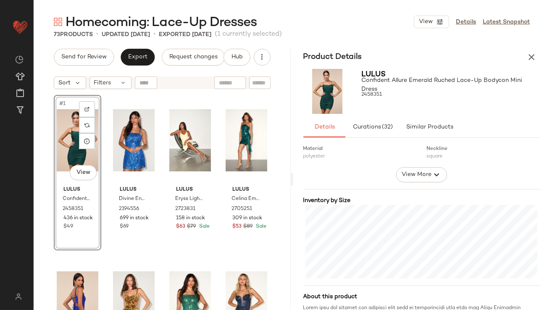
scroll to position [187, 0]
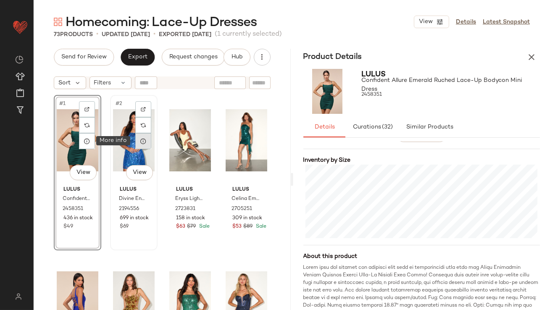
click at [140, 139] on icon at bounding box center [143, 141] width 7 height 7
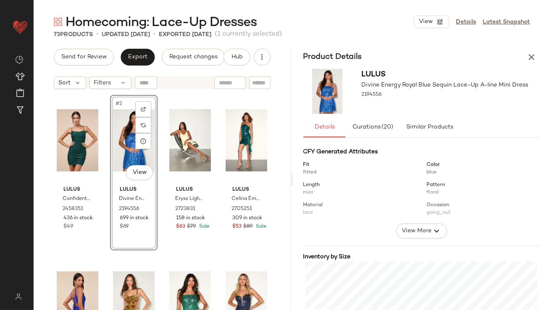
scroll to position [160, 0]
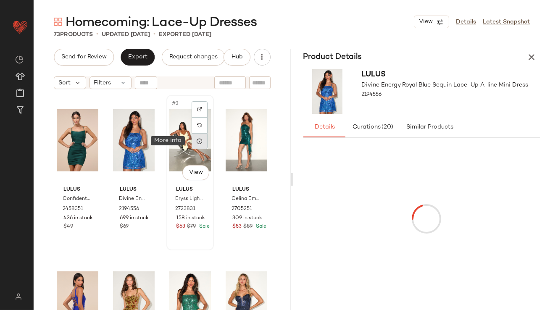
click at [201, 139] on div at bounding box center [200, 141] width 16 height 16
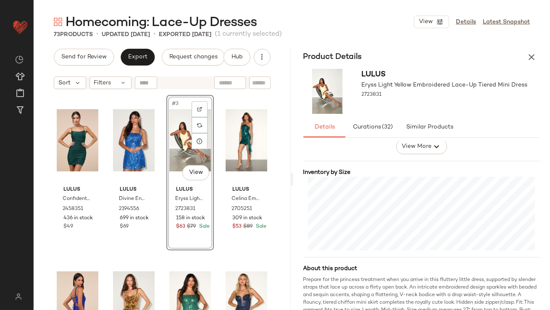
scroll to position [195, 0]
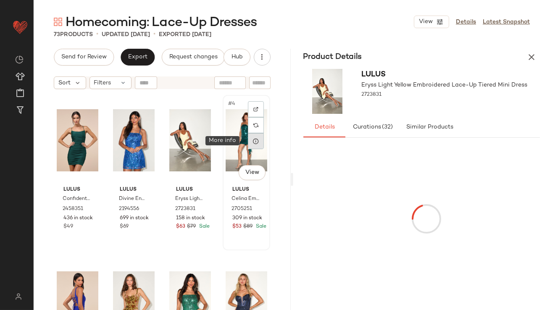
click at [253, 142] on icon at bounding box center [256, 141] width 7 height 7
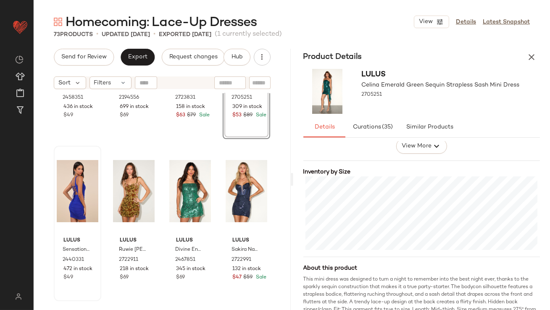
scroll to position [122, 0]
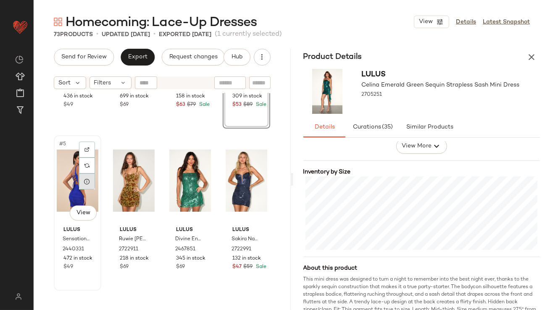
click at [93, 181] on div at bounding box center [87, 182] width 16 height 16
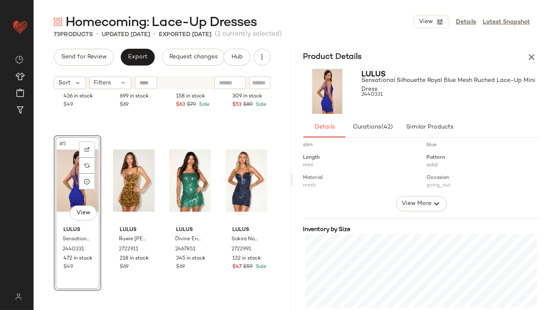
scroll to position [130, 0]
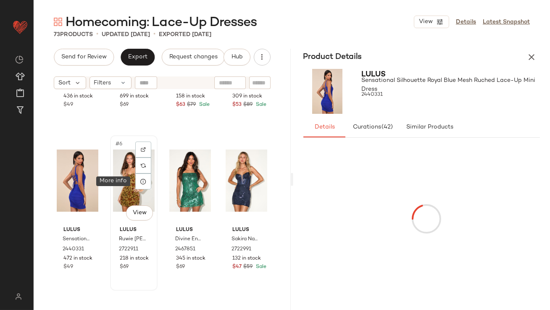
click at [146, 180] on div at bounding box center [143, 182] width 16 height 16
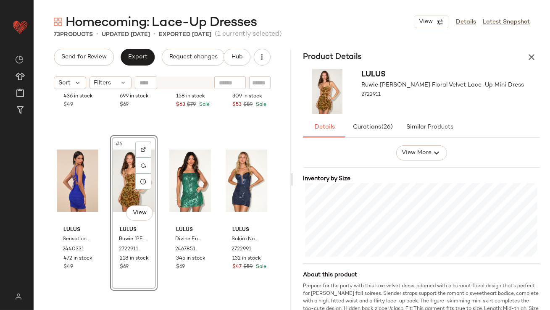
scroll to position [204, 0]
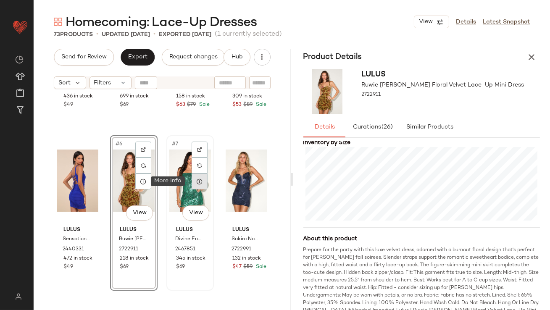
click at [198, 185] on div at bounding box center [200, 182] width 16 height 16
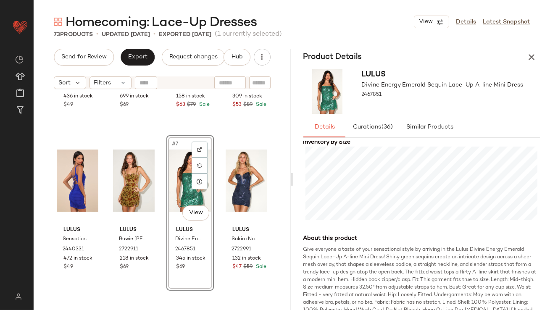
scroll to position [214, 0]
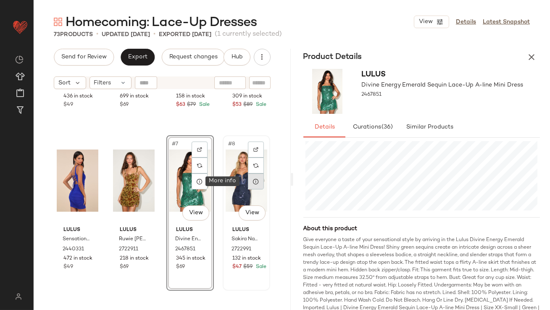
click at [248, 181] on div at bounding box center [256, 182] width 16 height 16
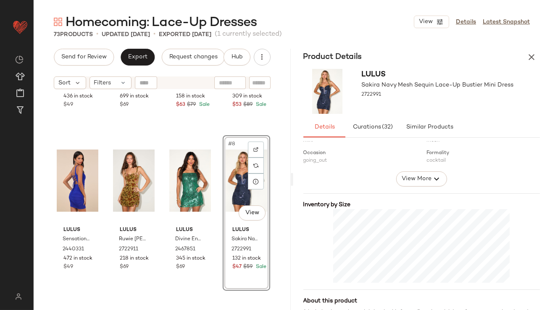
scroll to position [143, 0]
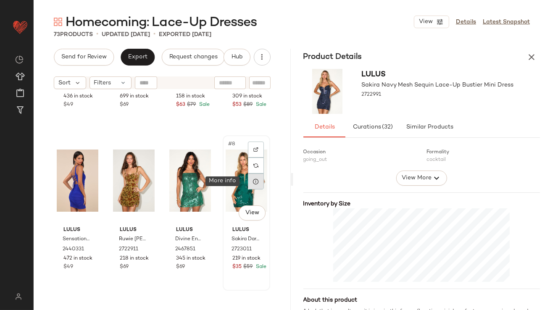
click at [253, 180] on icon at bounding box center [256, 181] width 7 height 7
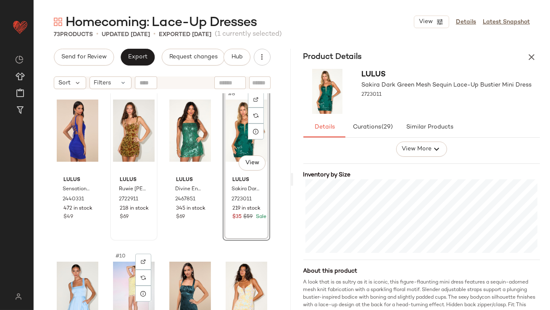
scroll to position [176, 0]
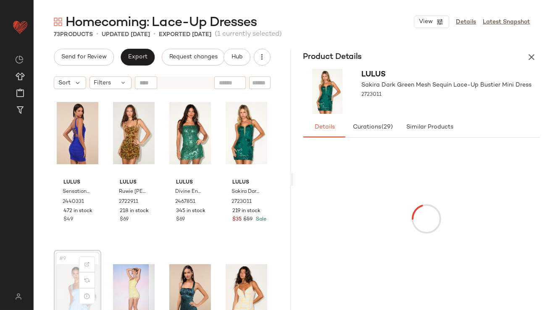
scroll to position [177, 0]
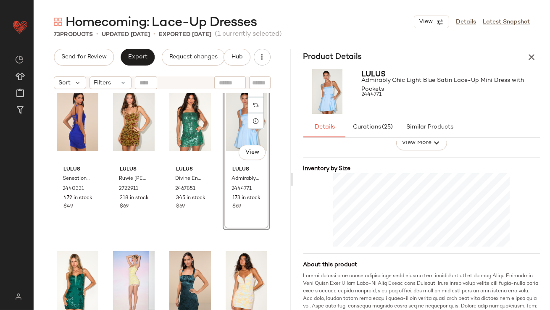
scroll to position [179, 0]
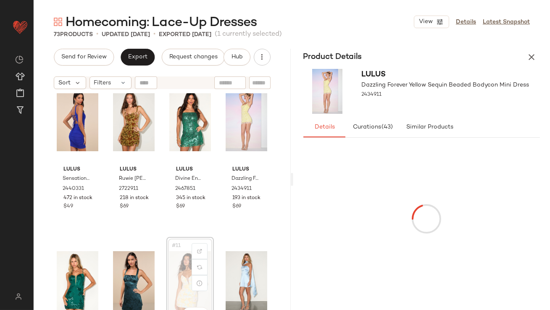
scroll to position [198, 0]
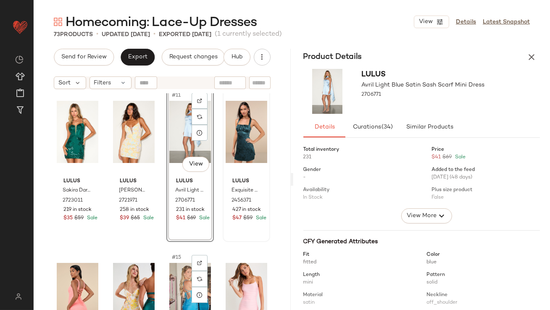
scroll to position [341, 0]
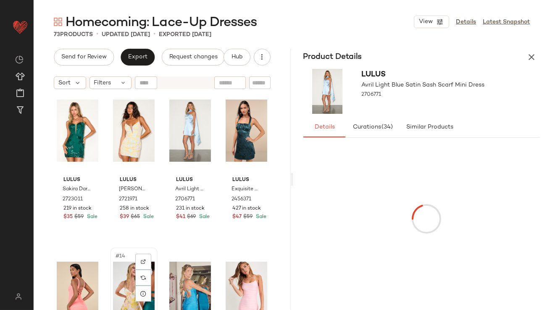
click at [116, 274] on div "#14 View" at bounding box center [134, 293] width 42 height 85
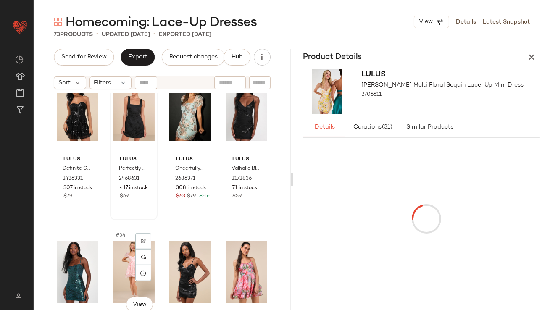
scroll to position [1171, 0]
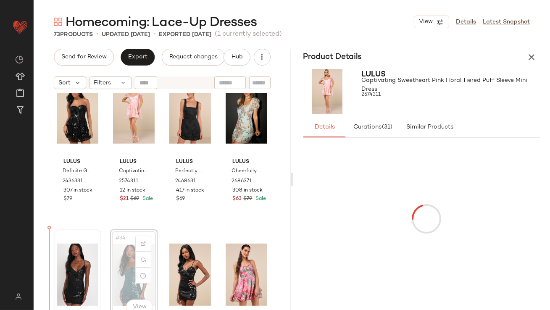
drag, startPoint x: 113, startPoint y: 252, endPoint x: 54, endPoint y: 251, distance: 59.3
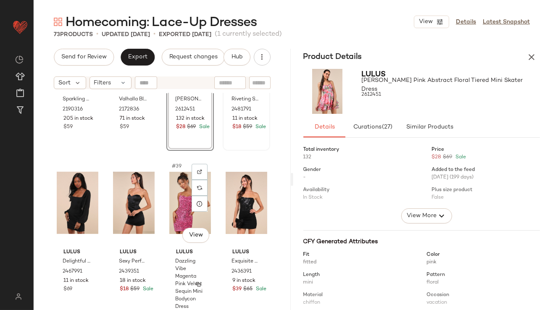
scroll to position [1412, 0]
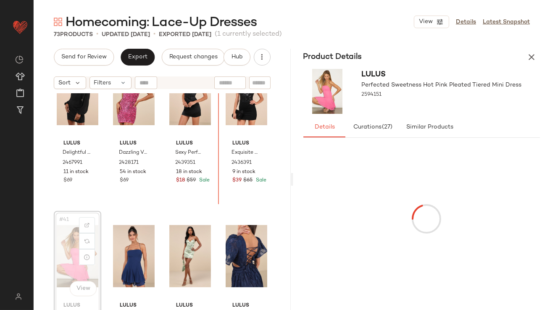
scroll to position [1499, 0]
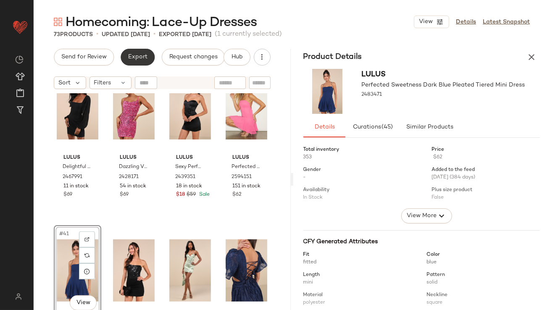
click at [142, 57] on span "Export" at bounding box center [138, 57] width 20 height 7
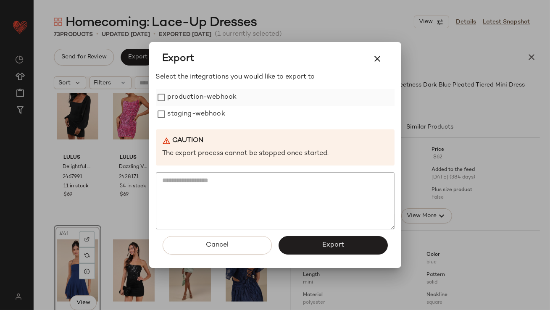
click at [188, 97] on label "production-webhook" at bounding box center [202, 97] width 69 height 17
click at [188, 112] on label "staging-webhook" at bounding box center [197, 114] width 58 height 17
click at [300, 241] on button "Export" at bounding box center [333, 245] width 109 height 19
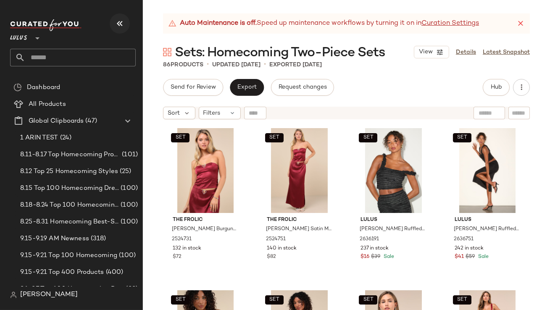
click at [122, 24] on icon "button" at bounding box center [120, 24] width 10 height 10
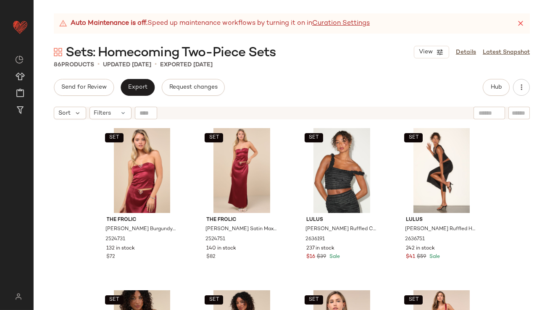
click at [525, 21] on icon at bounding box center [521, 23] width 8 height 8
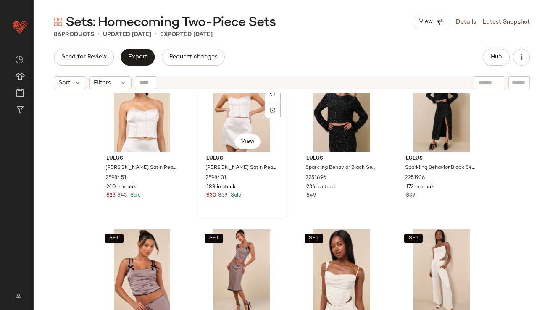
scroll to position [1829, 0]
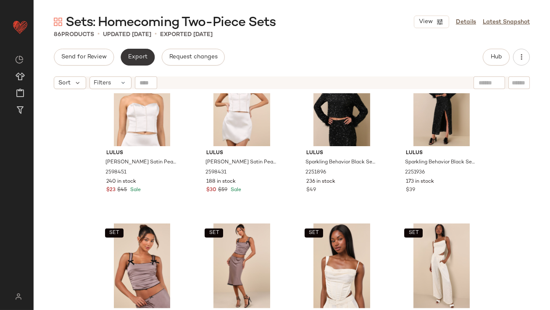
click at [140, 55] on span "Export" at bounding box center [138, 57] width 20 height 7
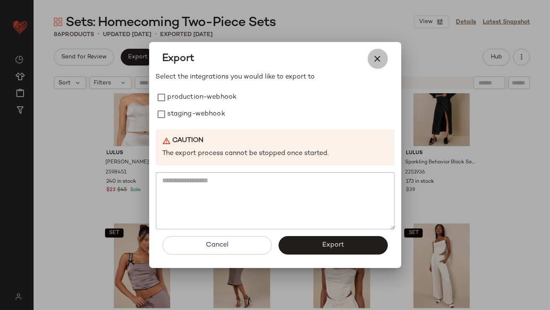
click at [372, 56] on button "button" at bounding box center [378, 59] width 20 height 20
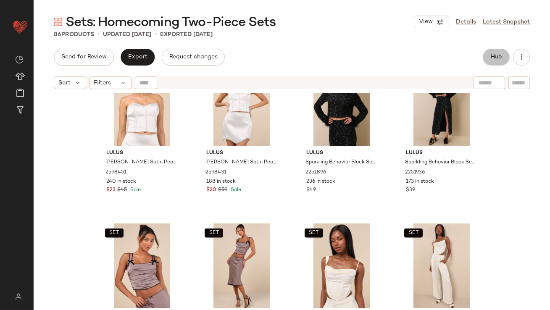
click at [500, 53] on button "Hub" at bounding box center [496, 57] width 27 height 17
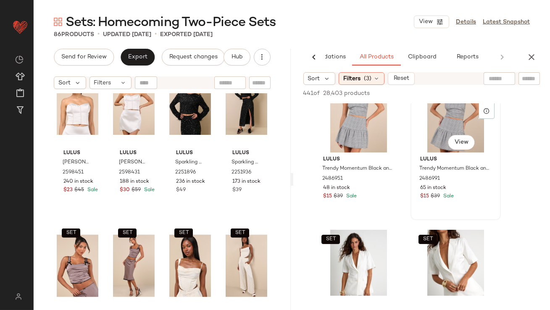
scroll to position [500, 0]
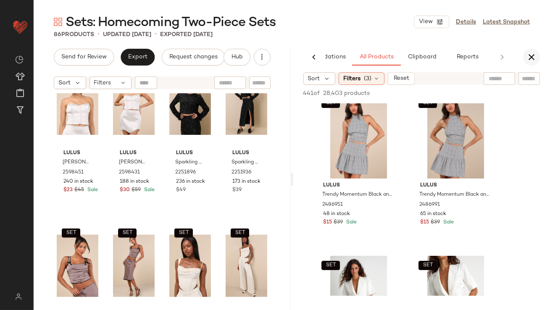
click at [538, 53] on button "button" at bounding box center [532, 57] width 17 height 17
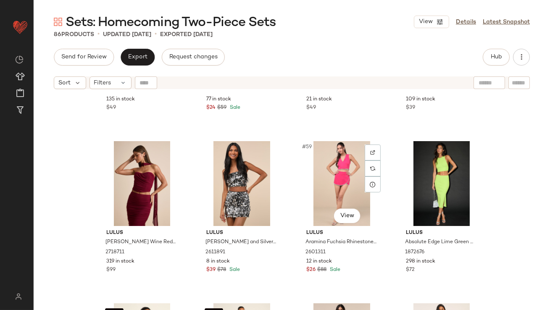
scroll to position [2272, 0]
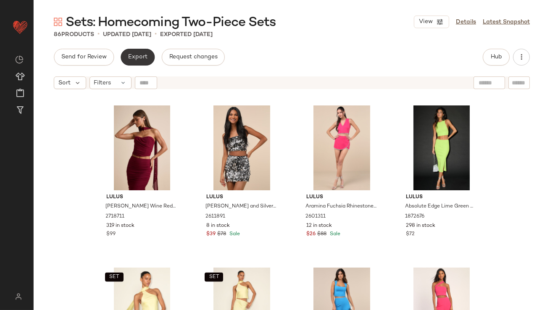
click at [147, 55] on button "Export" at bounding box center [138, 57] width 34 height 17
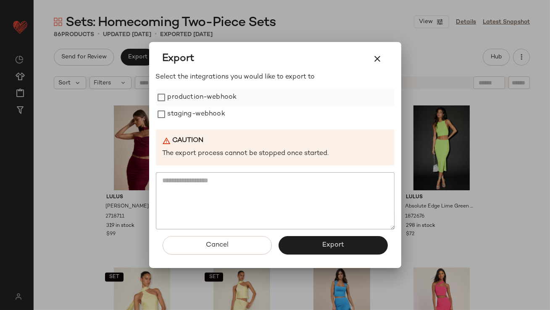
click at [198, 98] on label "production-webhook" at bounding box center [202, 97] width 69 height 17
click at [198, 111] on label "staging-webhook" at bounding box center [197, 114] width 58 height 17
click at [313, 240] on button "Export" at bounding box center [333, 245] width 109 height 19
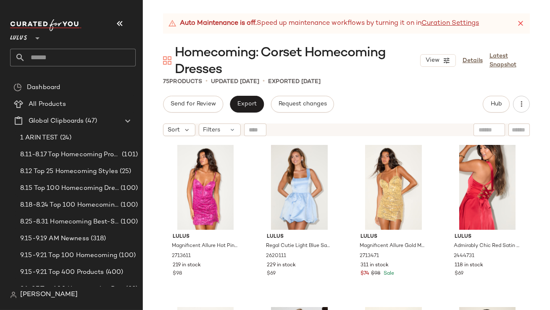
click at [116, 22] on icon "button" at bounding box center [120, 24] width 10 height 10
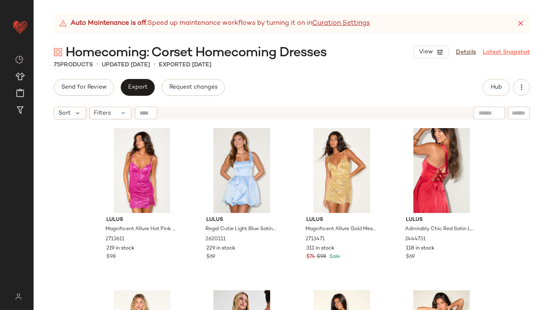
click at [523, 22] on icon at bounding box center [521, 23] width 8 height 8
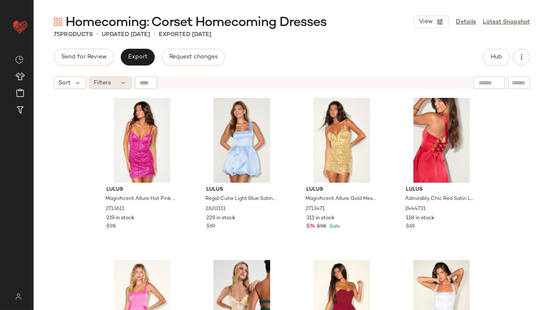
click at [103, 81] on span "Filters" at bounding box center [102, 83] width 17 height 9
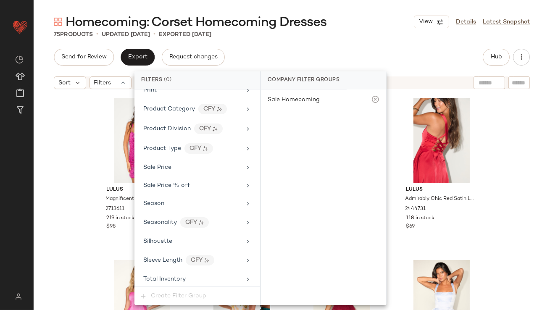
scroll to position [589, 0]
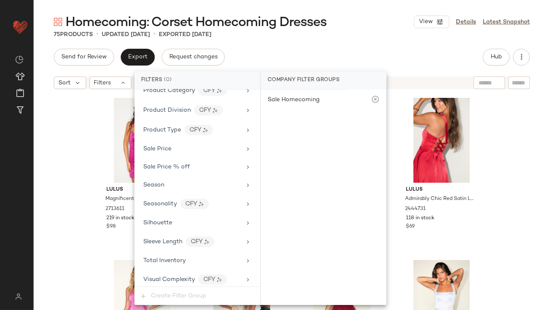
drag, startPoint x: 173, startPoint y: 256, endPoint x: 323, endPoint y: 139, distance: 189.3
click at [186, 242] on div "Filter Groups Brand Category Actual Price AI Embeddings Availability Class Clea…" at bounding box center [198, 188] width 126 height 197
click at [164, 261] on div "Total Inventory" at bounding box center [164, 261] width 42 height 9
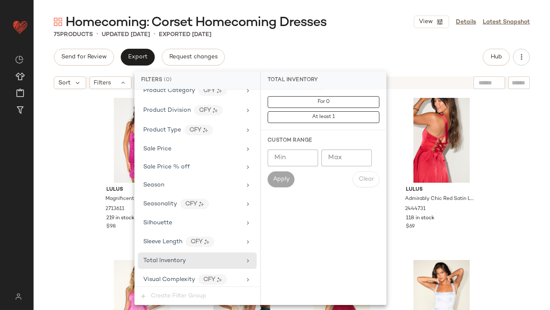
click at [349, 156] on input "Max" at bounding box center [347, 158] width 50 height 17
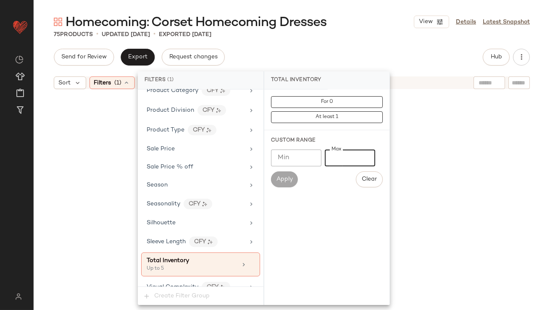
type input "*"
click at [340, 52] on div "Send for Review Export Request changes Hub" at bounding box center [292, 57] width 476 height 17
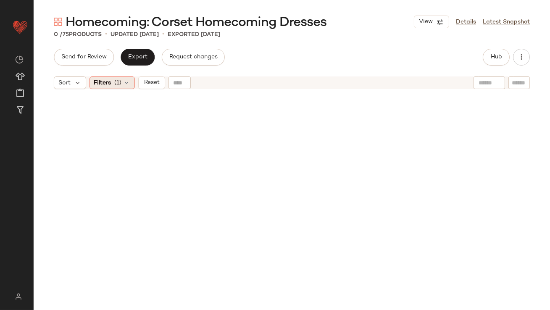
click at [118, 85] on span "(1)" at bounding box center [118, 83] width 7 height 9
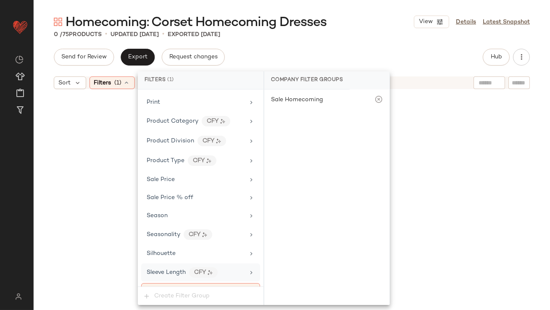
scroll to position [596, 0]
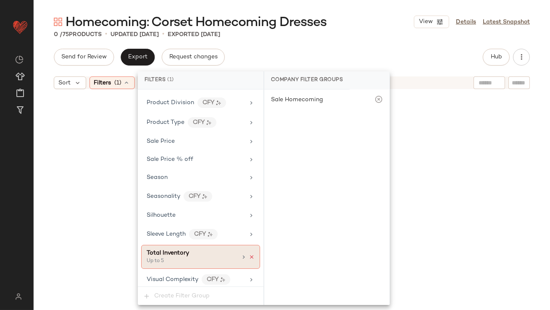
click at [249, 254] on icon at bounding box center [252, 257] width 6 height 6
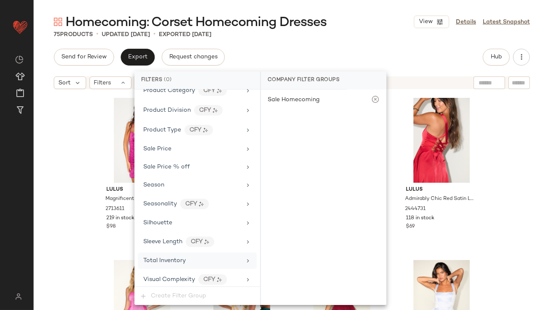
click at [331, 32] on div "75 Products • updated [DATE] • Exported [DATE]" at bounding box center [292, 34] width 517 height 8
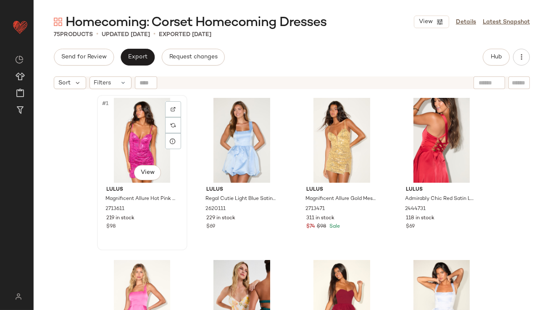
scroll to position [131, 0]
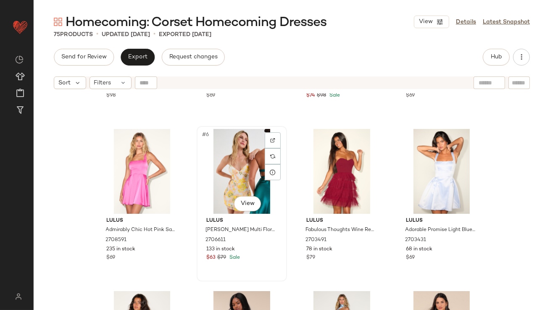
click at [239, 153] on div "#6 View" at bounding box center [242, 171] width 85 height 85
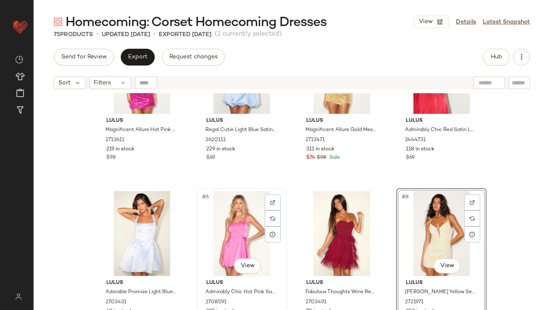
scroll to position [70, 0]
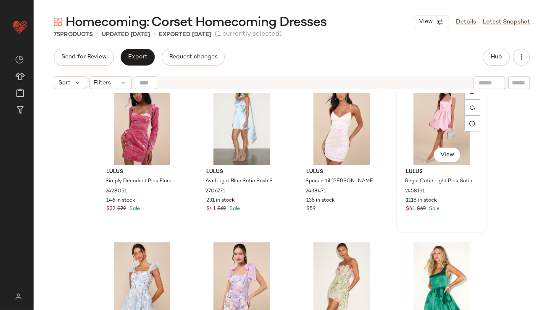
scroll to position [350, 0]
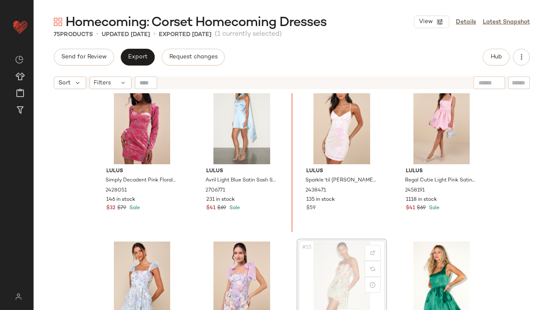
scroll to position [341, 0]
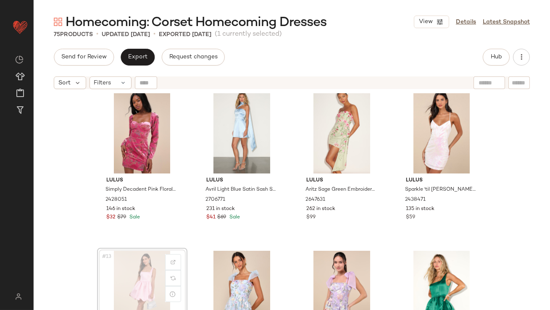
scroll to position [341, 0]
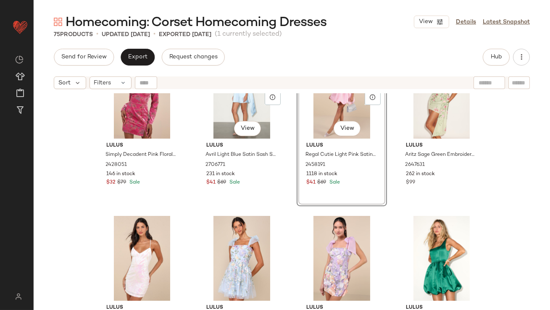
scroll to position [376, 0]
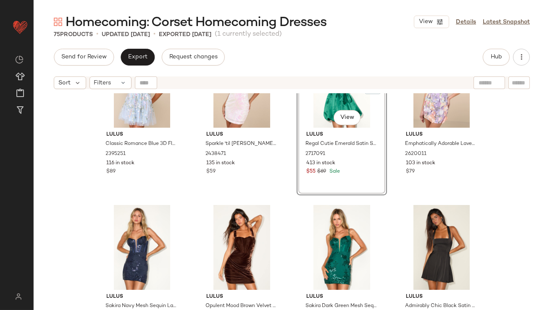
scroll to position [555, 0]
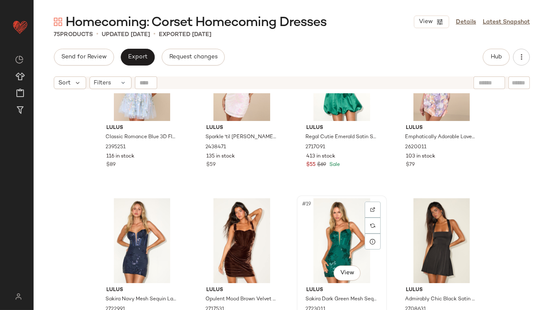
drag, startPoint x: 324, startPoint y: 247, endPoint x: 311, endPoint y: 247, distance: 13.0
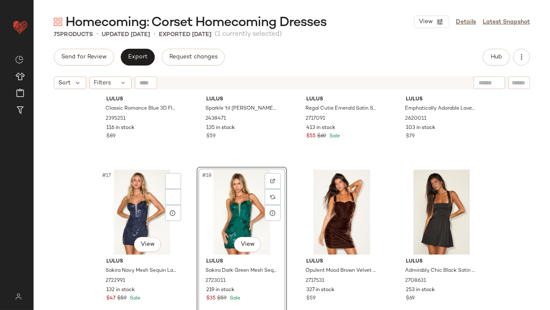
scroll to position [573, 0]
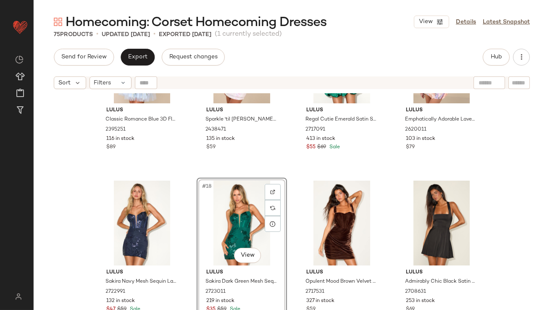
click at [238, 206] on div "#18 View" at bounding box center [242, 223] width 85 height 85
drag, startPoint x: 238, startPoint y: 206, endPoint x: 114, endPoint y: 207, distance: 124.5
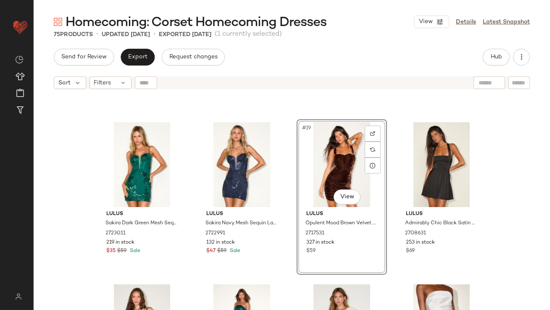
scroll to position [672, 0]
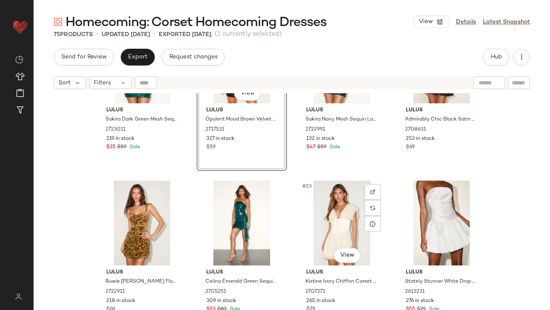
scroll to position [712, 0]
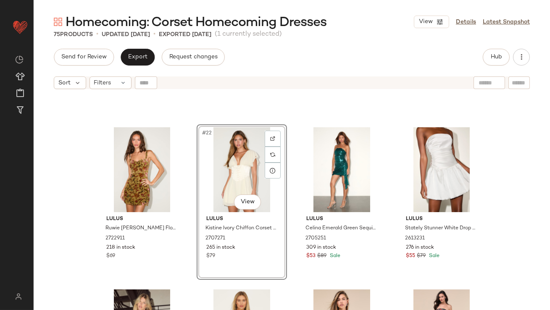
scroll to position [777, 0]
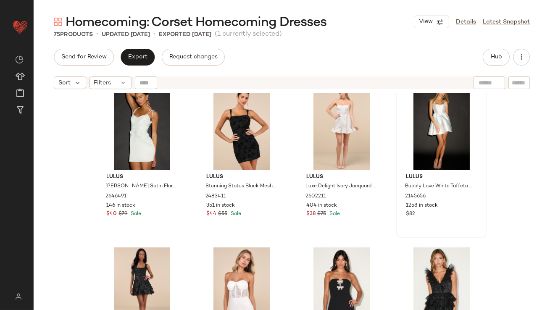
scroll to position [1139, 0]
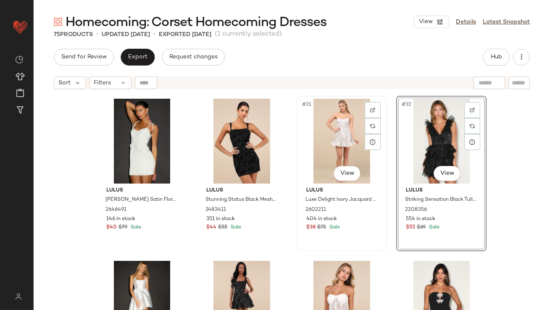
scroll to position [1144, 0]
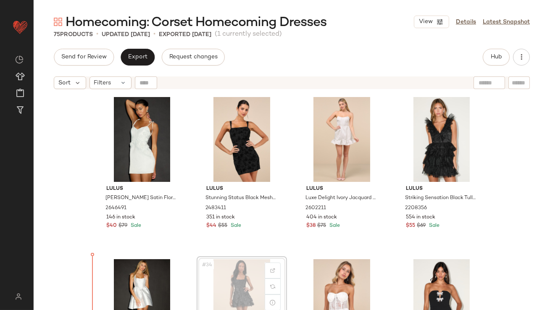
scroll to position [1156, 0]
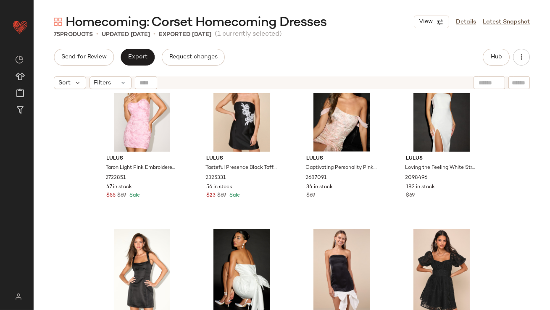
scroll to position [1520, 0]
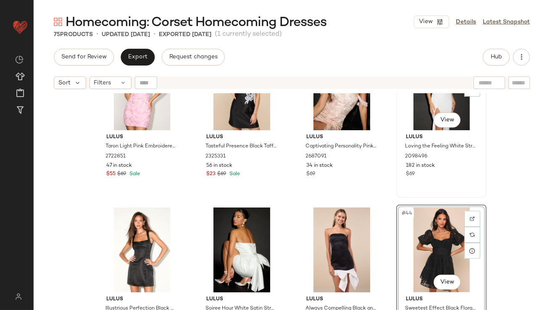
scroll to position [1514, 0]
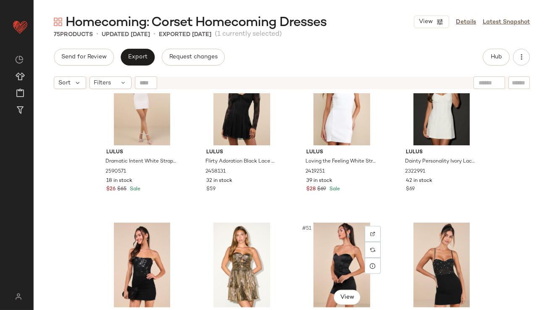
scroll to position [1811, 0]
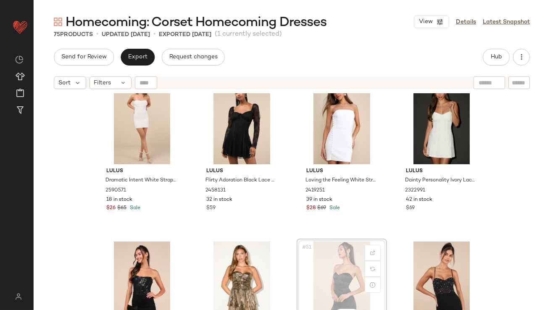
drag, startPoint x: 315, startPoint y: 248, endPoint x: 386, endPoint y: 180, distance: 98.1
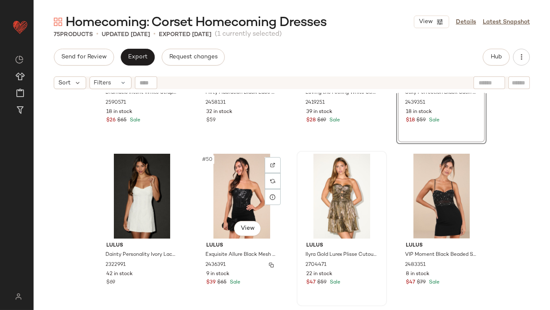
scroll to position [1921, 0]
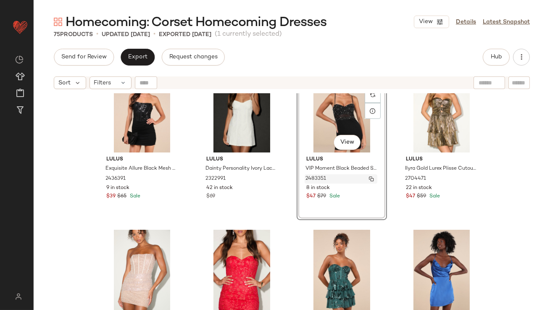
scroll to position [1999, 0]
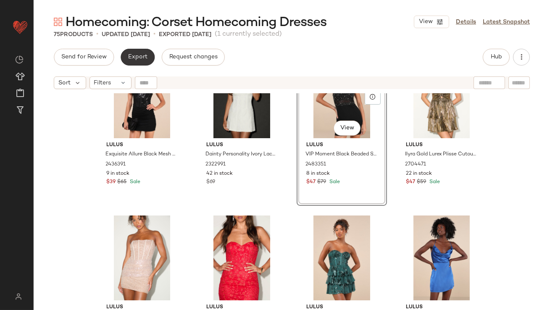
click at [135, 55] on span "Export" at bounding box center [138, 57] width 20 height 7
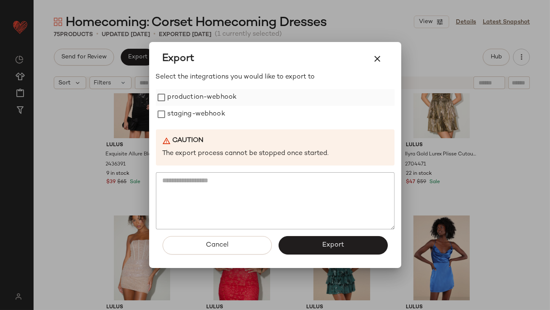
click at [219, 100] on label "production-webhook" at bounding box center [202, 97] width 69 height 17
click at [217, 108] on label "staging-webhook" at bounding box center [197, 114] width 58 height 17
click at [303, 241] on button "Export" at bounding box center [333, 245] width 109 height 19
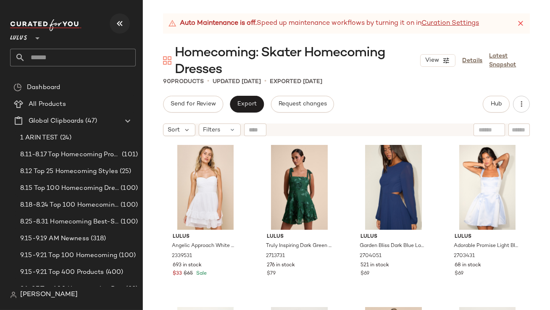
click at [116, 28] on icon "button" at bounding box center [120, 24] width 10 height 10
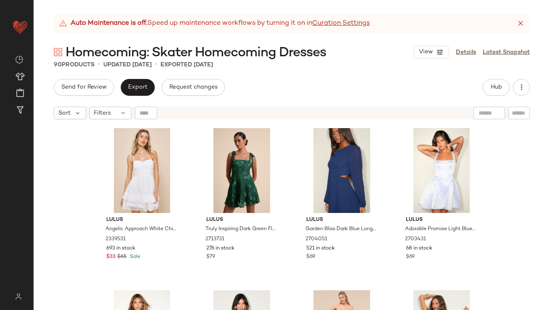
click at [524, 20] on icon at bounding box center [521, 23] width 8 height 8
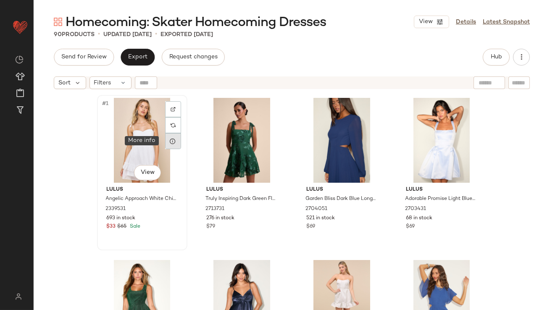
click at [172, 136] on div at bounding box center [173, 141] width 16 height 16
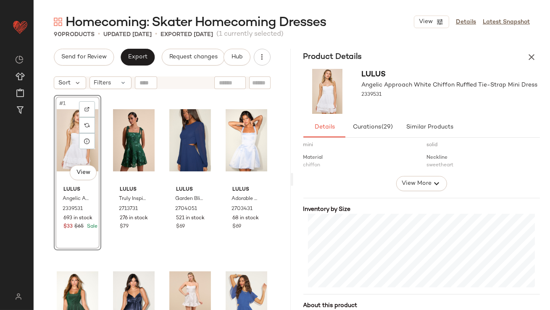
scroll to position [139, 0]
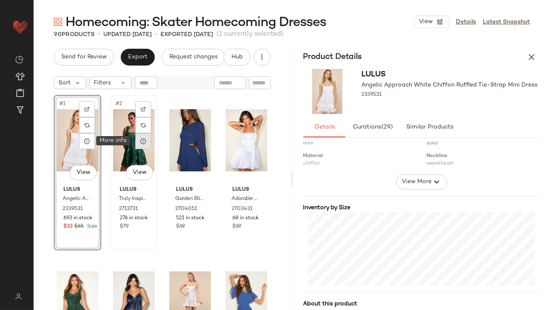
click at [143, 139] on icon at bounding box center [143, 141] width 7 height 7
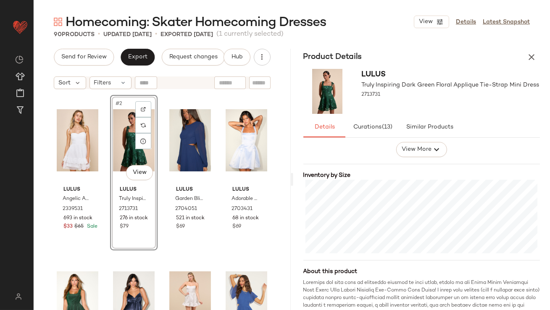
scroll to position [231, 0]
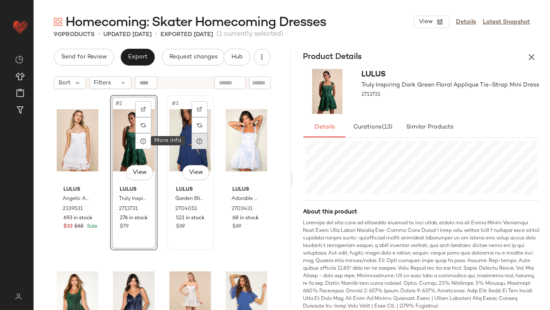
click at [198, 143] on icon at bounding box center [199, 141] width 7 height 7
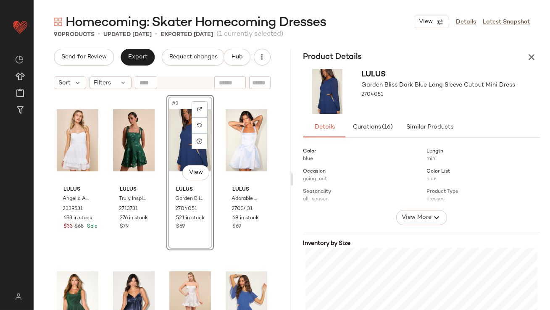
scroll to position [143, 0]
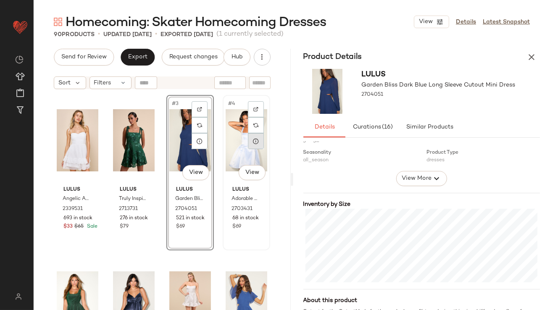
click at [254, 145] on div at bounding box center [256, 141] width 16 height 16
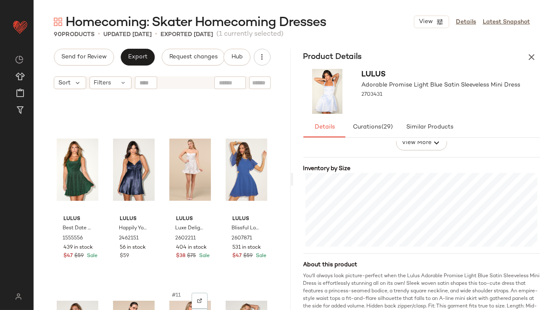
scroll to position [139, 0]
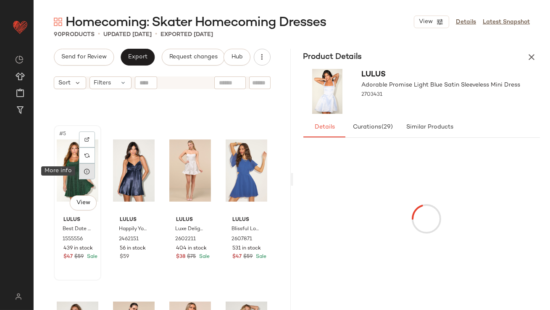
click at [88, 174] on icon at bounding box center [87, 171] width 7 height 7
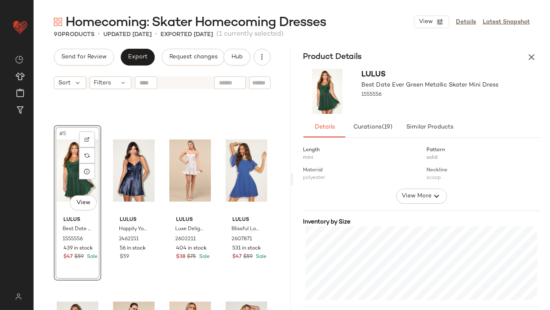
scroll to position [133, 0]
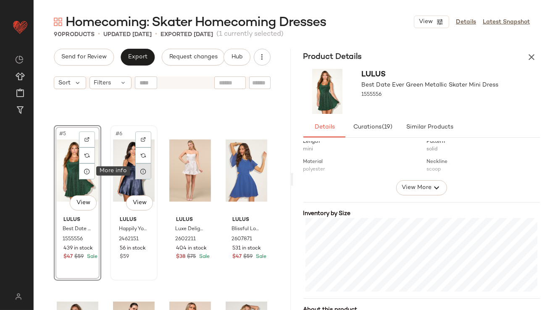
click at [142, 175] on div at bounding box center [143, 172] width 16 height 16
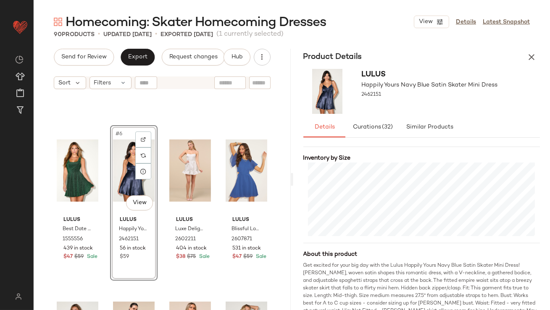
scroll to position [224, 0]
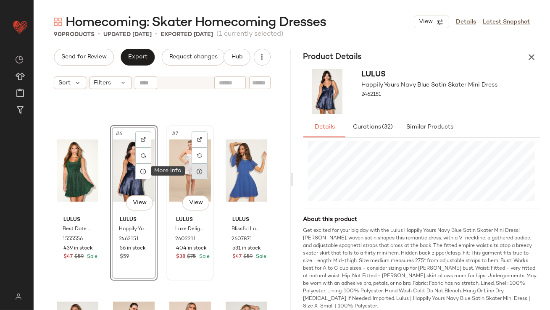
click at [196, 171] on icon at bounding box center [199, 171] width 7 height 7
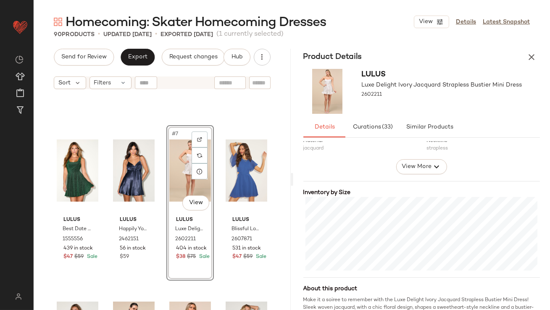
scroll to position [216, 0]
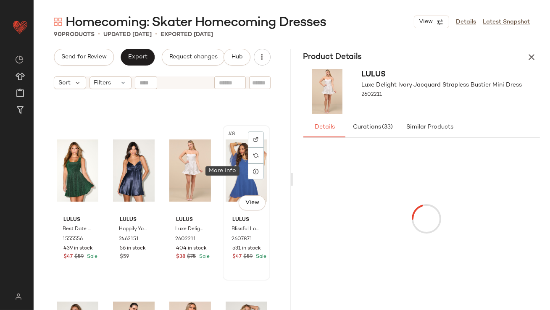
click at [253, 174] on icon at bounding box center [256, 171] width 7 height 7
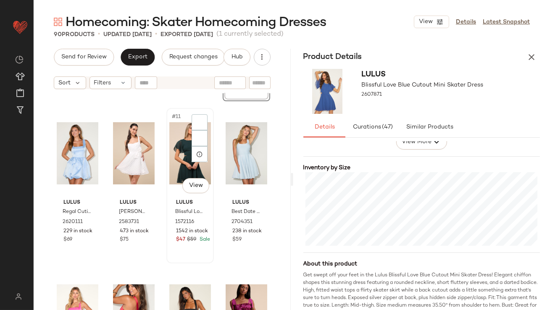
scroll to position [329, 0]
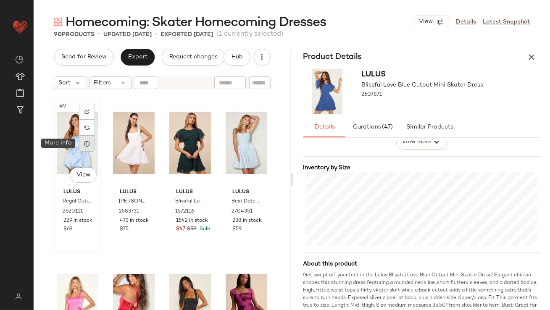
click at [90, 147] on div at bounding box center [87, 144] width 16 height 16
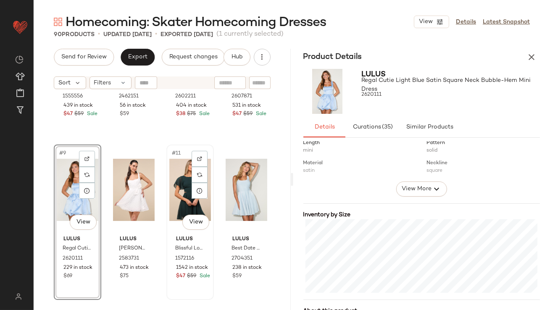
scroll to position [298, 0]
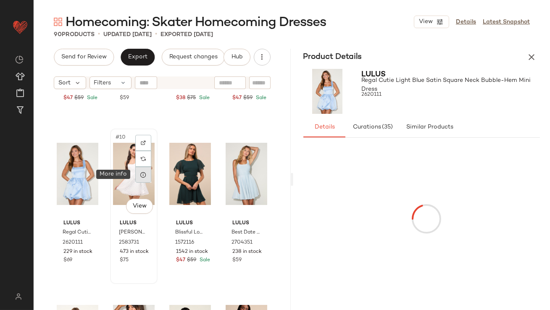
click at [145, 176] on div at bounding box center [143, 175] width 16 height 16
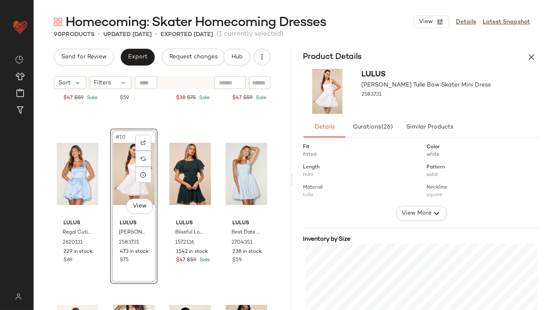
scroll to position [224, 0]
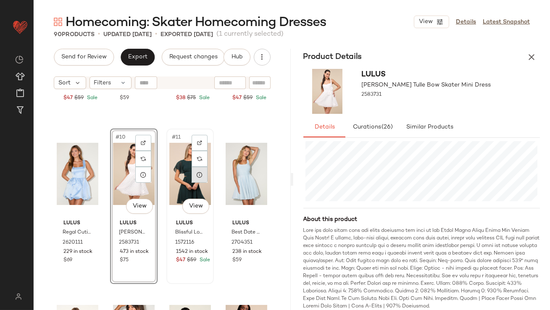
click at [197, 175] on icon at bounding box center [199, 175] width 7 height 7
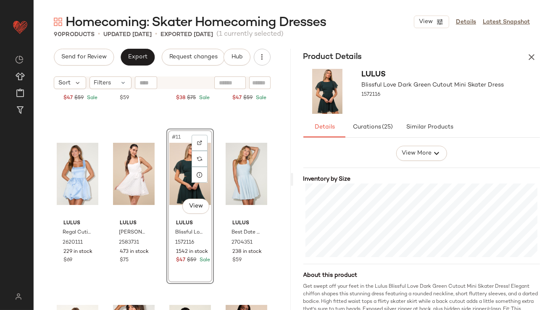
scroll to position [185, 0]
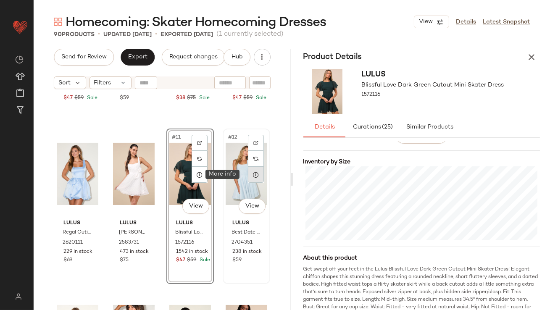
click at [255, 178] on div at bounding box center [256, 175] width 16 height 16
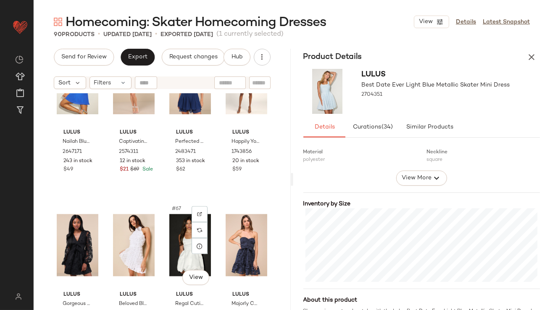
scroll to position [2522, 0]
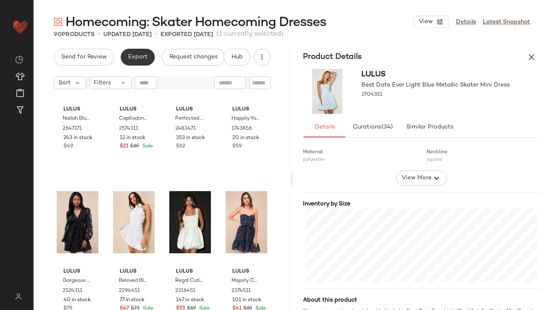
click at [135, 60] on span "Export" at bounding box center [138, 57] width 20 height 7
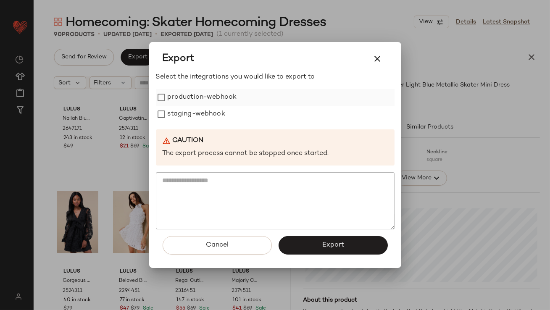
click at [179, 99] on label "production-webhook" at bounding box center [202, 97] width 69 height 17
click at [179, 111] on label "staging-webhook" at bounding box center [197, 114] width 58 height 17
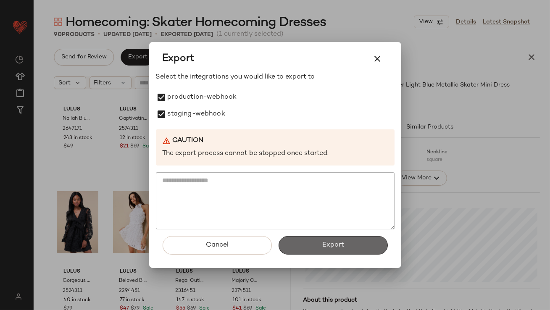
click at [296, 245] on button "Export" at bounding box center [333, 245] width 109 height 19
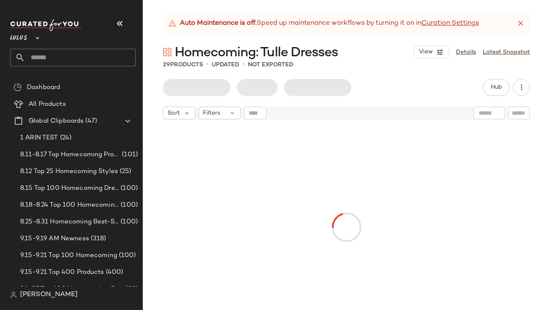
click at [114, 13] on nav "Lulus ** Dashboard All Products Global Clipboards (47) 1 ARIN TEST (24) 8.11-8.…" at bounding box center [71, 155] width 143 height 310
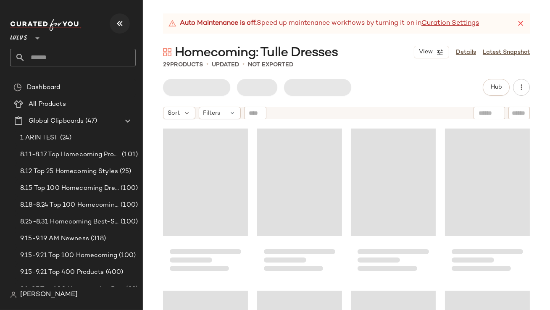
click at [116, 30] on button "button" at bounding box center [120, 23] width 20 height 20
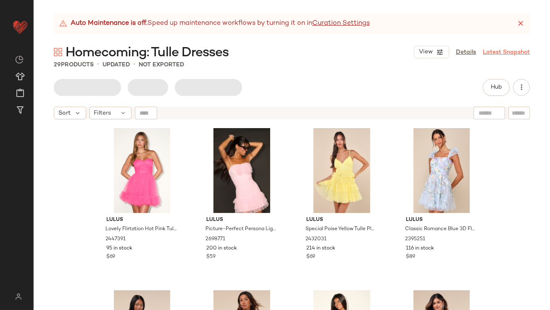
click at [523, 21] on icon at bounding box center [521, 23] width 8 height 8
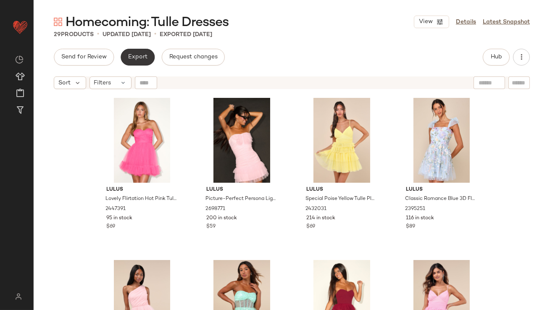
click at [128, 57] on span "Export" at bounding box center [138, 57] width 20 height 7
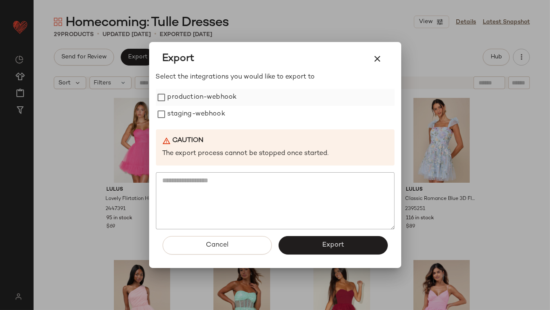
click at [173, 101] on label "production-webhook" at bounding box center [202, 97] width 69 height 17
click at [378, 61] on icon "button" at bounding box center [378, 59] width 10 height 10
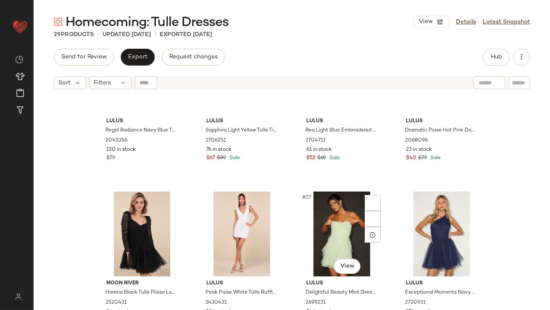
scroll to position [877, 0]
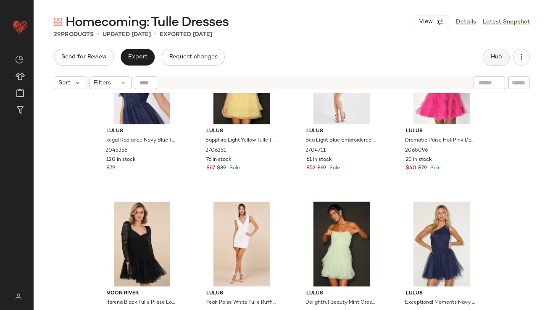
click at [500, 56] on span "Hub" at bounding box center [497, 57] width 12 height 7
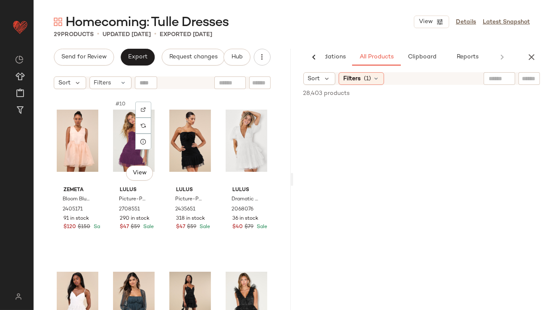
scroll to position [0, 0]
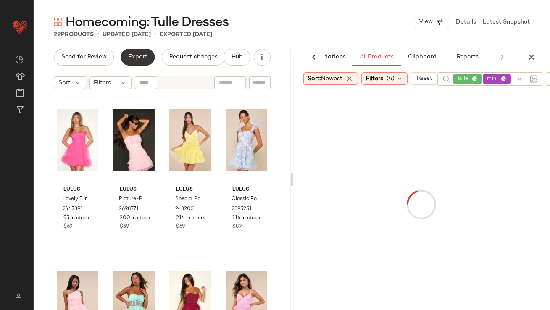
click at [133, 62] on button "Export" at bounding box center [138, 57] width 34 height 17
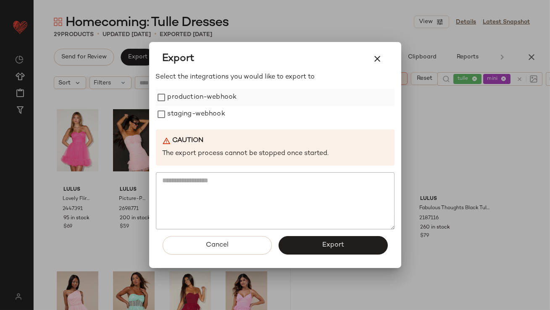
click at [171, 102] on label "production-webhook" at bounding box center [202, 97] width 69 height 17
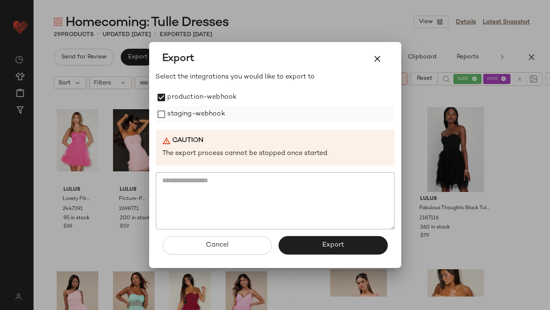
click at [170, 111] on label "staging-webhook" at bounding box center [197, 114] width 58 height 17
click at [382, 52] on button "button" at bounding box center [378, 59] width 20 height 20
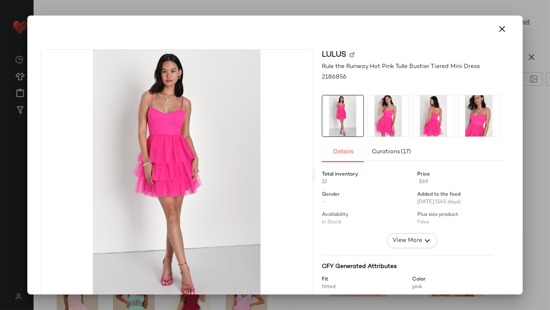
click at [507, 22] on div at bounding box center [274, 29] width 475 height 20
click at [500, 29] on icon "button" at bounding box center [503, 29] width 10 height 10
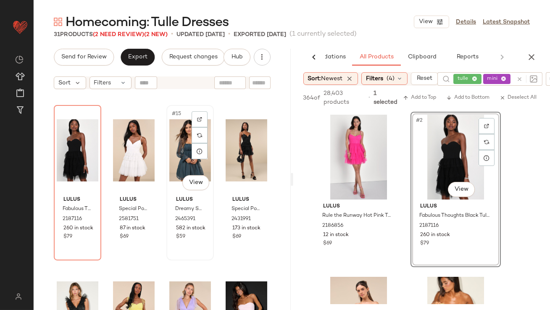
scroll to position [468, 0]
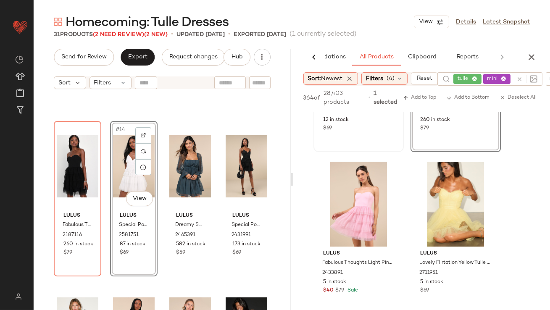
scroll to position [117, 0]
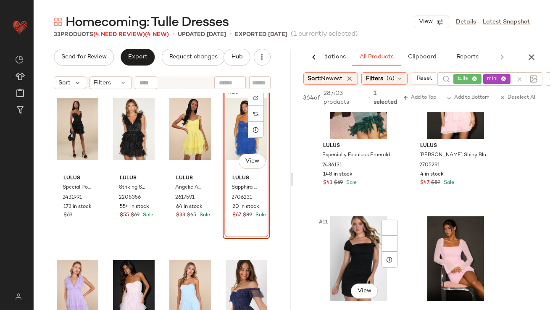
scroll to position [707, 0]
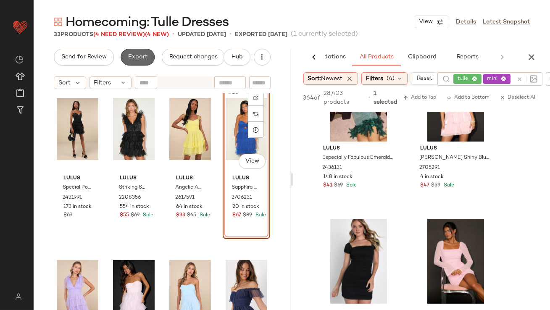
click at [131, 50] on button "Export" at bounding box center [138, 57] width 34 height 17
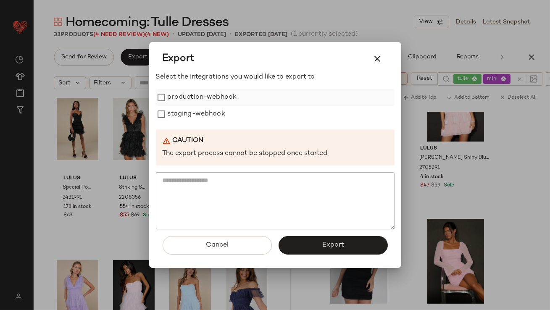
click at [173, 97] on label "production-webhook" at bounding box center [202, 97] width 69 height 17
click at [173, 106] on label "staging-webhook" at bounding box center [197, 114] width 58 height 17
click at [85, 188] on div at bounding box center [275, 155] width 550 height 310
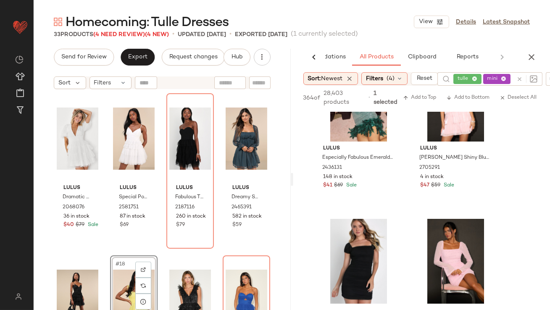
scroll to position [488, 0]
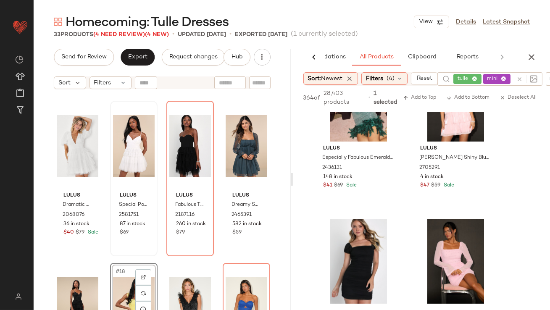
click at [139, 149] on div "Lulus Dramatic Poise White Dot Tulle Puff Sleeve Tiered Mini Dress 2068076 36 i…" at bounding box center [162, 212] width 257 height 238
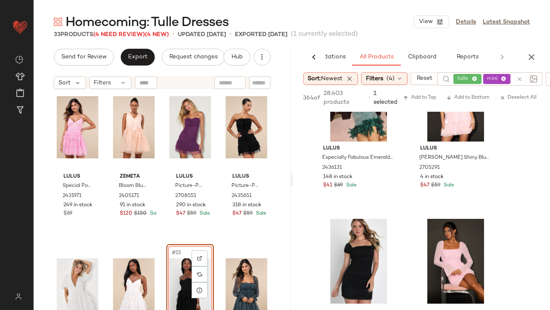
scroll to position [339, 0]
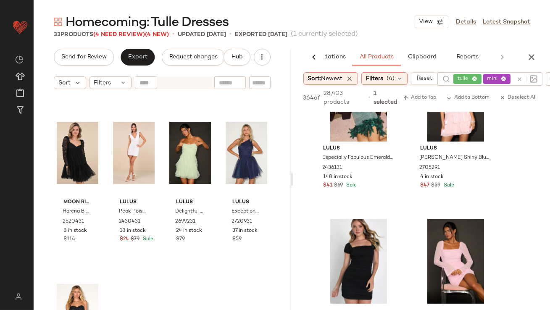
scroll to position [1094, 0]
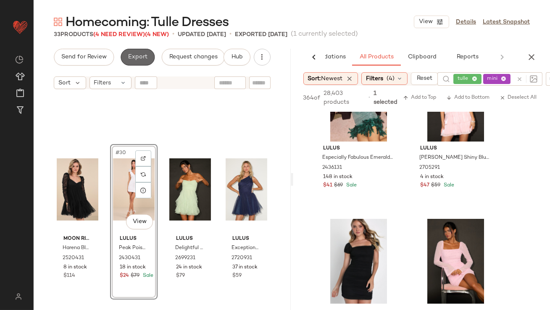
click at [132, 54] on span "Export" at bounding box center [138, 57] width 20 height 7
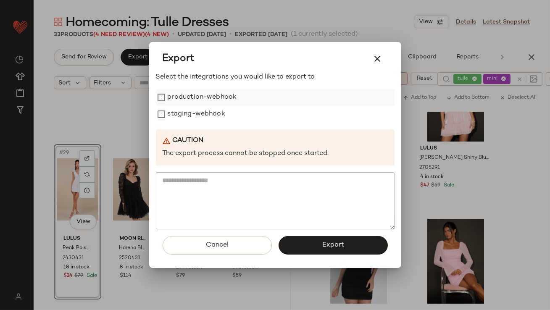
click at [185, 89] on label "production-webhook" at bounding box center [202, 97] width 69 height 17
click at [180, 116] on label "staging-webhook" at bounding box center [197, 114] width 58 height 17
click at [313, 241] on button "Export" at bounding box center [333, 245] width 109 height 19
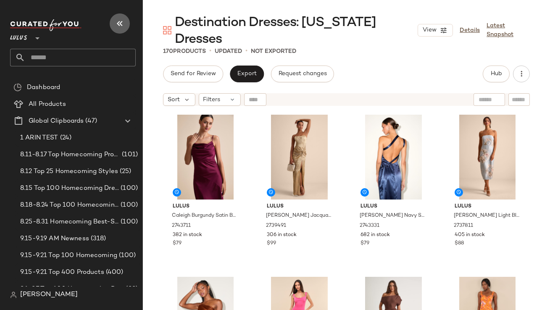
click at [121, 27] on icon "button" at bounding box center [120, 24] width 10 height 10
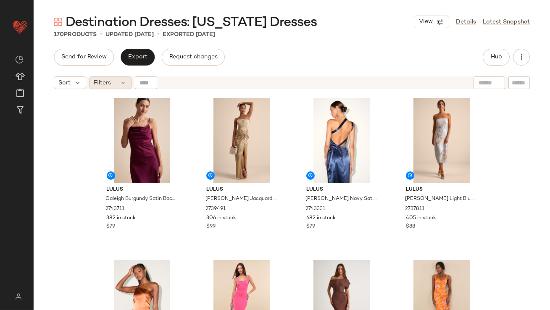
click at [122, 84] on icon at bounding box center [123, 82] width 7 height 7
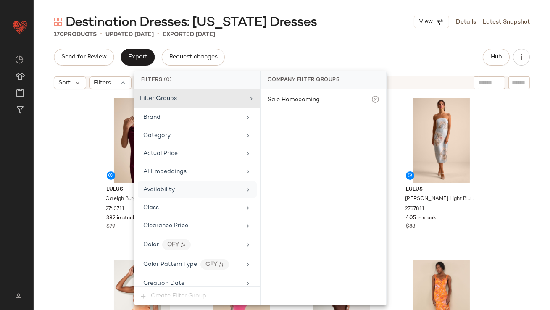
scroll to position [607, 0]
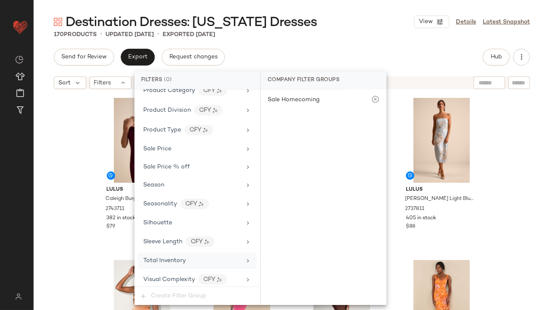
click at [166, 258] on span "Total Inventory" at bounding box center [164, 261] width 42 height 6
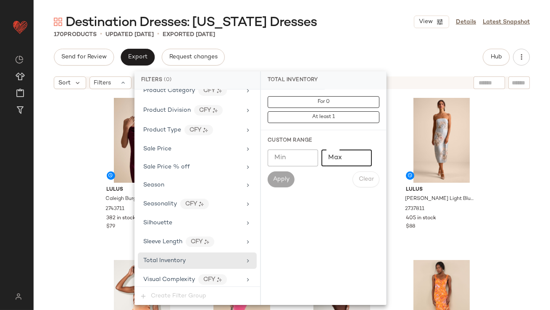
click at [346, 147] on div "Custom Range Min Min Max Max Apply Clear" at bounding box center [323, 162] width 125 height 64
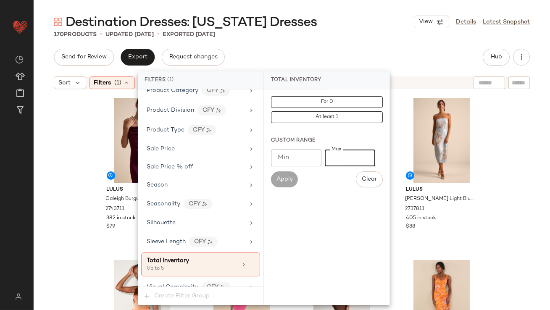
type input "*"
click at [328, 21] on div "Destination Dresses: [US_STATE] Dresses View Details Latest Snapshot" at bounding box center [292, 21] width 517 height 17
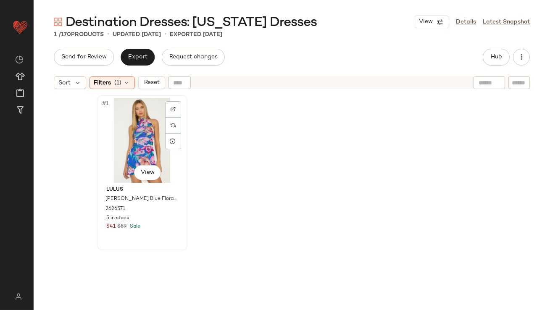
click at [106, 117] on div "#1 View" at bounding box center [142, 140] width 85 height 85
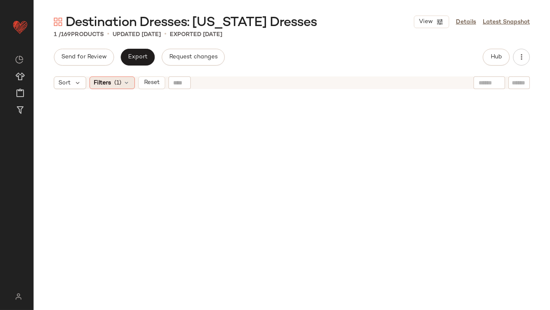
click at [112, 89] on div "Filters (1)" at bounding box center [112, 83] width 45 height 13
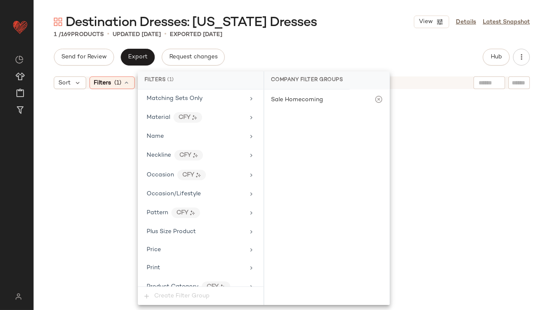
scroll to position [614, 0]
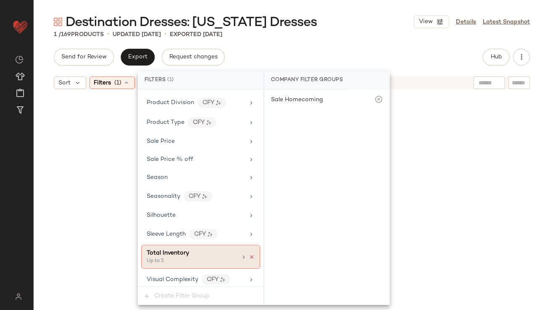
click at [249, 254] on icon at bounding box center [252, 257] width 6 height 6
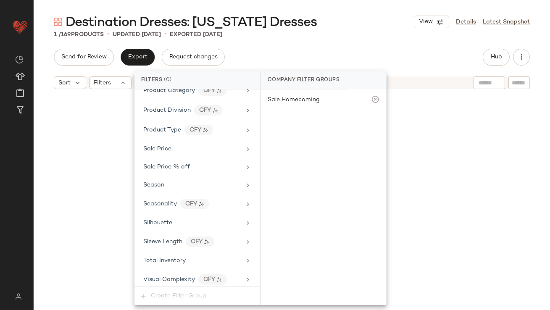
click at [343, 58] on div "Send for Review Export Request changes Hub" at bounding box center [292, 57] width 476 height 17
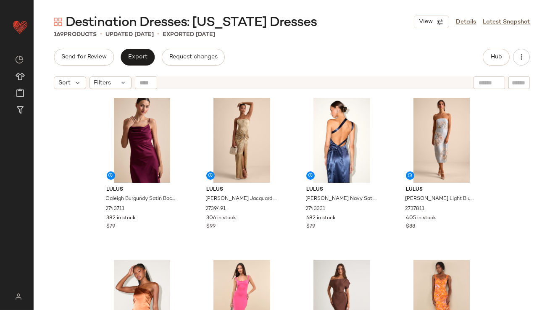
scroll to position [3, 0]
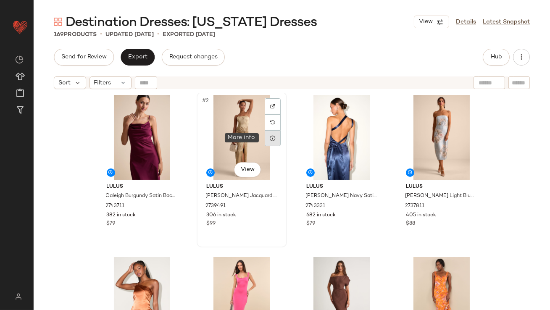
click at [270, 135] on icon at bounding box center [273, 138] width 7 height 7
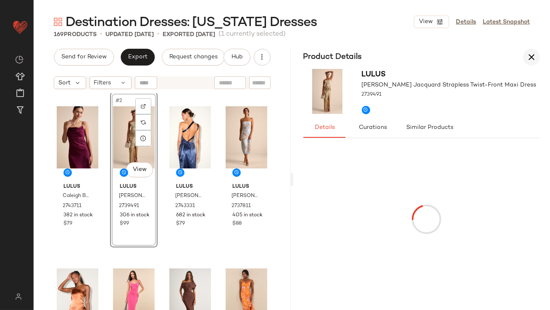
click at [529, 54] on icon "button" at bounding box center [532, 57] width 10 height 10
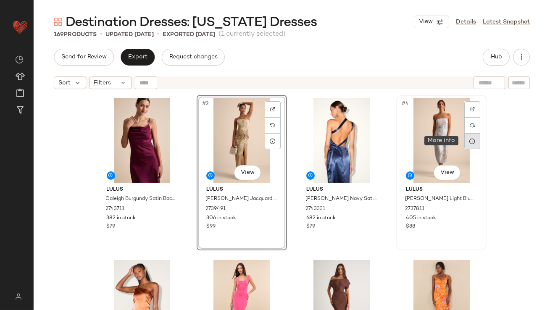
click at [468, 145] on div at bounding box center [473, 141] width 16 height 16
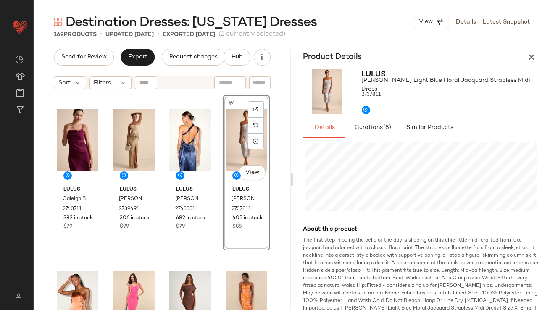
scroll to position [224, 0]
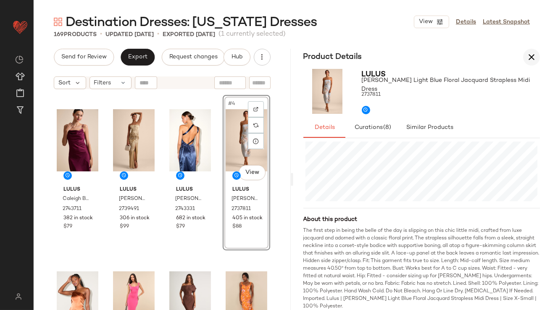
click at [529, 56] on icon "button" at bounding box center [532, 57] width 10 height 10
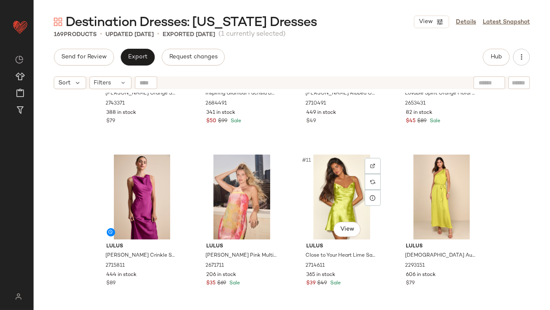
scroll to position [0, 0]
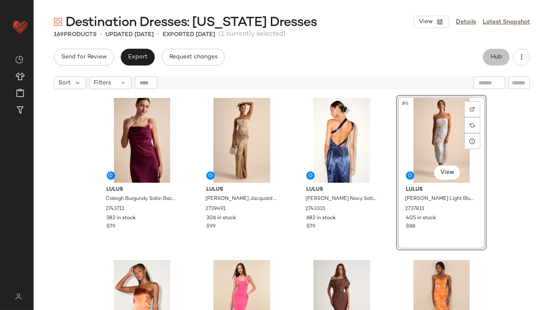
click at [495, 59] on span "Hub" at bounding box center [497, 57] width 12 height 7
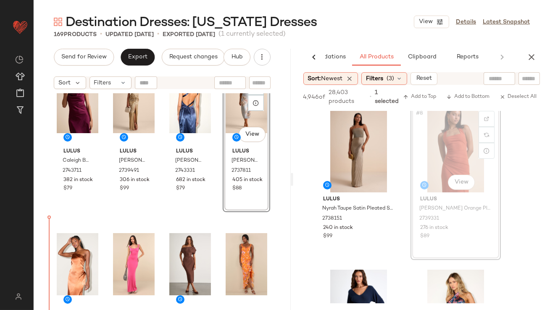
scroll to position [55, 0]
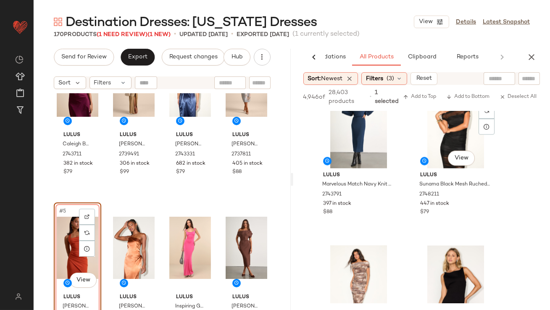
scroll to position [3012, 0]
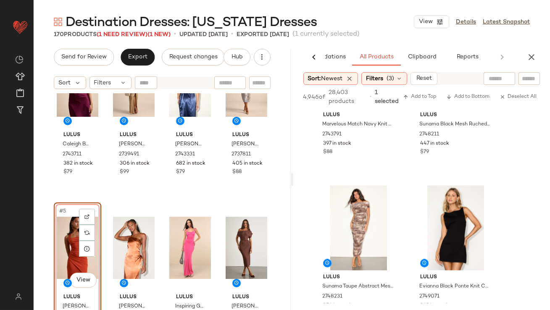
click at [509, 79] on input "text" at bounding box center [499, 78] width 21 height 9
type input "******"
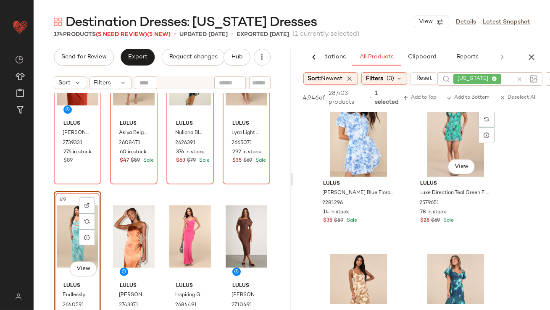
scroll to position [1137, 0]
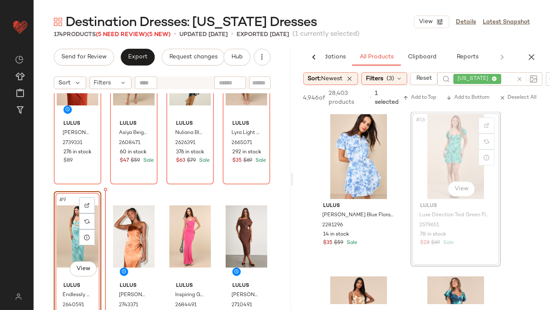
drag, startPoint x: 437, startPoint y: 162, endPoint x: 413, endPoint y: 180, distance: 29.8
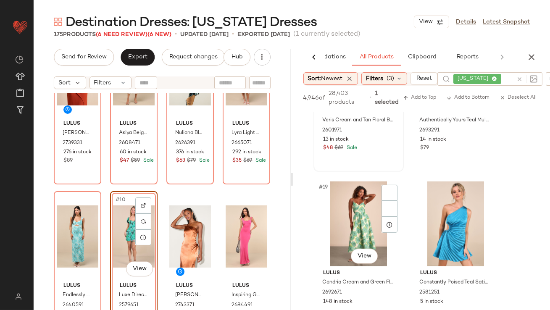
scroll to position [1425, 0]
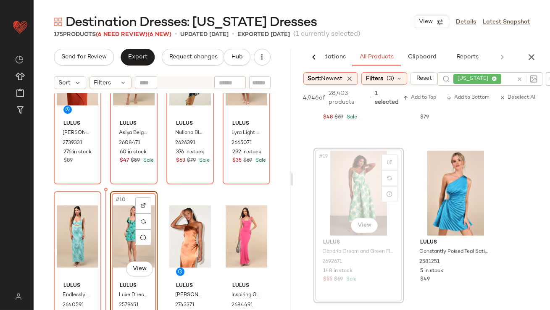
drag, startPoint x: 364, startPoint y: 201, endPoint x: 354, endPoint y: 204, distance: 10.3
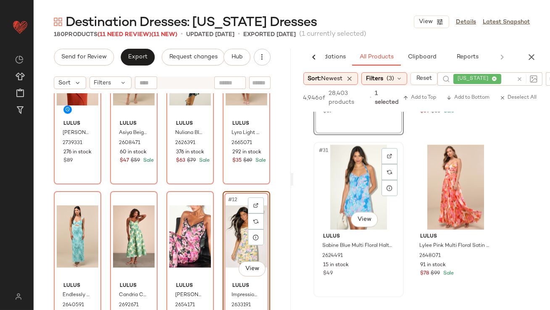
scroll to position [2414, 0]
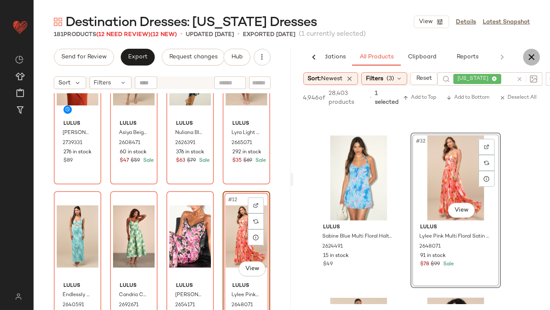
click at [532, 52] on button "button" at bounding box center [532, 57] width 17 height 17
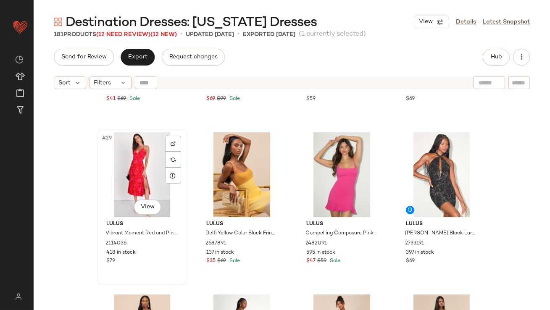
scroll to position [1101, 0]
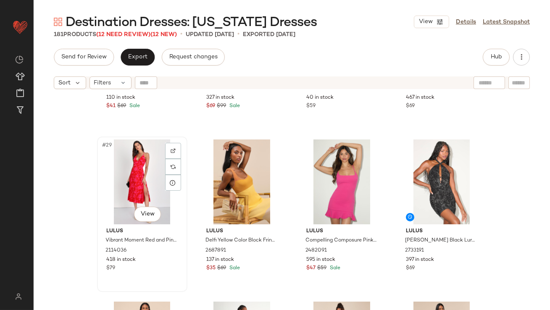
click at [111, 173] on div "#29 View" at bounding box center [142, 182] width 85 height 85
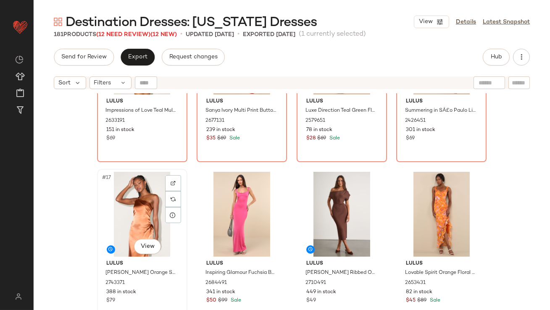
click at [125, 209] on div "#17 View" at bounding box center [142, 214] width 85 height 85
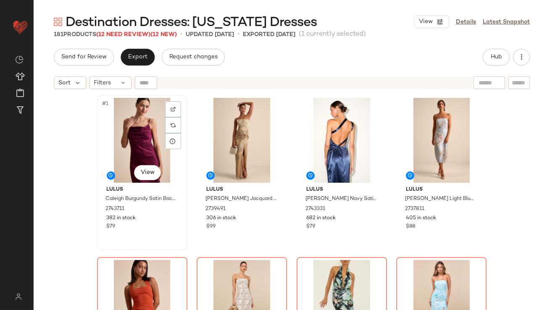
click at [127, 119] on div "#1 View" at bounding box center [142, 140] width 85 height 85
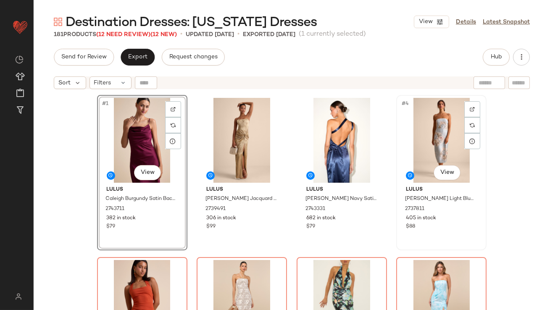
click at [418, 118] on div "#4 View" at bounding box center [441, 140] width 85 height 85
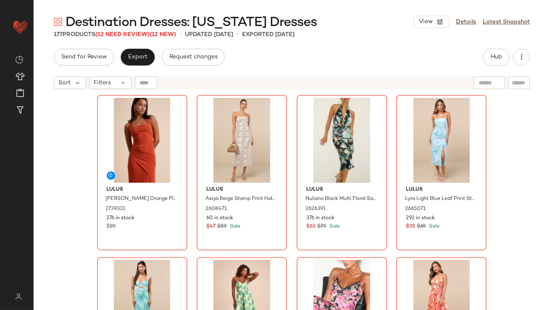
click at [64, 146] on div "Lulus Abriana Rust Orange Pleated Halter Maxi Dress 2739331 276 in stock $89 Lu…" at bounding box center [292, 212] width 517 height 238
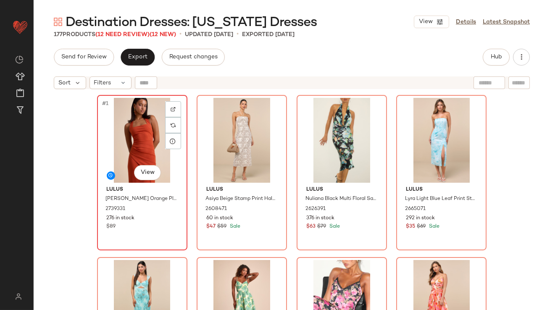
click at [150, 147] on div "#1 View" at bounding box center [142, 140] width 85 height 85
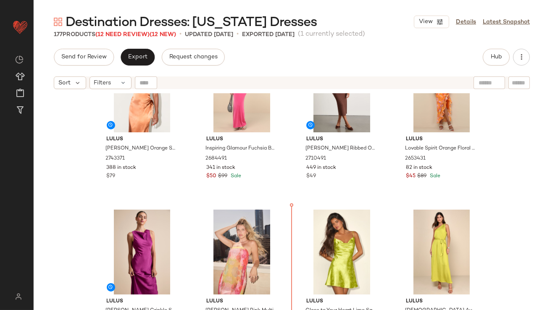
scroll to position [553, 0]
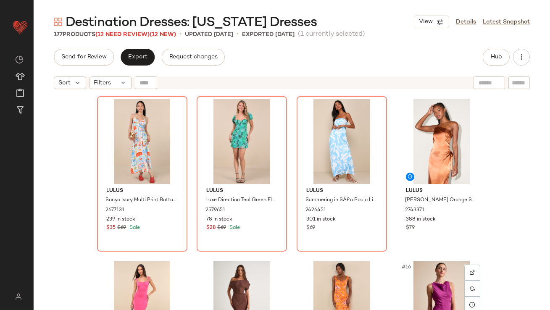
scroll to position [301, 0]
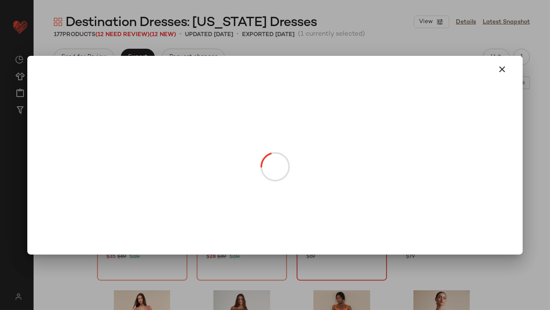
drag, startPoint x: 330, startPoint y: 194, endPoint x: 244, endPoint y: 307, distance: 141.3
drag, startPoint x: 499, startPoint y: 70, endPoint x: 492, endPoint y: 75, distance: 9.0
click at [499, 70] on icon "button" at bounding box center [503, 69] width 10 height 10
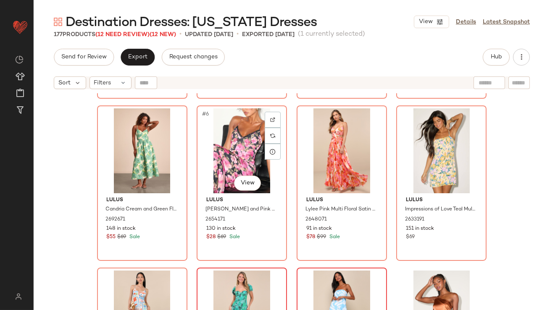
scroll to position [0, 0]
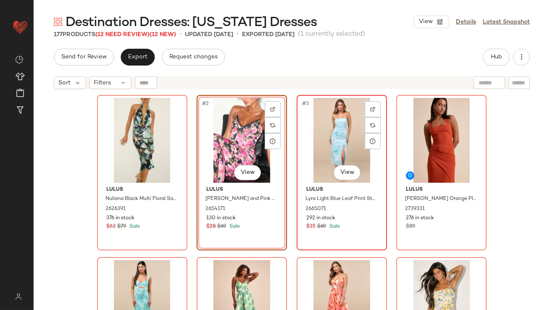
scroll to position [27, 0]
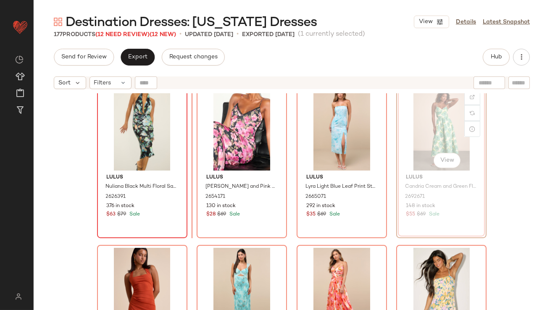
scroll to position [11, 0]
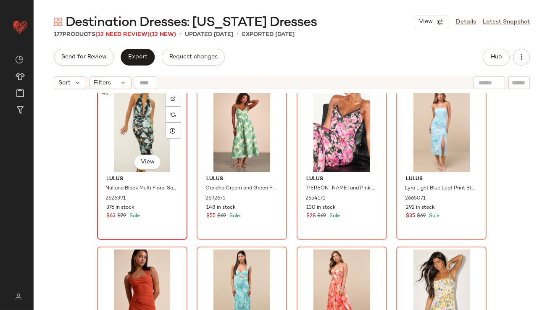
click at [124, 130] on div "#1 View" at bounding box center [142, 129] width 85 height 85
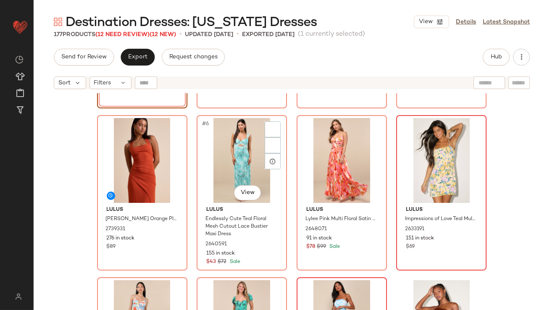
scroll to position [116, 0]
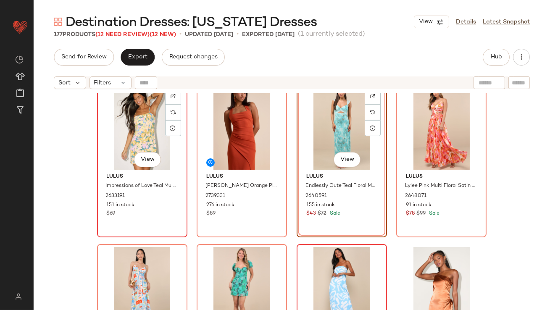
scroll to position [230, 0]
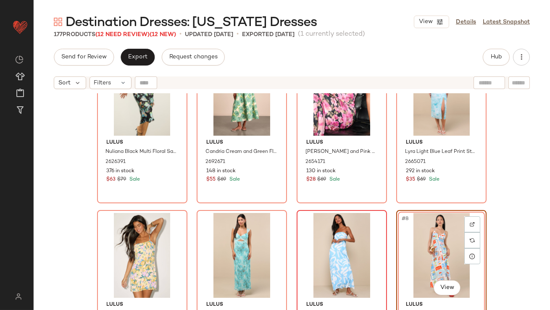
scroll to position [49, 0]
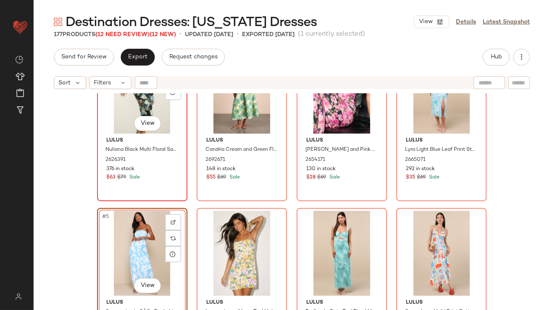
click at [115, 105] on div "#1 View" at bounding box center [142, 91] width 85 height 85
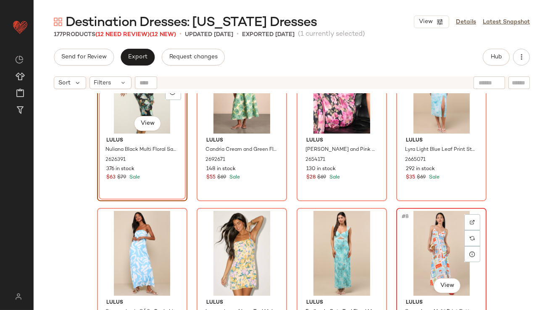
click at [411, 258] on div "#8 View" at bounding box center [441, 253] width 85 height 85
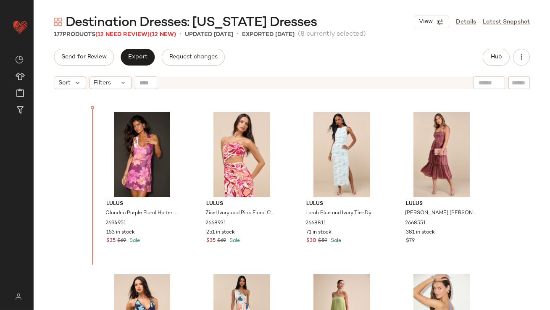
scroll to position [2084, 0]
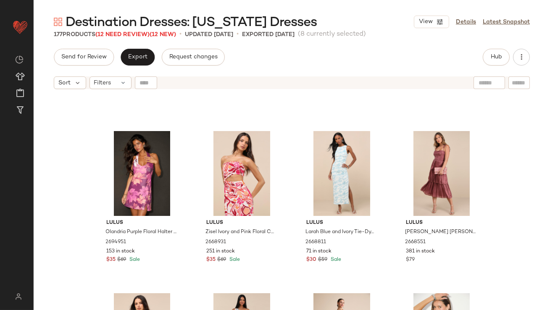
click at [76, 181] on div "Lulus Olandria Purple Floral Halter Mini Slip Dress 2694951 153 in stock $35 $6…" at bounding box center [292, 212] width 517 height 238
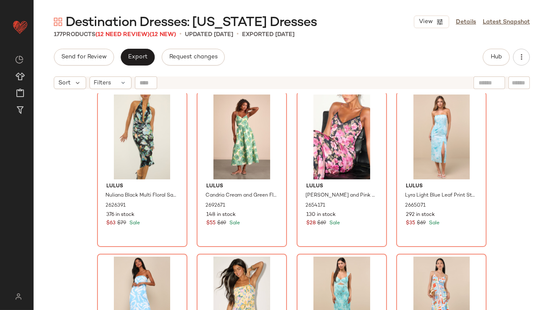
click at [76, 181] on div "Lulus Calabria Periwinkle Blue Crochet Knit Halter Midi Dress 2696851 199 in st…" at bounding box center [292, 212] width 517 height 238
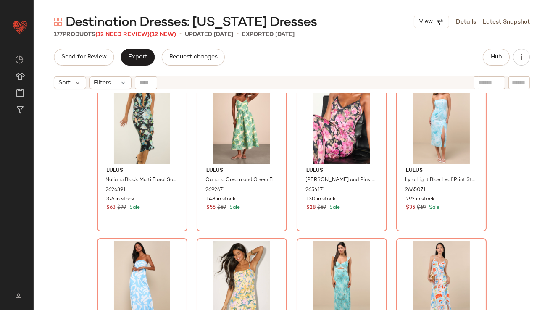
click at [88, 186] on div "Lulus Calabria Periwinkle Blue Crochet Knit Halter Midi Dress 2696851 199 in st…" at bounding box center [292, 212] width 517 height 238
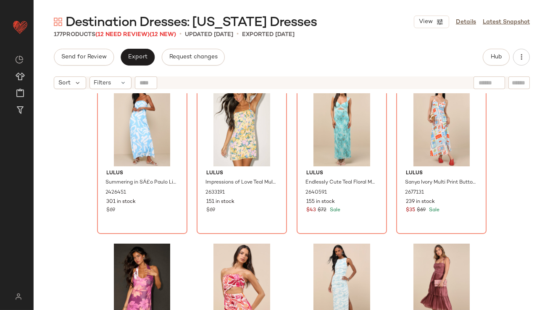
scroll to position [1995, 0]
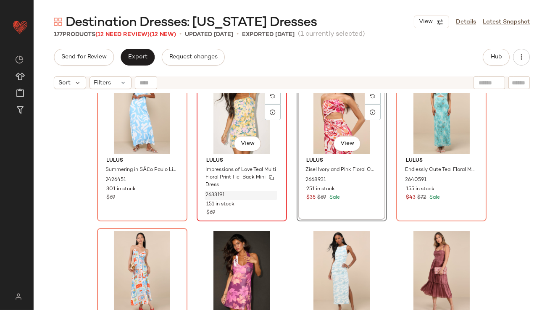
scroll to position [1983, 0]
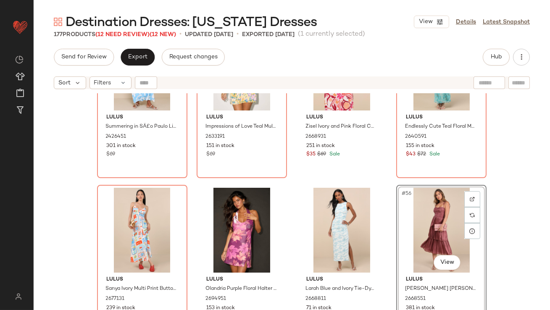
scroll to position [2134, 0]
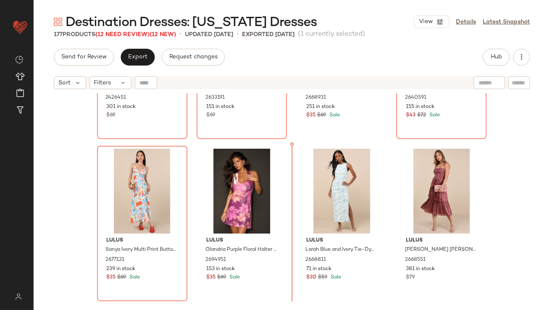
scroll to position [2078, 0]
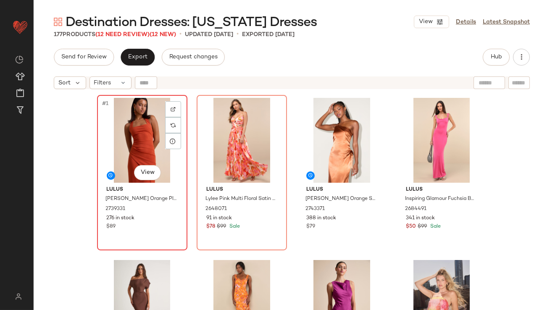
click at [106, 140] on div "#1 View" at bounding box center [142, 140] width 85 height 85
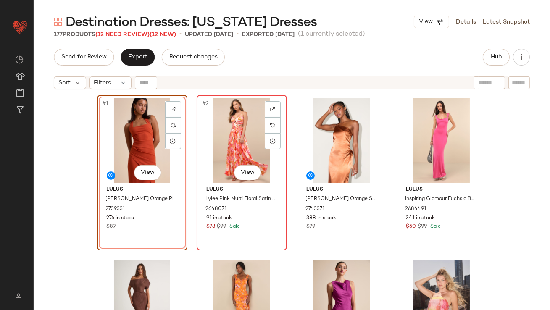
click at [220, 132] on div "#2 View" at bounding box center [242, 140] width 85 height 85
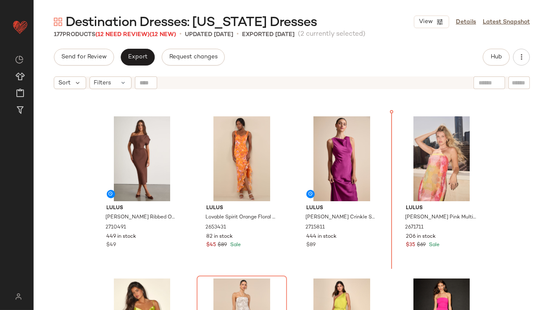
scroll to position [131, 0]
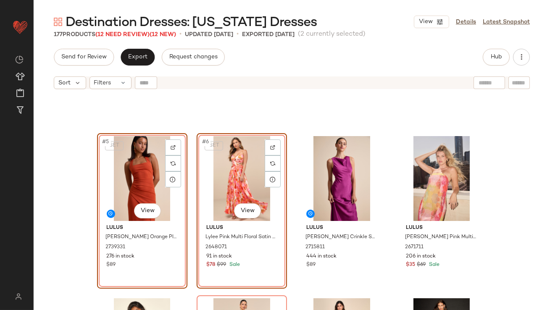
click at [188, 118] on div at bounding box center [292, 45] width 390 height 162
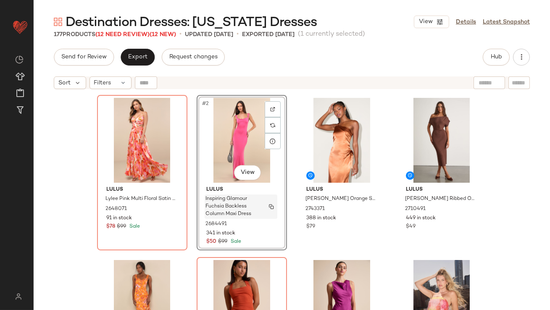
scroll to position [59, 0]
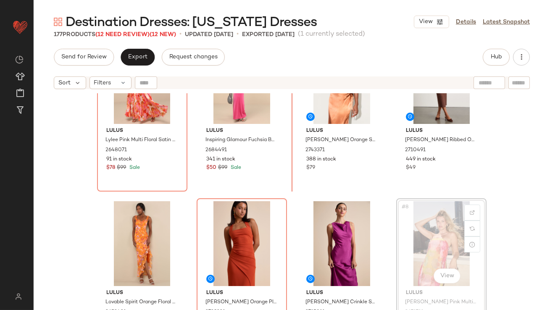
scroll to position [45, 0]
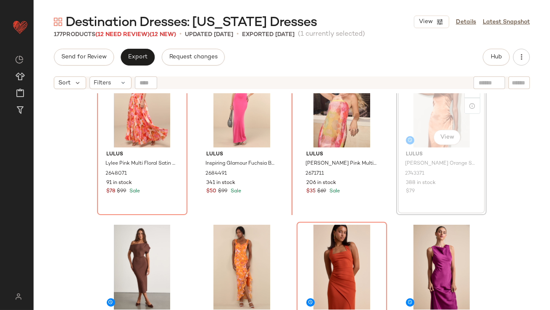
scroll to position [10, 0]
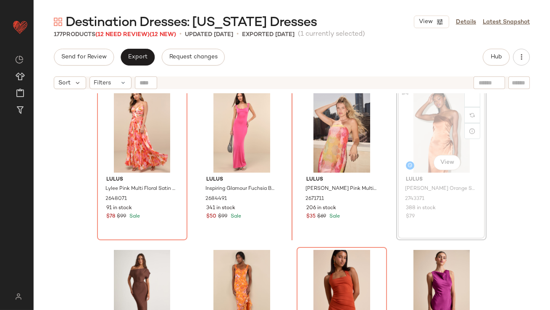
drag, startPoint x: 448, startPoint y: 114, endPoint x: 443, endPoint y: 114, distance: 5.1
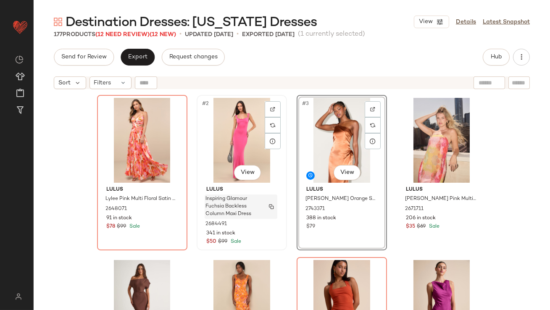
scroll to position [54, 0]
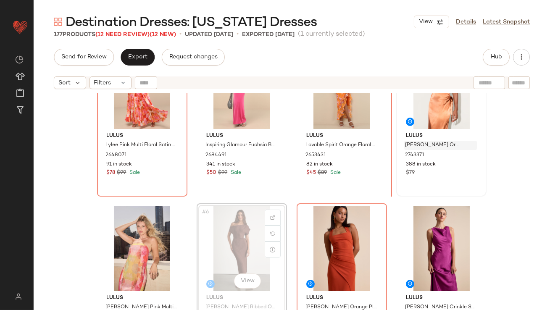
scroll to position [50, 0]
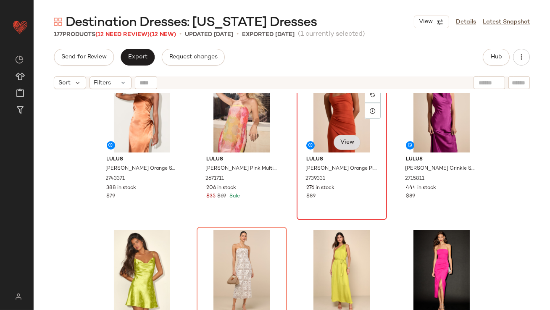
scroll to position [190, 0]
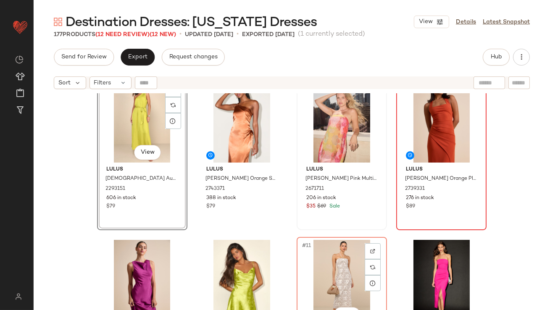
scroll to position [185, 0]
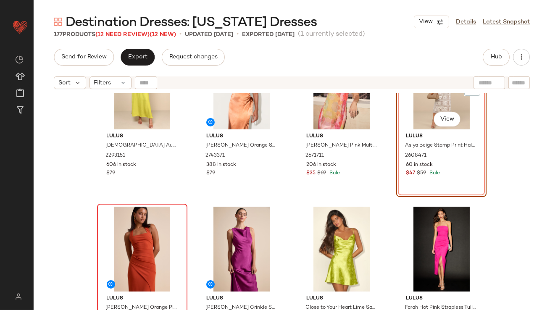
scroll to position [216, 0]
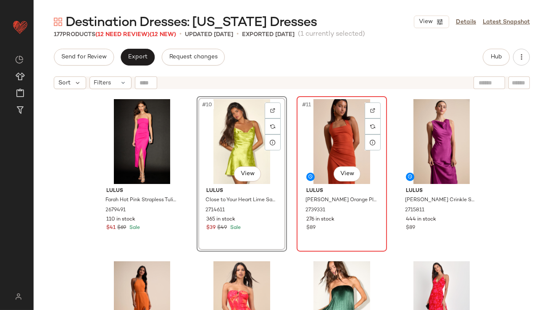
scroll to position [373, 0]
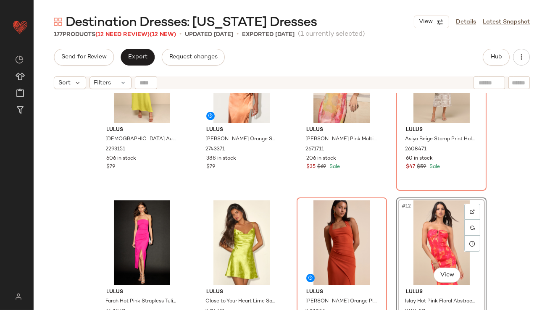
scroll to position [364, 0]
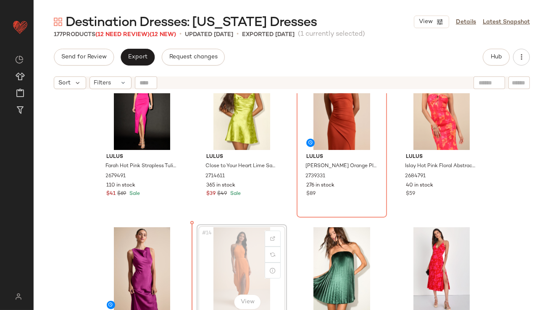
scroll to position [377, 0]
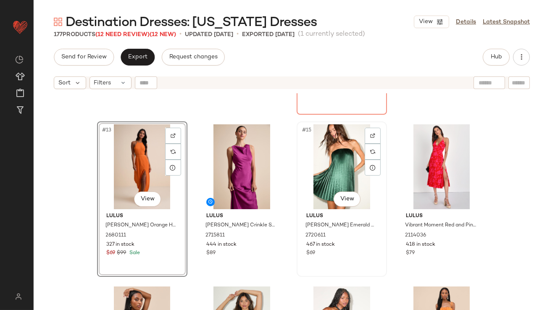
scroll to position [529, 0]
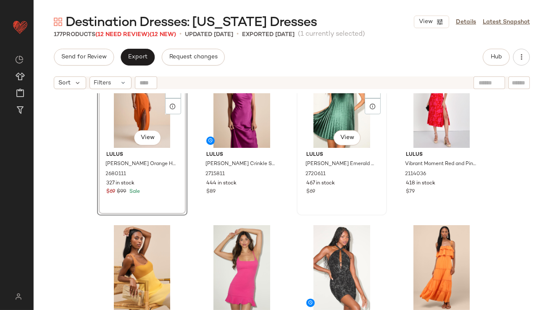
click at [323, 114] on div "#15 View" at bounding box center [342, 105] width 85 height 85
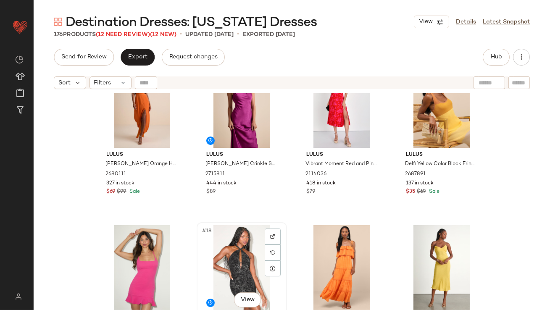
click at [230, 253] on div "#18 View" at bounding box center [242, 267] width 85 height 85
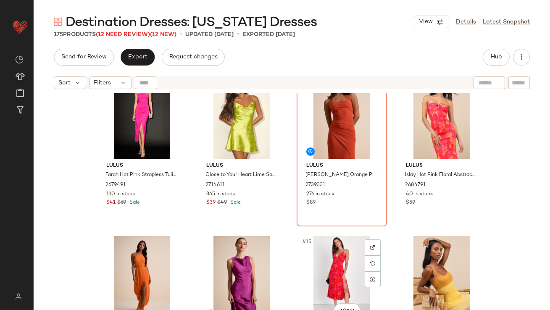
scroll to position [365, 0]
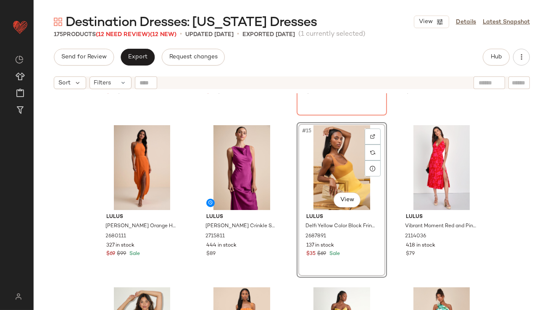
scroll to position [563, 0]
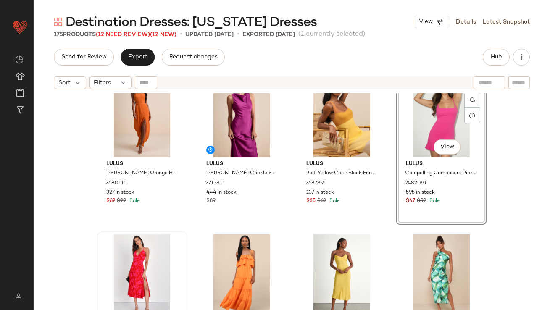
scroll to position [521, 0]
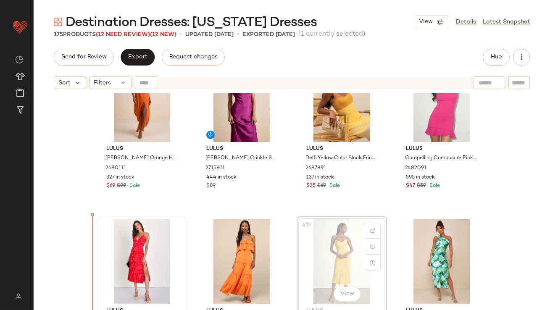
scroll to position [543, 0]
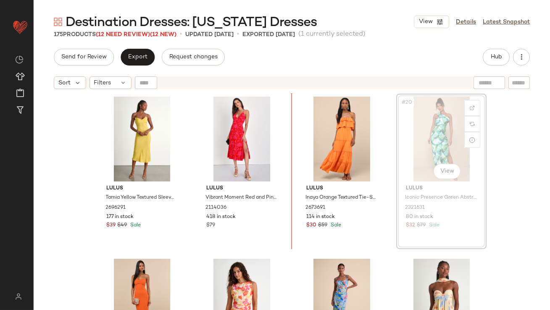
scroll to position [657, 0]
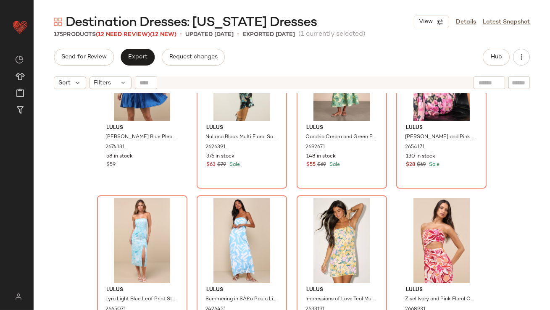
scroll to position [1736, 0]
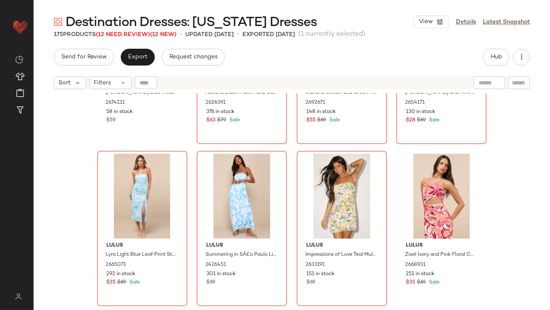
click at [293, 202] on div "Lulus Ceslie Blue Pleated Shift Mini Dress 2674131 58 in stock $59 Lulus Nulian…" at bounding box center [292, 212] width 517 height 238
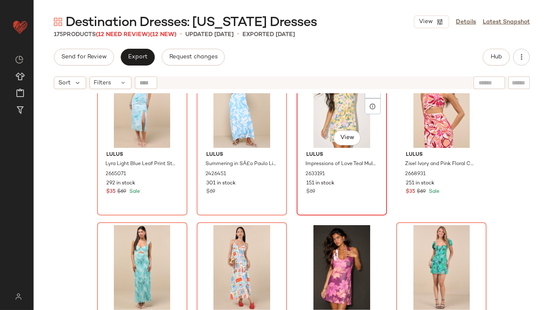
scroll to position [1825, 0]
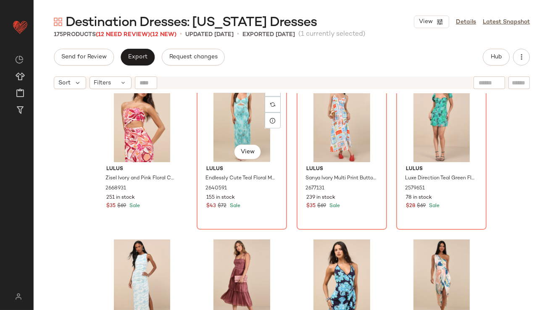
scroll to position [1976, 0]
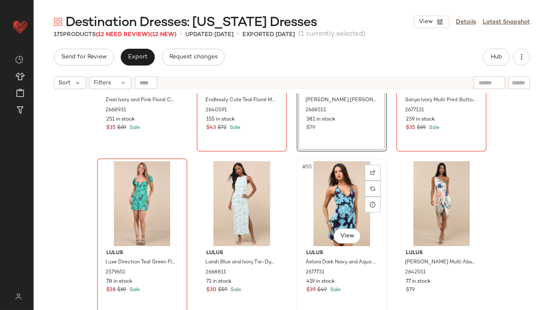
scroll to position [2130, 0]
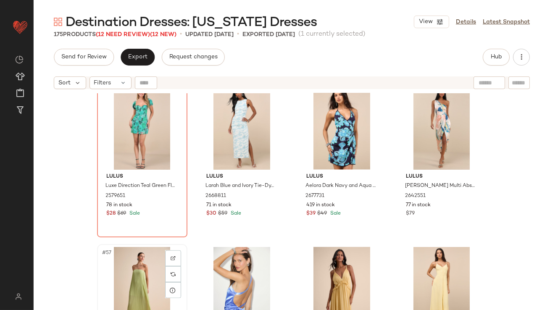
scroll to position [2130, 0]
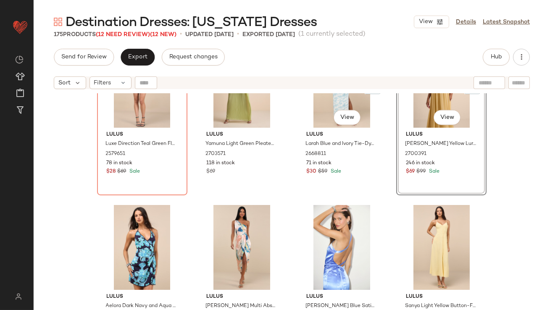
scroll to position [2172, 0]
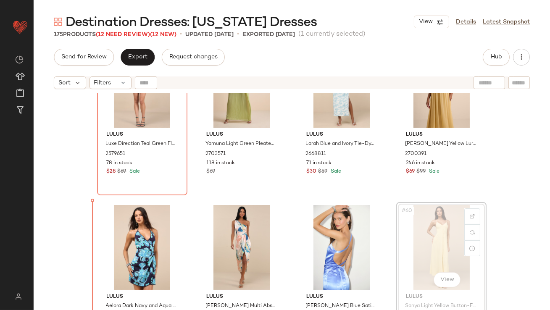
scroll to position [2174, 0]
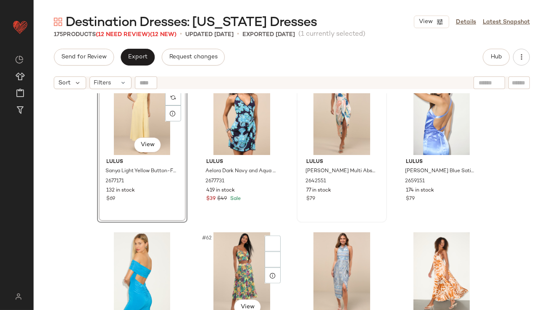
scroll to position [2314, 0]
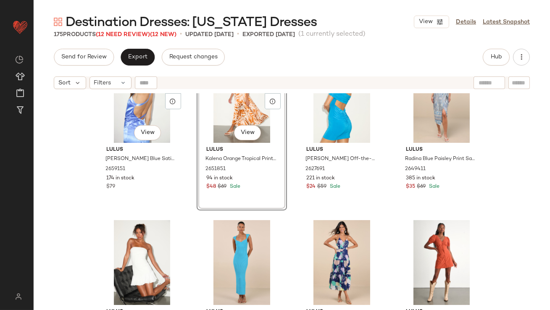
scroll to position [2482, 0]
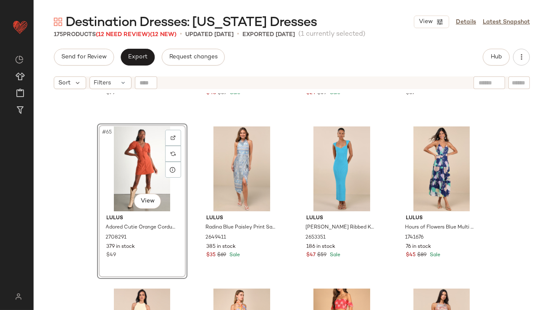
scroll to position [2651, 0]
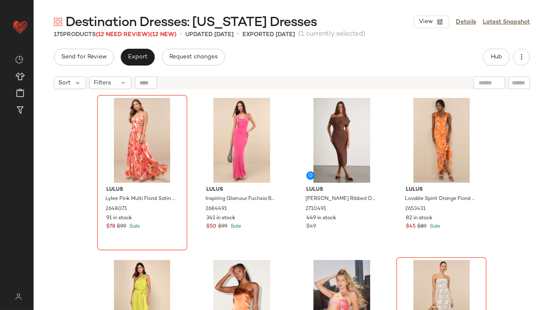
click at [135, 68] on div "Send for Review Export Request changes Hub Sort Filters Lulus Lylee Pink Multi …" at bounding box center [292, 180] width 517 height 262
click at [135, 65] on button "Export" at bounding box center [138, 57] width 34 height 17
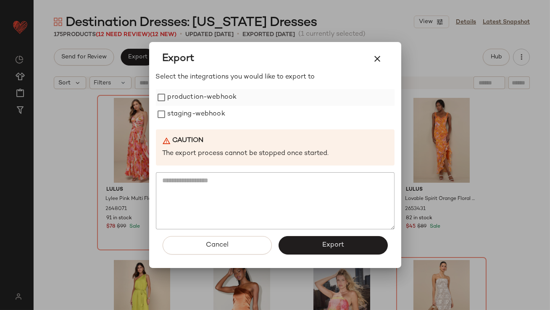
click at [169, 98] on label "production-webhook" at bounding box center [202, 97] width 69 height 17
click at [170, 121] on label "staging-webhook" at bounding box center [197, 114] width 58 height 17
click at [366, 259] on div "Cancel Export" at bounding box center [275, 249] width 239 height 39
click at [360, 252] on button "Export" at bounding box center [333, 245] width 109 height 19
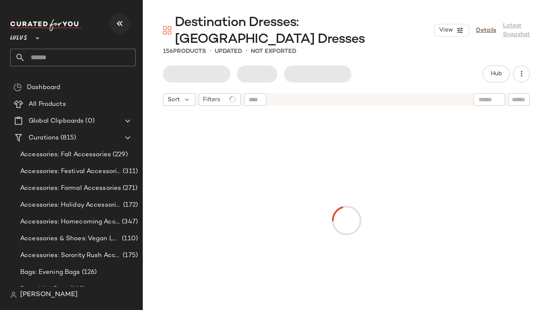
click at [123, 21] on icon "button" at bounding box center [120, 24] width 10 height 10
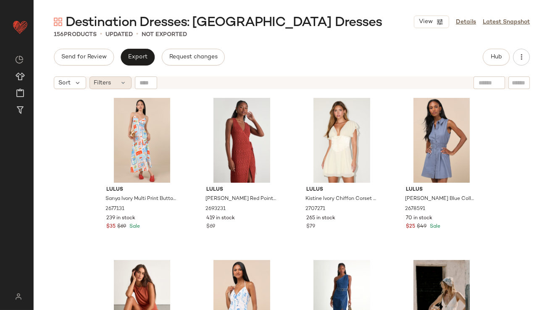
click at [116, 83] on div "Filters" at bounding box center [111, 83] width 42 height 13
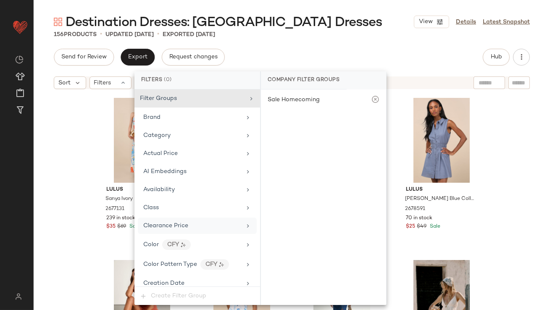
scroll to position [589, 0]
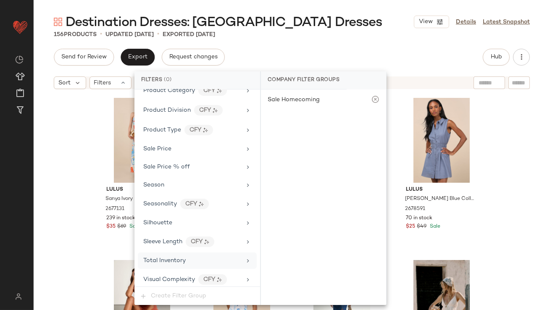
click at [167, 257] on div "Total Inventory" at bounding box center [164, 261] width 42 height 9
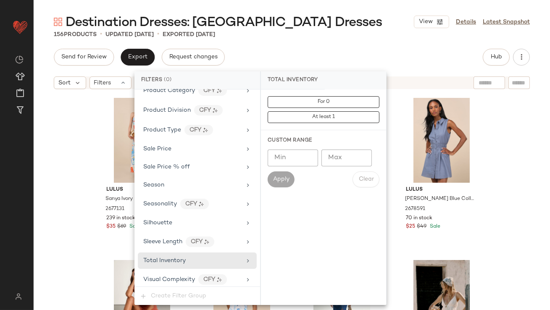
click at [353, 159] on input "Max" at bounding box center [347, 158] width 50 height 17
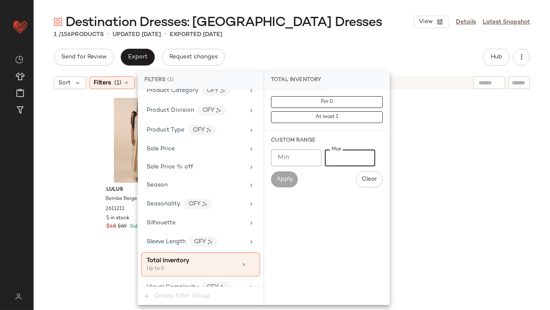
type input "*"
click at [349, 45] on div "Destination Dresses: [GEOGRAPHIC_DATA] Dresses View Details Latest Snapshot 1 /…" at bounding box center [292, 161] width 517 height 297
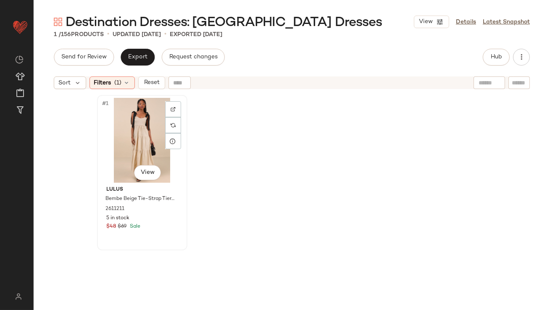
click at [120, 145] on div "#1 View" at bounding box center [142, 140] width 85 height 85
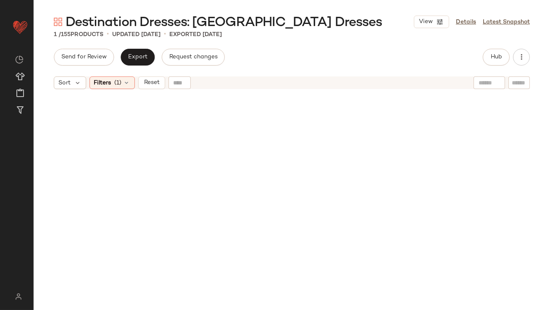
click at [116, 90] on div "Sort Filters (1) Reset" at bounding box center [292, 82] width 517 height 21
click at [116, 86] on span "(1)" at bounding box center [118, 83] width 7 height 9
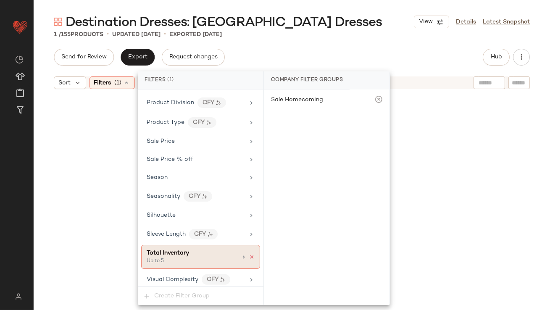
click at [250, 254] on icon at bounding box center [252, 257] width 6 height 6
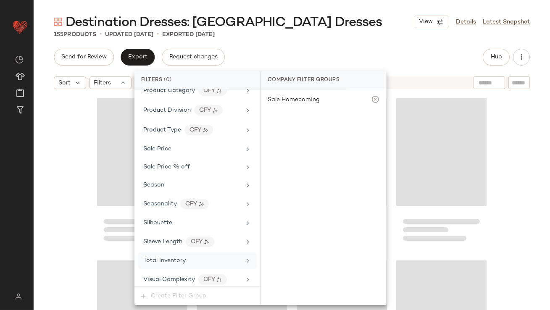
click at [317, 37] on div "155 Products • updated [DATE] • Exported [DATE]" at bounding box center [292, 34] width 517 height 8
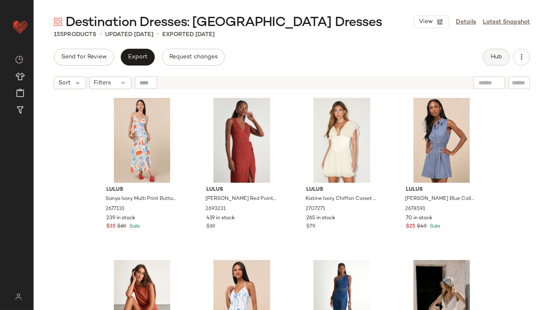
click at [491, 61] on button "Hub" at bounding box center [496, 57] width 27 height 17
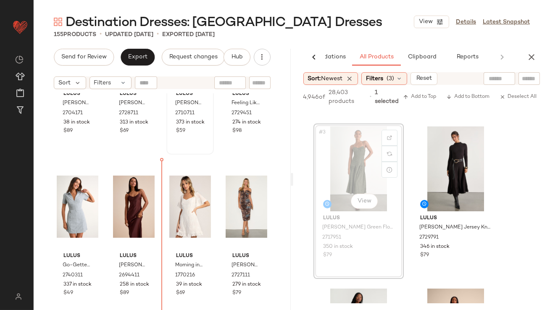
scroll to position [0, 0]
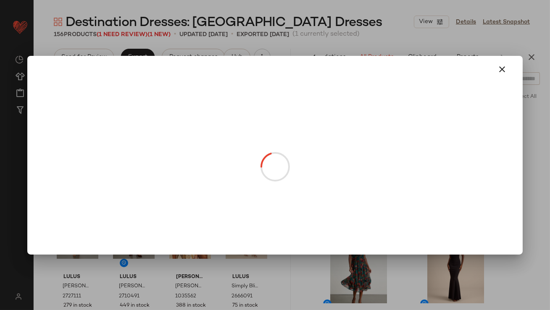
drag, startPoint x: 442, startPoint y: 133, endPoint x: 252, endPoint y: 212, distance: 205.1
click at [501, 66] on icon "button" at bounding box center [503, 69] width 10 height 10
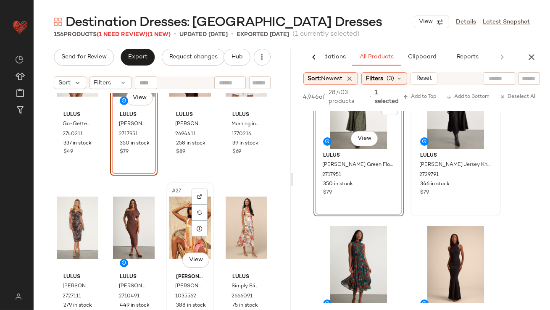
click at [169, 225] on div "#27 View" at bounding box center [190, 227] width 42 height 85
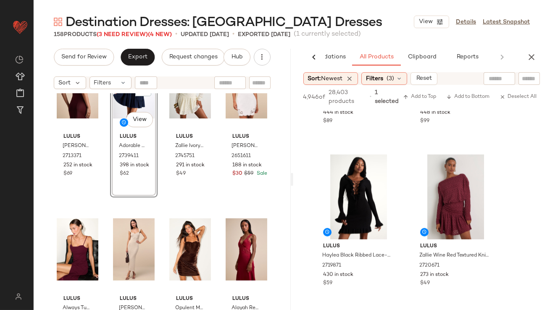
scroll to position [1874, 0]
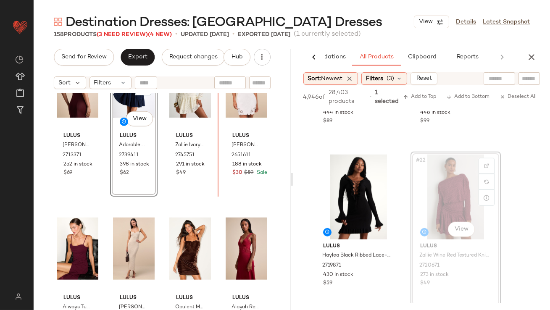
drag, startPoint x: 451, startPoint y: 197, endPoint x: 413, endPoint y: 196, distance: 37.4
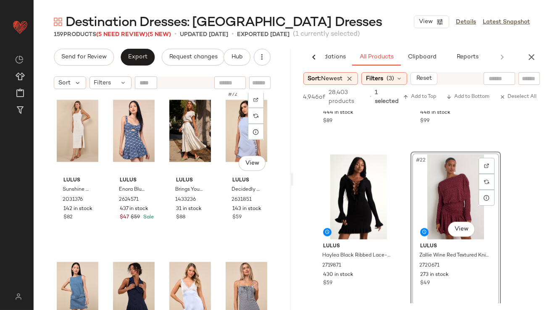
scroll to position [2809, 0]
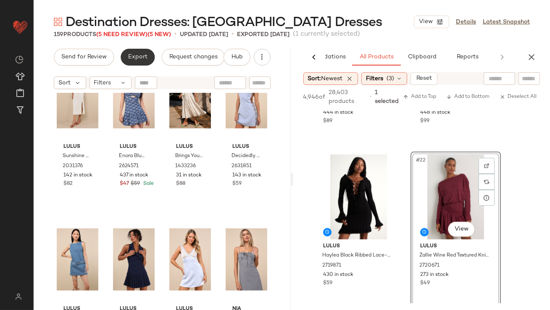
click at [129, 56] on span "Export" at bounding box center [138, 57] width 20 height 7
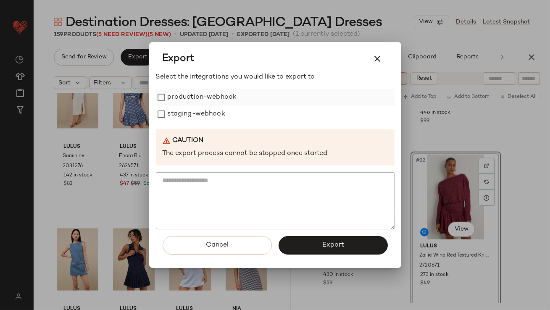
click at [168, 89] on label "production-webhook" at bounding box center [202, 97] width 69 height 17
click at [171, 108] on label "staging-webhook" at bounding box center [197, 114] width 58 height 17
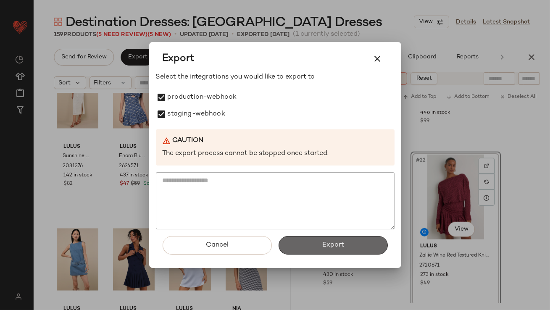
click at [317, 251] on button "Export" at bounding box center [333, 245] width 109 height 19
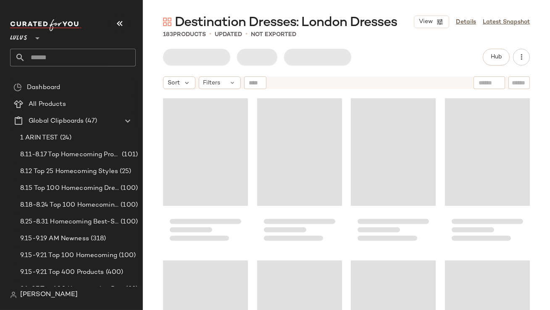
click at [116, 26] on icon "button" at bounding box center [120, 24] width 10 height 10
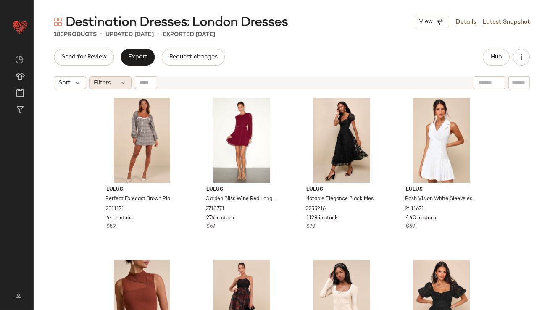
click at [104, 82] on span "Filters" at bounding box center [102, 83] width 17 height 9
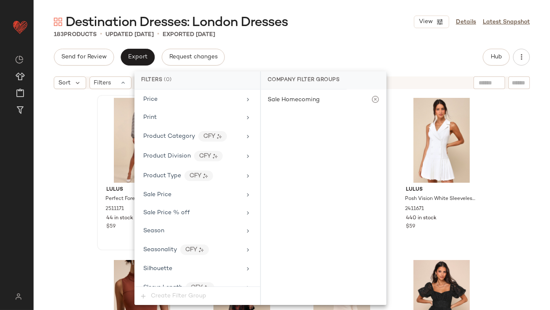
scroll to position [607, 0]
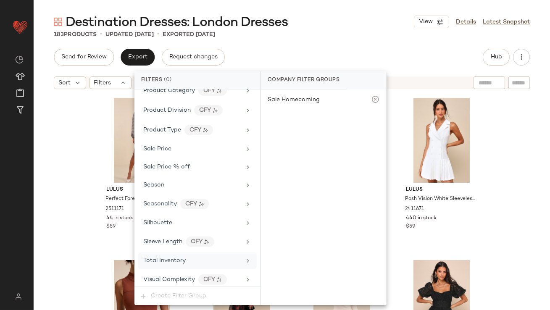
click at [161, 258] on span "Total Inventory" at bounding box center [164, 261] width 42 height 6
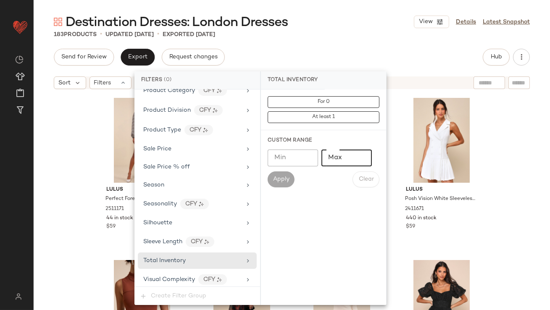
click at [351, 162] on input "Max" at bounding box center [347, 158] width 50 height 17
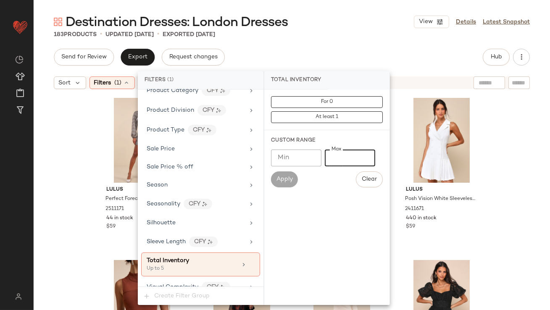
type input "*"
click at [339, 44] on div "Destination Dresses: London Dresses View Details Latest Snapshot 183 Products •…" at bounding box center [292, 161] width 517 height 297
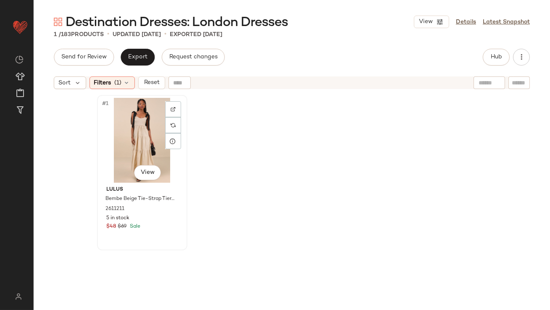
click at [138, 120] on div "#1 View" at bounding box center [142, 140] width 85 height 85
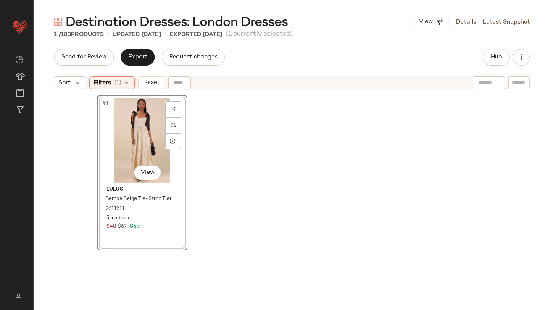
click at [108, 153] on div "#1 View" at bounding box center [142, 140] width 85 height 85
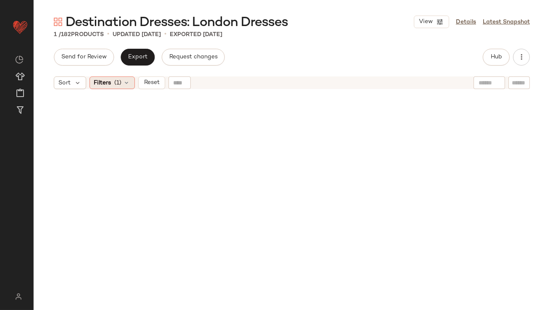
click at [122, 81] on div "Filters (1)" at bounding box center [112, 83] width 45 height 13
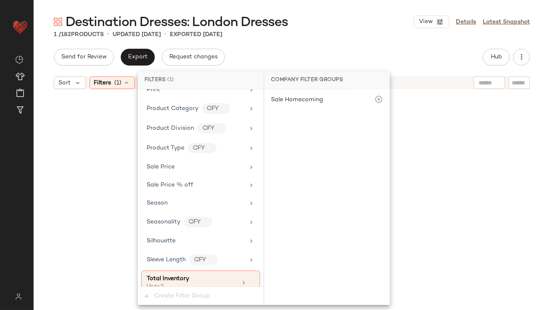
scroll to position [614, 0]
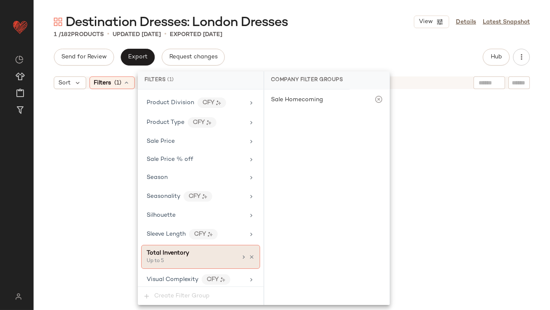
click at [249, 254] on icon at bounding box center [252, 257] width 6 height 6
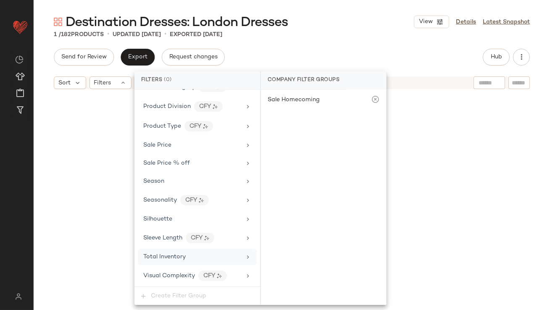
scroll to position [607, 0]
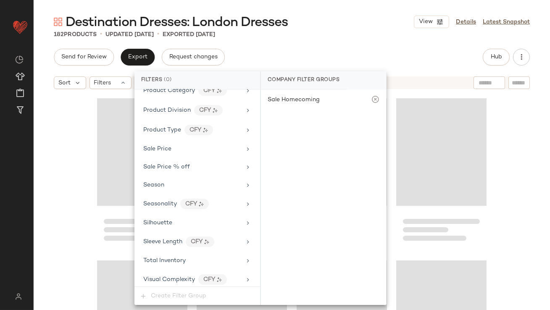
click at [342, 53] on div "Send for Review Export Request changes Hub" at bounding box center [292, 57] width 476 height 17
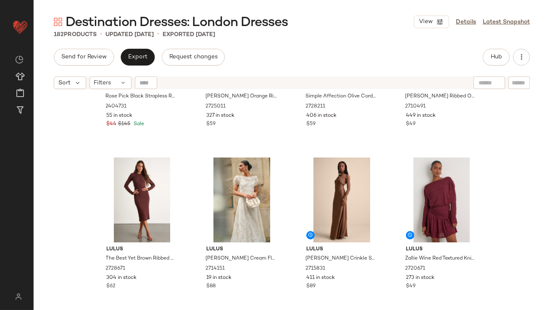
scroll to position [1280, 0]
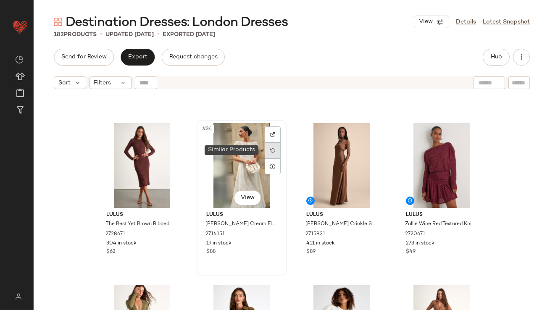
click at [266, 151] on div at bounding box center [273, 151] width 16 height 16
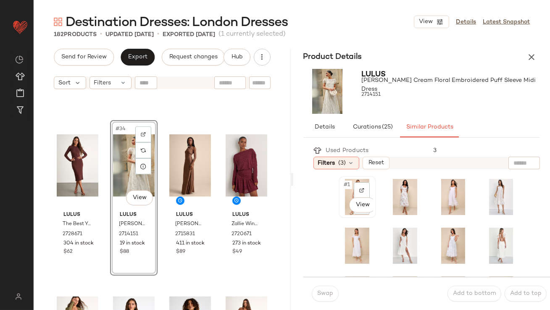
click at [344, 183] on span "#1" at bounding box center [348, 185] width 9 height 8
click at [313, 293] on button "Swap" at bounding box center [325, 294] width 27 height 16
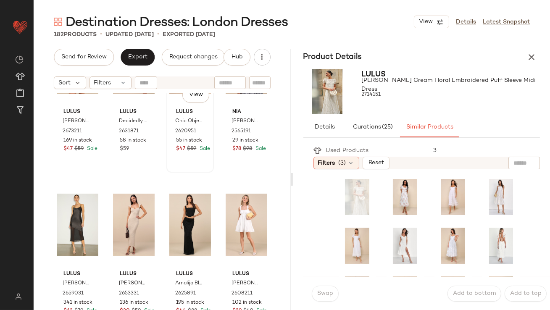
scroll to position [3869, 0]
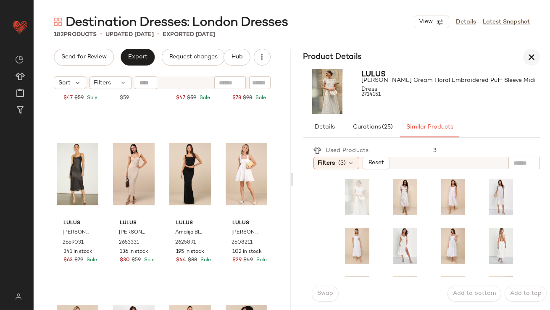
click at [528, 58] on icon "button" at bounding box center [532, 57] width 10 height 10
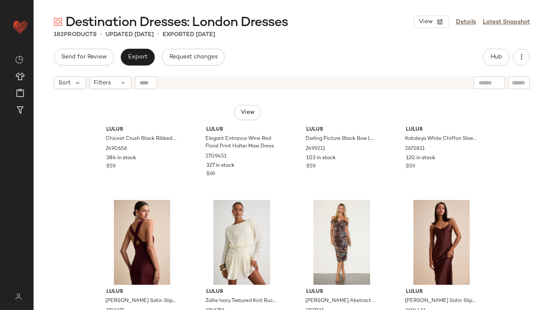
scroll to position [0, 0]
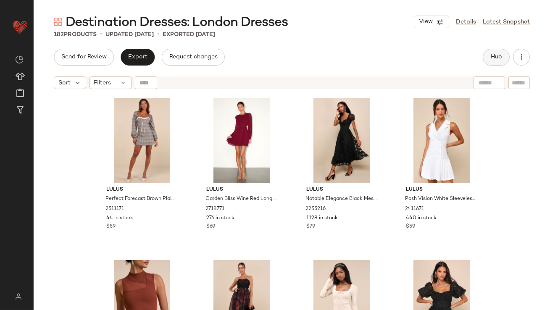
click at [498, 61] on button "Hub" at bounding box center [496, 57] width 27 height 17
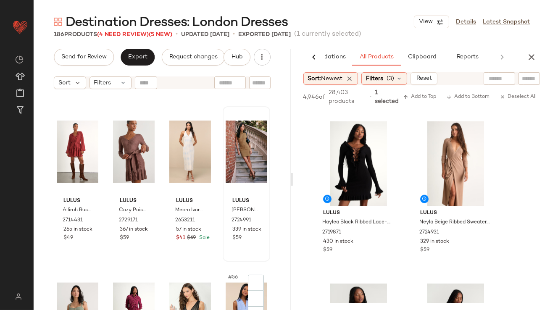
scroll to position [2006, 0]
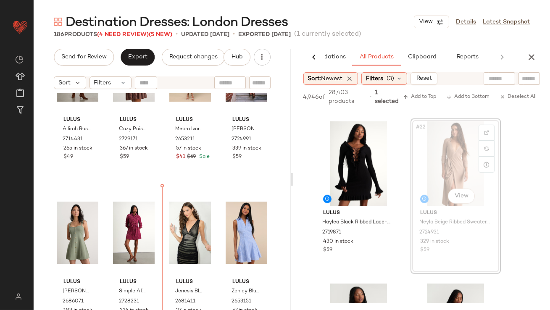
drag, startPoint x: 435, startPoint y: 163, endPoint x: 420, endPoint y: 168, distance: 15.6
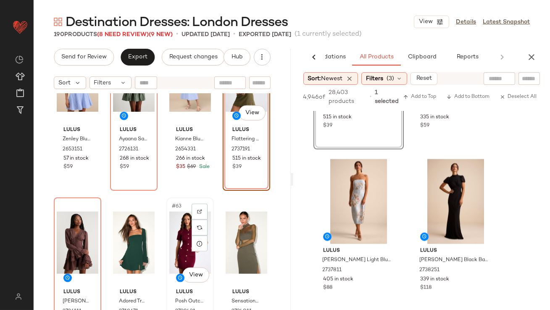
scroll to position [2514, 0]
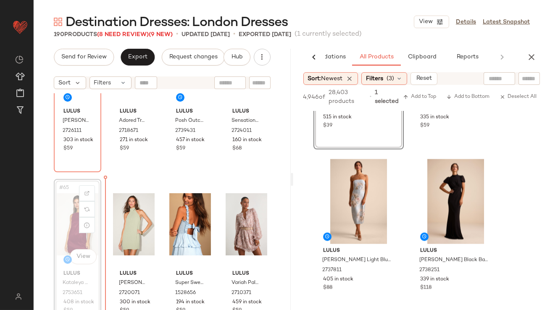
scroll to position [2564, 0]
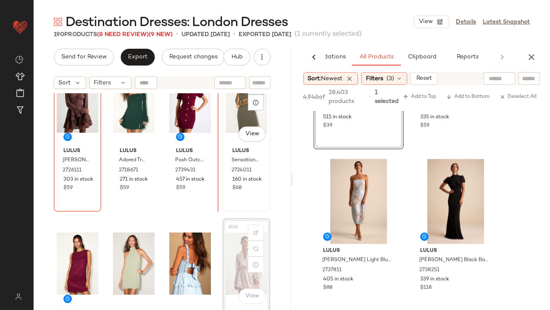
scroll to position [2459, 0]
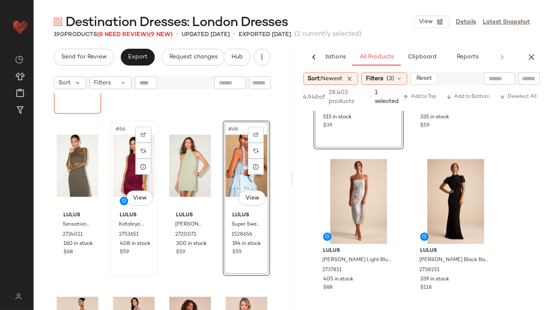
scroll to position [2671, 0]
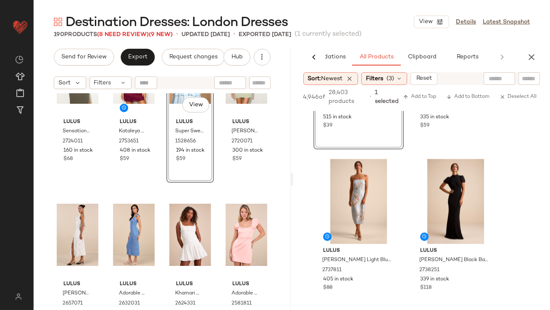
click at [127, 45] on div "Destination Dresses: London Dresses View Details Latest Snapshot 190 Products (…" at bounding box center [292, 161] width 517 height 297
click at [132, 56] on span "Export" at bounding box center [138, 57] width 20 height 7
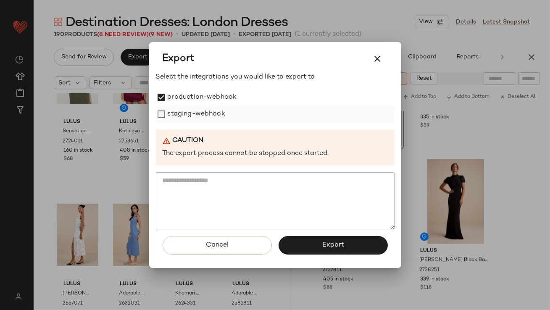
click at [167, 108] on div "staging-webhook" at bounding box center [275, 114] width 239 height 17
click at [168, 118] on label "staging-webhook" at bounding box center [197, 114] width 58 height 17
click at [298, 233] on div "Cancel Export" at bounding box center [275, 249] width 239 height 39
drag, startPoint x: 296, startPoint y: 243, endPoint x: 295, endPoint y: 229, distance: 13.5
click at [296, 243] on button "Export" at bounding box center [333, 245] width 109 height 19
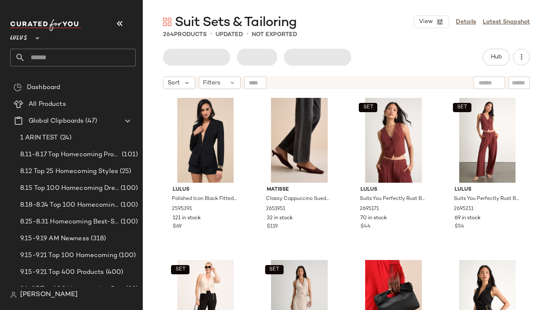
click at [121, 23] on icon "button" at bounding box center [120, 24] width 10 height 10
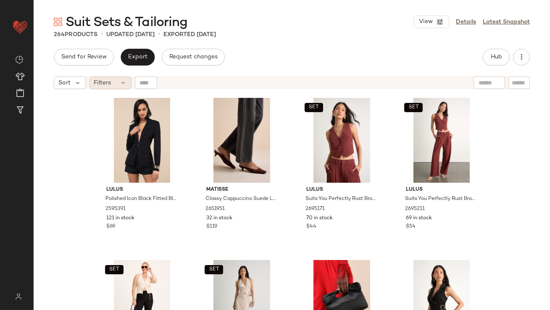
click at [95, 79] on span "Filters" at bounding box center [102, 83] width 17 height 9
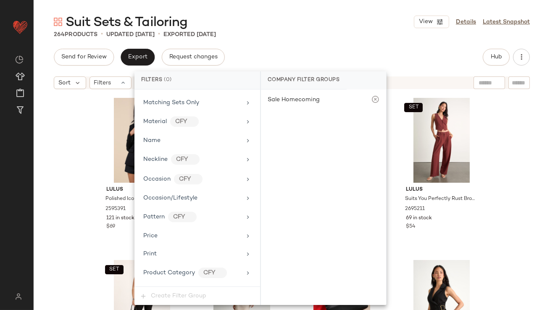
scroll to position [628, 0]
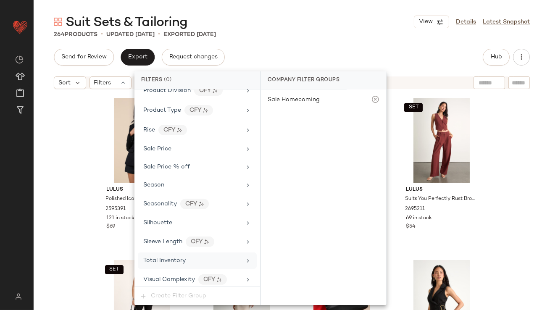
click at [182, 262] on div "Total Inventory" at bounding box center [164, 261] width 42 height 9
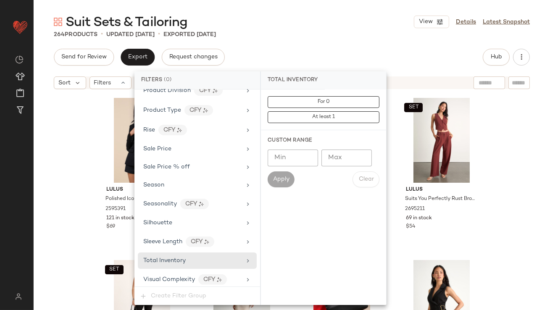
click at [367, 160] on input "Max" at bounding box center [347, 158] width 50 height 17
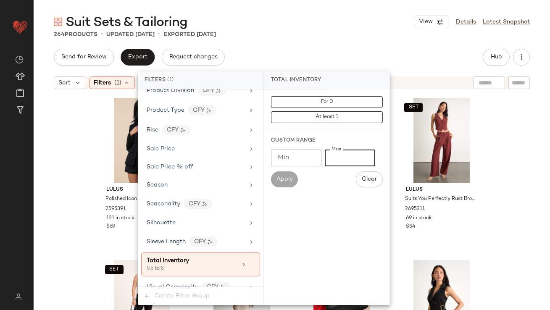
type input "*"
click at [325, 35] on div "264 Products • updated Sep 23rd • Exported Sep 23rd" at bounding box center [292, 34] width 517 height 8
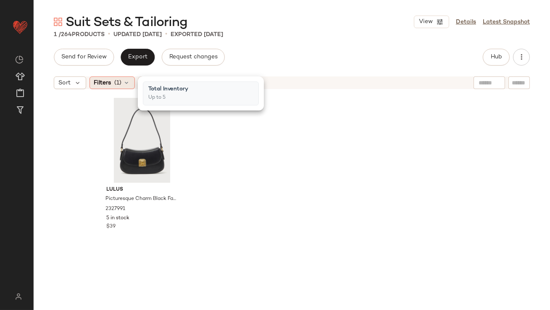
click at [122, 79] on div "Filters (1)" at bounding box center [112, 83] width 45 height 13
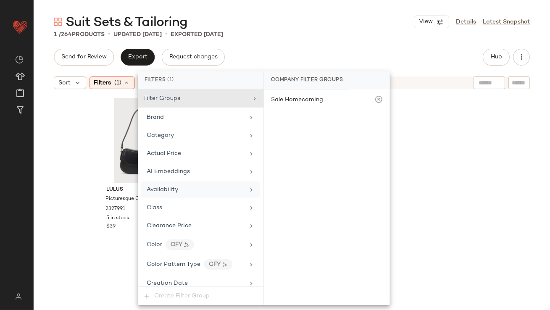
scroll to position [635, 0]
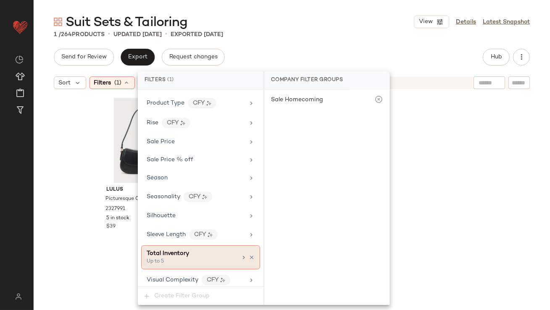
click at [249, 255] on icon at bounding box center [252, 258] width 6 height 6
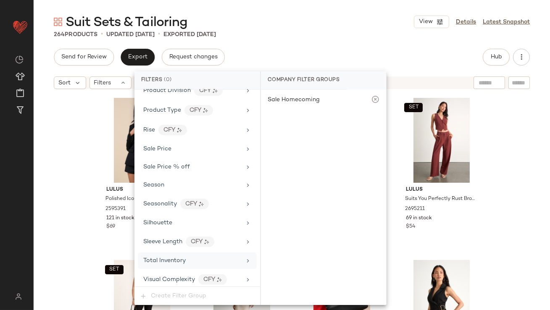
click at [179, 264] on div "Total Inventory" at bounding box center [197, 261] width 119 height 16
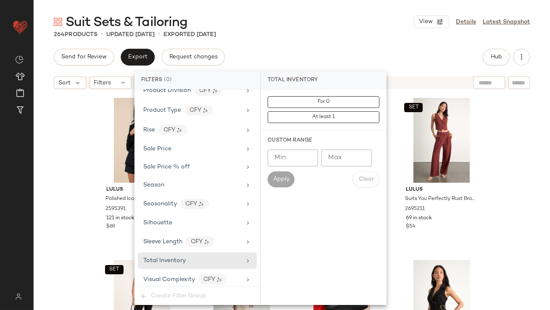
click at [346, 155] on input "Max" at bounding box center [347, 158] width 50 height 17
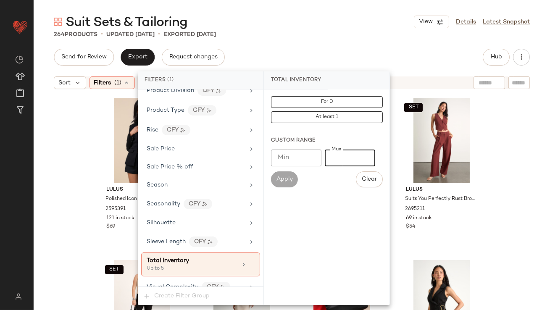
scroll to position [635, 0]
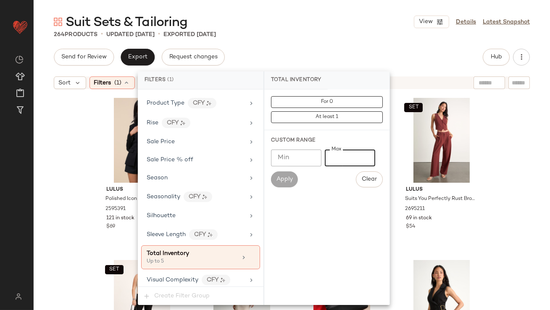
type input "*"
click at [328, 25] on div "Suit Sets & Tailoring View Details Latest Snapshot" at bounding box center [292, 21] width 517 height 17
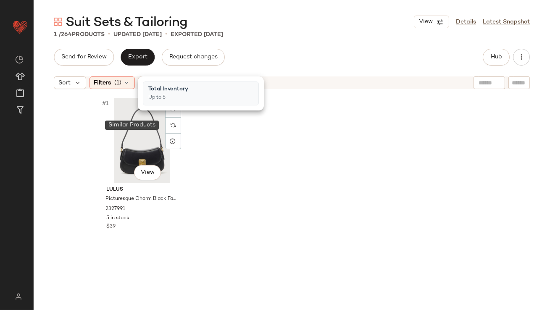
click at [169, 128] on div at bounding box center [173, 125] width 16 height 16
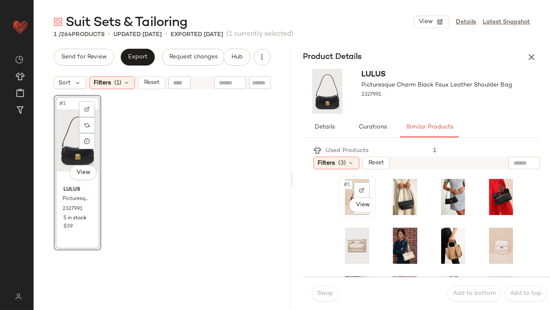
click at [346, 186] on span "#1" at bounding box center [348, 185] width 9 height 8
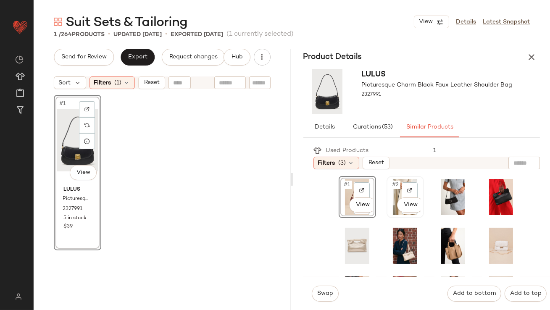
click at [391, 188] on span "#2" at bounding box center [395, 185] width 9 height 8
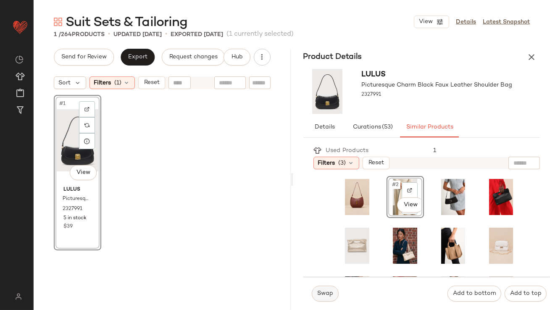
click at [326, 296] on span "Swap" at bounding box center [325, 294] width 16 height 7
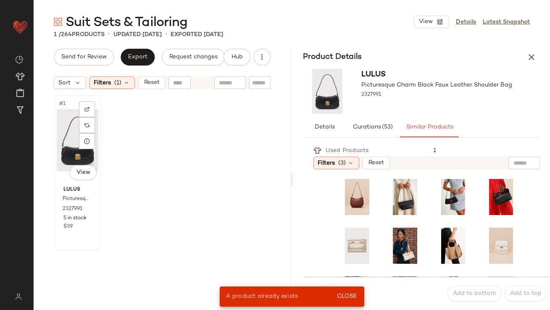
click at [67, 119] on div "#1 View" at bounding box center [78, 140] width 42 height 85
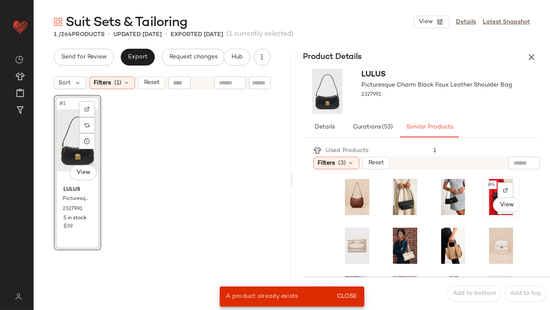
click at [486, 179] on div "#4 View" at bounding box center [502, 197] width 32 height 36
click at [356, 295] on span "Close" at bounding box center [347, 297] width 21 height 7
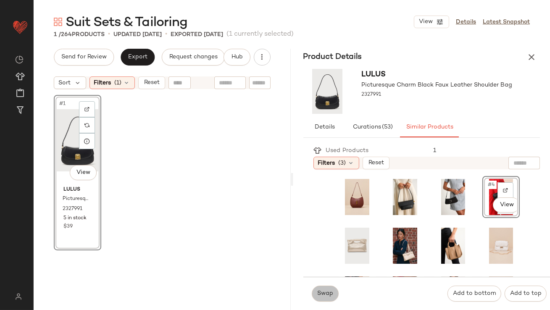
click at [328, 295] on span "Swap" at bounding box center [325, 294] width 16 height 7
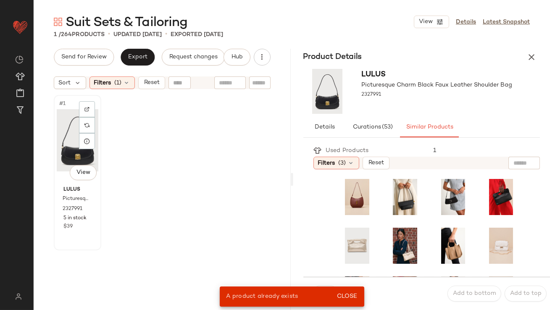
click at [68, 143] on div "#1 View" at bounding box center [78, 140] width 42 height 85
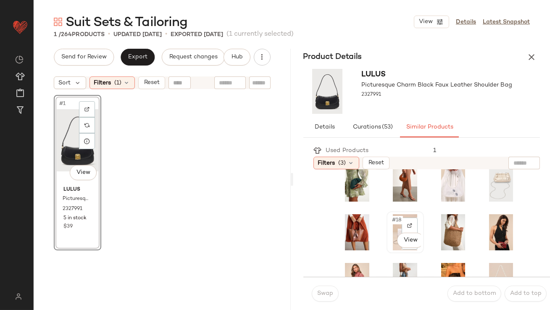
scroll to position [185, 0]
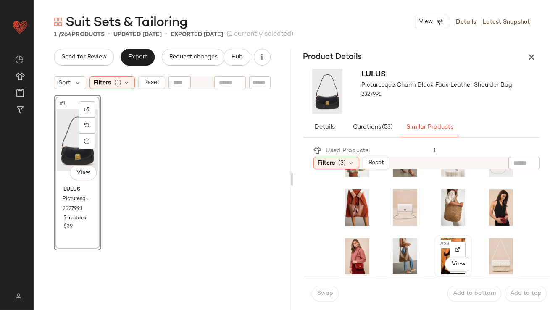
click at [439, 248] on span "#23" at bounding box center [445, 244] width 12 height 8
click at [322, 294] on span "Swap" at bounding box center [325, 294] width 16 height 7
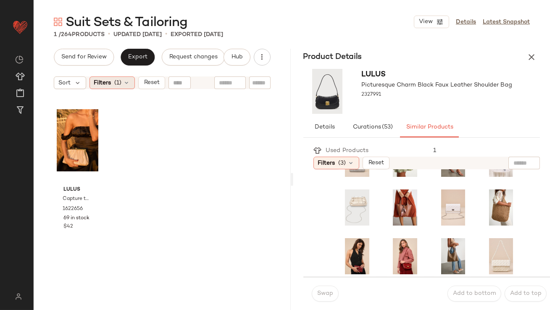
click at [124, 87] on div "Filters (1)" at bounding box center [112, 83] width 45 height 13
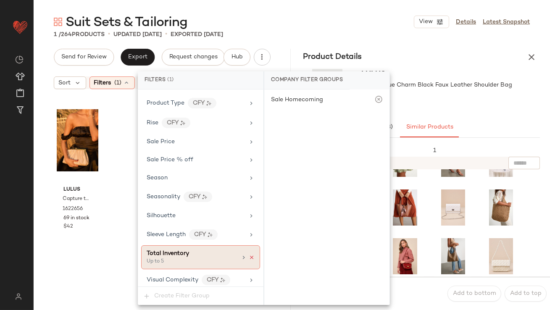
click at [249, 255] on icon at bounding box center [252, 258] width 6 height 6
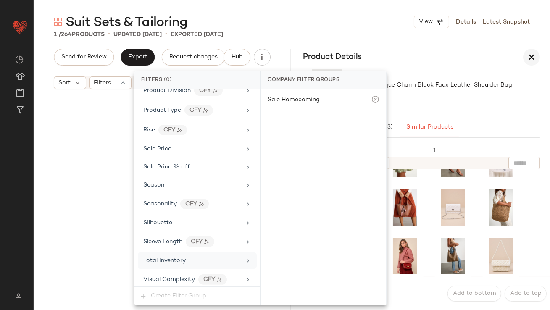
scroll to position [87, 0]
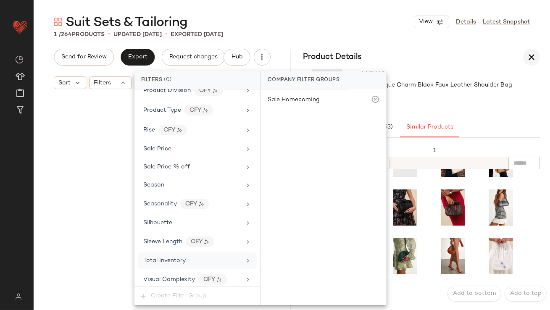
click at [534, 61] on icon "button" at bounding box center [532, 57] width 10 height 10
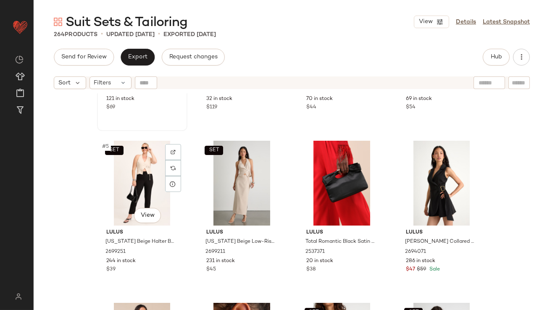
scroll to position [120, 0]
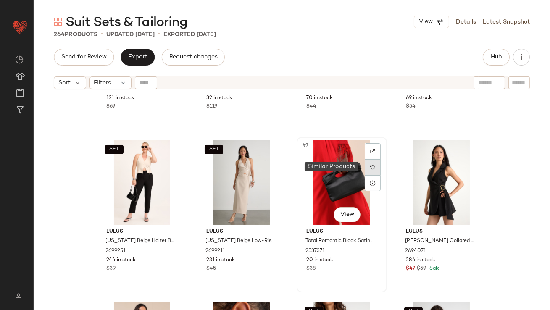
click at [366, 168] on div at bounding box center [373, 167] width 16 height 16
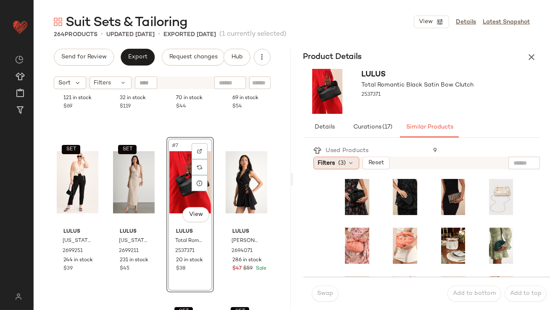
click at [346, 168] on div "Filters (3)" at bounding box center [337, 163] width 46 height 13
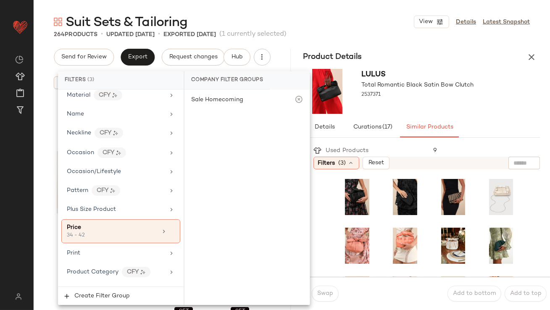
scroll to position [669, 0]
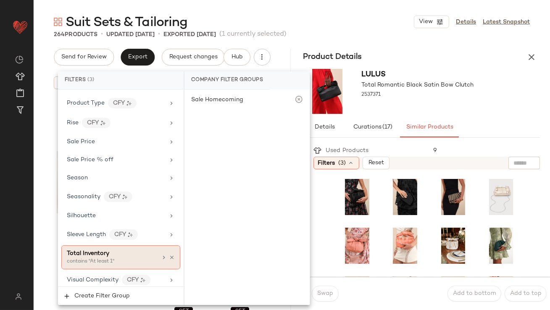
click at [89, 258] on div "contains "At least 1"" at bounding box center [109, 262] width 84 height 8
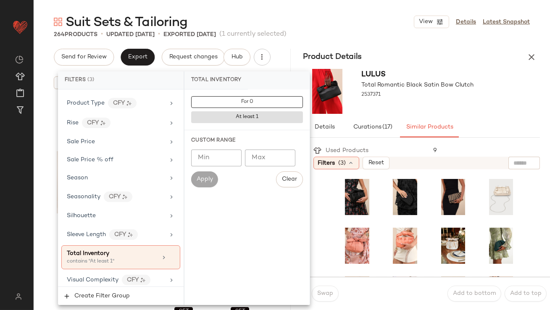
click at [213, 155] on input "Min" at bounding box center [216, 158] width 50 height 17
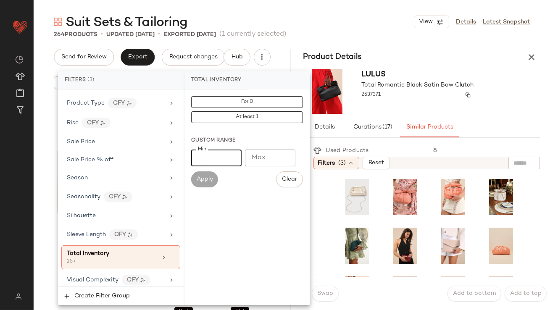
type input "**"
click at [421, 96] on div "2537371" at bounding box center [418, 95] width 112 height 12
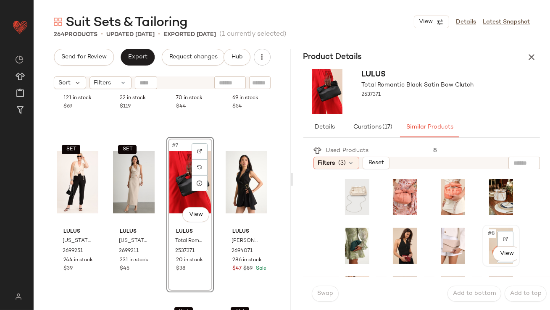
click at [487, 231] on span "#8" at bounding box center [491, 234] width 9 height 8
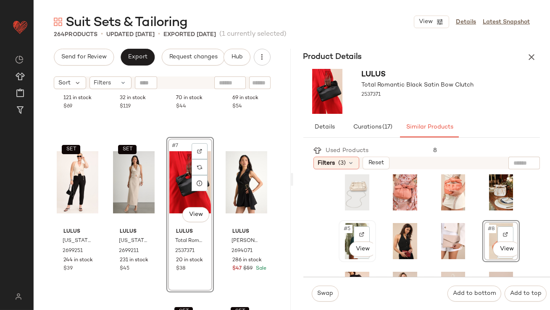
scroll to position [6, 0]
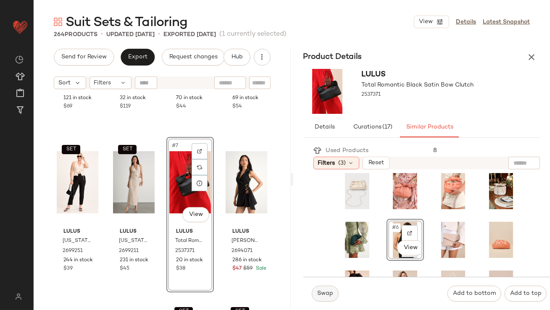
click at [318, 291] on span "Swap" at bounding box center [325, 294] width 16 height 7
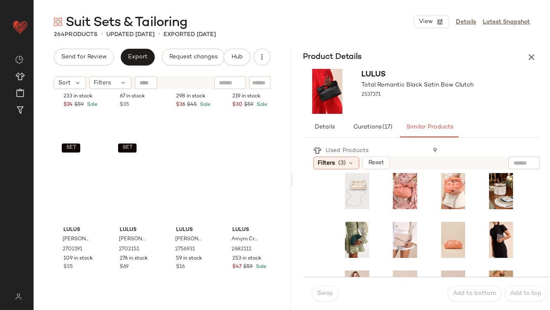
scroll to position [3568, 0]
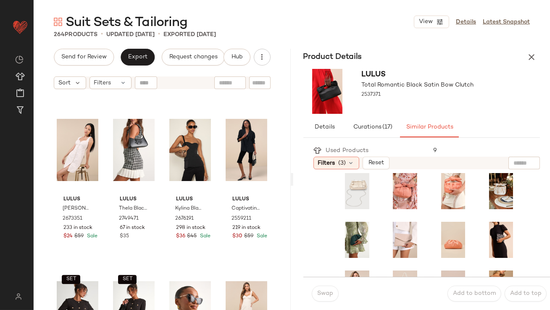
click at [536, 56] on icon "button" at bounding box center [532, 57] width 10 height 10
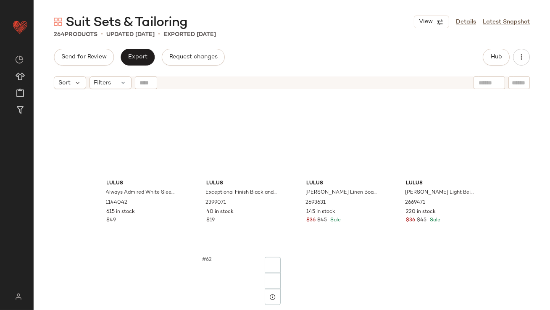
scroll to position [2084, 0]
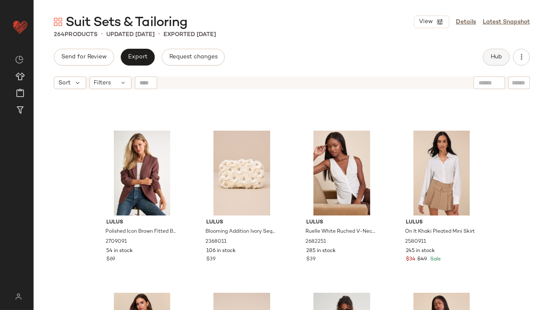
click at [489, 56] on button "Hub" at bounding box center [496, 57] width 27 height 17
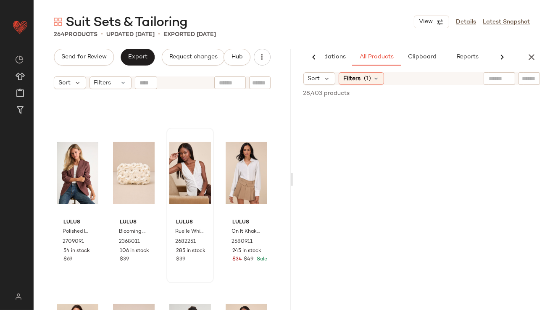
scroll to position [0, 47]
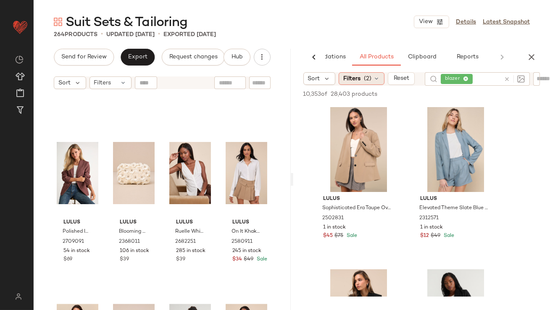
click at [378, 81] on icon at bounding box center [376, 78] width 7 height 7
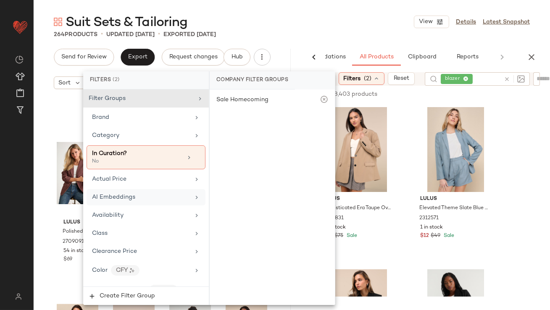
scroll to position [661, 0]
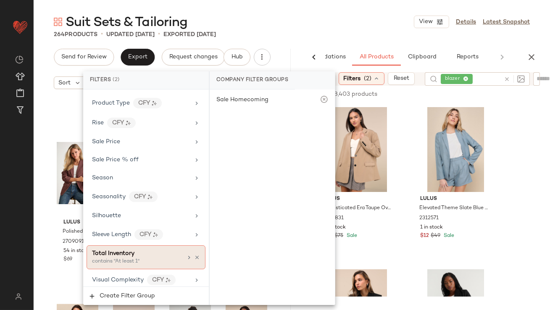
click at [142, 252] on div "Total Inventory" at bounding box center [137, 253] width 90 height 9
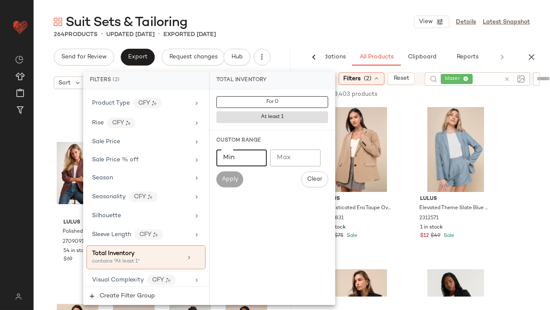
click at [245, 155] on input "Min" at bounding box center [242, 158] width 50 height 17
type input "**"
click at [360, 31] on div "264 Products • updated Sep 23rd • Exported Sep 23rd" at bounding box center [292, 34] width 517 height 8
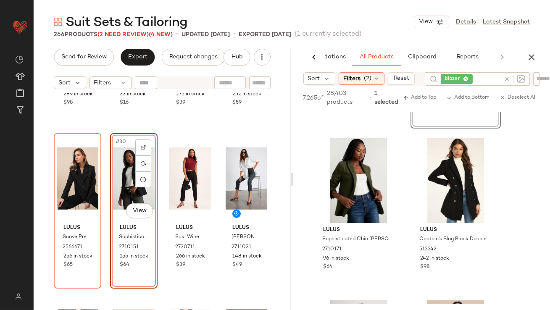
scroll to position [308, 0]
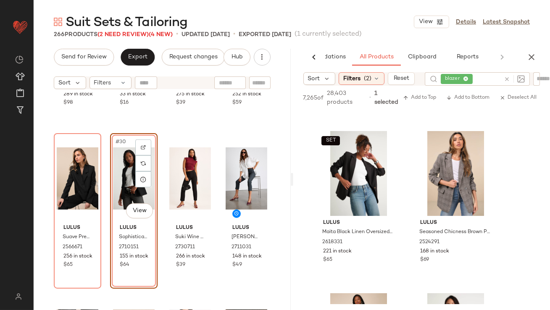
click at [466, 79] on icon at bounding box center [465, 79] width 5 height 5
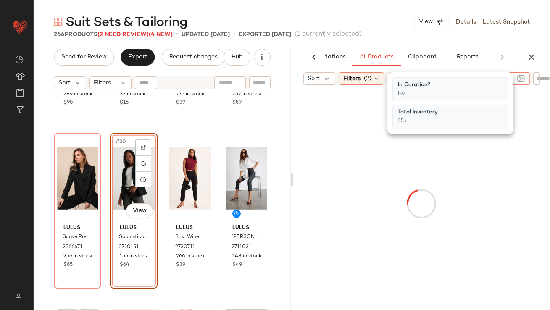
click at [397, 31] on div "266 Products (2 Need Review) (4 New) • updated Sep 25th • Exported Sep 23rd (1 …" at bounding box center [292, 34] width 517 height 8
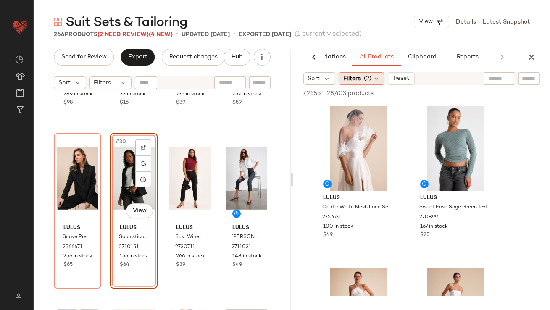
click at [370, 74] on span "(2)" at bounding box center [368, 78] width 8 height 9
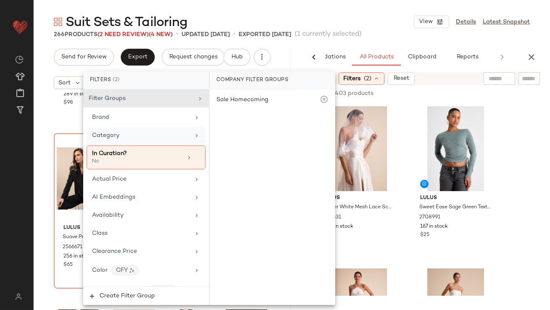
click at [171, 133] on div "Category" at bounding box center [141, 135] width 98 height 9
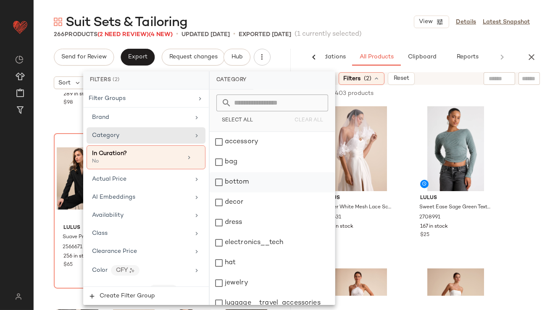
click at [230, 180] on div "bottom" at bounding box center [272, 182] width 125 height 20
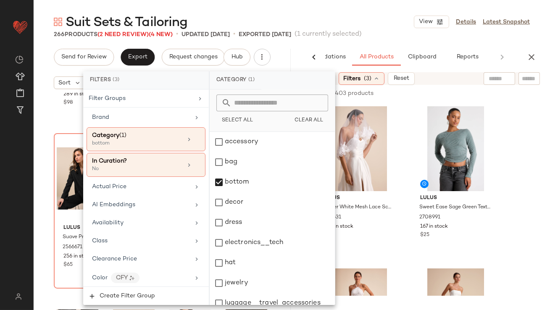
click at [386, 18] on div "Suit Sets & Tailoring View Details Latest Snapshot" at bounding box center [292, 21] width 517 height 17
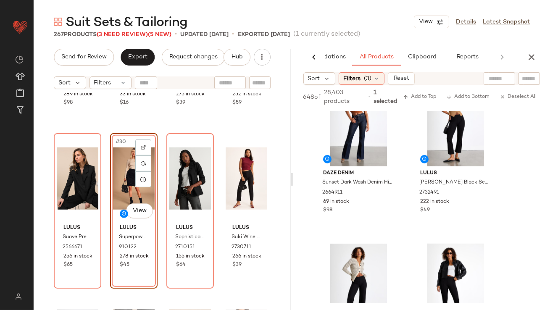
scroll to position [976, 0]
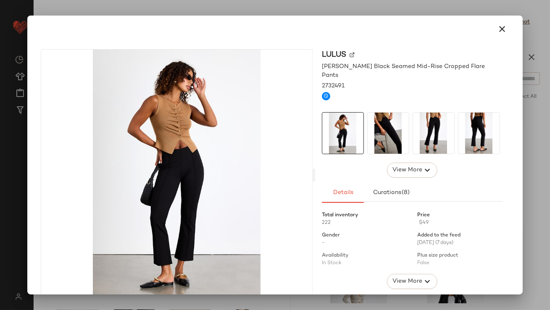
click at [396, 125] on img at bounding box center [388, 133] width 41 height 41
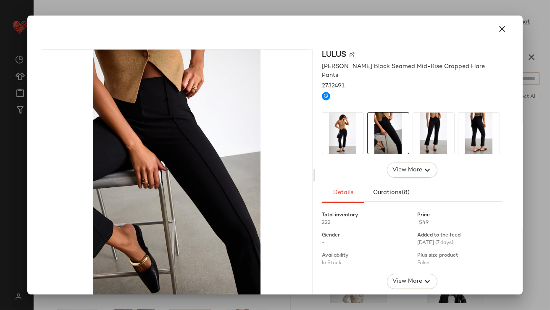
click at [426, 127] on img at bounding box center [433, 133] width 41 height 41
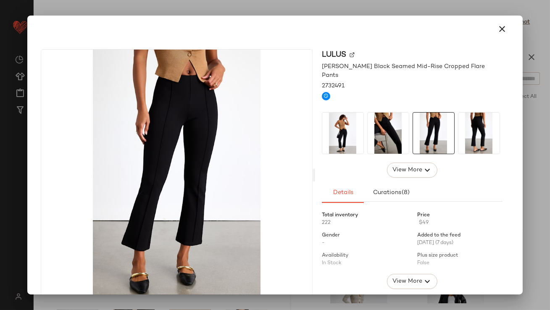
click at [453, 127] on div at bounding box center [412, 133] width 181 height 42
click at [499, 31] on icon "button" at bounding box center [503, 29] width 10 height 10
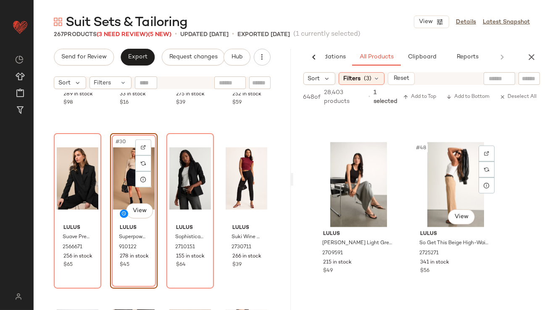
scroll to position [3715, 0]
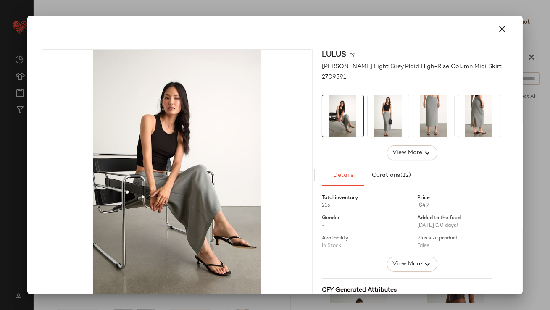
click at [394, 119] on img at bounding box center [388, 115] width 41 height 41
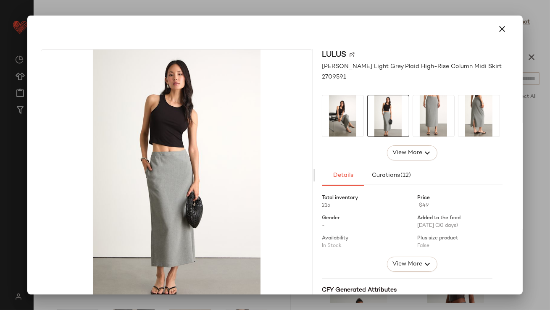
click at [448, 118] on img at bounding box center [433, 115] width 41 height 41
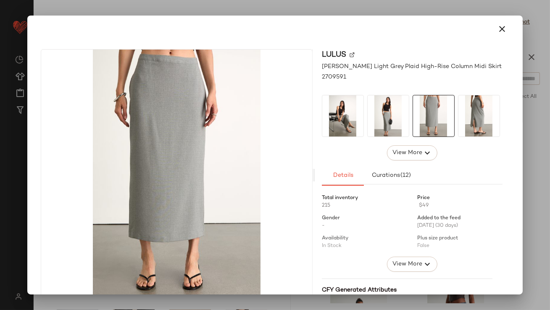
click at [498, 25] on icon "button" at bounding box center [503, 29] width 10 height 10
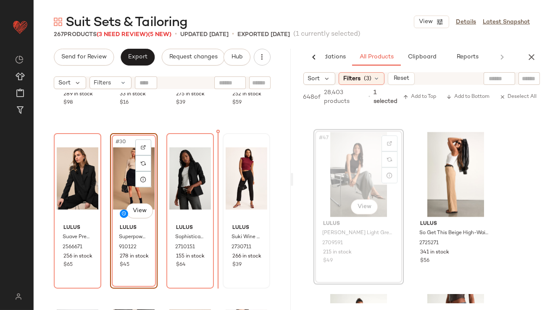
drag, startPoint x: 356, startPoint y: 186, endPoint x: 251, endPoint y: 187, distance: 104.3
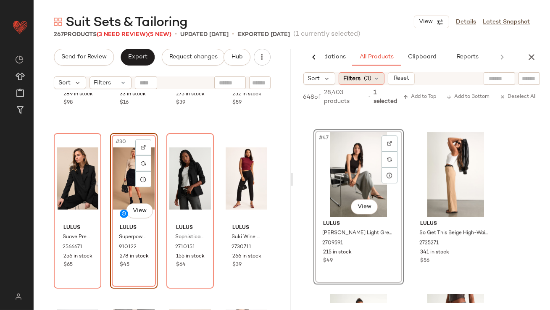
click at [373, 78] on icon at bounding box center [376, 78] width 7 height 7
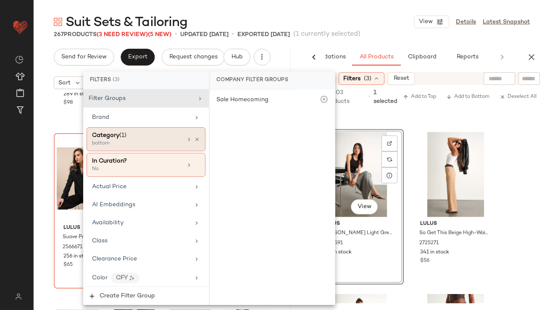
click at [170, 137] on div "Category (1)" at bounding box center [137, 135] width 90 height 9
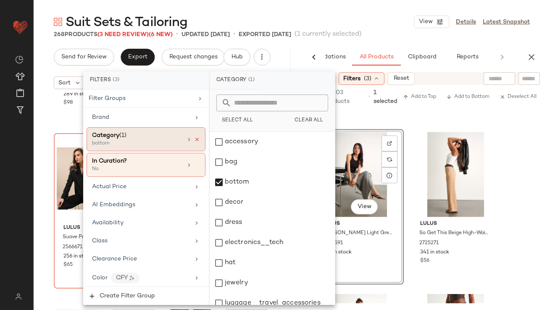
click at [195, 139] on icon at bounding box center [197, 140] width 6 height 6
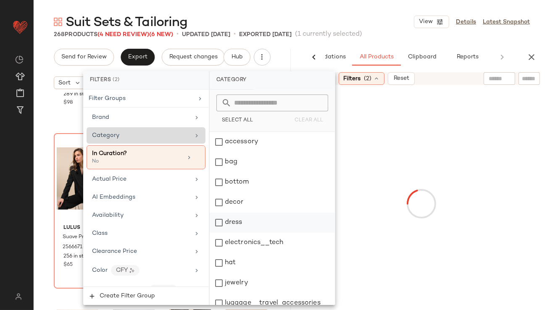
click at [221, 225] on div "dress" at bounding box center [272, 223] width 125 height 20
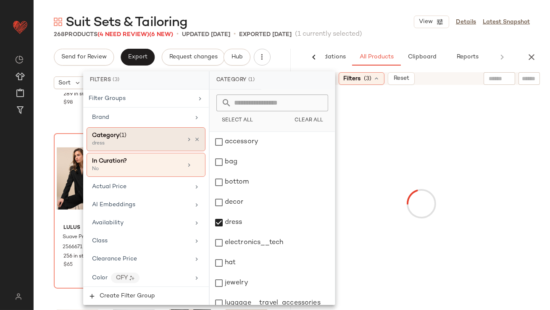
click at [360, 24] on div "Suit Sets & Tailoring View Details Latest Snapshot" at bounding box center [292, 21] width 517 height 17
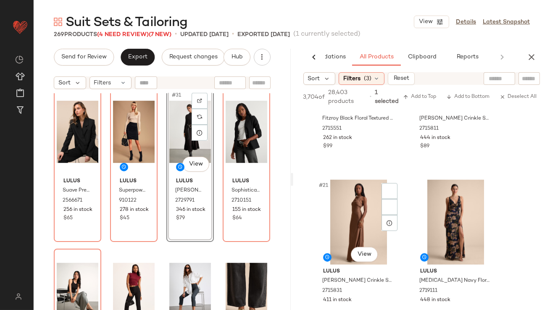
scroll to position [1599, 0]
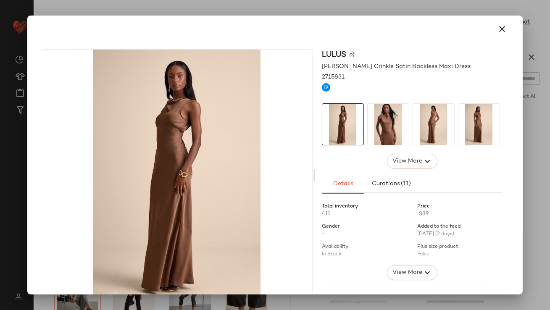
click at [381, 114] on img at bounding box center [388, 124] width 41 height 41
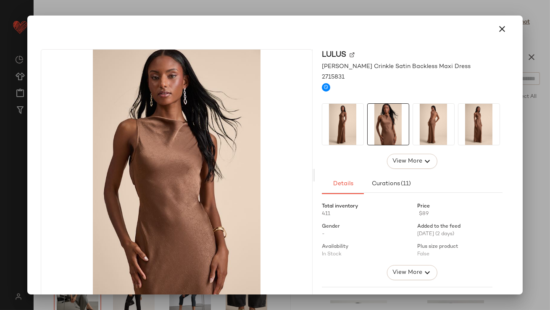
click at [414, 117] on img at bounding box center [433, 124] width 41 height 41
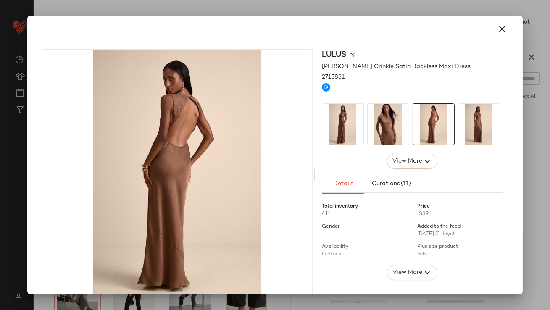
click at [470, 130] on img at bounding box center [479, 124] width 41 height 41
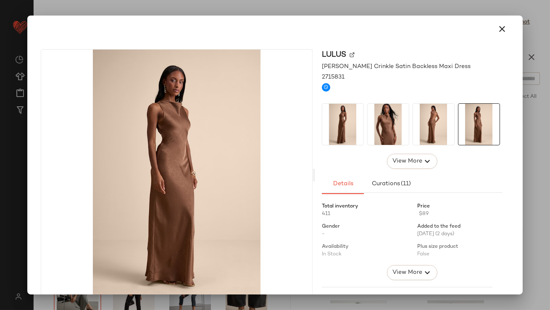
click at [323, 135] on img at bounding box center [343, 124] width 41 height 41
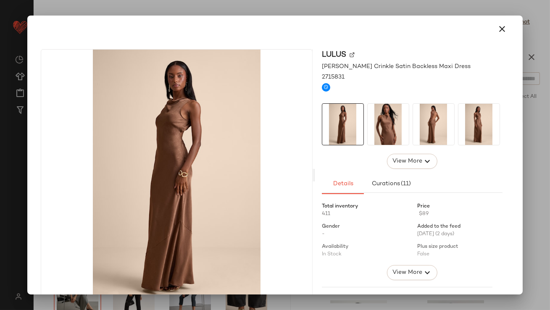
click at [399, 132] on img at bounding box center [388, 124] width 41 height 41
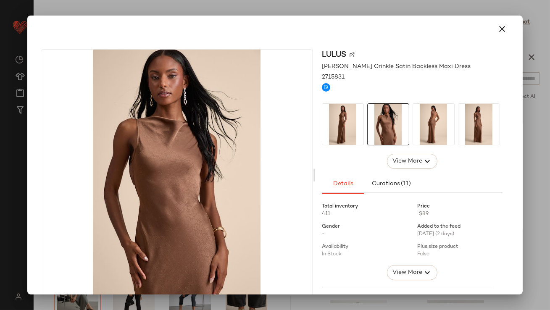
click at [503, 26] on button "button" at bounding box center [503, 29] width 20 height 20
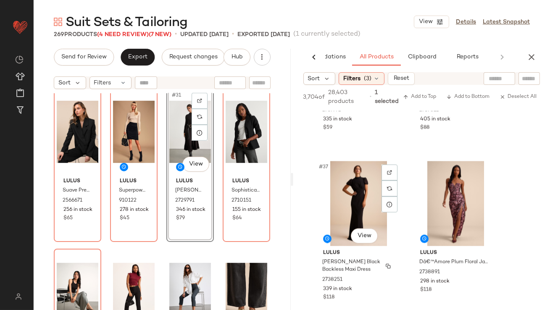
scroll to position [2892, 0]
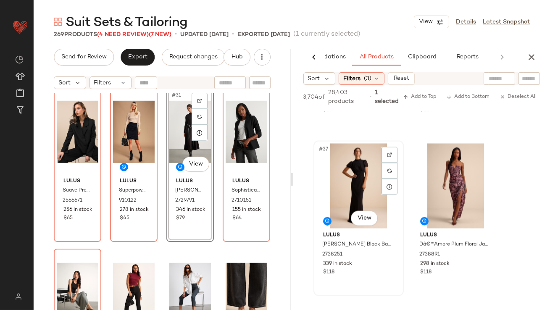
click at [366, 227] on div "#37 View Lulus Langley Black Backless Maxi Dress 2738251 339 in stock $118" at bounding box center [359, 219] width 89 height 154
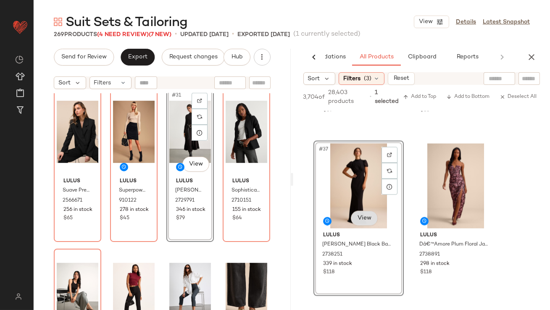
click at [364, 224] on body "Lulus ** Dashboard All Products Global Clipboards (47) Curations (815) Lillian …" at bounding box center [275, 155] width 550 height 310
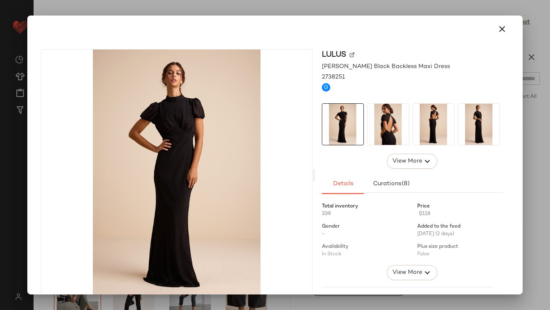
click at [382, 138] on img at bounding box center [388, 124] width 41 height 41
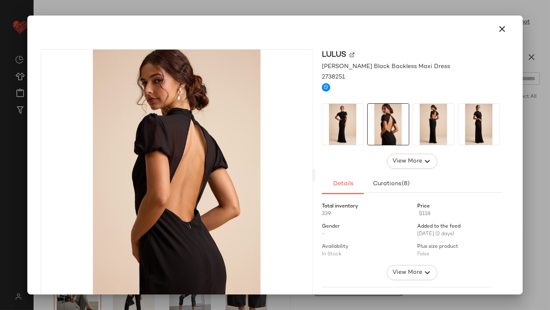
click at [420, 137] on img at bounding box center [433, 124] width 41 height 41
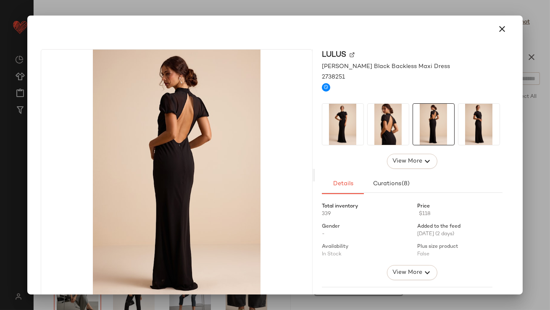
click at [498, 26] on icon "button" at bounding box center [503, 29] width 10 height 10
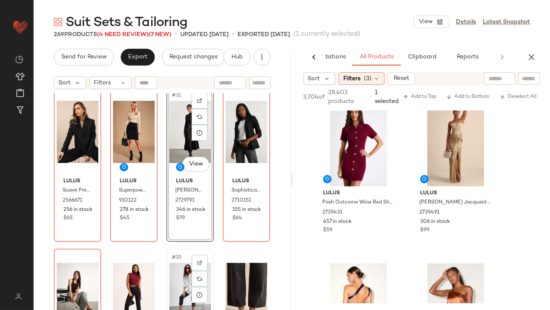
scroll to position [1192, 0]
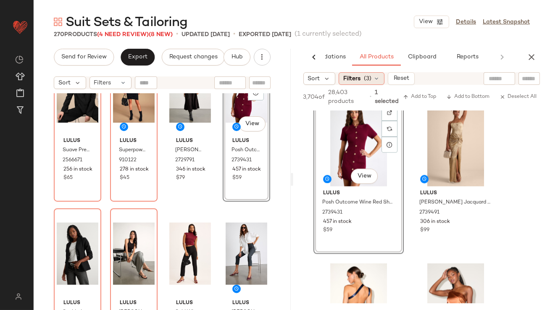
click at [377, 78] on icon at bounding box center [376, 78] width 7 height 7
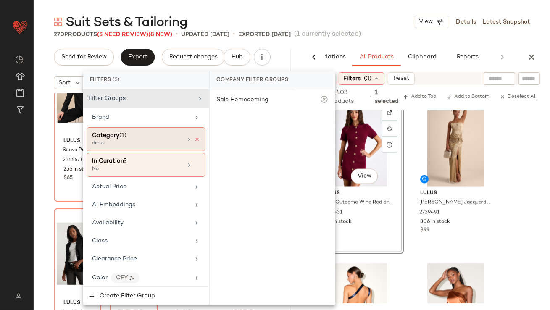
click at [194, 140] on icon at bounding box center [197, 140] width 6 height 6
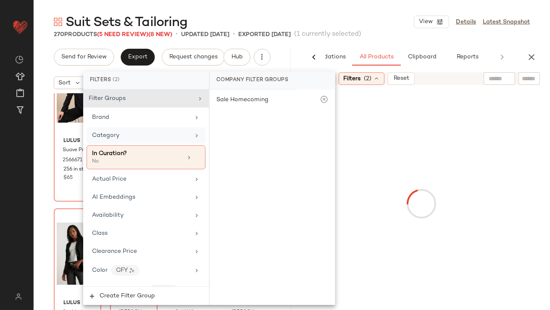
click at [175, 140] on div "Category" at bounding box center [146, 135] width 119 height 16
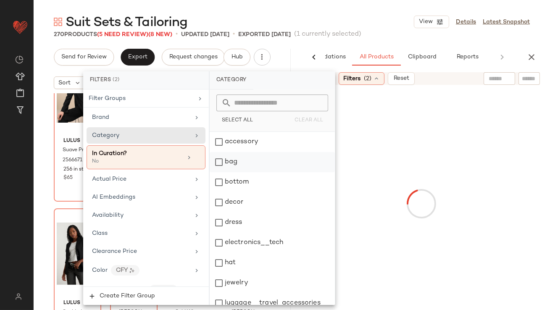
click at [226, 146] on div "accessory" at bounding box center [272, 142] width 125 height 20
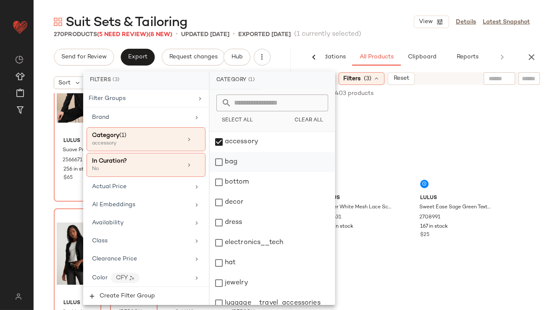
click at [226, 164] on div "bag" at bounding box center [272, 162] width 125 height 20
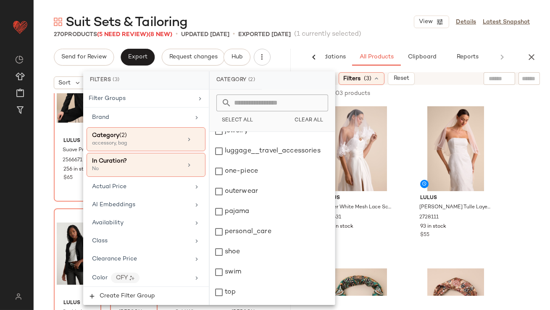
scroll to position [165, 0]
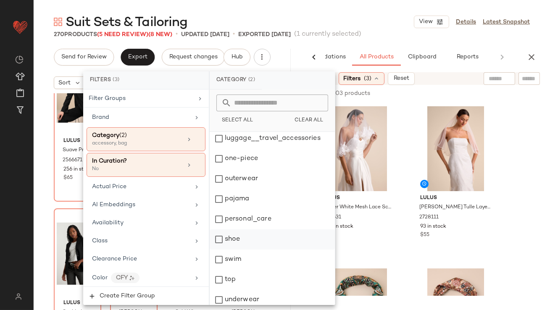
click at [255, 238] on div "shoe" at bounding box center [272, 240] width 125 height 20
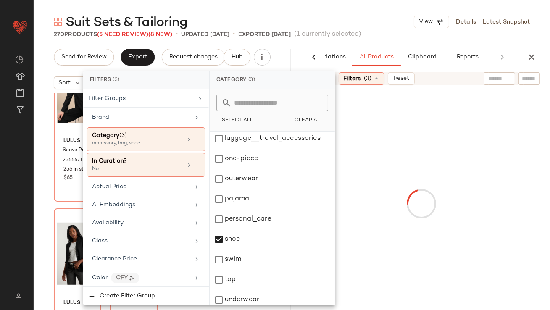
click at [349, 10] on main "Suit Sets & Tailoring View Details Latest Snapshot 270 Products (5 Need Review)…" at bounding box center [275, 155] width 550 height 310
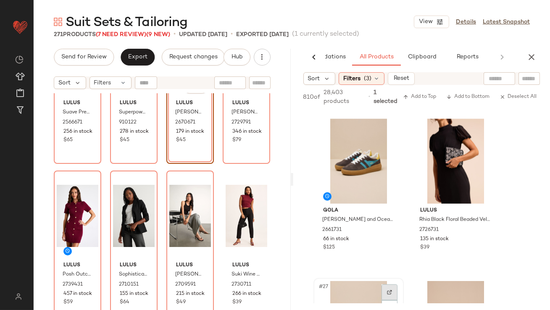
scroll to position [1943, 0]
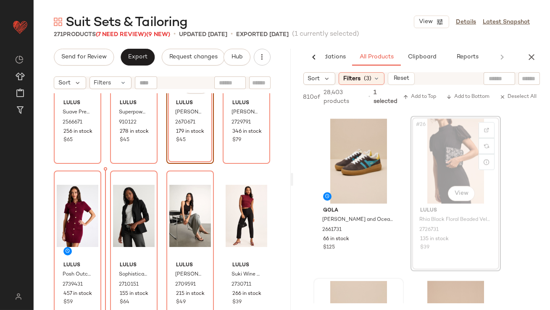
drag, startPoint x: 438, startPoint y: 172, endPoint x: 300, endPoint y: 189, distance: 138.9
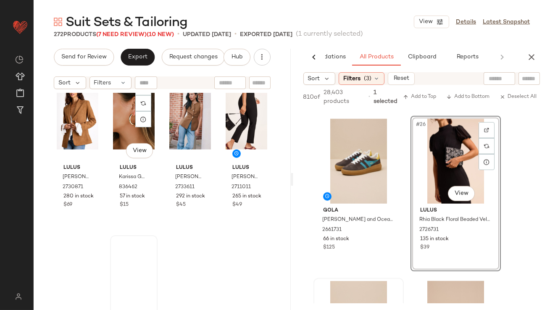
scroll to position [1727, 0]
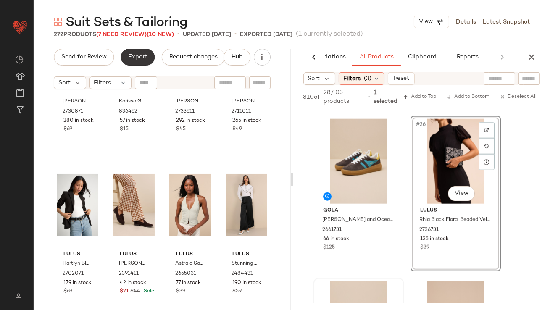
click at [135, 56] on span "Export" at bounding box center [138, 57] width 20 height 7
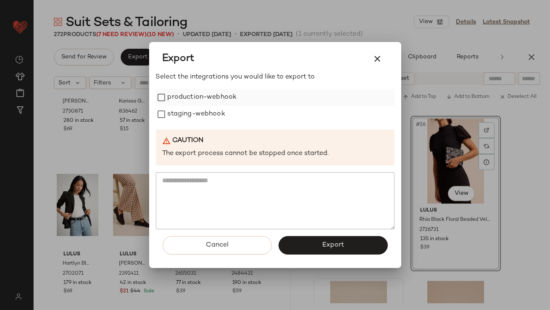
click at [188, 96] on label "production-webhook" at bounding box center [202, 97] width 69 height 17
click at [188, 113] on label "staging-webhook" at bounding box center [197, 114] width 58 height 17
click at [302, 243] on button "Export" at bounding box center [333, 245] width 109 height 19
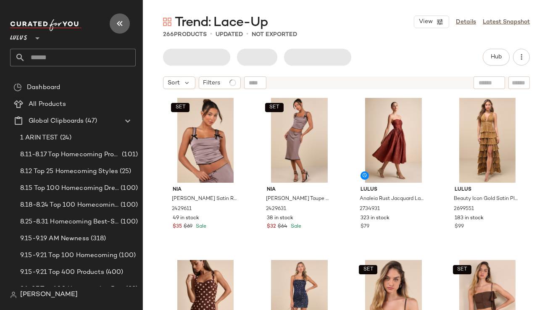
click at [118, 24] on icon "button" at bounding box center [120, 24] width 10 height 10
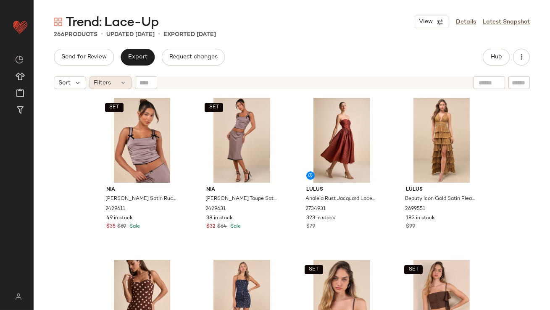
click at [120, 80] on icon at bounding box center [123, 82] width 7 height 7
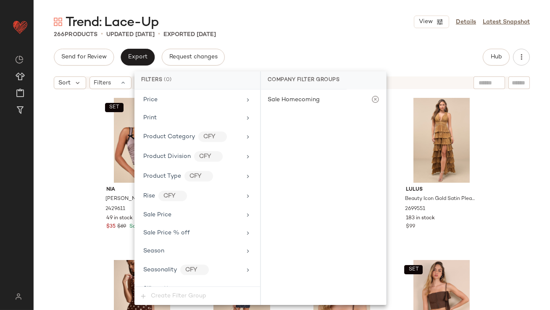
scroll to position [646, 0]
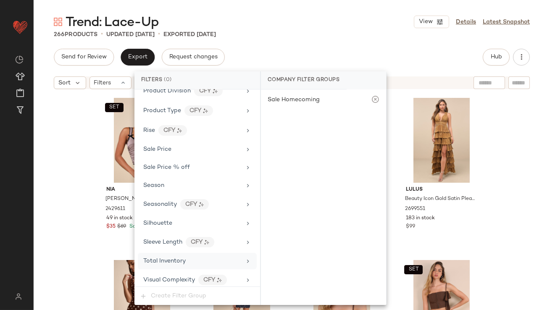
click at [166, 258] on span "Total Inventory" at bounding box center [164, 261] width 42 height 6
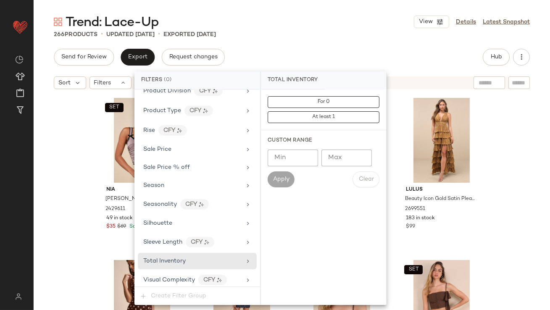
click at [335, 155] on input "Max" at bounding box center [347, 158] width 50 height 17
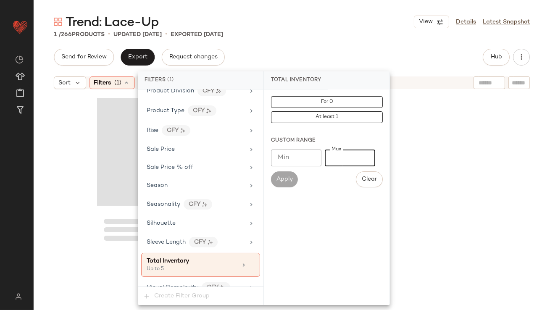
type input "*"
click at [350, 29] on div "Trend: Lace-Up View Details Latest Snapshot" at bounding box center [292, 21] width 517 height 17
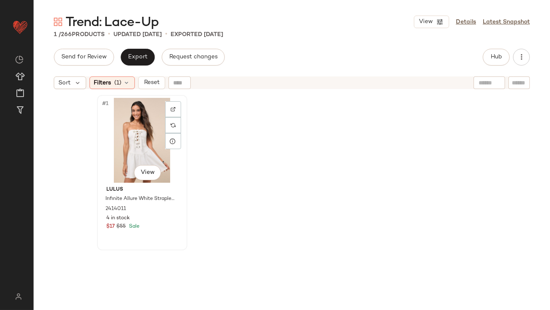
click at [114, 137] on div "#1 View" at bounding box center [142, 140] width 85 height 85
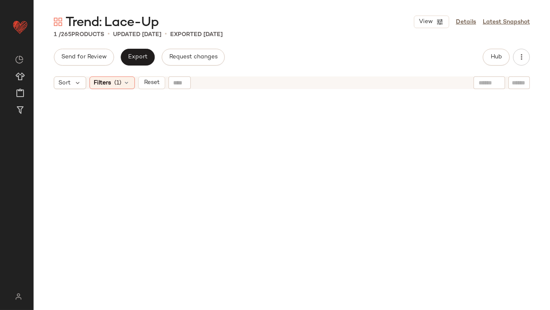
click at [122, 91] on div "Sort Filters (1) Reset" at bounding box center [292, 82] width 517 height 21
click at [122, 87] on div "Filters (1)" at bounding box center [112, 83] width 45 height 13
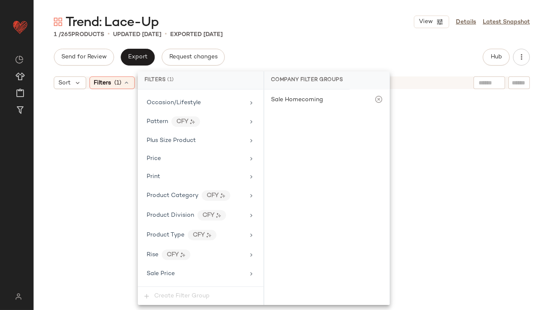
scroll to position [653, 0]
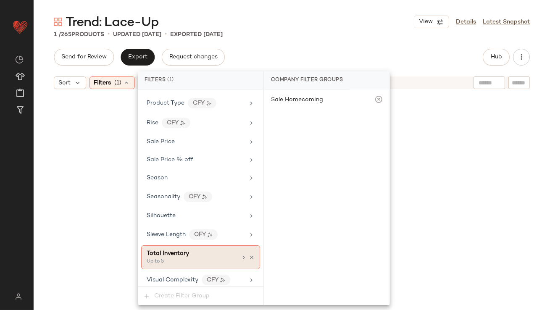
click at [250, 255] on icon at bounding box center [252, 258] width 6 height 6
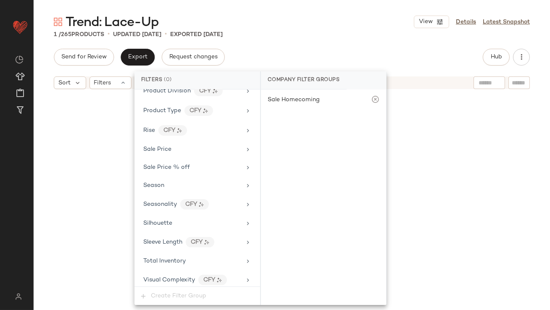
click at [326, 48] on div "Trend: Lace-Up View Details Latest Snapshot 1 / 265 Products • updated [DATE] •…" at bounding box center [292, 161] width 517 height 297
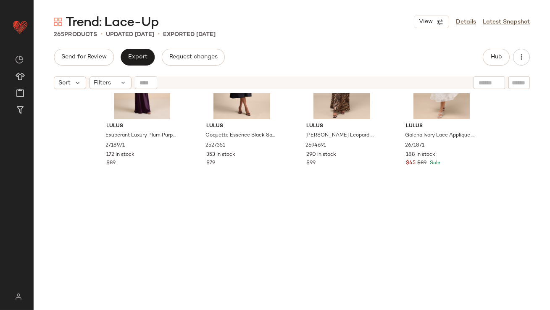
scroll to position [0, 0]
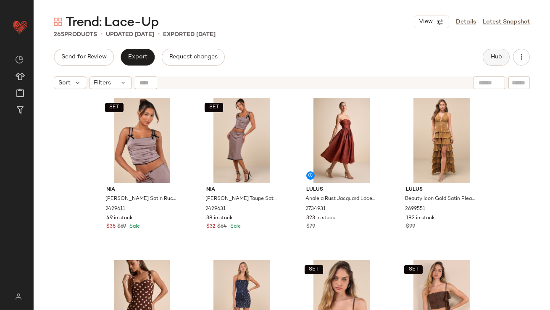
click at [501, 57] on span "Hub" at bounding box center [497, 57] width 12 height 7
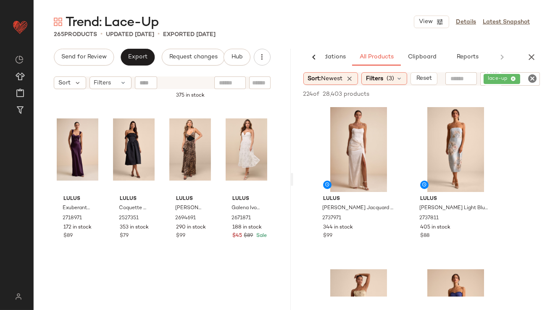
scroll to position [535, 0]
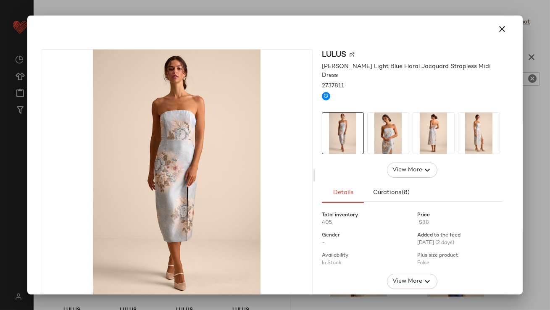
click at [376, 113] on img at bounding box center [388, 133] width 41 height 41
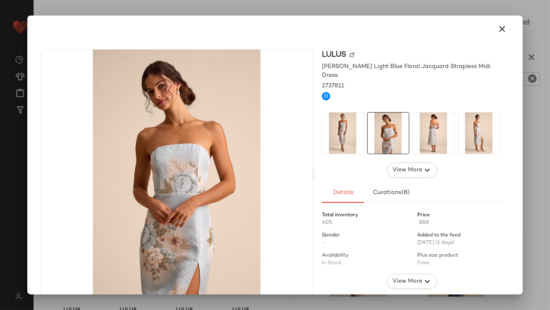
click at [430, 118] on img at bounding box center [433, 133] width 41 height 41
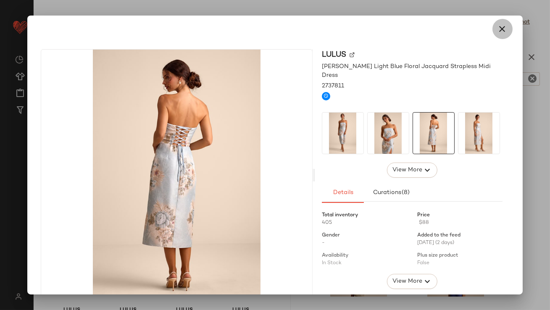
click at [498, 24] on icon "button" at bounding box center [503, 29] width 10 height 10
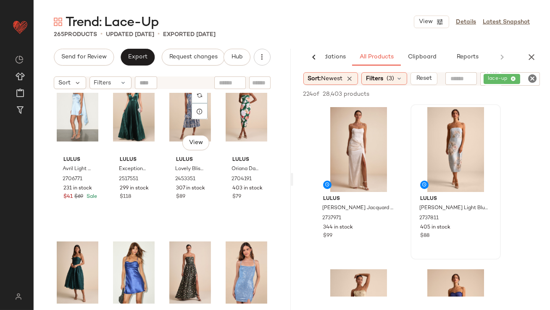
scroll to position [1184, 0]
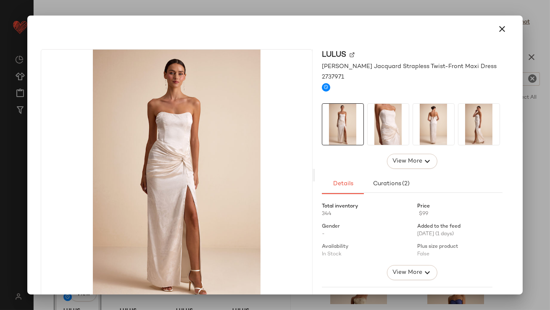
click at [392, 125] on img at bounding box center [388, 124] width 41 height 41
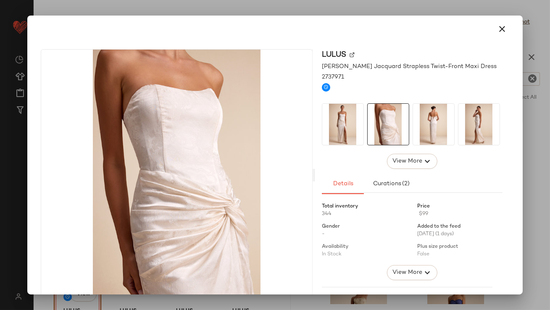
click at [424, 123] on img at bounding box center [433, 124] width 41 height 41
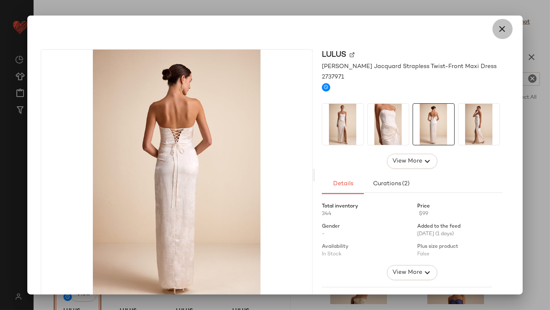
click at [495, 22] on button "button" at bounding box center [503, 29] width 20 height 20
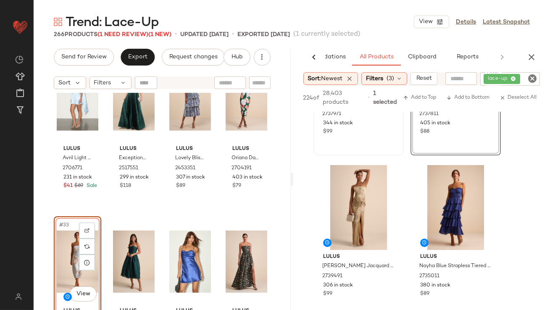
scroll to position [113, 0]
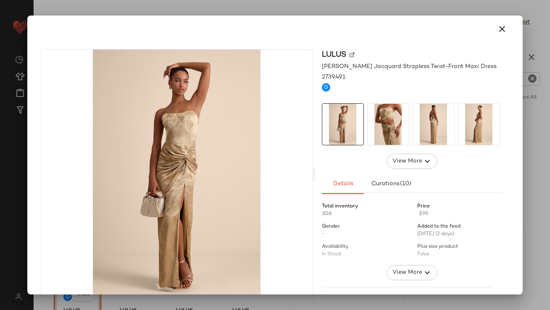
click at [381, 126] on img at bounding box center [388, 124] width 41 height 41
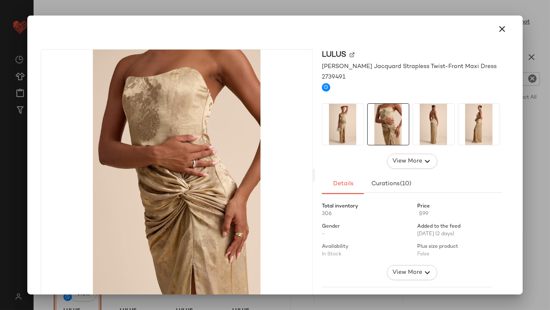
click at [427, 126] on img at bounding box center [433, 124] width 41 height 41
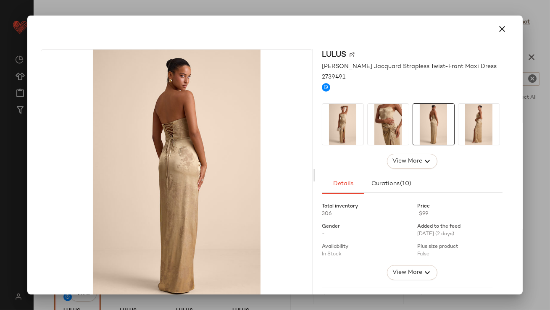
click at [490, 123] on img at bounding box center [479, 124] width 41 height 41
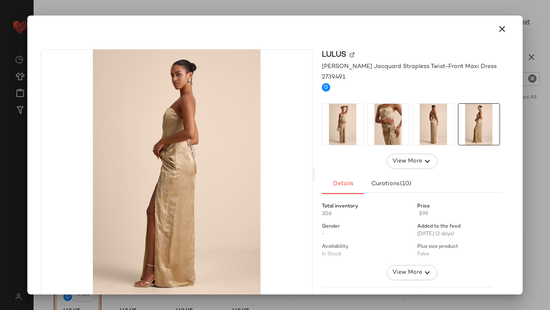
click at [425, 114] on img at bounding box center [433, 124] width 41 height 41
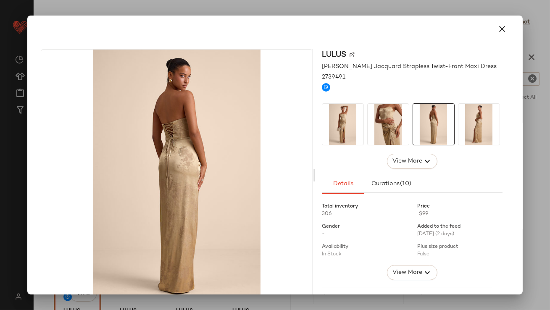
click at [336, 121] on img at bounding box center [343, 124] width 41 height 41
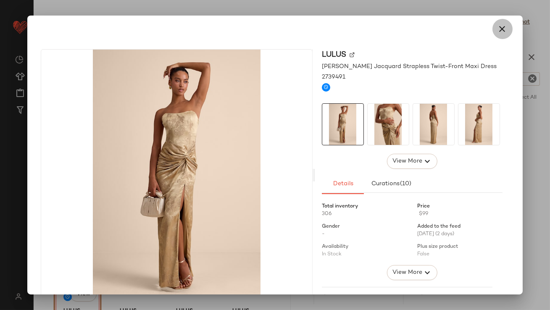
click at [502, 30] on icon "button" at bounding box center [503, 29] width 10 height 10
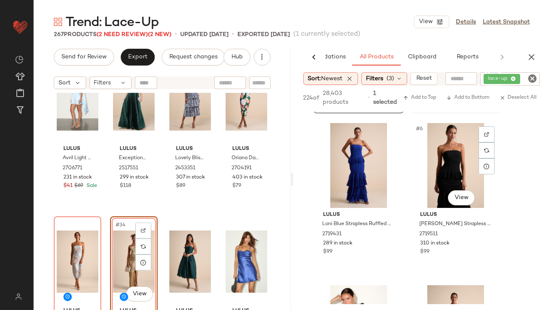
scroll to position [469, 0]
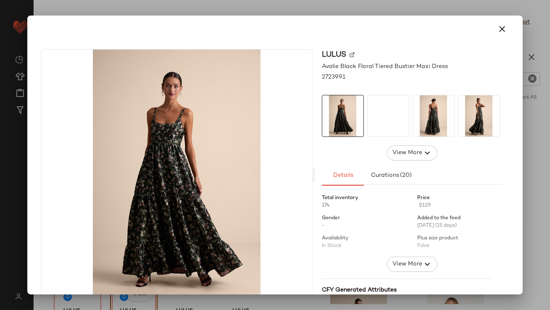
click at [0, 0] on img at bounding box center [0, 0] width 0 height 0
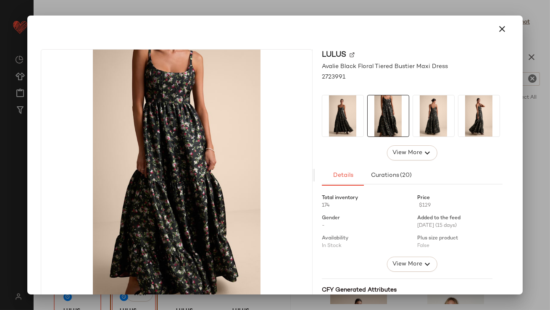
click at [425, 119] on img at bounding box center [433, 115] width 41 height 41
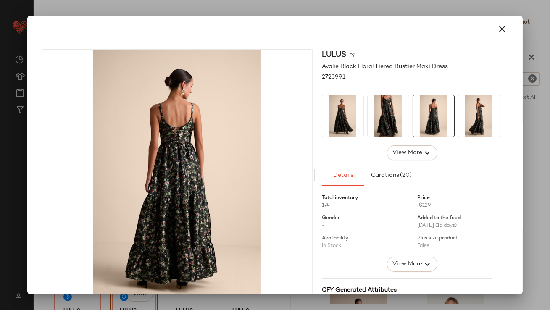
click at [464, 117] on img at bounding box center [479, 115] width 41 height 41
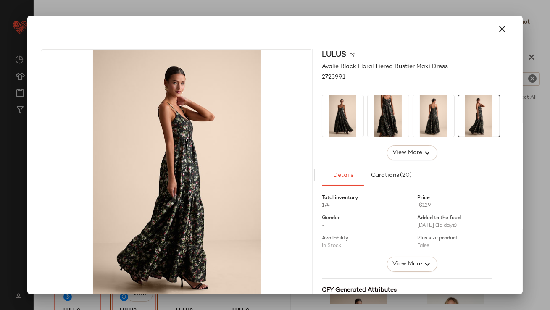
click at [427, 114] on img at bounding box center [433, 115] width 41 height 41
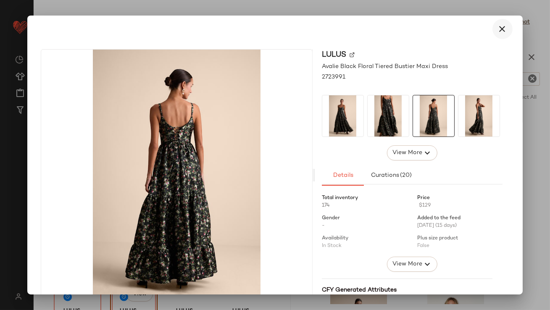
click at [499, 29] on icon "button" at bounding box center [503, 29] width 10 height 10
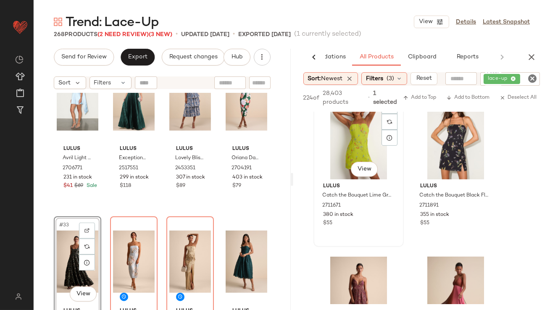
scroll to position [1011, 0]
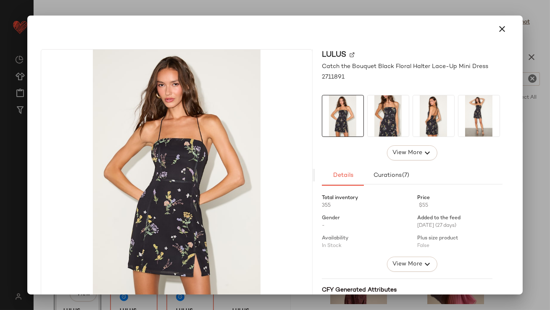
click at [425, 108] on img at bounding box center [433, 115] width 41 height 41
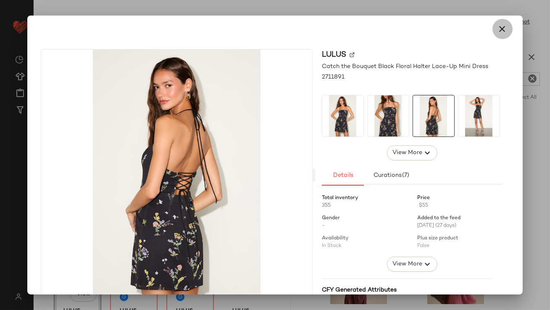
click at [499, 31] on icon "button" at bounding box center [503, 29] width 10 height 10
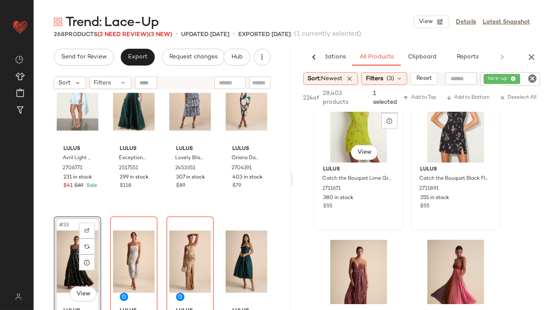
scroll to position [1119, 0]
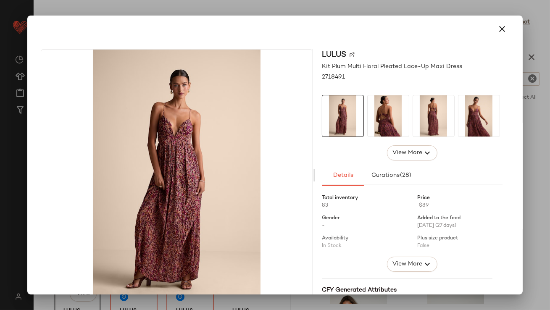
click at [386, 106] on img at bounding box center [388, 115] width 41 height 41
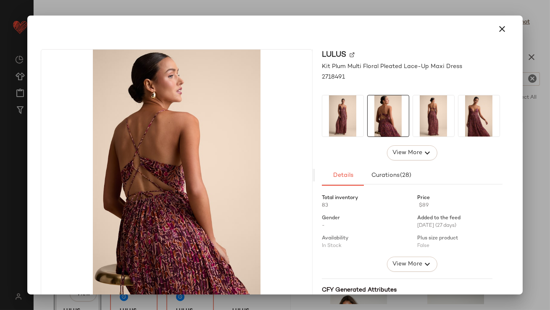
click at [439, 112] on img at bounding box center [433, 115] width 41 height 41
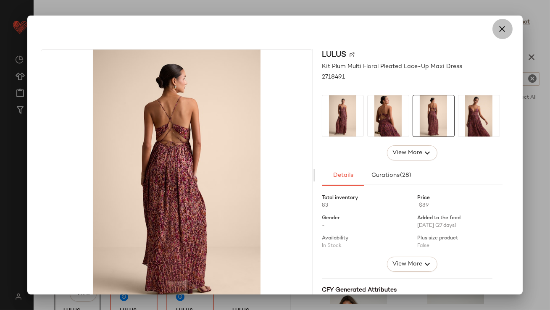
click at [499, 30] on icon "button" at bounding box center [503, 29] width 10 height 10
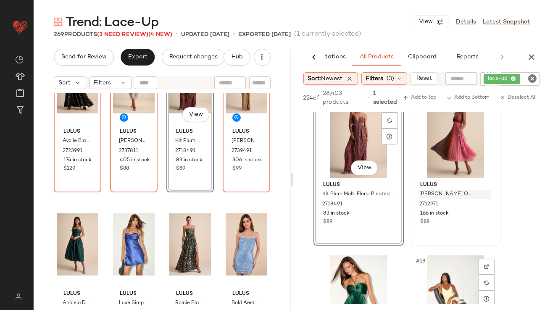
scroll to position [1155, 0]
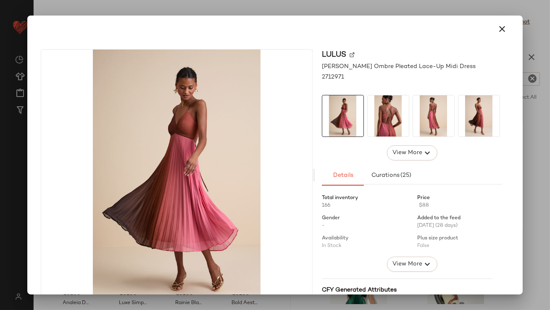
click at [392, 120] on img at bounding box center [388, 115] width 41 height 41
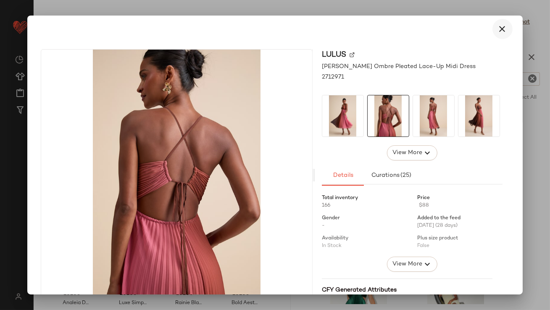
click at [500, 26] on icon "button" at bounding box center [503, 29] width 10 height 10
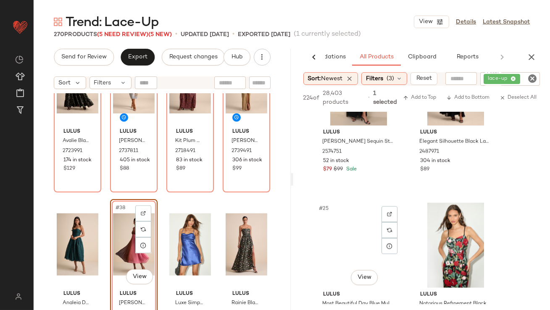
scroll to position [1883, 0]
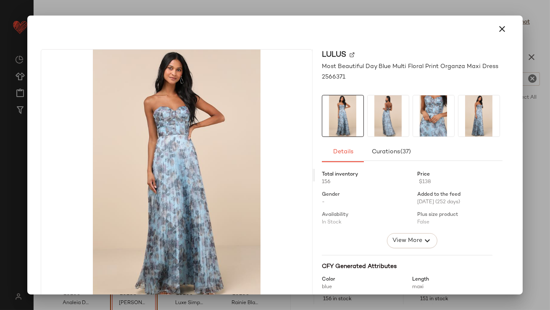
click at [377, 112] on img at bounding box center [388, 115] width 41 height 41
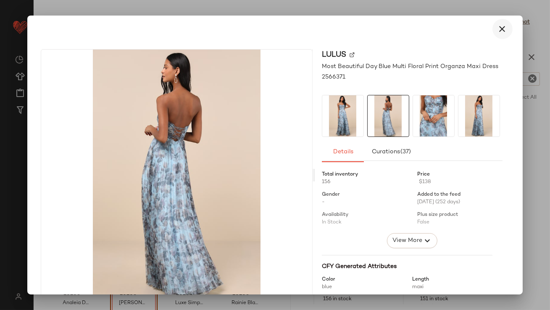
click at [498, 24] on icon "button" at bounding box center [503, 29] width 10 height 10
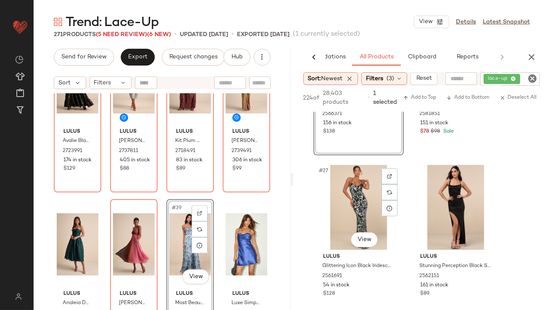
scroll to position [2061, 0]
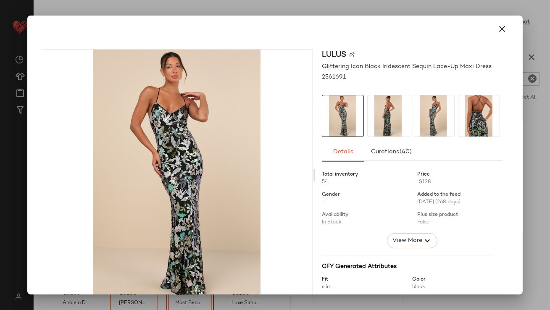
click at [397, 97] on img at bounding box center [388, 115] width 41 height 41
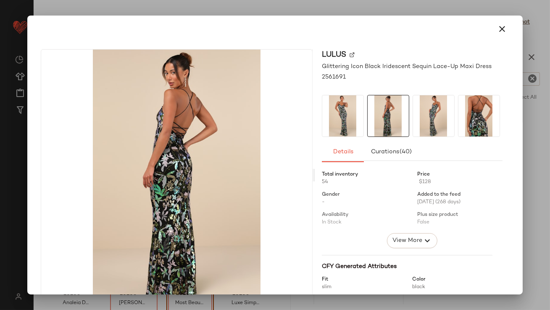
click at [439, 107] on img at bounding box center [433, 115] width 41 height 41
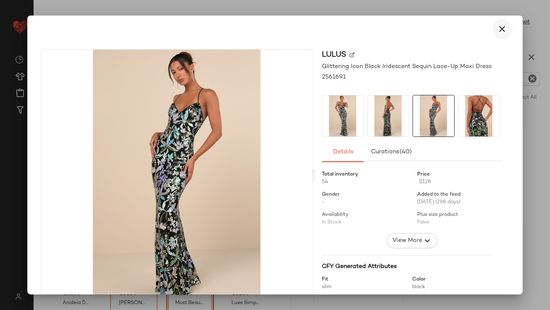
click at [499, 26] on icon "button" at bounding box center [503, 29] width 10 height 10
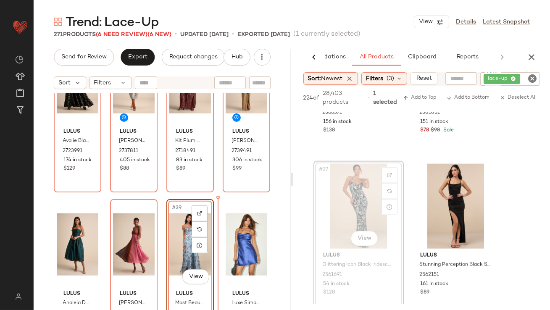
drag, startPoint x: 342, startPoint y: 203, endPoint x: 338, endPoint y: 204, distance: 4.2
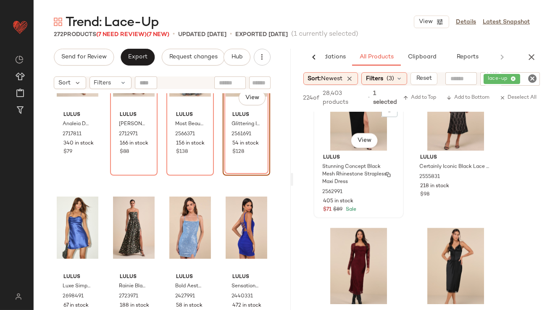
scroll to position [2361, 0]
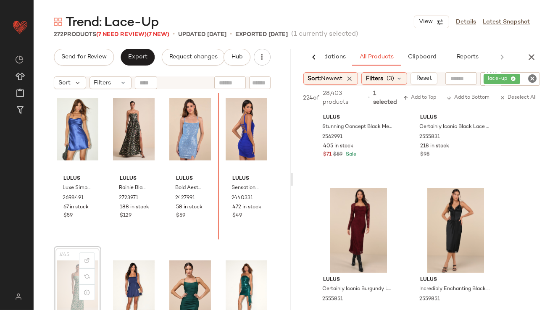
scroll to position [1641, 0]
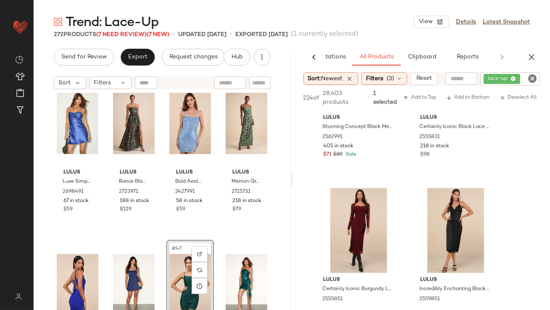
scroll to position [1647, 0]
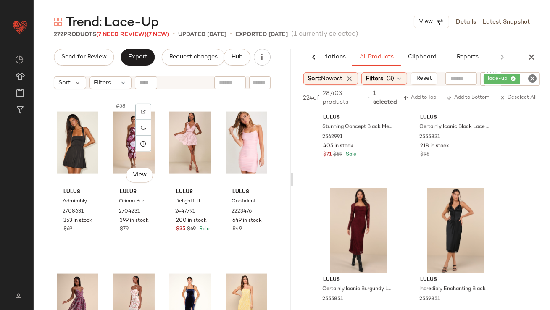
scroll to position [2282, 0]
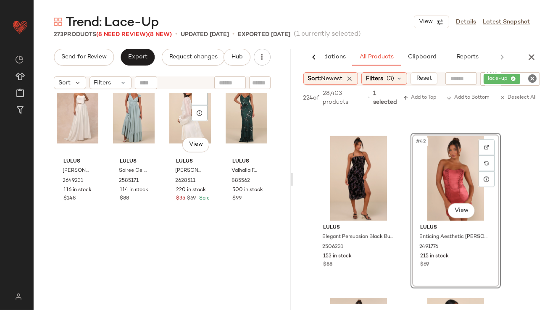
scroll to position [3340, 0]
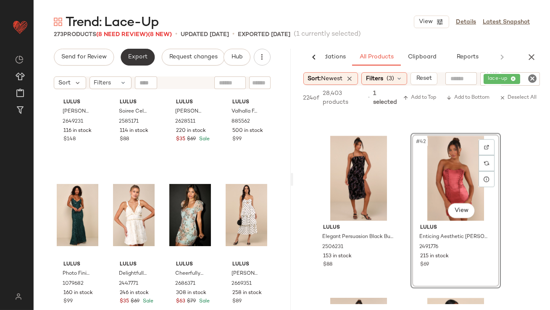
click at [130, 55] on span "Export" at bounding box center [138, 57] width 20 height 7
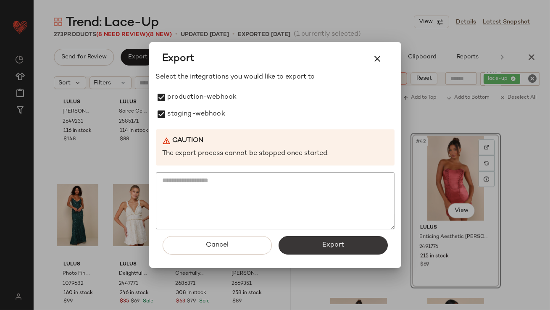
click at [314, 237] on button "Export" at bounding box center [333, 245] width 109 height 19
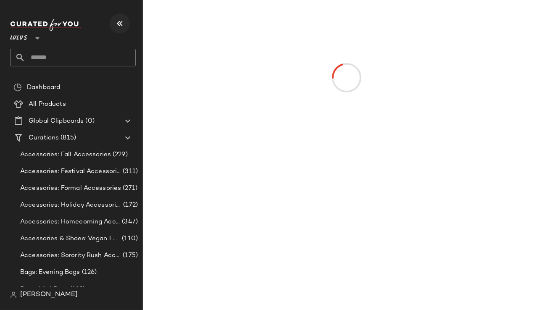
click at [122, 21] on icon "button" at bounding box center [120, 24] width 10 height 10
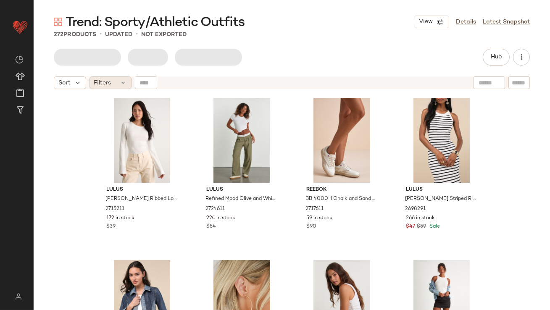
click at [117, 84] on div "Filters" at bounding box center [111, 83] width 42 height 13
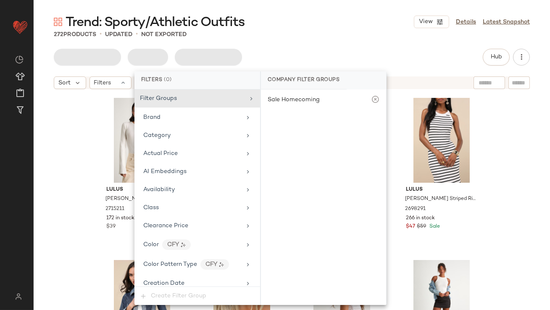
scroll to position [628, 0]
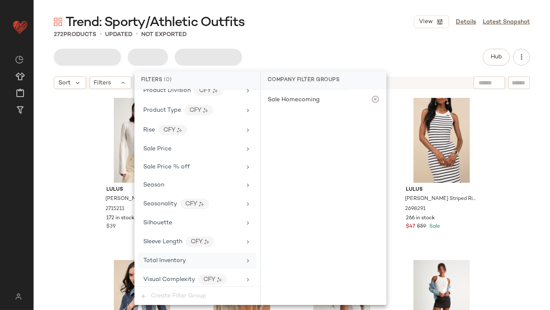
click at [179, 262] on div "Total Inventory" at bounding box center [197, 261] width 119 height 16
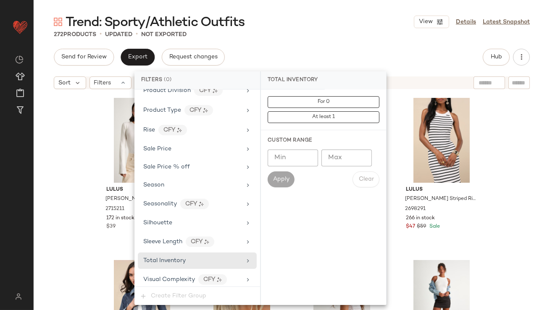
click at [350, 151] on input "Max" at bounding box center [347, 158] width 50 height 17
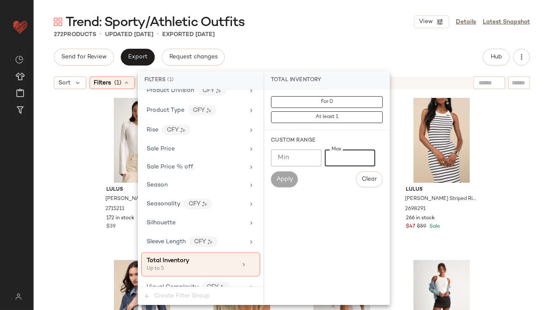
type input "*"
click at [359, 12] on main "Trend: Sporty/Athletic Outfits View Details Latest Snapshot 272 Products • upda…" at bounding box center [275, 155] width 550 height 310
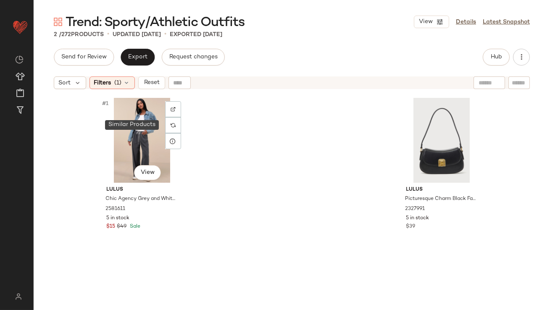
click at [172, 126] on img at bounding box center [173, 125] width 5 height 5
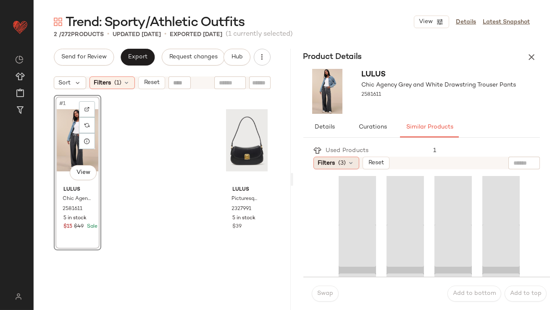
click at [329, 160] on span "Filters" at bounding box center [326, 163] width 17 height 9
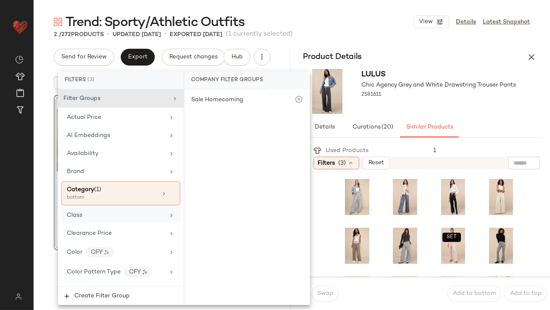
scroll to position [669, 0]
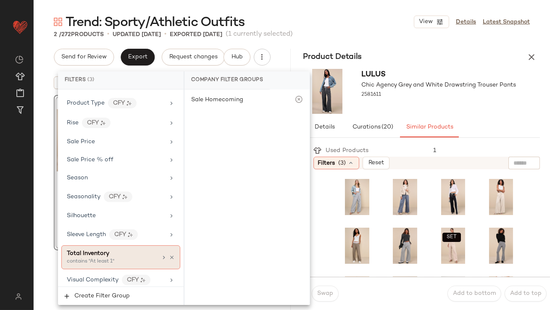
click at [93, 251] on span "Total Inventory" at bounding box center [88, 254] width 42 height 6
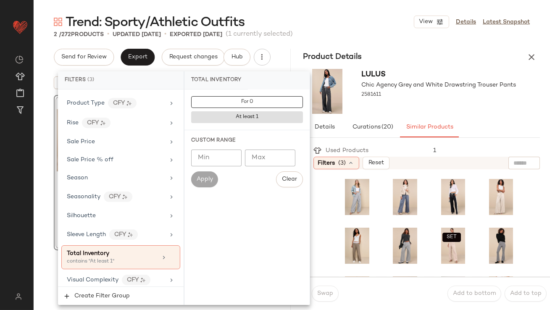
click at [201, 161] on input "Min" at bounding box center [216, 158] width 50 height 17
type input "**"
click at [418, 105] on div at bounding box center [439, 102] width 155 height 7
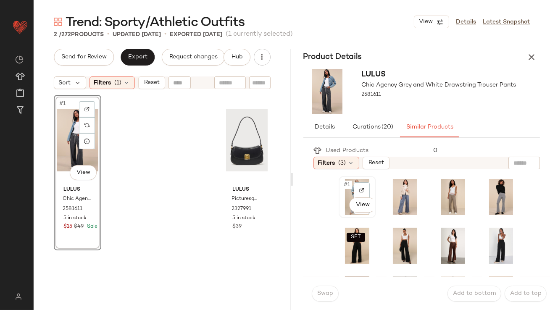
click at [344, 185] on span "#1" at bounding box center [348, 185] width 9 height 8
click at [328, 288] on button "Swap" at bounding box center [325, 294] width 27 height 16
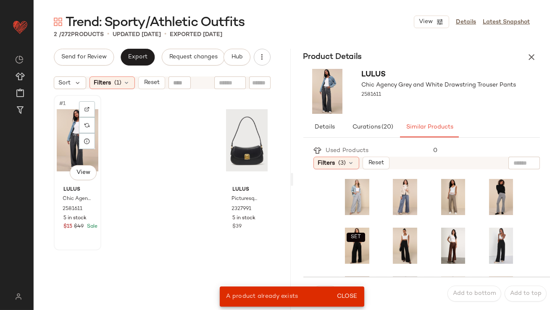
click at [71, 137] on div "#1 View" at bounding box center [78, 140] width 42 height 85
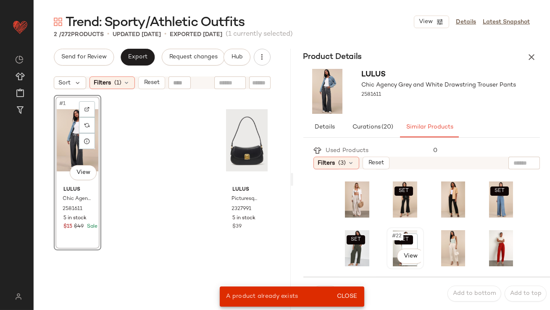
scroll to position [185, 0]
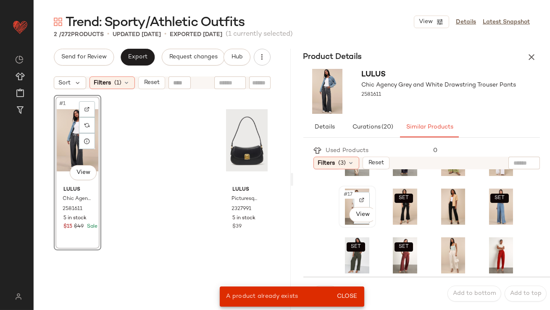
click at [349, 193] on span "#17" at bounding box center [349, 194] width 11 height 8
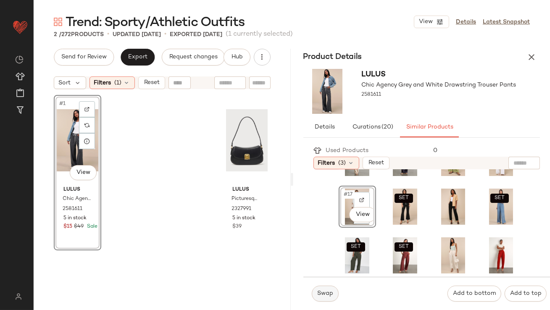
click at [319, 294] on span "Swap" at bounding box center [325, 294] width 16 height 7
click at [318, 291] on span "Swap" at bounding box center [325, 294] width 16 height 7
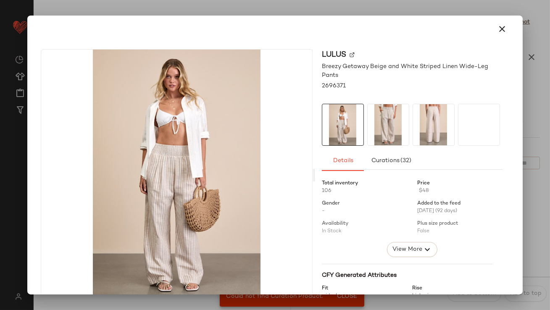
click at [400, 115] on img at bounding box center [388, 124] width 41 height 41
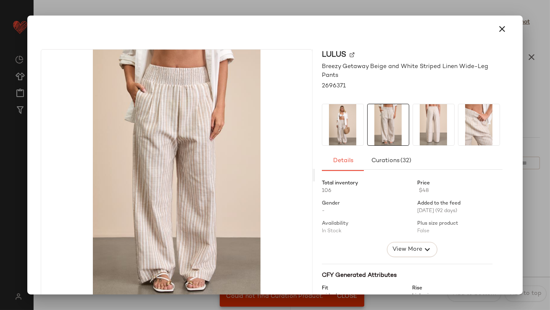
click at [458, 123] on div at bounding box center [479, 125] width 42 height 42
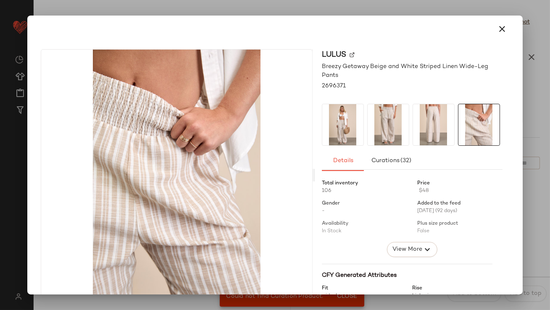
click at [503, 33] on button "button" at bounding box center [503, 29] width 20 height 20
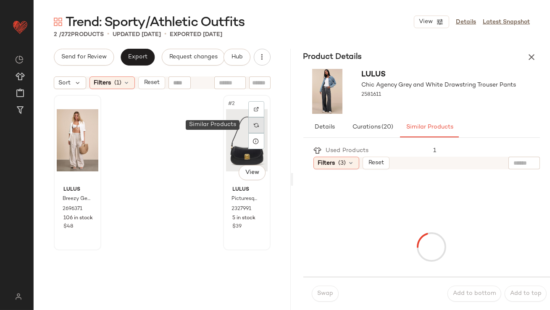
click at [254, 123] on img at bounding box center [256, 125] width 5 height 5
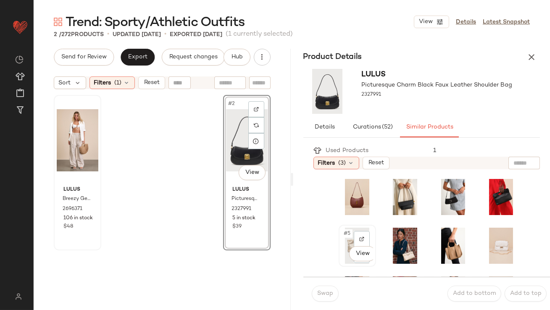
scroll to position [19, 0]
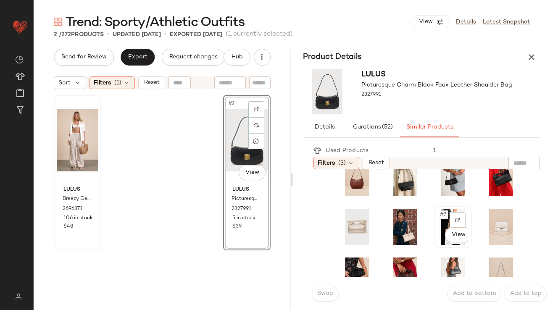
click at [438, 222] on div "#7 View" at bounding box center [454, 227] width 32 height 36
click at [326, 290] on button "Swap" at bounding box center [325, 294] width 27 height 16
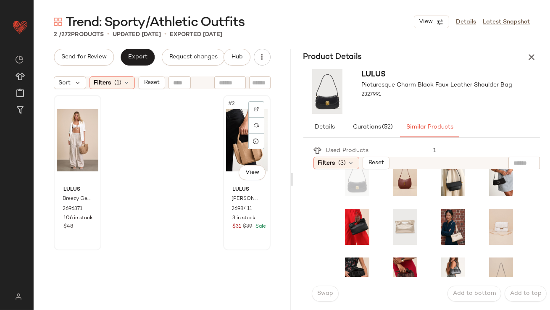
click at [232, 137] on div "#2 View" at bounding box center [247, 140] width 42 height 85
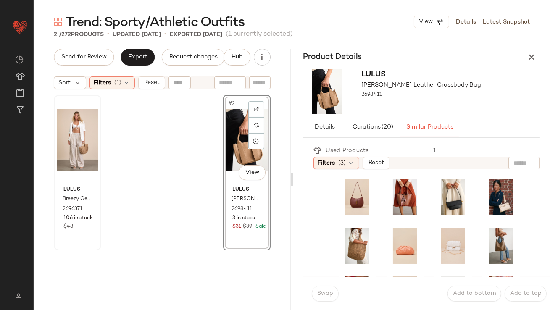
scroll to position [2, 0]
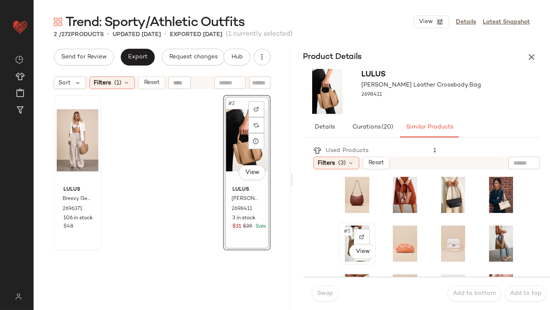
click at [348, 227] on div "#5 View" at bounding box center [358, 244] width 32 height 36
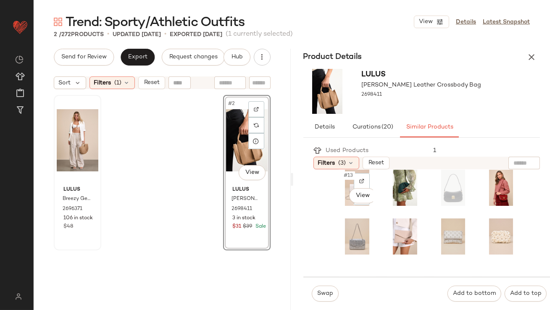
scroll to position [185, 0]
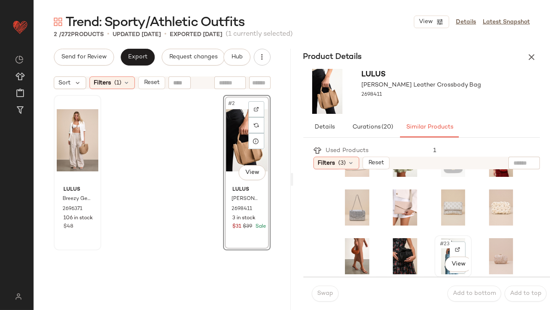
click at [439, 246] on span "#23" at bounding box center [445, 244] width 12 height 8
click at [328, 291] on span "Swap" at bounding box center [325, 294] width 16 height 7
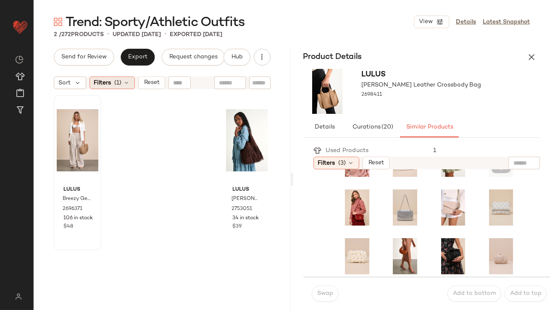
click at [117, 80] on span "(1)" at bounding box center [118, 83] width 7 height 9
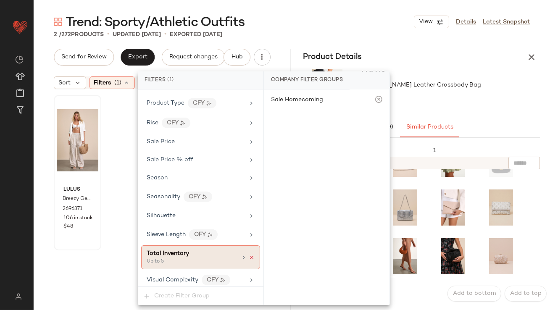
click at [249, 255] on icon at bounding box center [252, 258] width 6 height 6
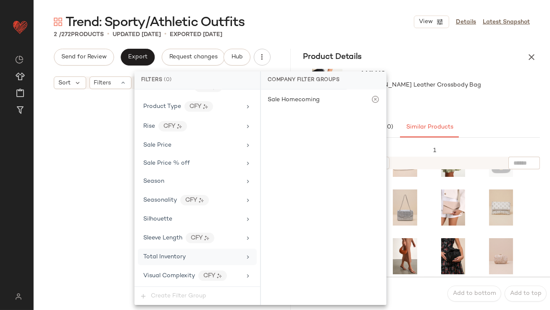
scroll to position [628, 0]
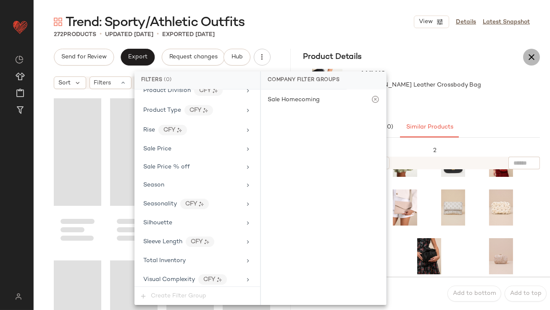
click at [526, 59] on button "button" at bounding box center [532, 57] width 17 height 17
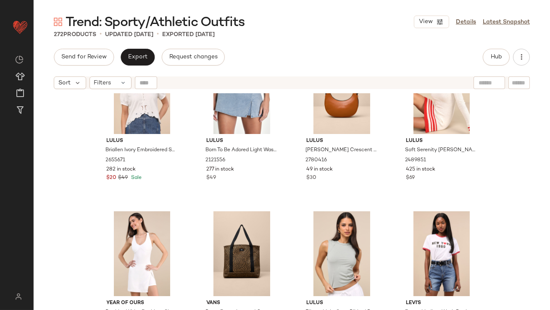
scroll to position [2771, 0]
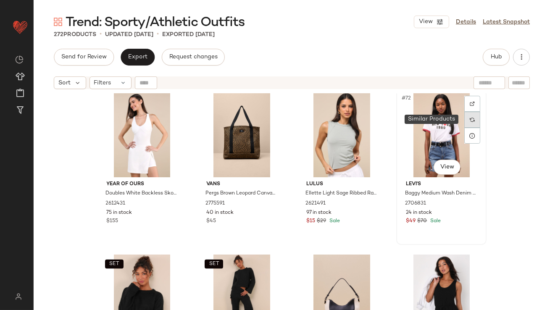
click at [470, 117] on img at bounding box center [472, 119] width 5 height 5
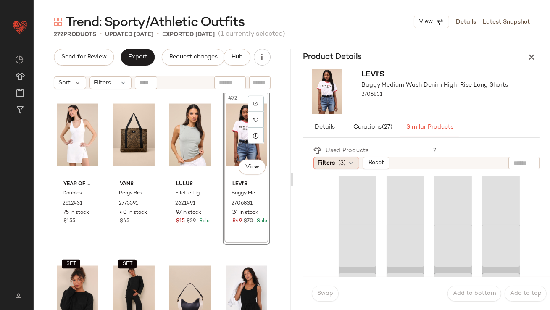
click at [346, 159] on div "Filters (3)" at bounding box center [337, 163] width 46 height 13
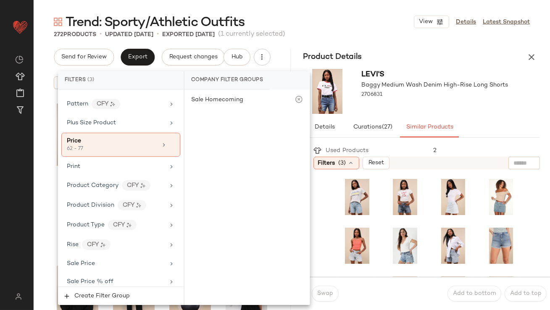
scroll to position [669, 0]
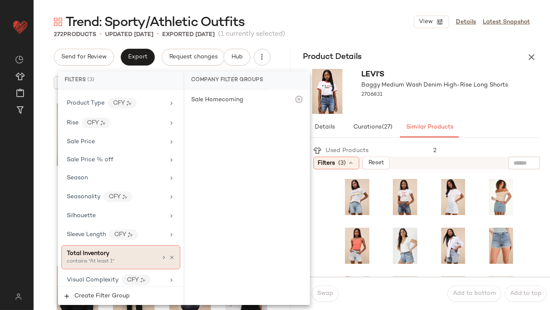
click at [123, 253] on div "Total Inventory" at bounding box center [112, 253] width 90 height 9
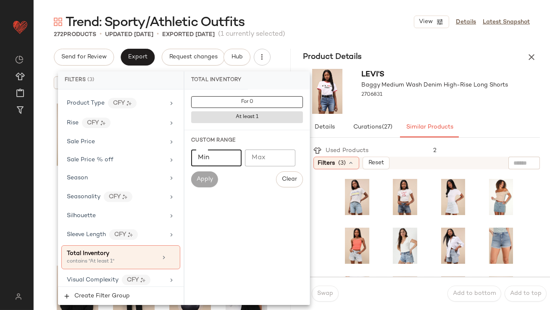
click at [218, 161] on input "Min" at bounding box center [216, 158] width 50 height 17
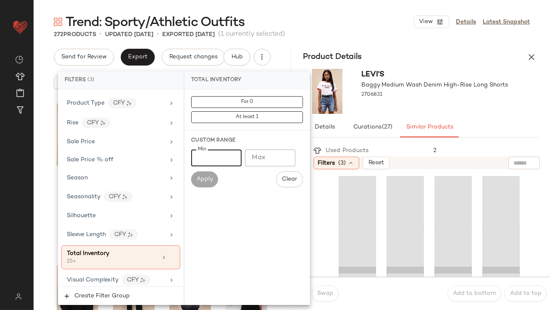
type input "**"
click at [415, 103] on div at bounding box center [435, 102] width 147 height 7
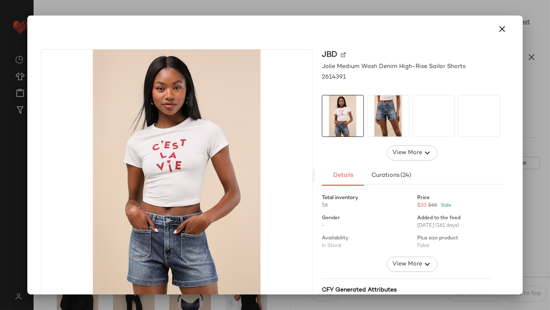
click at [497, 23] on button "button" at bounding box center [503, 29] width 20 height 20
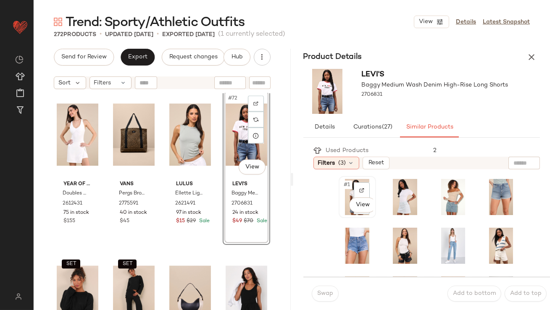
click at [344, 182] on span "#1" at bounding box center [348, 185] width 9 height 8
click at [314, 304] on div "Swap Add to bottom Add to top" at bounding box center [427, 293] width 247 height 33
click at [320, 295] on span "Swap" at bounding box center [325, 294] width 16 height 7
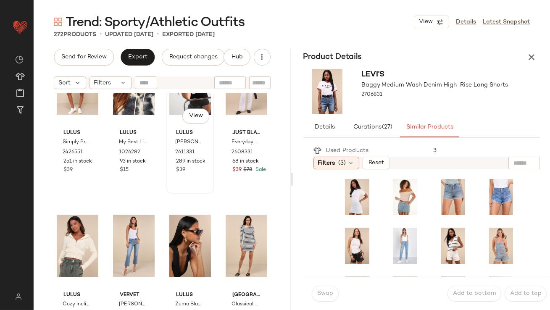
scroll to position [3195, 0]
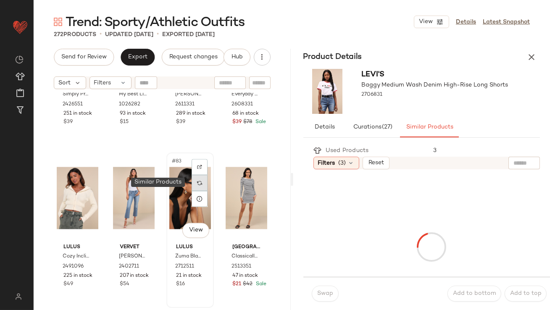
click at [197, 184] on img at bounding box center [199, 182] width 5 height 5
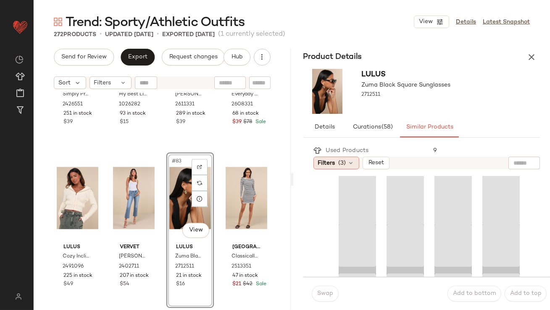
click at [340, 161] on span "(3)" at bounding box center [343, 163] width 8 height 9
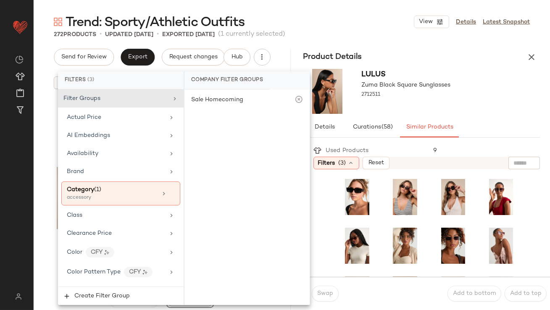
scroll to position [669, 0]
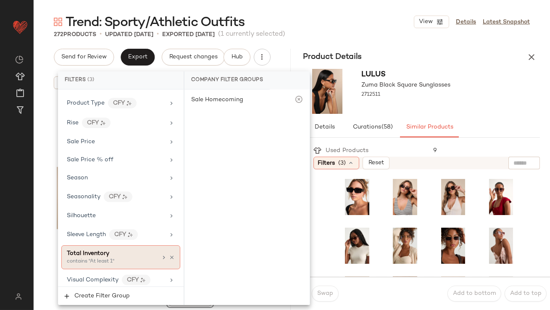
click at [119, 259] on div "contains "At least 1"" at bounding box center [109, 262] width 84 height 8
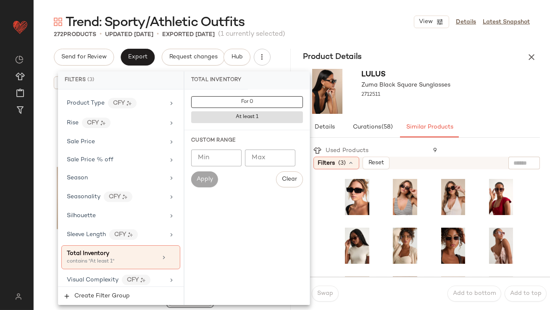
click at [201, 156] on input "Min" at bounding box center [216, 158] width 50 height 17
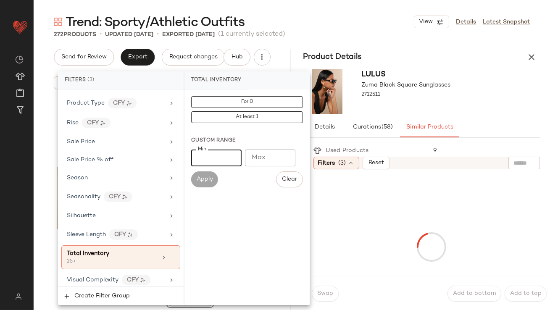
type input "**"
click at [479, 90] on div "Lulus Zuma Black Square Sunglasses 2712511" at bounding box center [422, 92] width 257 height 52
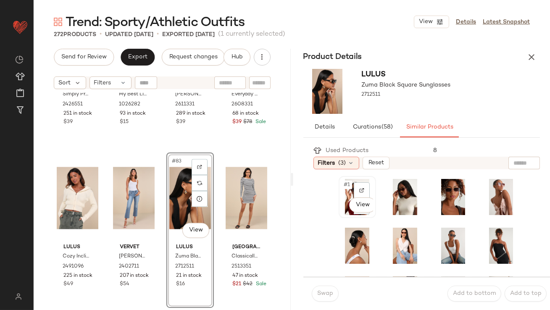
click at [344, 181] on span "#1" at bounding box center [348, 185] width 9 height 8
click at [314, 291] on button "Swap" at bounding box center [325, 294] width 27 height 16
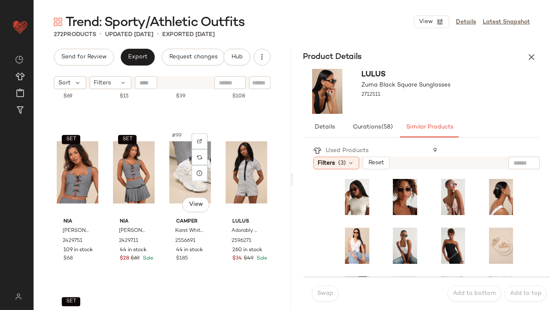
scroll to position [3890, 0]
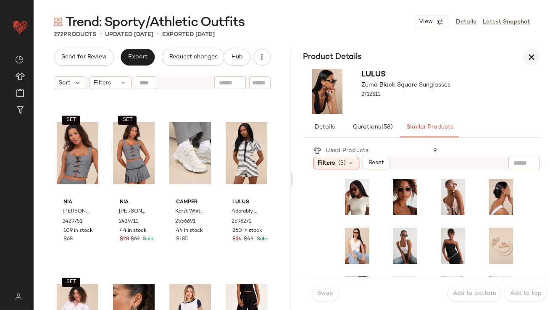
click at [537, 58] on button "button" at bounding box center [532, 57] width 17 height 17
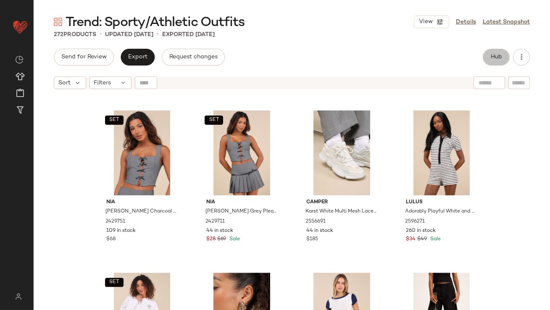
click at [484, 57] on button "Hub" at bounding box center [496, 57] width 27 height 17
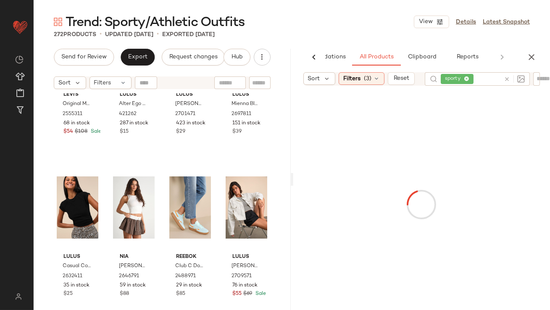
scroll to position [0, 0]
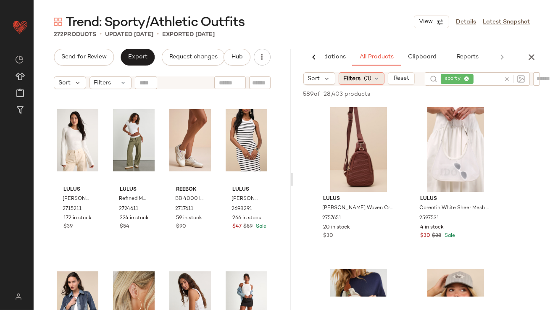
click at [363, 77] on div "Filters (3)" at bounding box center [362, 78] width 46 height 13
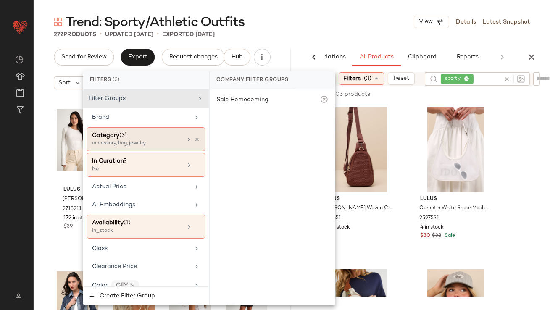
click at [194, 139] on icon at bounding box center [197, 140] width 6 height 6
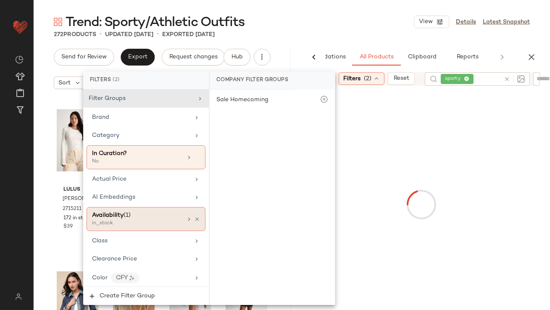
scroll to position [661, 0]
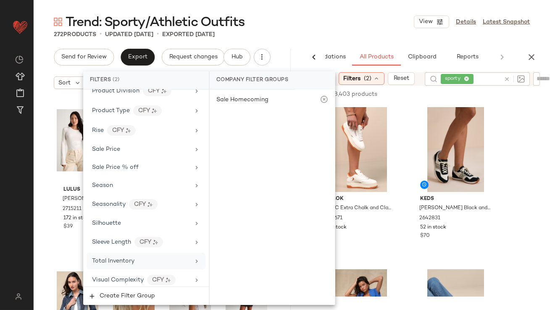
click at [117, 259] on span "Total Inventory" at bounding box center [113, 261] width 42 height 6
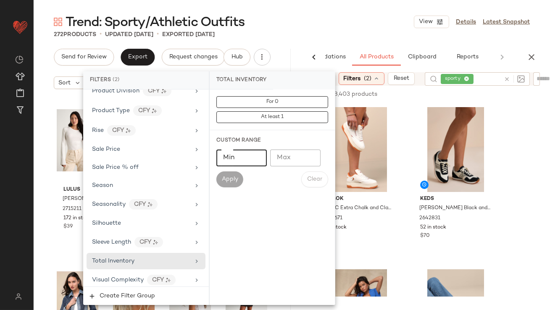
click at [262, 161] on input "Min" at bounding box center [242, 158] width 50 height 17
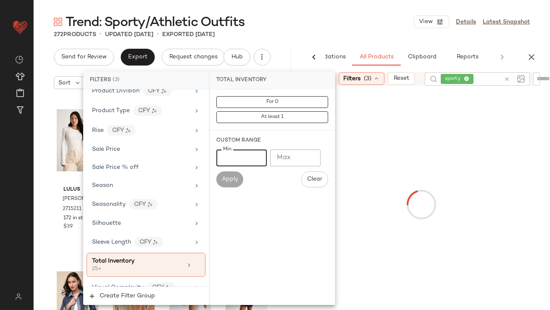
type input "**"
click at [352, 8] on main "Trend: Sporty/Athletic Outfits View Details Latest Snapshot 272 Products • upda…" at bounding box center [275, 155] width 550 height 310
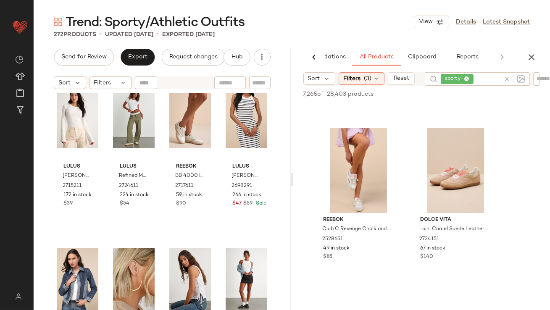
scroll to position [689, 0]
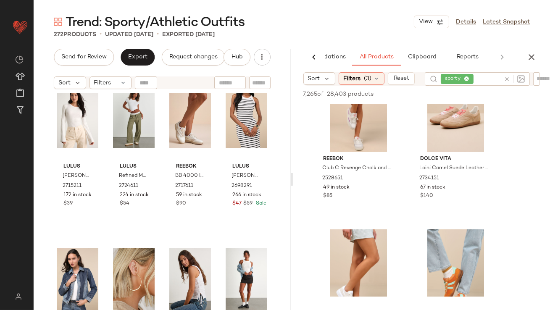
click at [371, 86] on div "7,265 of 28,403 products • 0 selected Add to Top Add to Bottom Deselect All" at bounding box center [422, 95] width 257 height 19
click at [363, 72] on div "AI Recommendations All Products Clipboard Reports Sort Filters (3) Reset sporty…" at bounding box center [422, 180] width 257 height 262
click at [362, 74] on div "Filters (3)" at bounding box center [362, 78] width 46 height 13
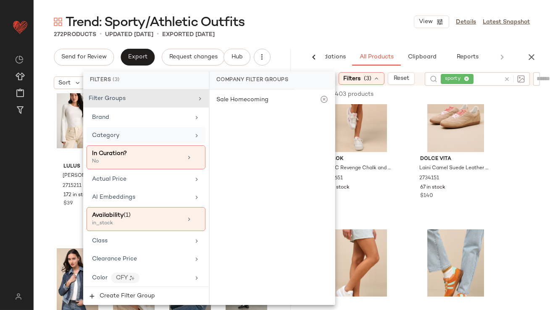
click at [146, 139] on div "Category" at bounding box center [141, 135] width 98 height 9
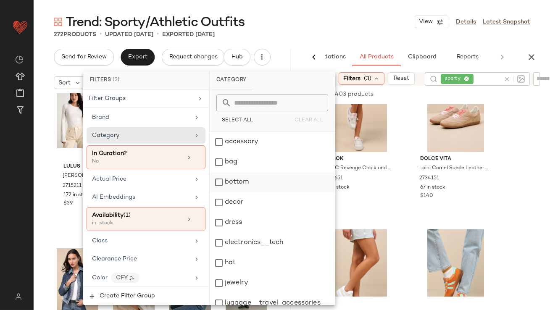
click at [223, 177] on div "bottom" at bounding box center [272, 182] width 125 height 20
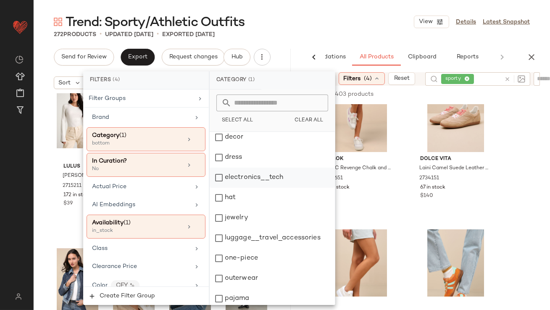
scroll to position [169, 0]
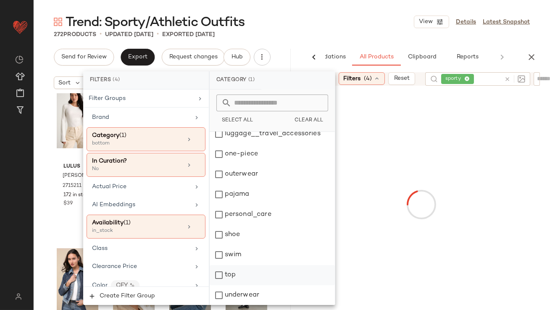
click at [219, 280] on div "top" at bounding box center [272, 275] width 125 height 20
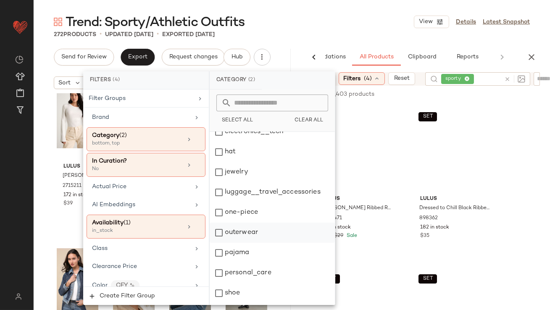
scroll to position [19, 0]
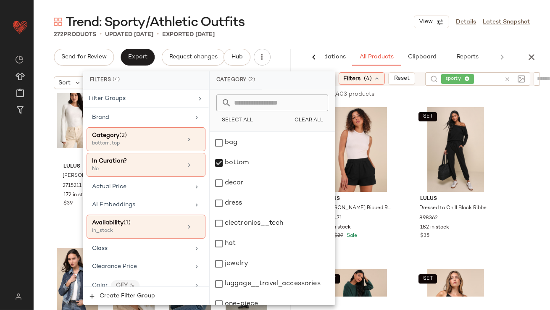
click at [336, 28] on div "Trend: Sporty/Athletic Outfits View Details Latest Snapshot" at bounding box center [292, 21] width 517 height 17
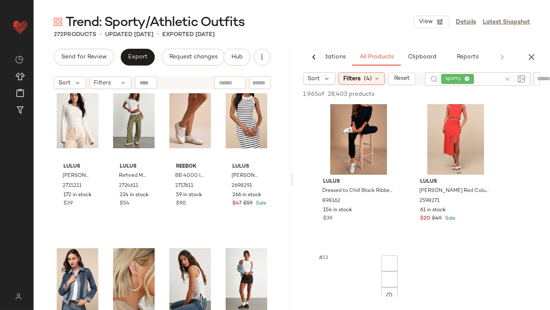
scroll to position [1013, 0]
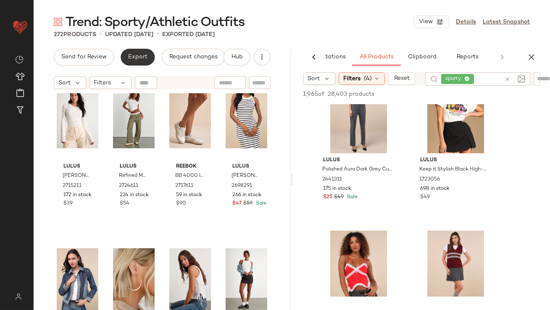
click at [135, 54] on span "Export" at bounding box center [138, 57] width 20 height 7
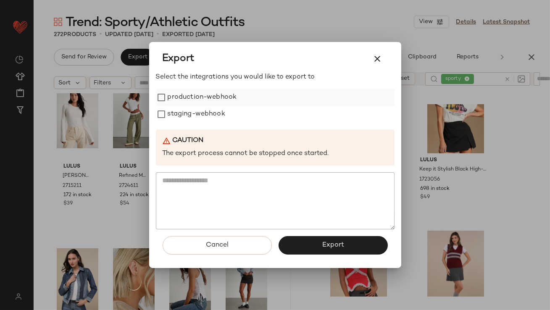
click at [196, 104] on label "production-webhook" at bounding box center [202, 97] width 69 height 17
click at [196, 112] on label "staging-webhook" at bounding box center [197, 114] width 58 height 17
click at [320, 251] on button "Export" at bounding box center [333, 245] width 109 height 19
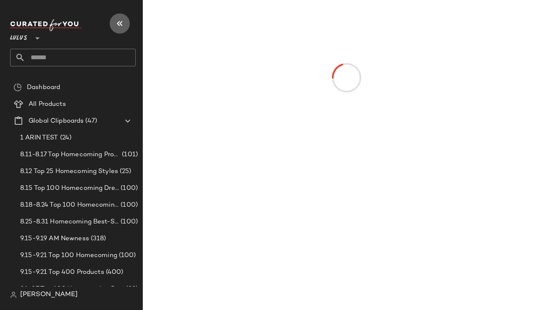
click at [112, 24] on button "button" at bounding box center [120, 23] width 20 height 20
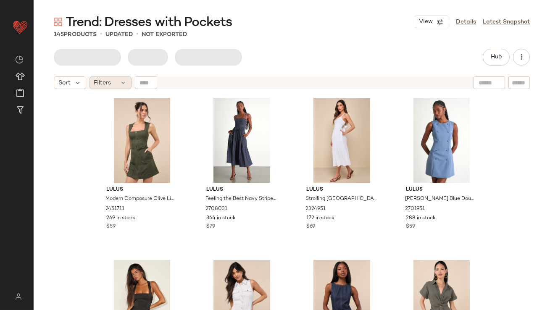
click at [105, 88] on div "Filters" at bounding box center [111, 83] width 42 height 13
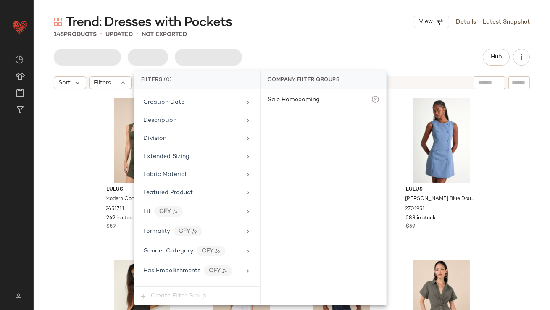
scroll to position [607, 0]
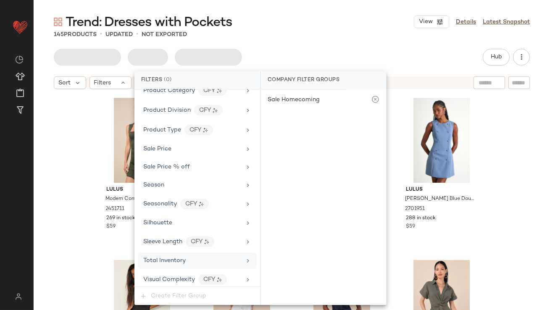
click at [180, 253] on div "Total Inventory" at bounding box center [197, 261] width 119 height 16
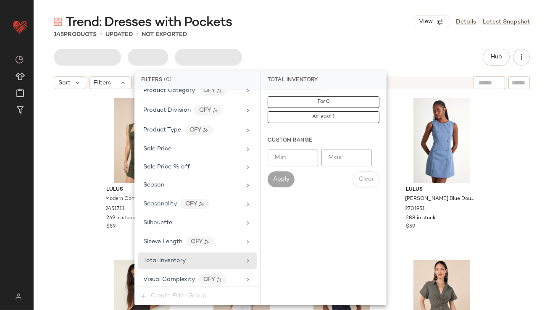
click at [348, 156] on input "Max" at bounding box center [347, 158] width 50 height 17
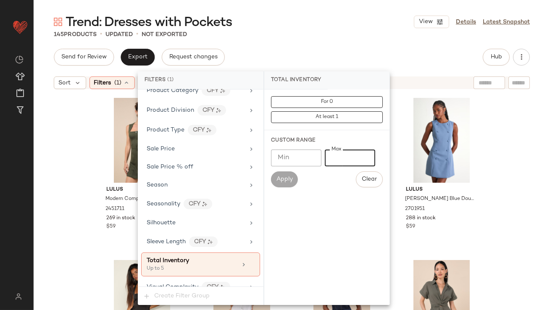
type input "*"
click at [344, 34] on div "145 Products • updated • Not Exported" at bounding box center [292, 34] width 517 height 8
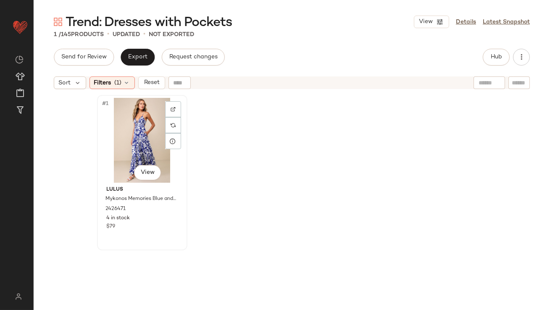
click at [144, 121] on div "#1 View" at bounding box center [142, 140] width 85 height 85
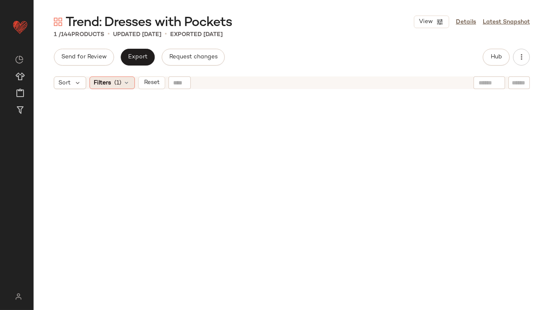
click at [124, 80] on icon at bounding box center [127, 82] width 7 height 7
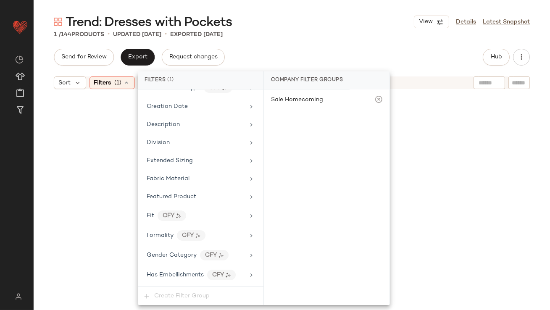
scroll to position [614, 0]
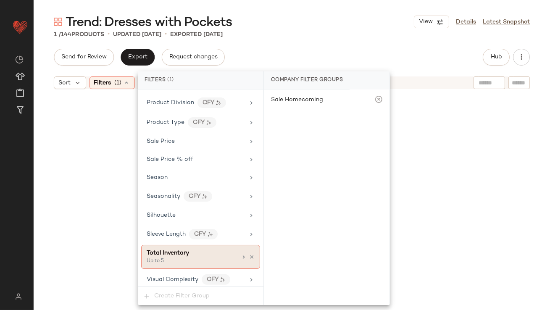
click at [219, 249] on div "Total Inventory" at bounding box center [192, 253] width 90 height 9
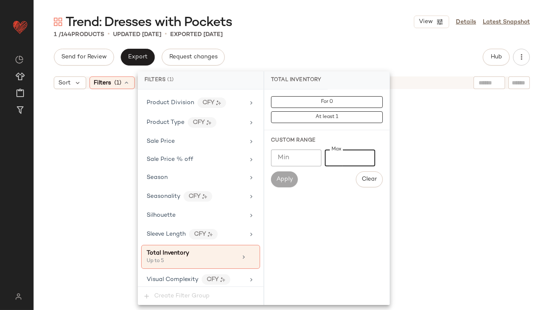
click at [329, 159] on input "*" at bounding box center [350, 158] width 50 height 17
type input "**"
click at [385, 39] on div "Trend: Dresses with Pockets View Details Latest Snapshot 1 / 144 Products • upd…" at bounding box center [292, 161] width 517 height 297
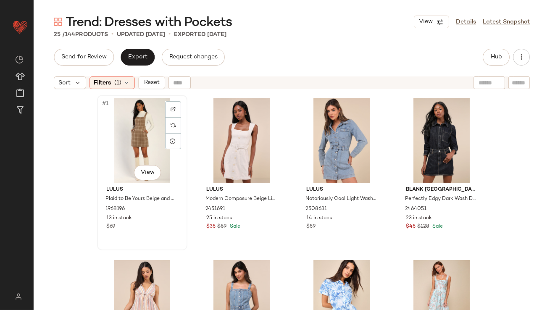
click at [144, 134] on div "#1 View" at bounding box center [142, 140] width 85 height 85
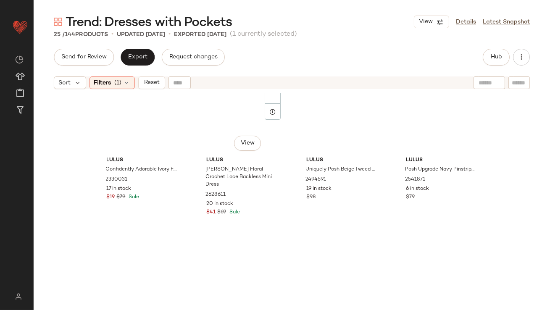
scroll to position [899, 0]
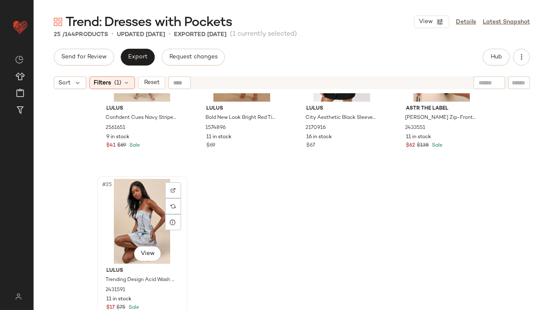
click at [137, 200] on div "#25 View" at bounding box center [142, 221] width 85 height 85
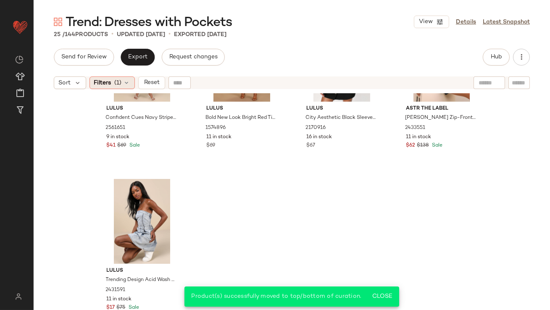
click at [112, 85] on div "Filters (1)" at bounding box center [112, 83] width 45 height 13
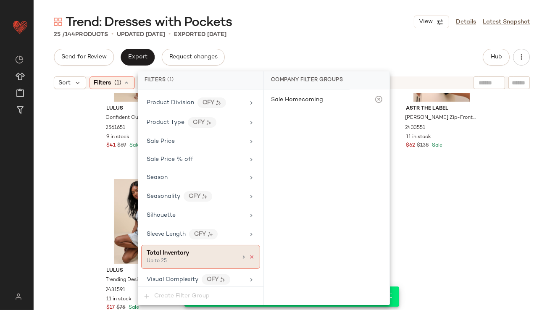
click at [249, 255] on icon at bounding box center [252, 257] width 6 height 6
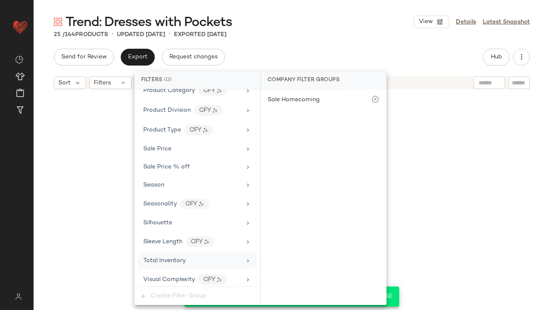
click at [317, 47] on div "Trend: Dresses with Pockets View Details Latest Snapshot 25 / 144 Products • up…" at bounding box center [292, 161] width 517 height 297
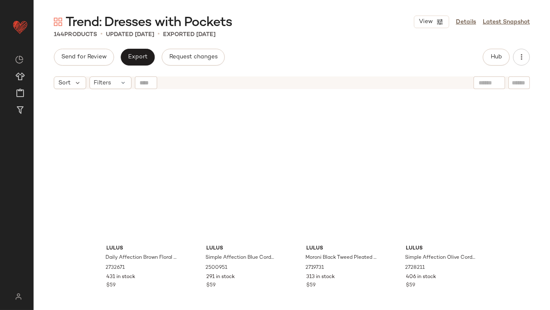
scroll to position [0, 0]
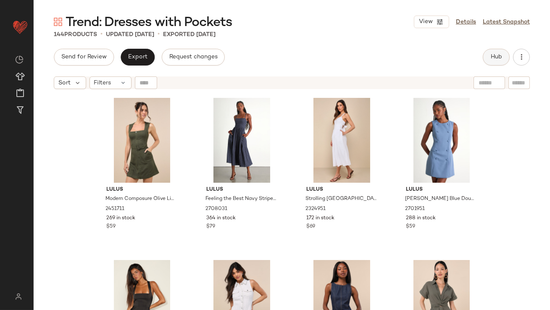
click at [495, 55] on span "Hub" at bounding box center [497, 57] width 12 height 7
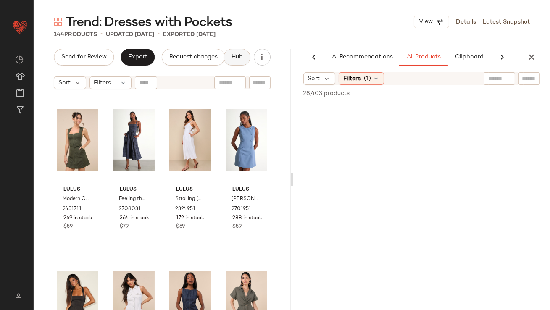
scroll to position [0, 36]
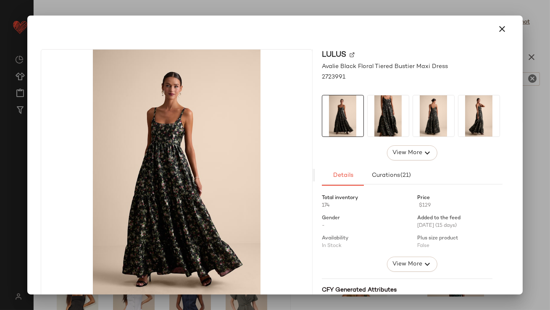
click at [401, 119] on img at bounding box center [388, 115] width 41 height 41
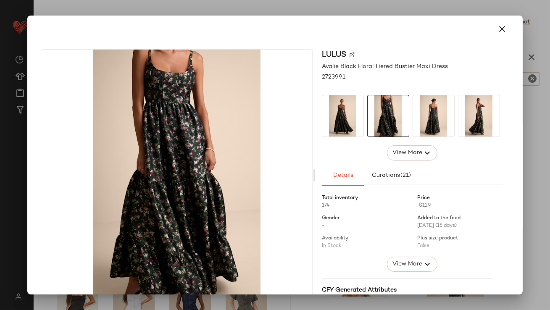
click at [431, 114] on img at bounding box center [433, 115] width 41 height 41
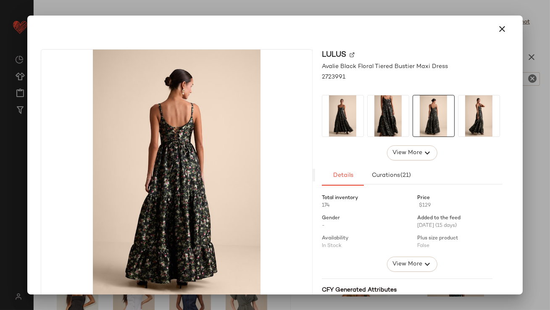
click at [471, 111] on img at bounding box center [479, 115] width 41 height 41
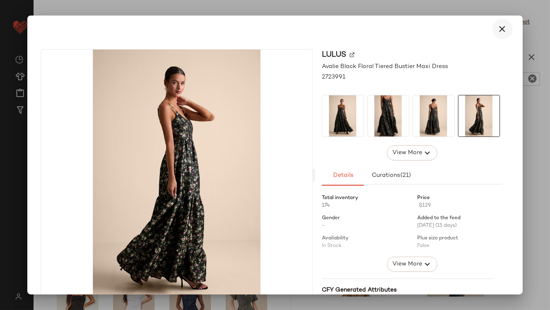
click at [504, 24] on button "button" at bounding box center [503, 29] width 20 height 20
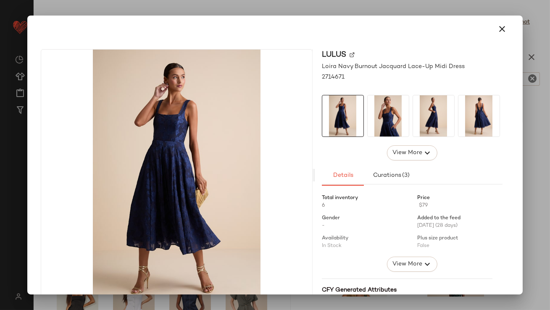
drag, startPoint x: 389, startPoint y: 111, endPoint x: 404, endPoint y: 112, distance: 15.2
click at [389, 111] on img at bounding box center [388, 115] width 41 height 41
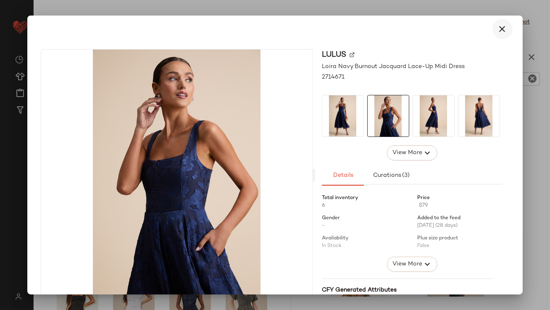
click at [499, 36] on button "button" at bounding box center [503, 29] width 20 height 20
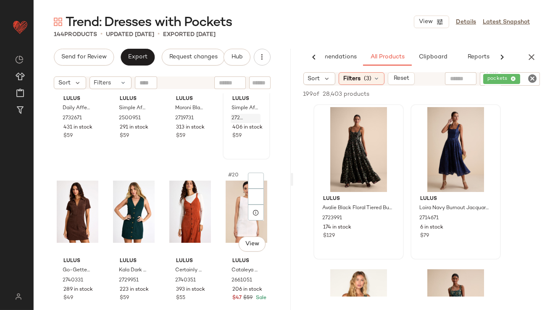
scroll to position [656, 0]
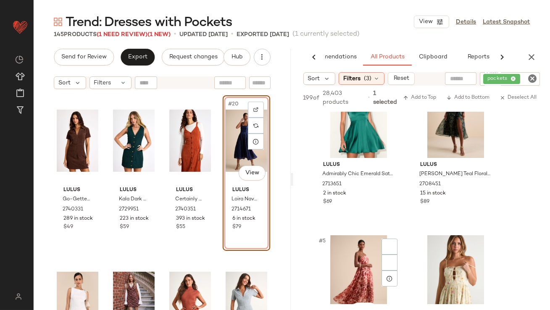
scroll to position [243, 0]
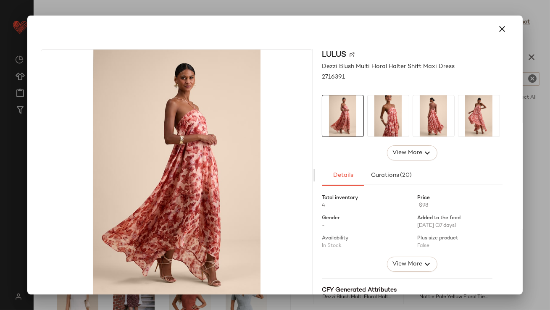
click at [382, 103] on img at bounding box center [388, 115] width 41 height 41
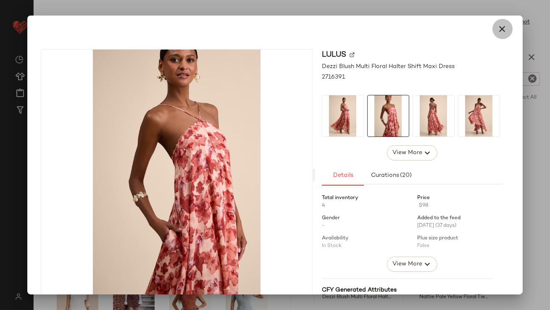
click at [498, 24] on icon "button" at bounding box center [503, 29] width 10 height 10
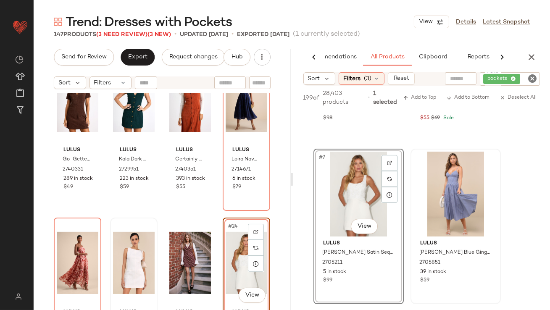
scroll to position [463, 0]
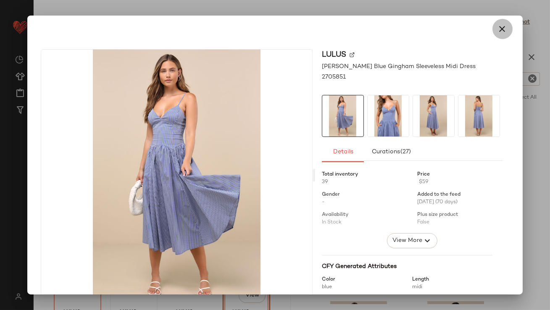
click at [499, 32] on icon "button" at bounding box center [503, 29] width 10 height 10
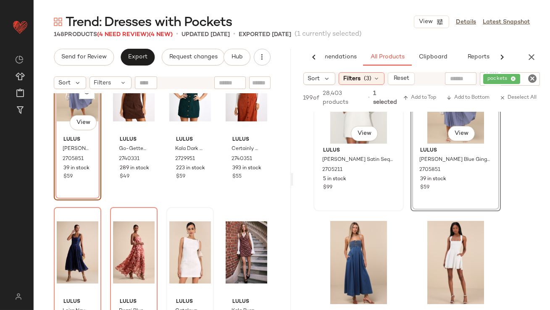
scroll to position [551, 0]
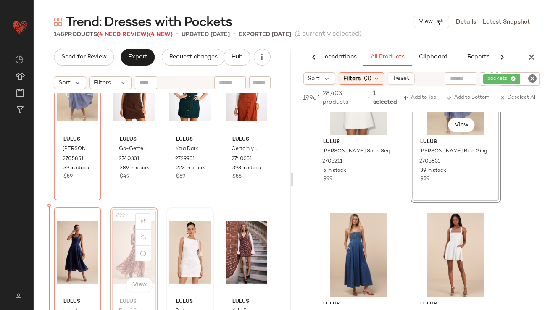
drag, startPoint x: 119, startPoint y: 252, endPoint x: 114, endPoint y: 252, distance: 4.6
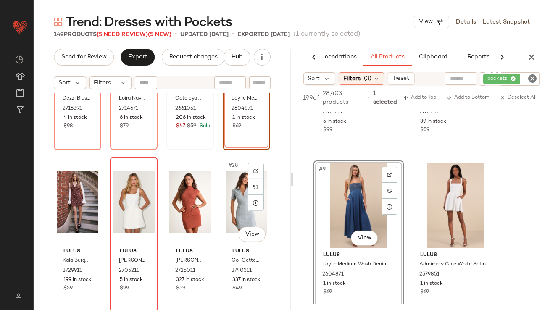
scroll to position [929, 0]
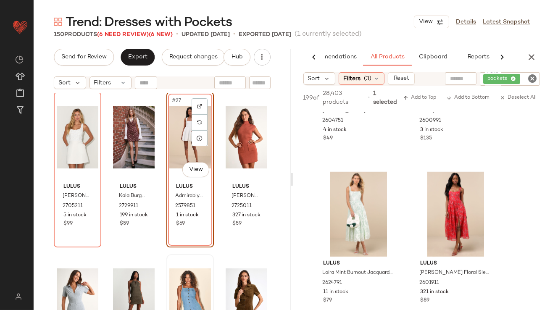
scroll to position [982, 0]
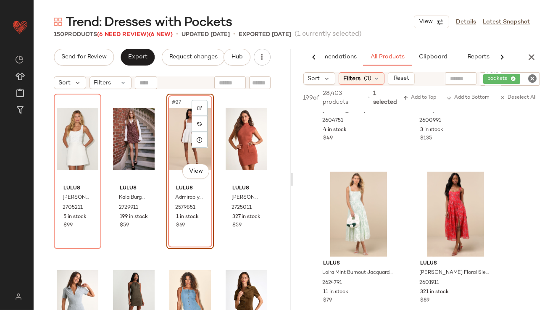
click at [178, 154] on div "#27 View" at bounding box center [190, 139] width 42 height 85
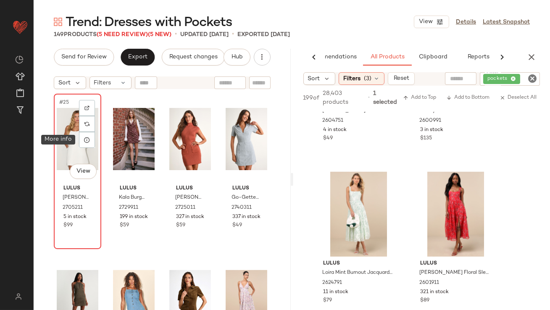
click at [68, 135] on div "#25 View" at bounding box center [78, 139] width 42 height 85
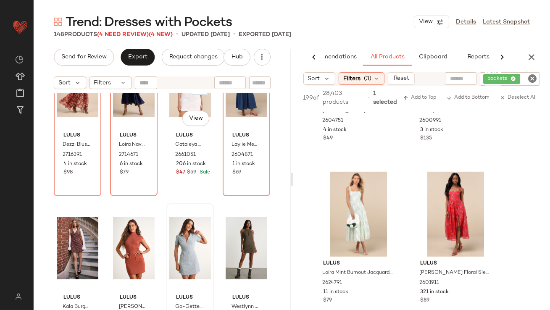
scroll to position [794, 0]
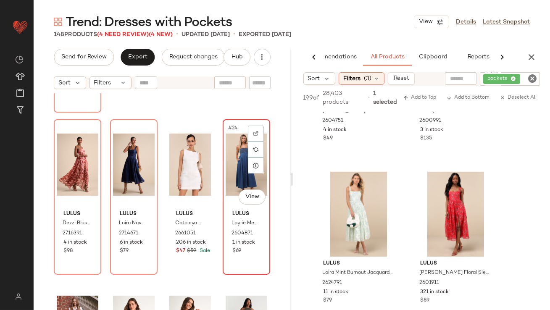
click at [226, 157] on div "#24 View" at bounding box center [247, 164] width 42 height 85
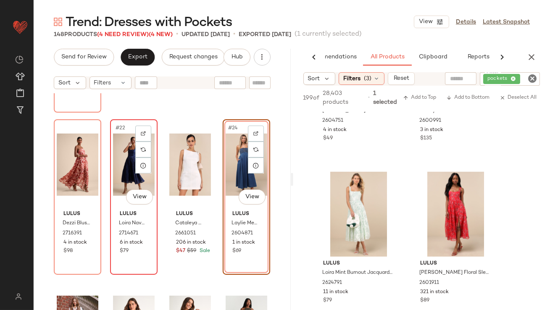
click at [122, 167] on div "#22 View" at bounding box center [134, 164] width 42 height 85
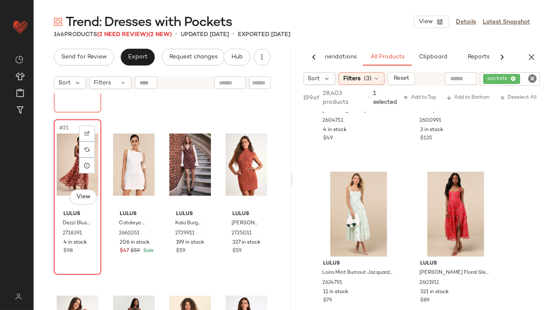
click at [75, 159] on div "#21 View" at bounding box center [78, 164] width 42 height 85
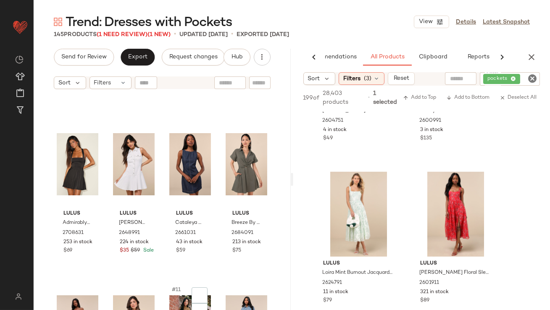
scroll to position [282, 0]
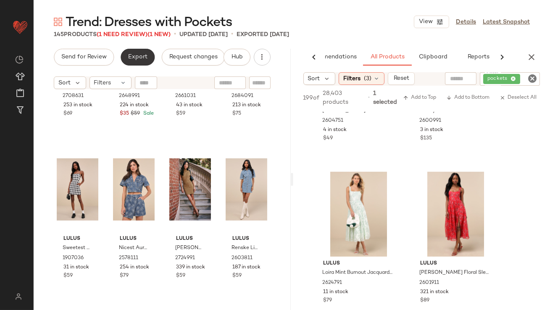
click at [143, 63] on button "Export" at bounding box center [138, 57] width 34 height 17
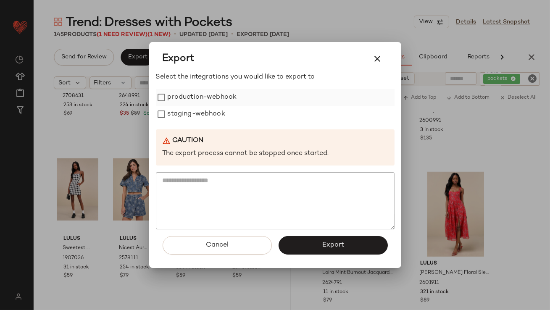
click at [192, 99] on label "production-webhook" at bounding box center [202, 97] width 69 height 17
click at [192, 110] on label "staging-webhook" at bounding box center [197, 114] width 58 height 17
click at [297, 249] on button "Export" at bounding box center [333, 245] width 109 height 19
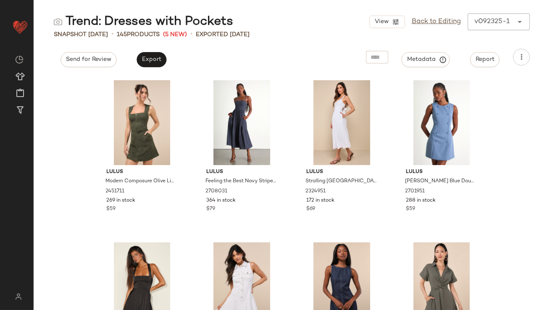
click at [432, 23] on link "Back to Editing" at bounding box center [436, 22] width 49 height 10
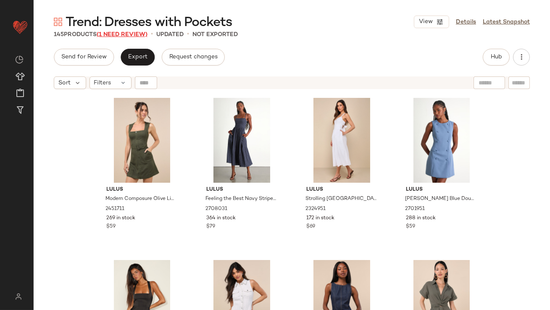
click at [132, 32] on span "(1 Need Review)" at bounding box center [122, 35] width 51 height 6
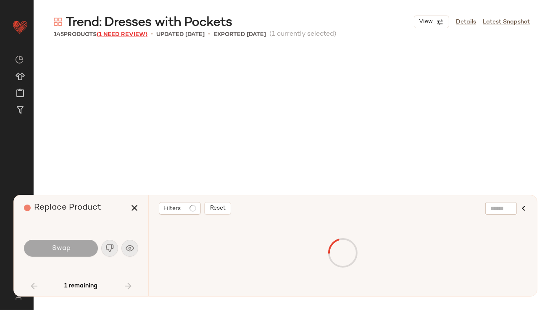
scroll to position [649, 0]
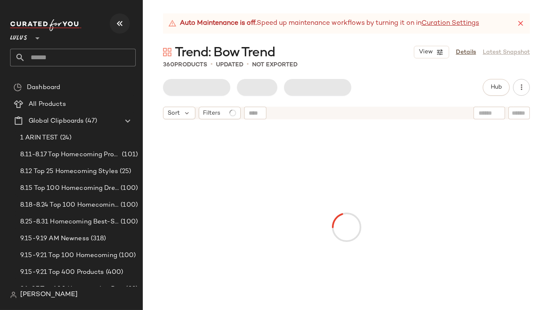
click at [127, 24] on button "button" at bounding box center [120, 23] width 20 height 20
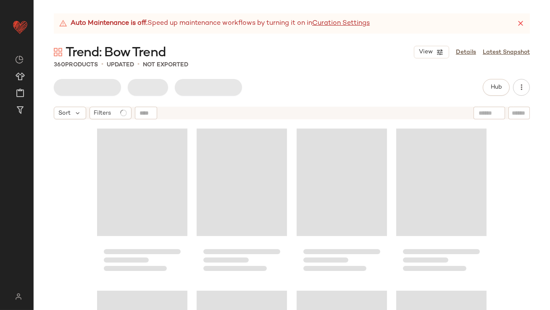
click at [519, 23] on icon at bounding box center [521, 23] width 8 height 8
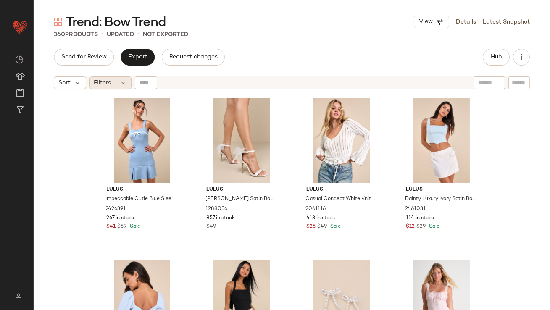
click at [113, 86] on div "Filters" at bounding box center [111, 83] width 42 height 13
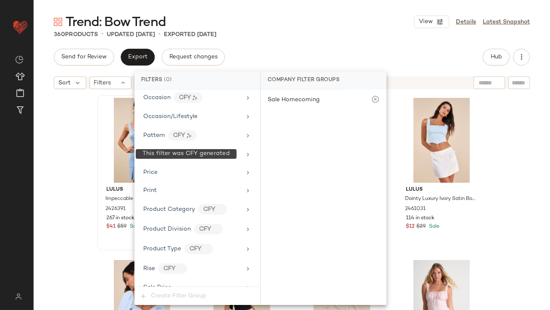
scroll to position [646, 0]
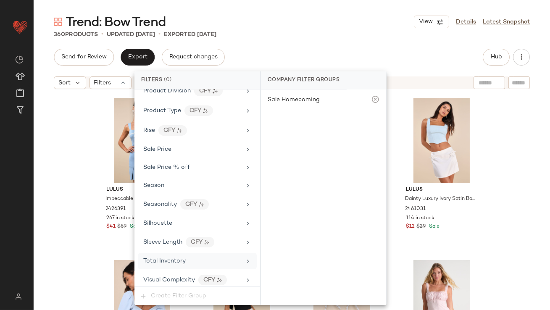
click at [169, 259] on span "Total Inventory" at bounding box center [164, 261] width 42 height 6
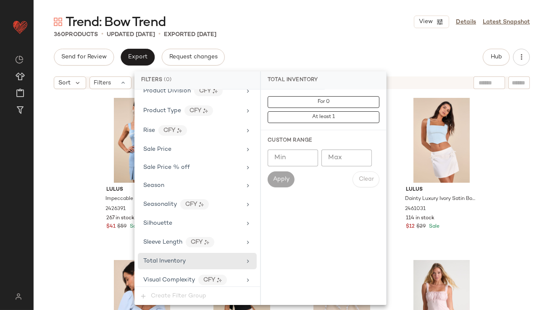
click at [337, 153] on input "Max" at bounding box center [347, 158] width 50 height 17
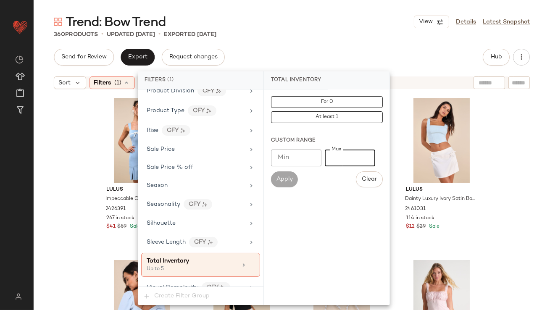
type input "*"
click at [350, 41] on div "Trend: Bow Trend View Details Latest Snapshot 360 Products • updated [DATE] • E…" at bounding box center [292, 161] width 517 height 297
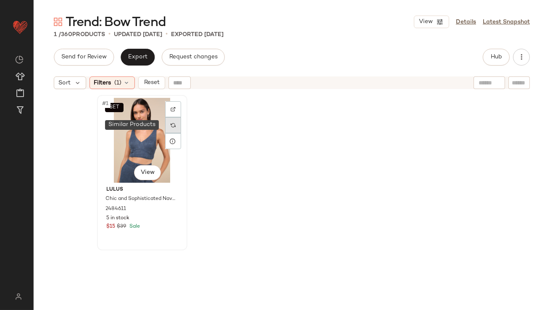
click at [171, 125] on img at bounding box center [173, 125] width 5 height 5
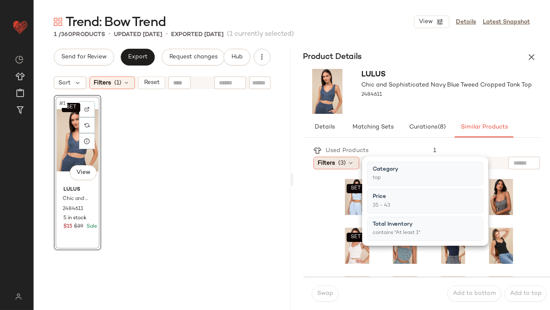
click at [335, 160] on span "Filters" at bounding box center [326, 163] width 17 height 9
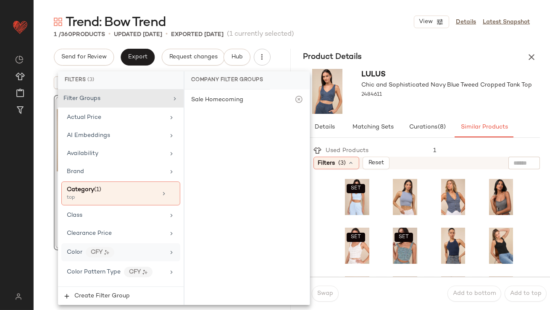
scroll to position [669, 0]
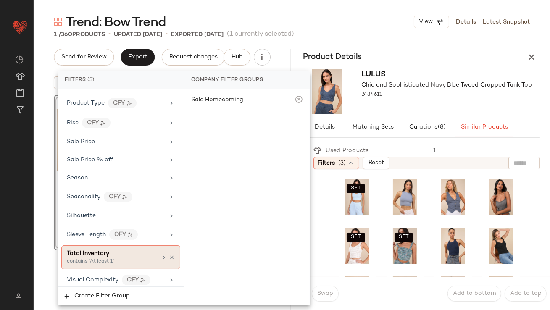
click at [100, 258] on div "contains "At least 1"" at bounding box center [109, 262] width 84 height 8
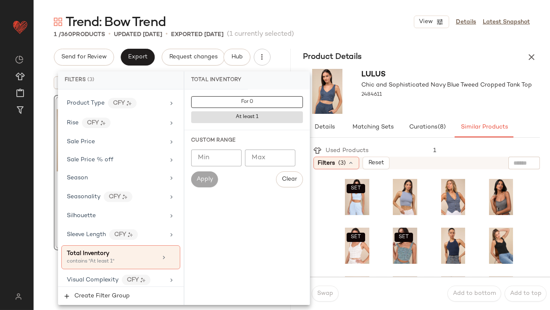
click at [240, 159] on input "Min" at bounding box center [216, 158] width 50 height 17
type input "**"
click at [405, 102] on div at bounding box center [447, 102] width 171 height 7
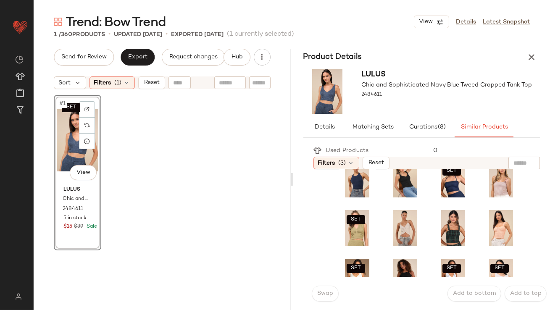
scroll to position [74, 0]
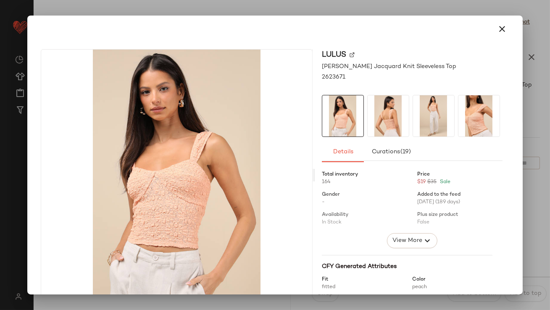
click at [429, 117] on img at bounding box center [433, 115] width 41 height 41
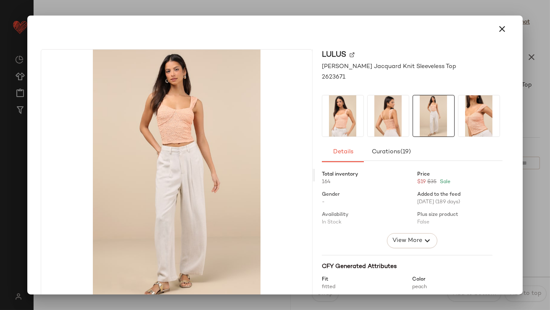
click at [467, 120] on img at bounding box center [479, 115] width 41 height 41
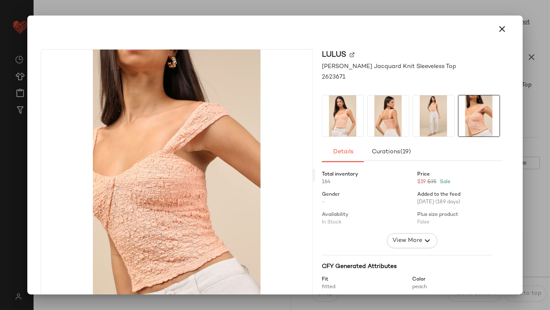
click at [400, 116] on img at bounding box center [388, 115] width 41 height 41
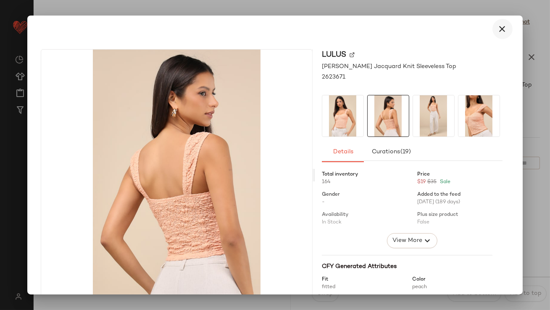
click at [498, 31] on icon "button" at bounding box center [503, 29] width 10 height 10
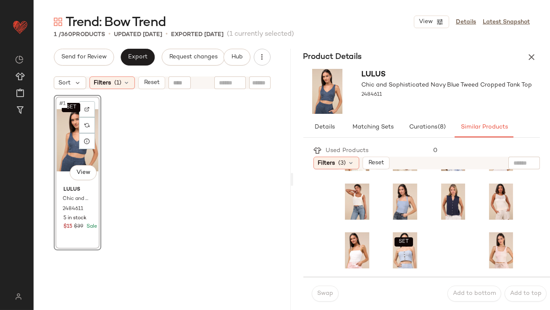
scroll to position [191, 0]
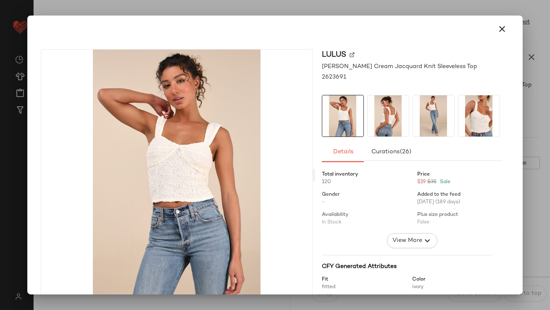
click at [471, 104] on img at bounding box center [479, 115] width 41 height 41
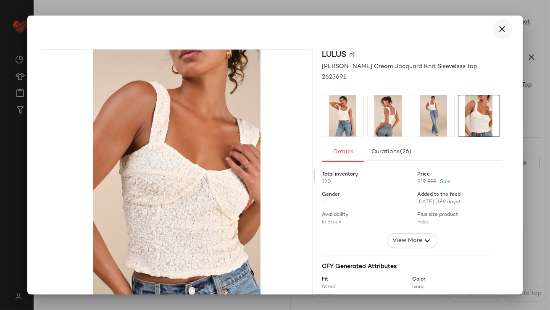
click at [498, 29] on icon "button" at bounding box center [503, 29] width 10 height 10
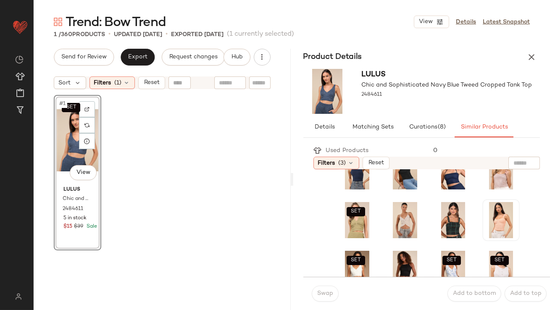
scroll to position [68, 0]
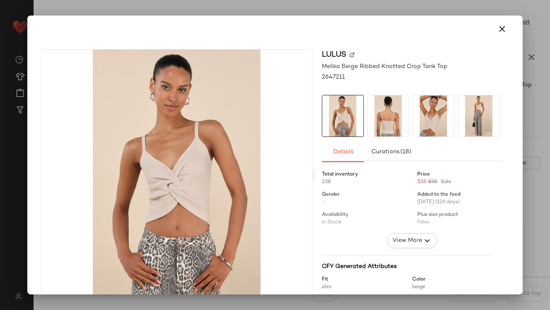
click at [448, 110] on img at bounding box center [433, 115] width 41 height 41
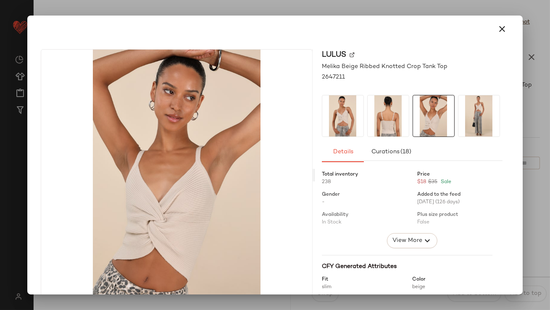
click at [473, 106] on img at bounding box center [479, 115] width 41 height 41
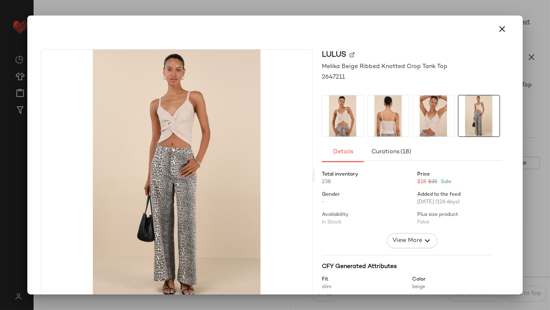
click at [384, 116] on img at bounding box center [388, 115] width 41 height 41
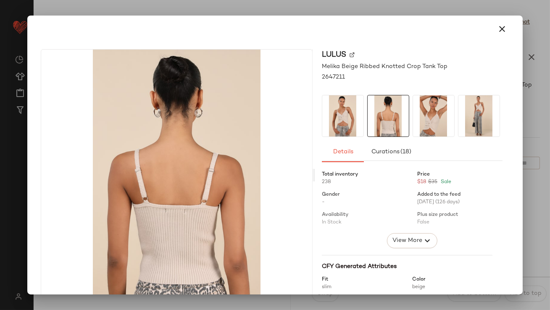
click at [498, 25] on icon "button" at bounding box center [503, 29] width 10 height 10
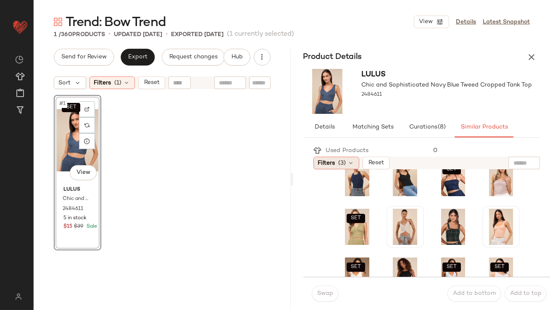
click at [349, 157] on div "Filters (3)" at bounding box center [337, 163] width 46 height 13
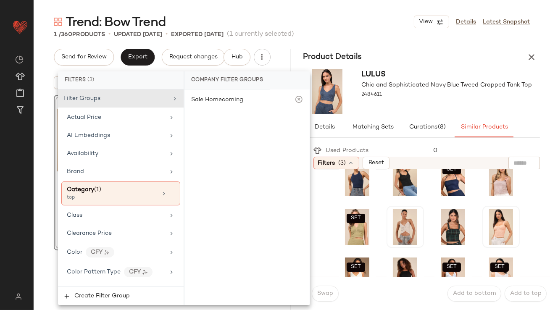
click at [417, 104] on div at bounding box center [447, 102] width 171 height 7
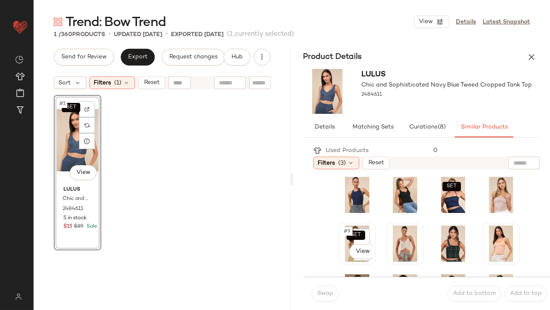
scroll to position [50, 0]
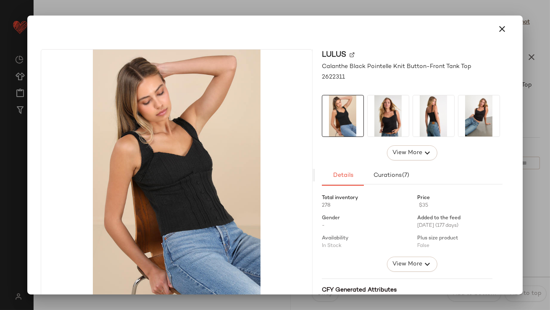
click at [422, 143] on div "Lulus Calanthe Black Pointelle Knit Button-Front Tank Top 2622311 View More Det…" at bounding box center [412, 175] width 194 height 252
click at [426, 138] on div "Lulus Calanthe Black Pointelle Knit Button-Front Tank Top 2622311 View More Det…" at bounding box center [412, 175] width 194 height 252
click at [432, 127] on img at bounding box center [433, 115] width 41 height 41
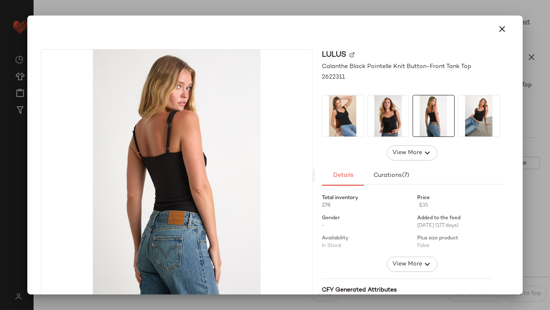
click at [484, 127] on img at bounding box center [479, 115] width 41 height 41
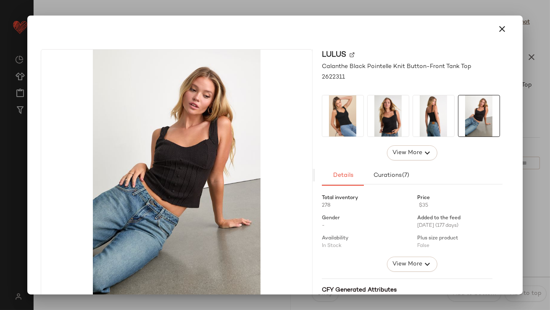
drag, startPoint x: 501, startPoint y: 29, endPoint x: 493, endPoint y: 119, distance: 89.5
click at [501, 29] on icon "button" at bounding box center [503, 29] width 10 height 10
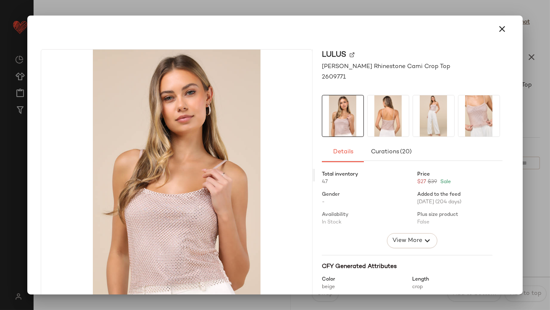
click at [390, 123] on img at bounding box center [388, 115] width 41 height 41
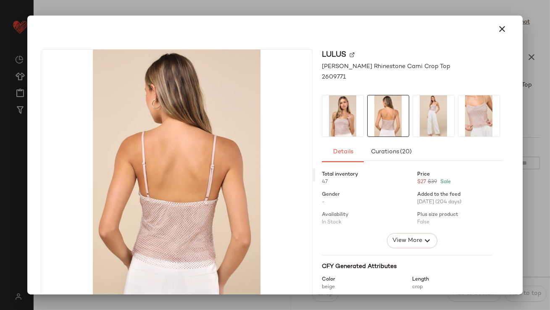
click at [442, 117] on img at bounding box center [433, 115] width 41 height 41
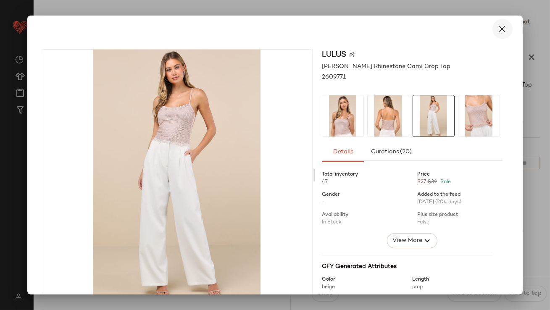
click at [498, 32] on icon "button" at bounding box center [503, 29] width 10 height 10
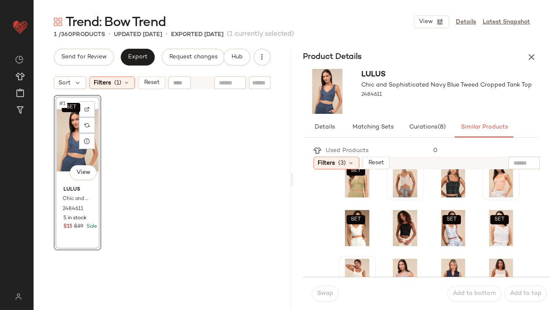
scroll to position [233, 0]
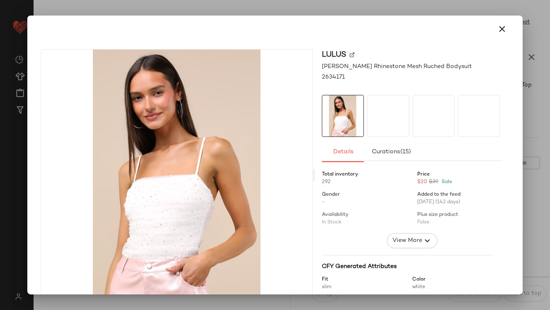
click at [499, 66] on div "[PERSON_NAME] [PERSON_NAME] Rhinestone Mesh Ruched Bodysuit 2634171 Details Cur…" at bounding box center [412, 175] width 194 height 252
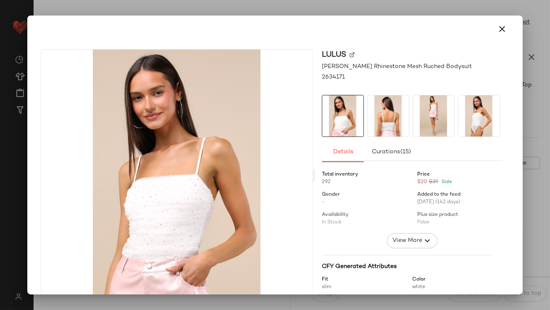
click at [505, 13] on div at bounding box center [275, 155] width 550 height 310
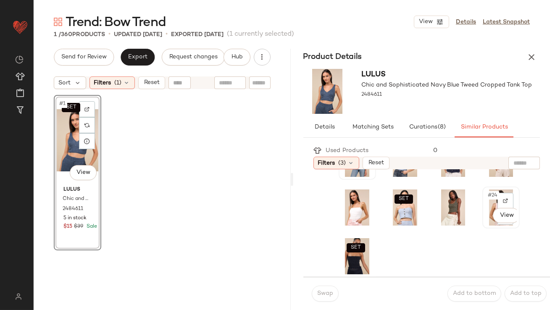
click at [487, 196] on span "#24" at bounding box center [493, 195] width 12 height 8
click at [333, 294] on span "Swap" at bounding box center [325, 294] width 16 height 7
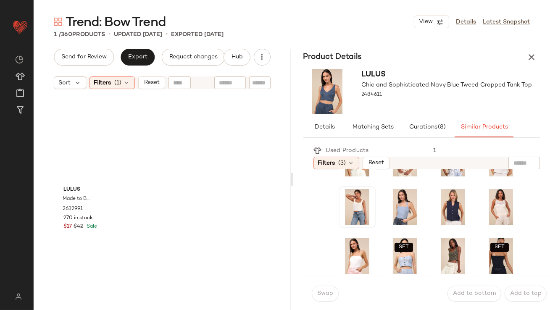
scroll to position [185, 0]
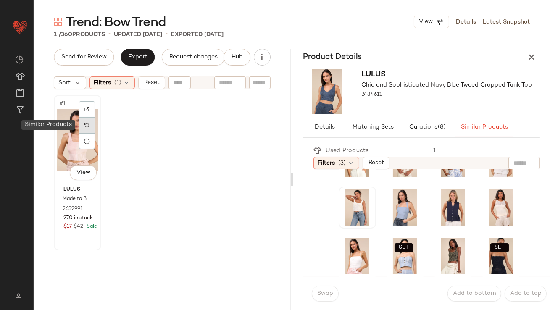
click at [90, 127] on div at bounding box center [87, 125] width 16 height 16
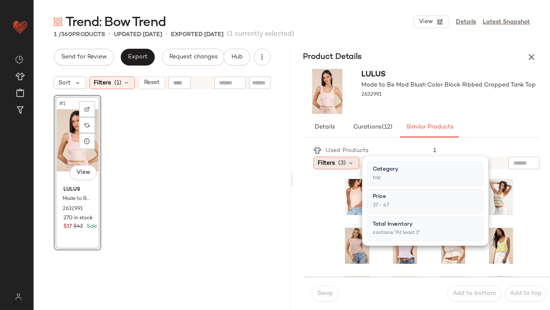
click at [340, 163] on span "(3)" at bounding box center [343, 163] width 8 height 9
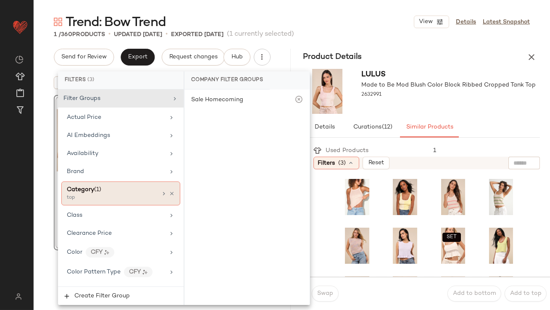
scroll to position [669, 0]
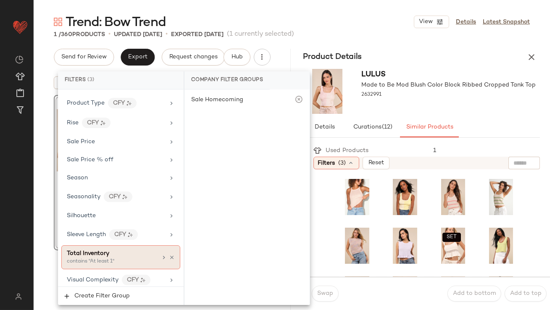
click at [94, 251] on span "Total Inventory" at bounding box center [88, 254] width 42 height 6
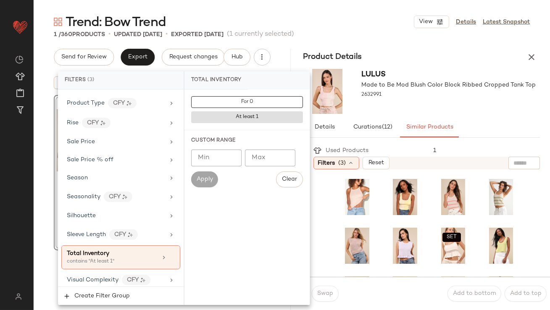
click at [218, 153] on input "Min" at bounding box center [216, 158] width 50 height 17
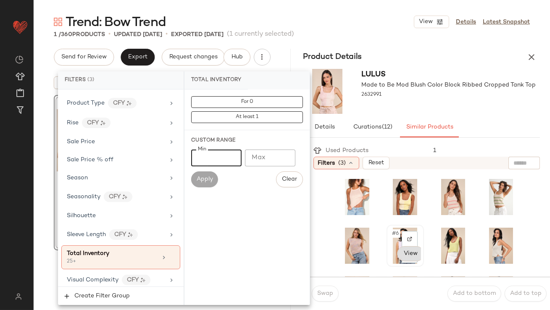
type input "**"
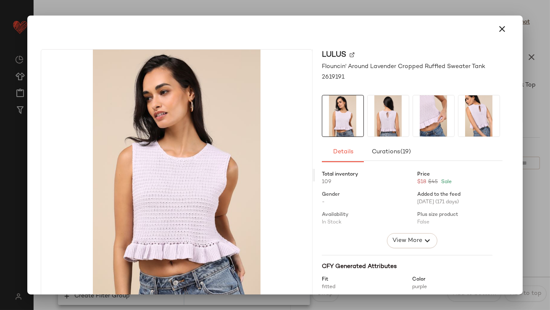
click at [385, 118] on img at bounding box center [388, 115] width 41 height 41
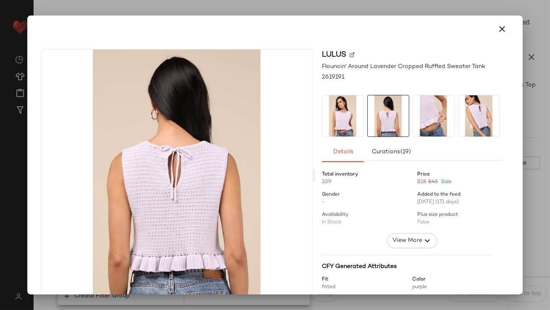
click at [502, 27] on icon "button" at bounding box center [503, 29] width 10 height 10
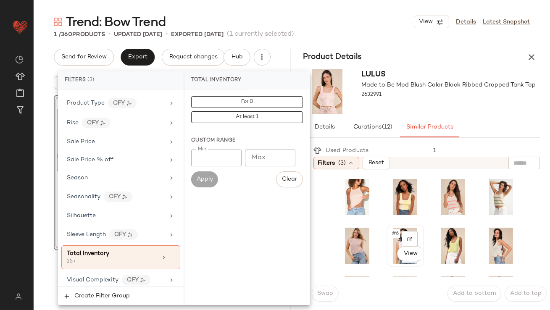
click at [397, 233] on span "#6" at bounding box center [395, 234] width 9 height 8
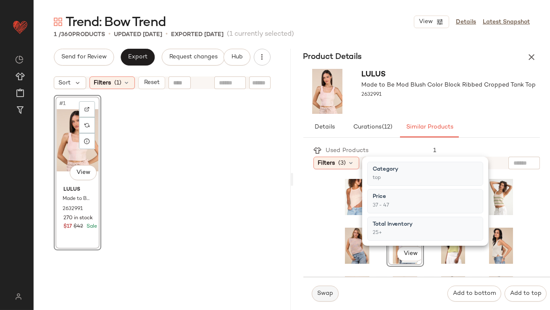
click at [325, 297] on button "Swap" at bounding box center [325, 294] width 27 height 16
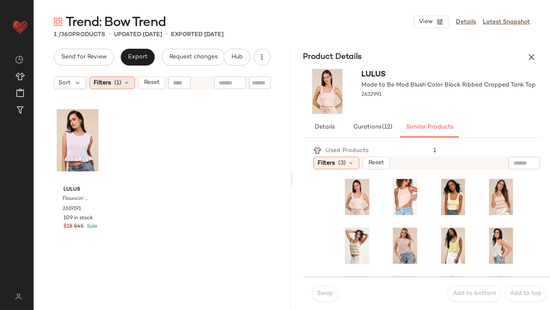
click at [124, 82] on icon at bounding box center [127, 82] width 7 height 7
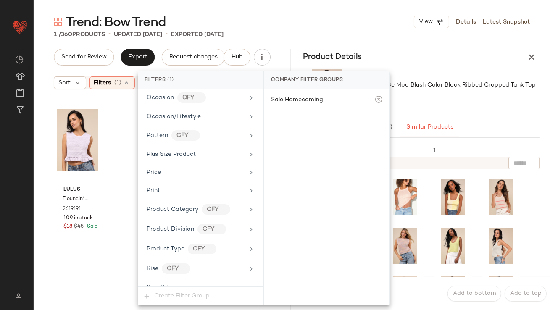
scroll to position [653, 0]
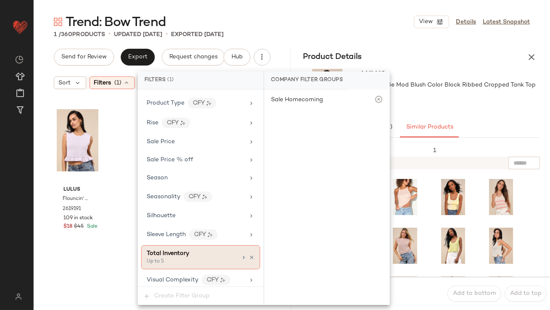
click at [244, 254] on div at bounding box center [248, 257] width 14 height 7
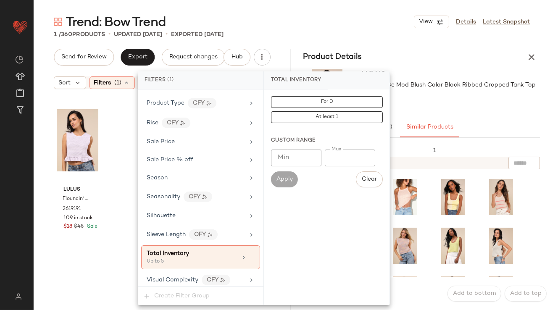
click at [257, 246] on div "Filter Groups Brand Category Actual Price AI Embeddings Availability Class Clea…" at bounding box center [201, 188] width 126 height 197
click at [249, 255] on icon at bounding box center [252, 258] width 6 height 6
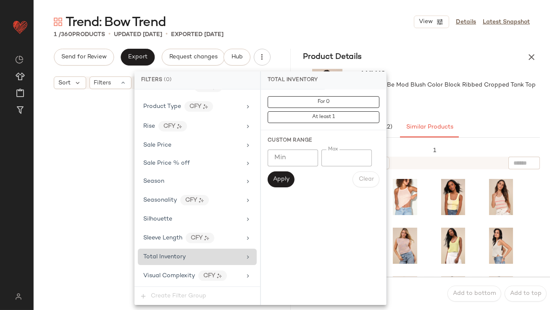
scroll to position [646, 0]
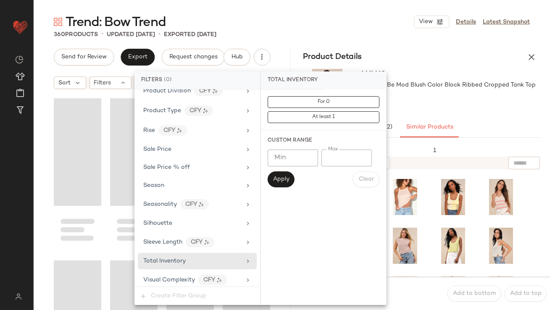
click at [535, 52] on icon "button" at bounding box center [532, 57] width 10 height 10
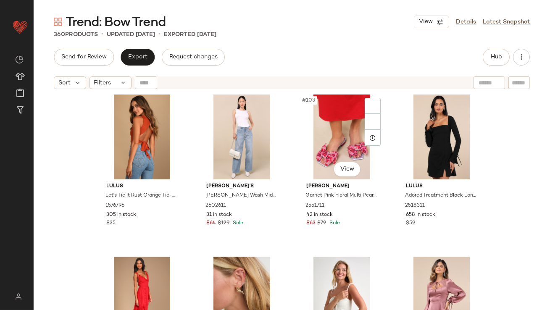
scroll to position [3881, 0]
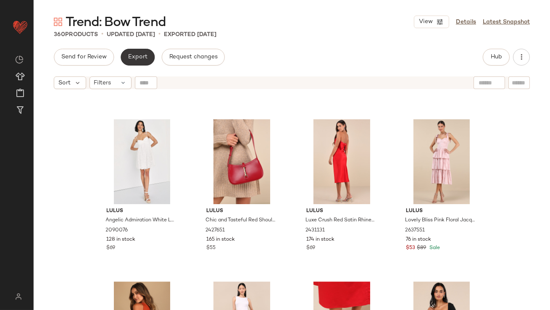
click at [151, 58] on button "Export" at bounding box center [138, 57] width 34 height 17
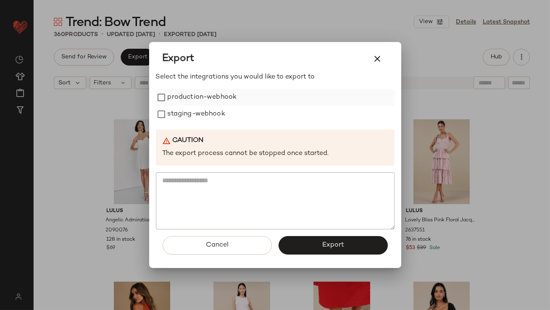
click at [195, 94] on label "production-webhook" at bounding box center [202, 97] width 69 height 17
click at [195, 113] on label "staging-webhook" at bounding box center [197, 114] width 58 height 17
click at [323, 256] on div "Cancel Export" at bounding box center [275, 249] width 239 height 39
click at [323, 246] on span "Export" at bounding box center [333, 245] width 22 height 8
